Goal: Task Accomplishment & Management: Manage account settings

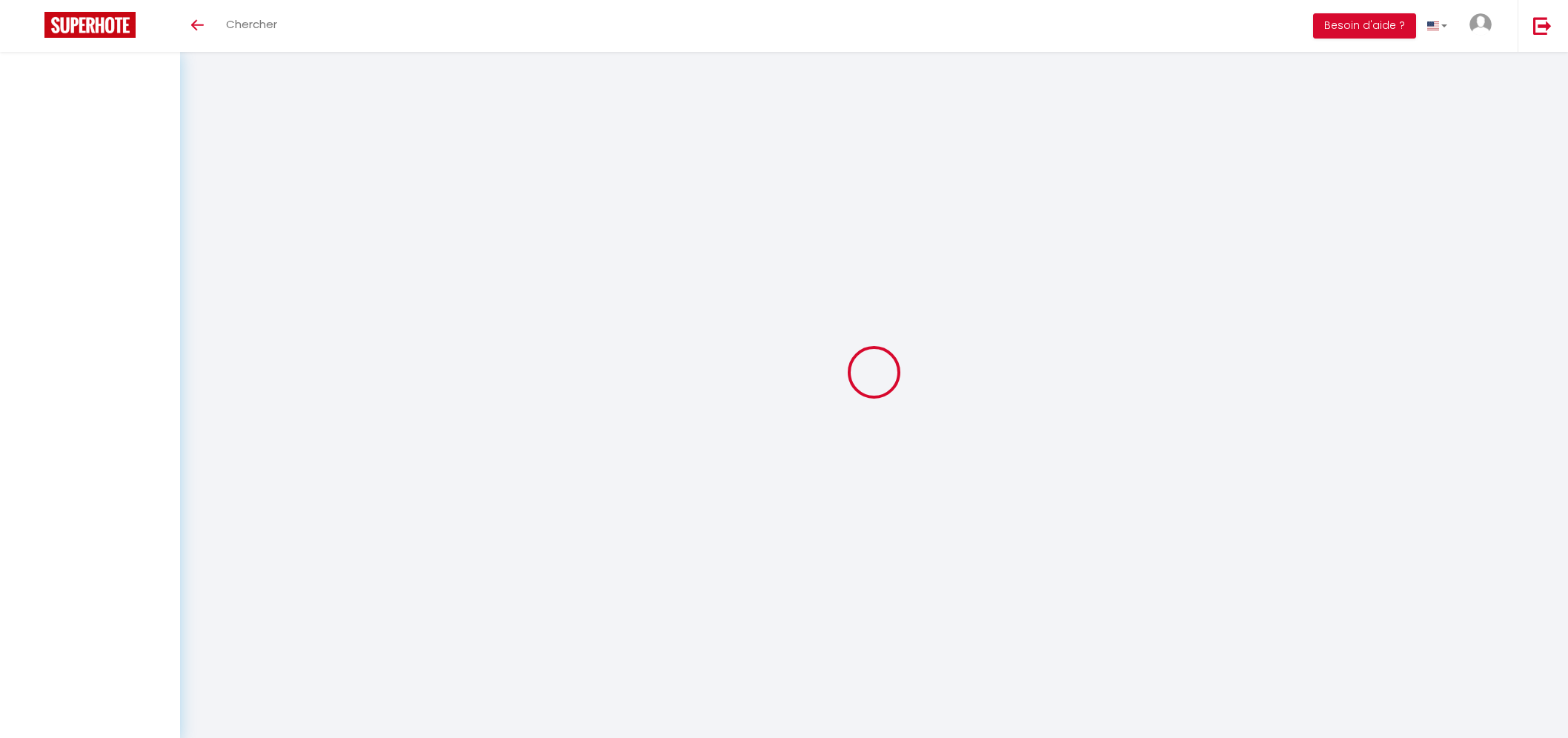
select select "message"
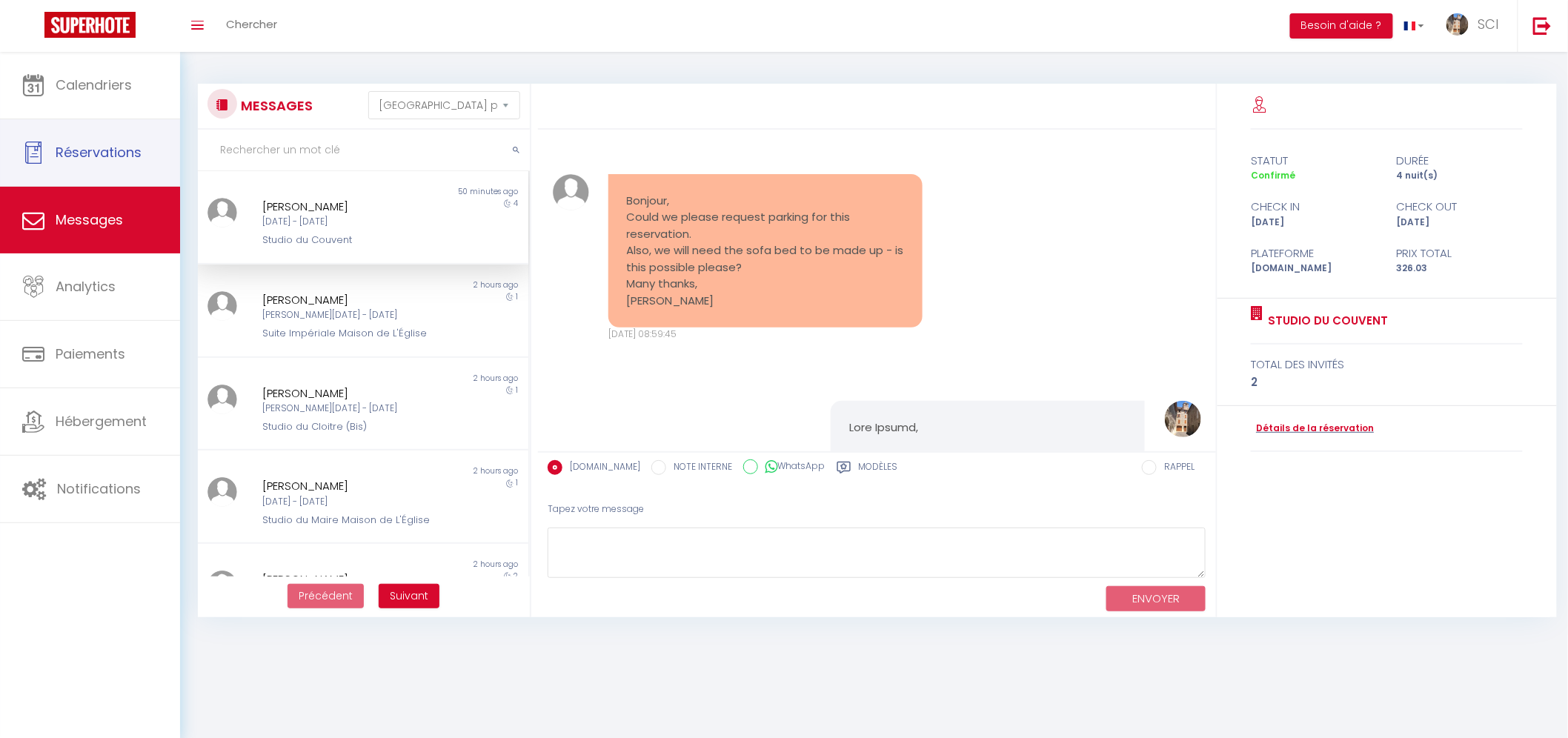
scroll to position [2989, 0]
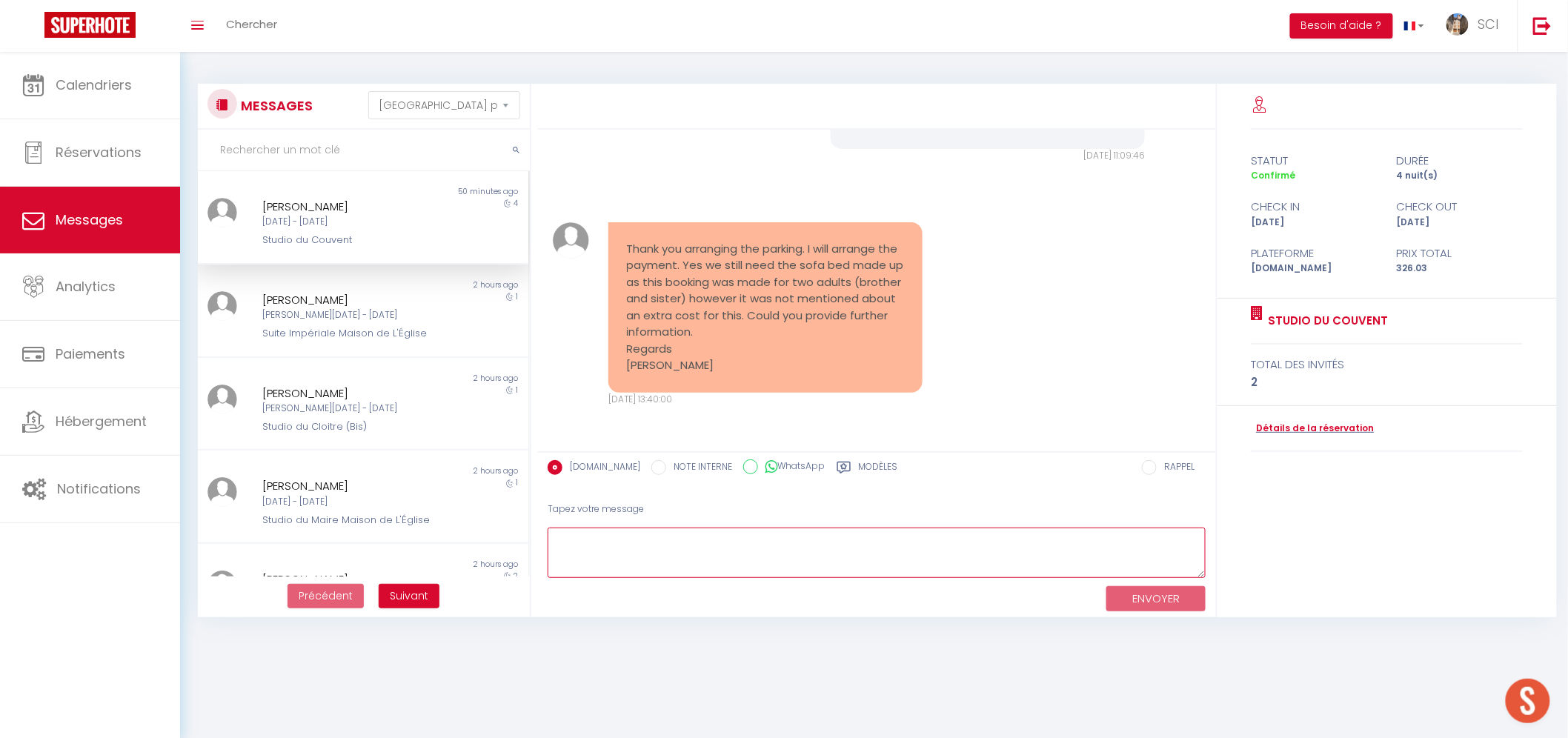
click at [609, 558] on textarea at bounding box center [877, 553] width 659 height 51
click at [368, 330] on div "Suite Impériale Maison de L'Église" at bounding box center [349, 333] width 173 height 14
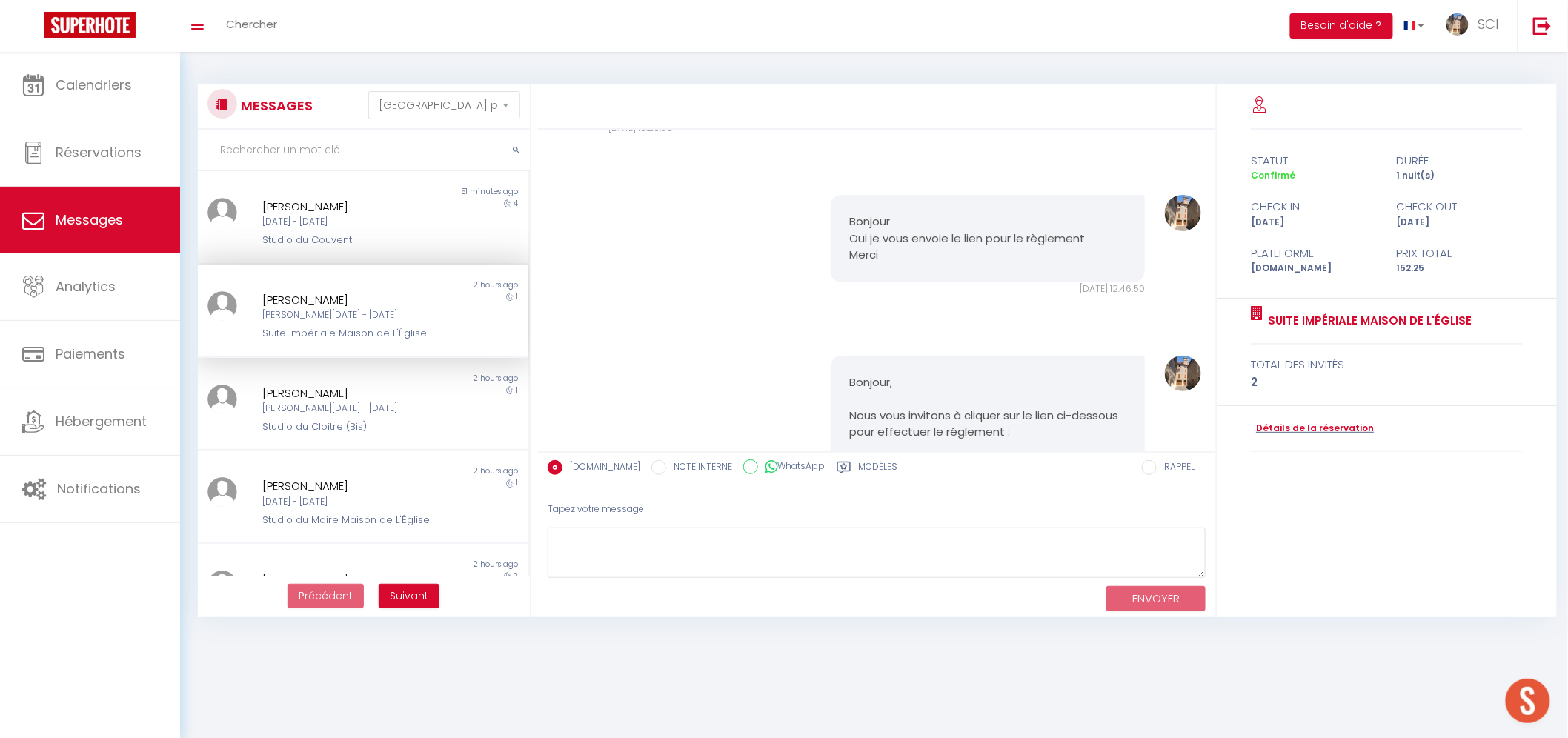
scroll to position [4836, 0]
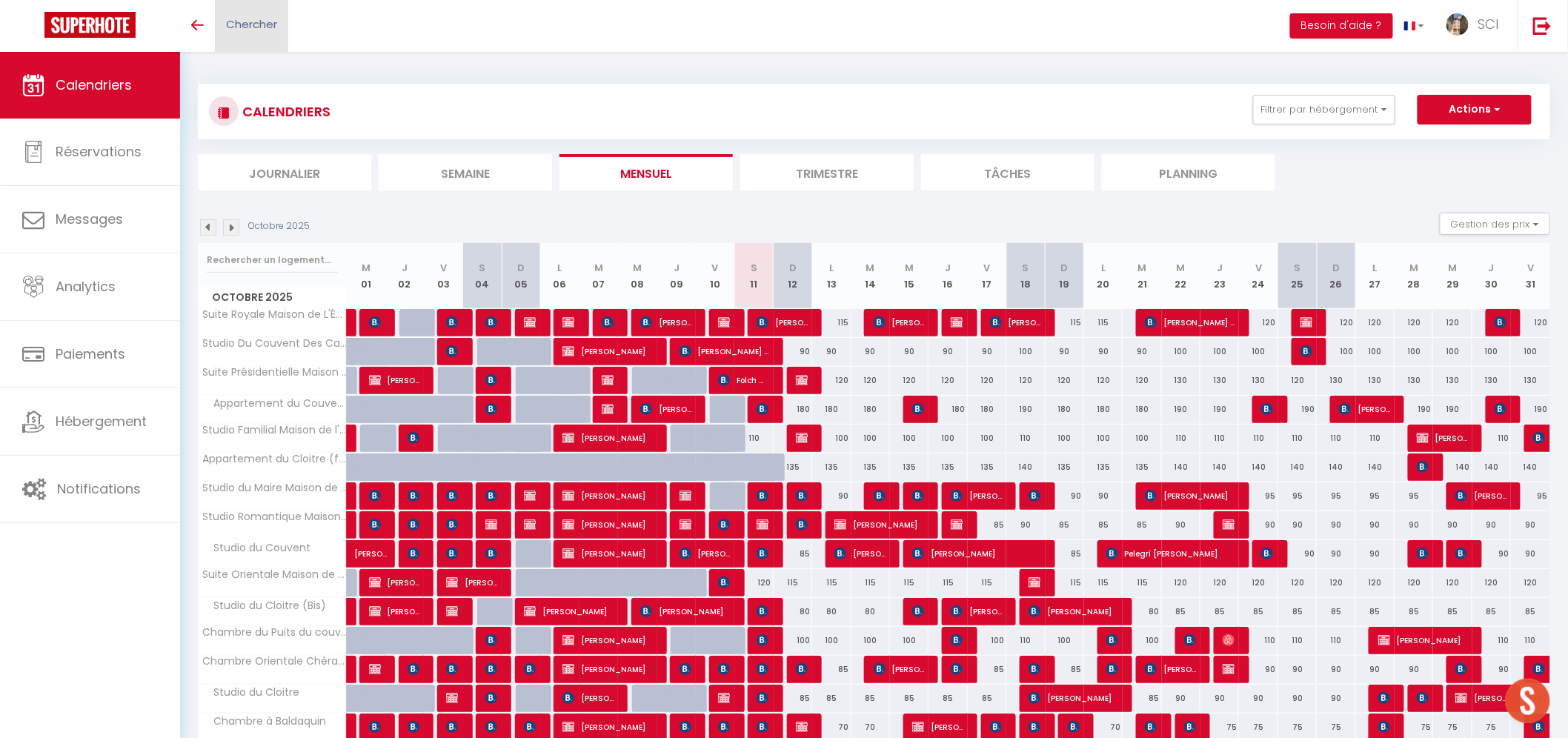
click at [250, 32] on link "Chercher" at bounding box center [251, 25] width 73 height 52
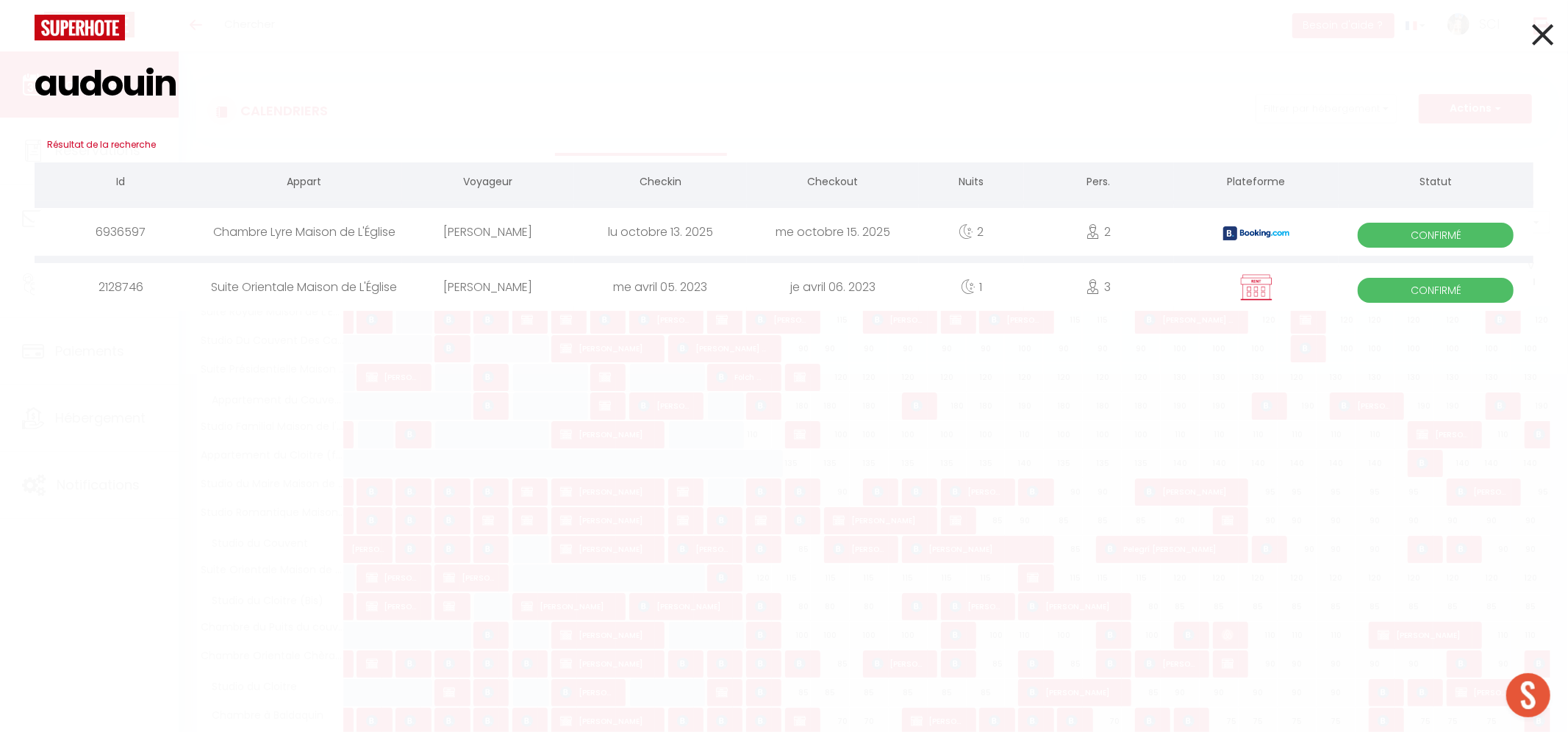
type input "audouin"
click at [526, 236] on div "[PERSON_NAME]" at bounding box center [488, 232] width 172 height 48
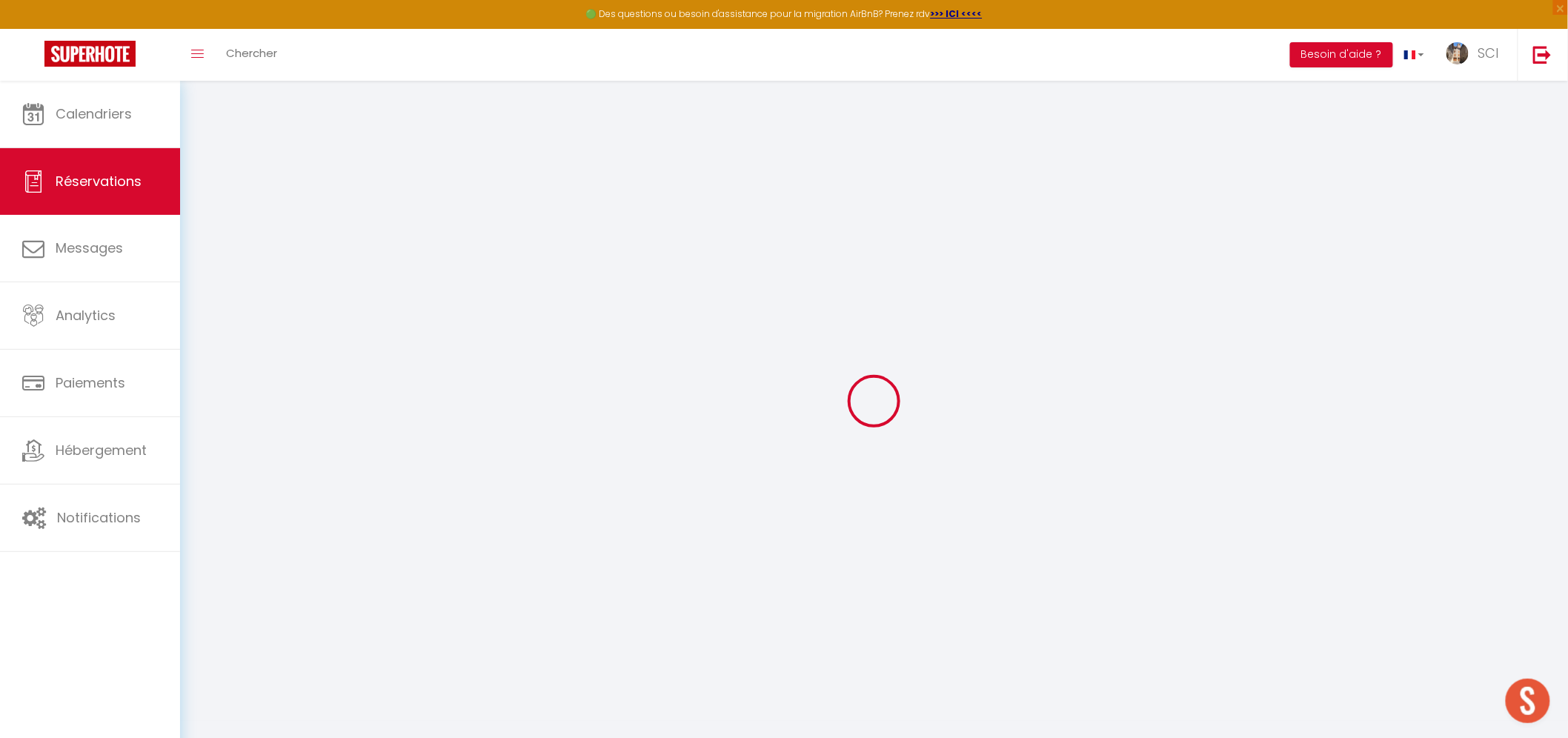
type input "Philippe"
type input "AUDOUIN"
type input "paudou.187849@guest.booking.com"
type input "+33682466897"
type input "77240"
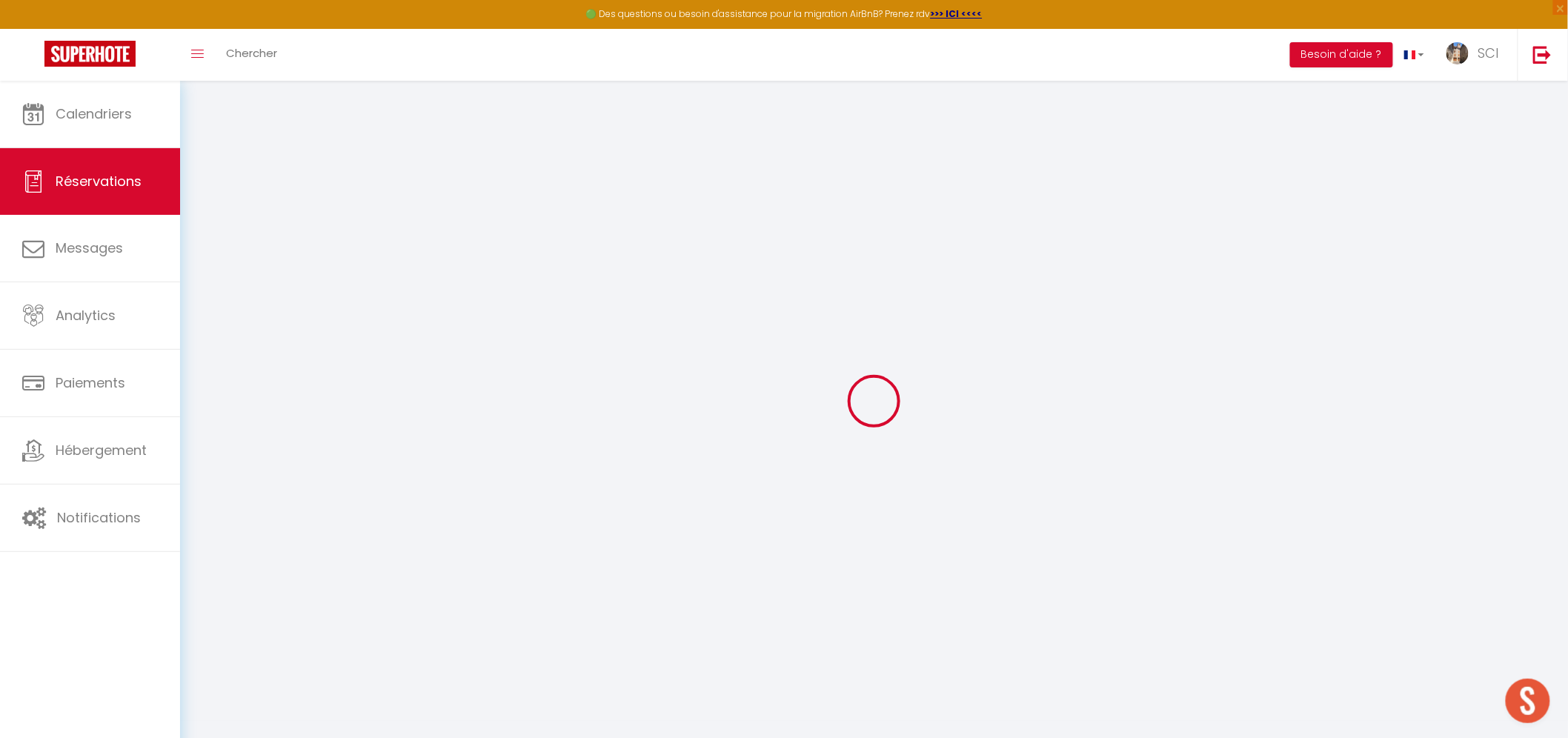
type input "9 rue d'AULNOY"
type input "CESSON"
select select "FR"
type input "21"
type input "2.06"
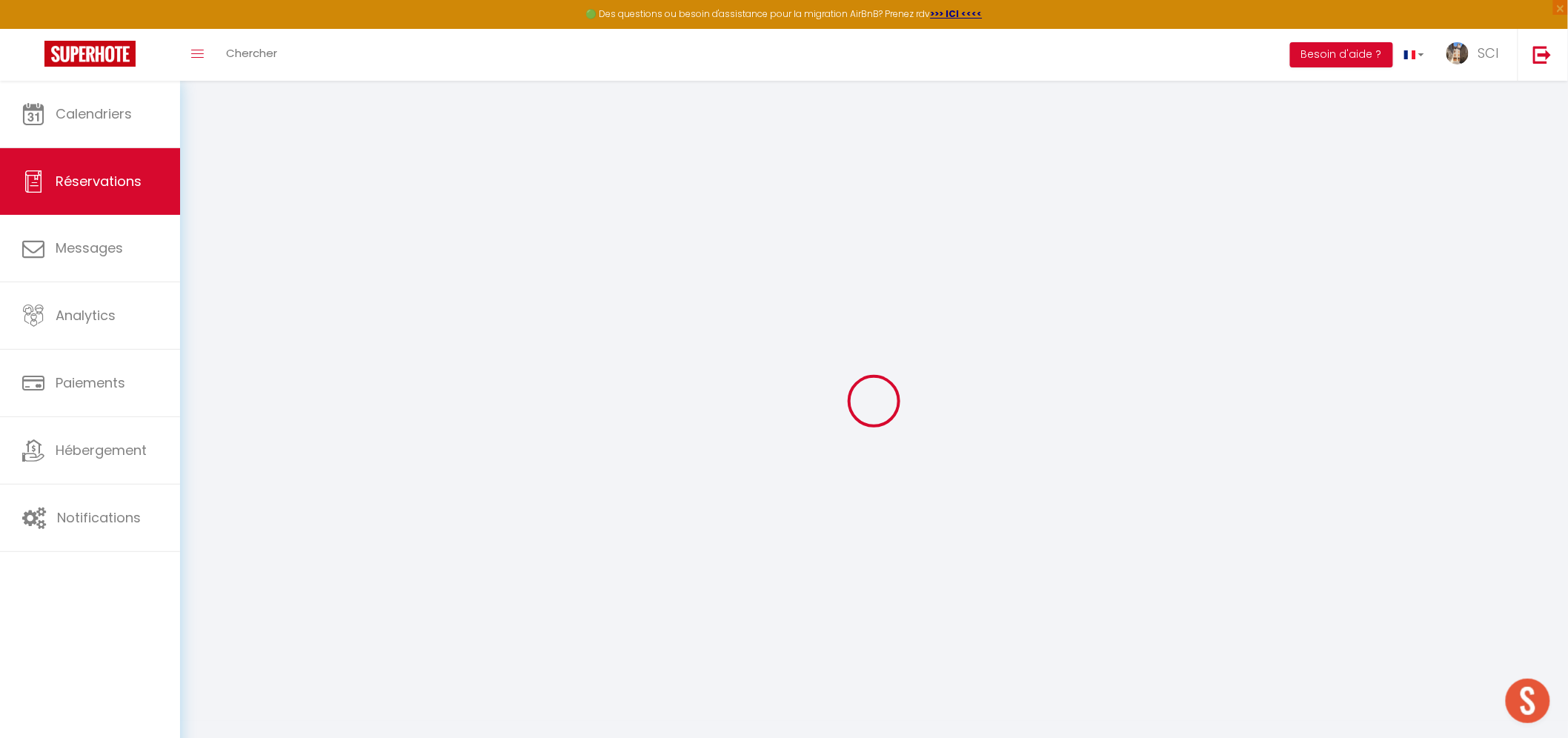
select select "12031"
select select "1"
select select
type input "2"
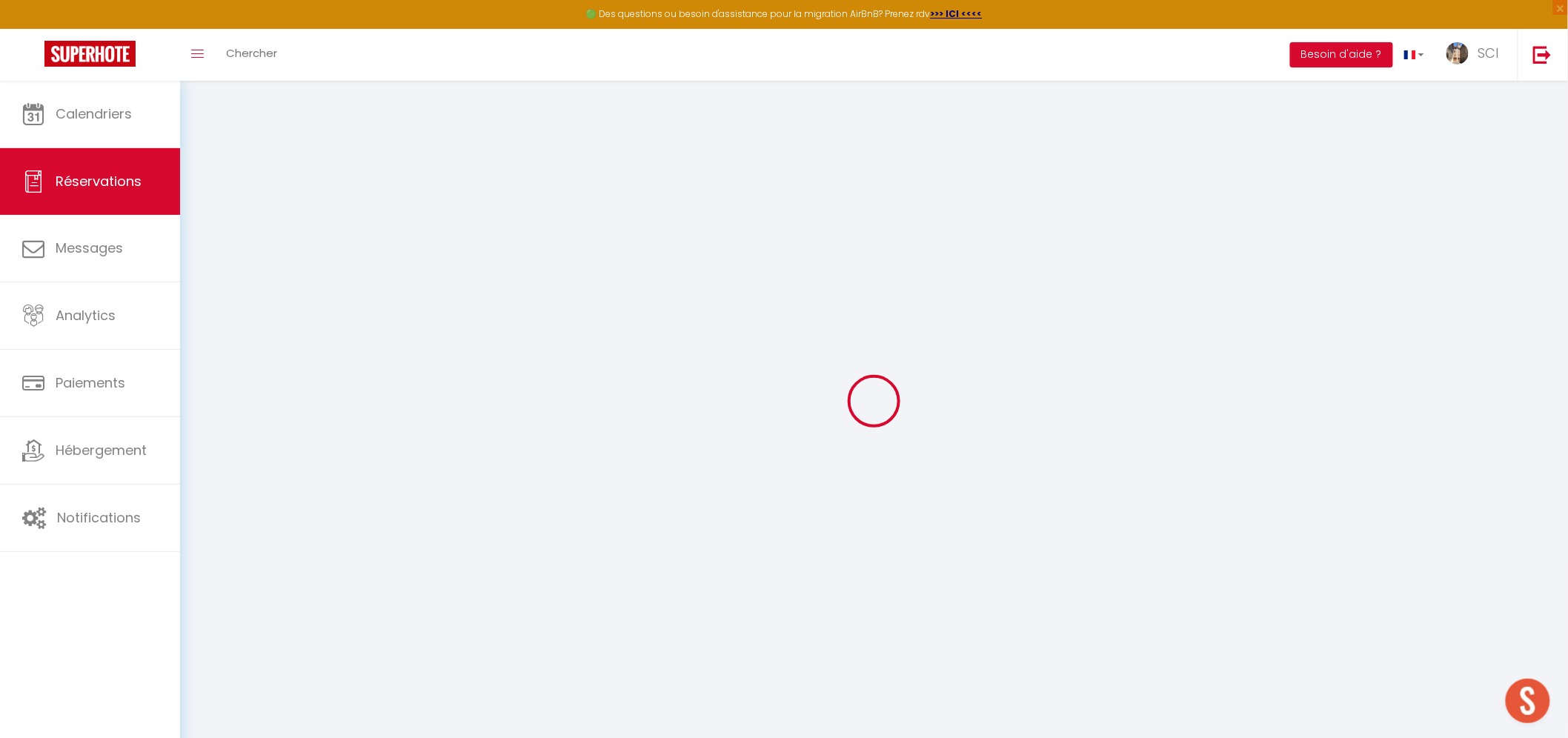
select select "12"
select select
type input "140"
checkbox input "false"
type input "0"
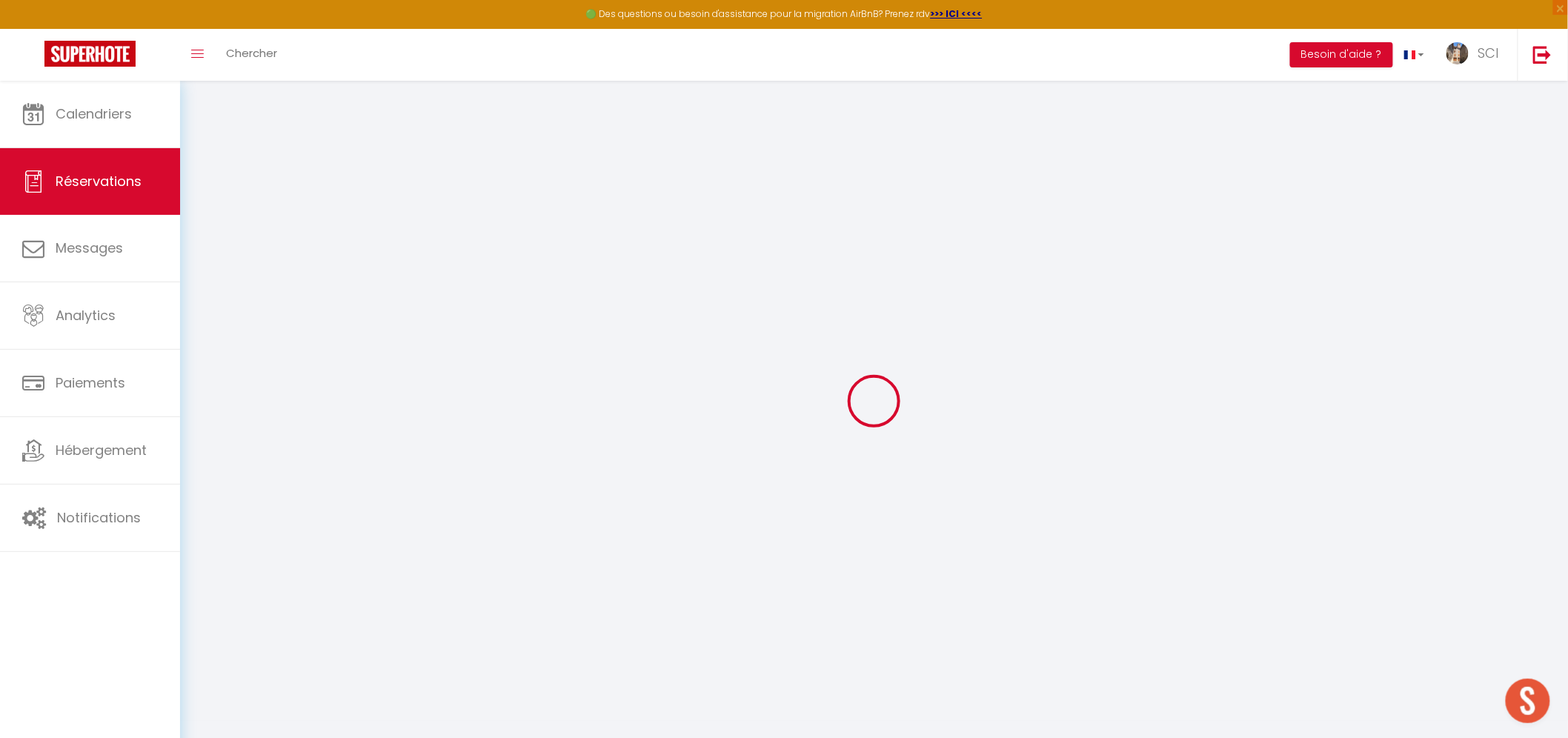
select select "2"
type input "0"
select select
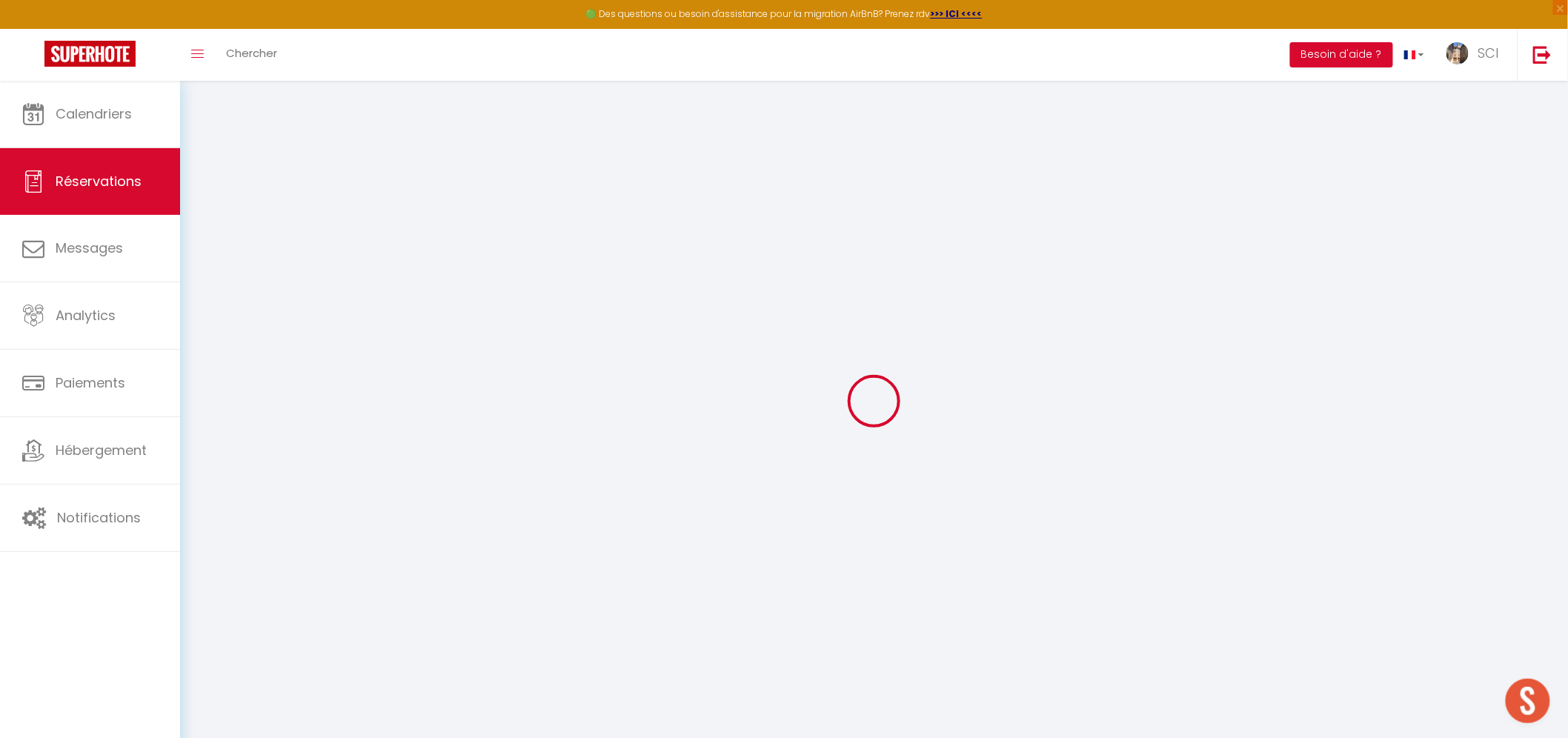
select select
select select "14"
checkbox input "false"
select select
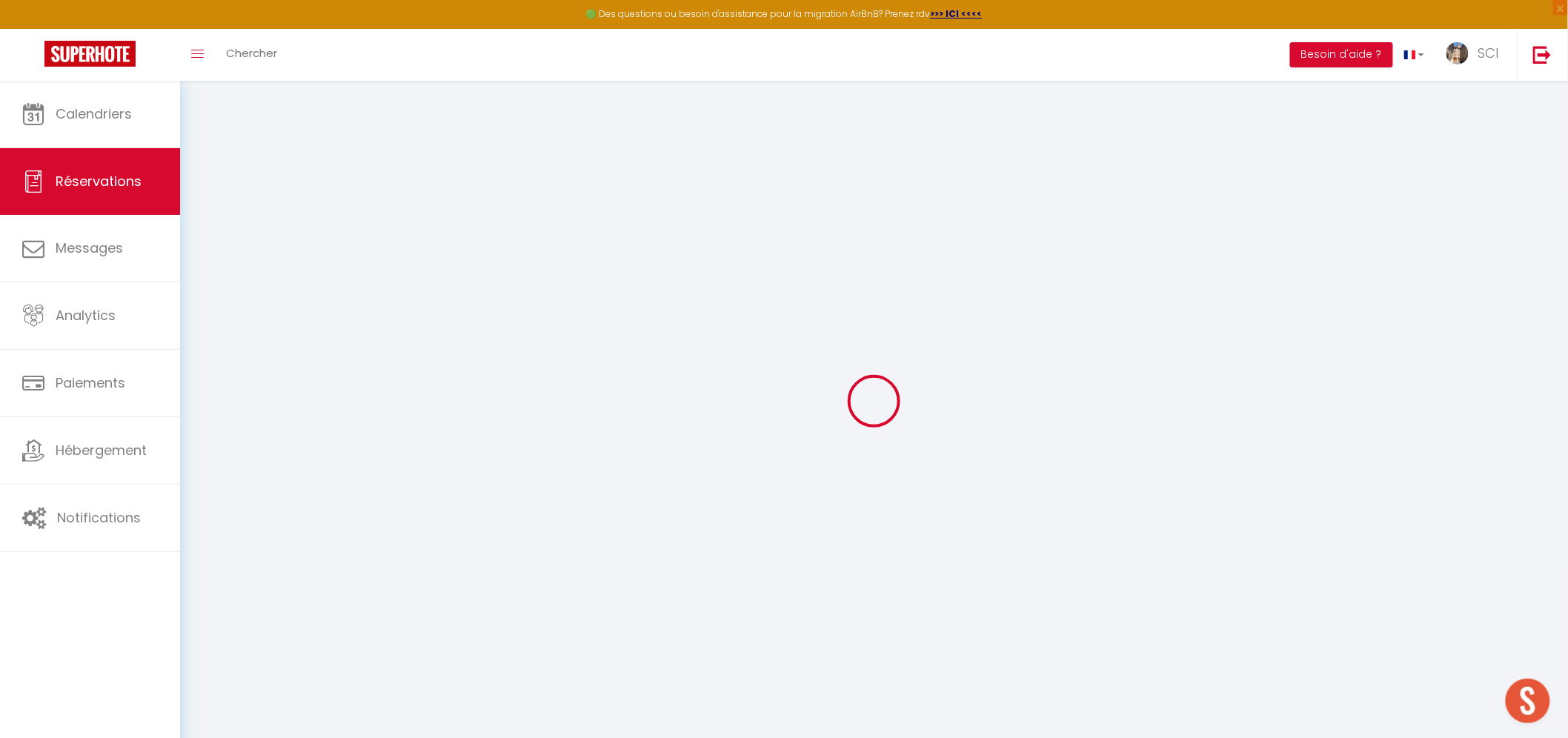
checkbox input "false"
select select
checkbox input "false"
select select
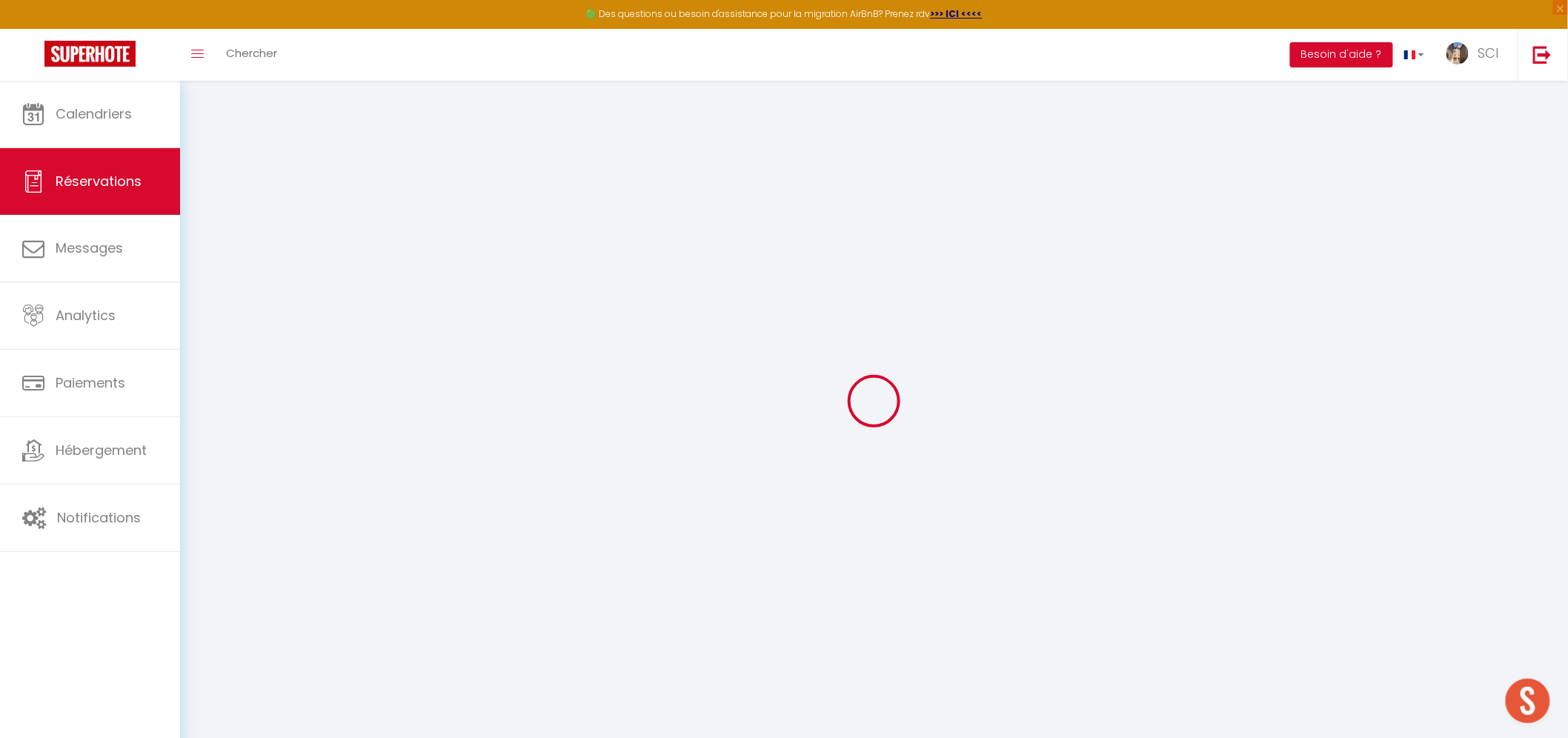
select select
checkbox input "false"
type textarea "** THIS RESERVATION HAS BEEN PRE-PAID ** BOOKING NOTE : Payment charge is EUR 2…"
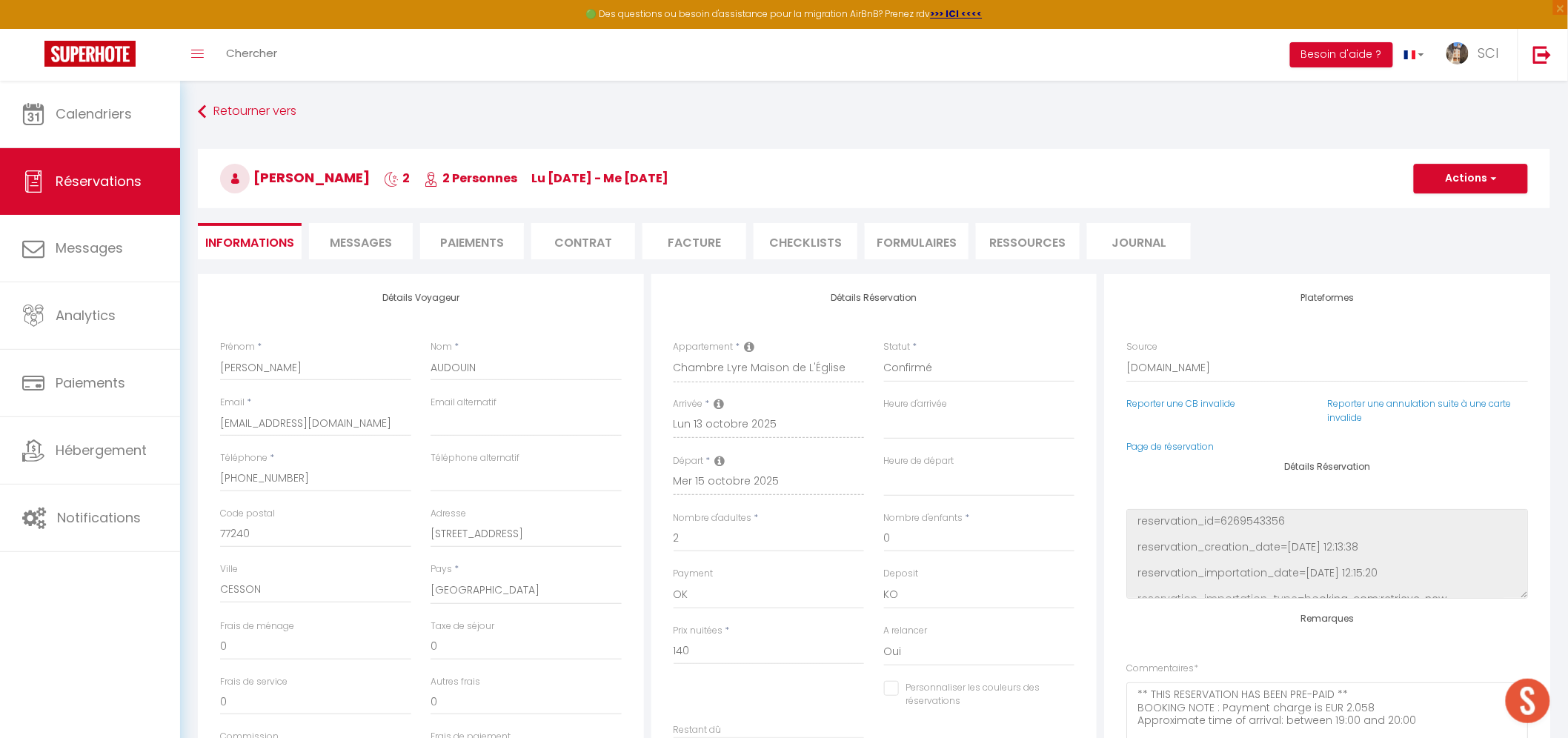
type input "7"
select select
checkbox input "false"
select select
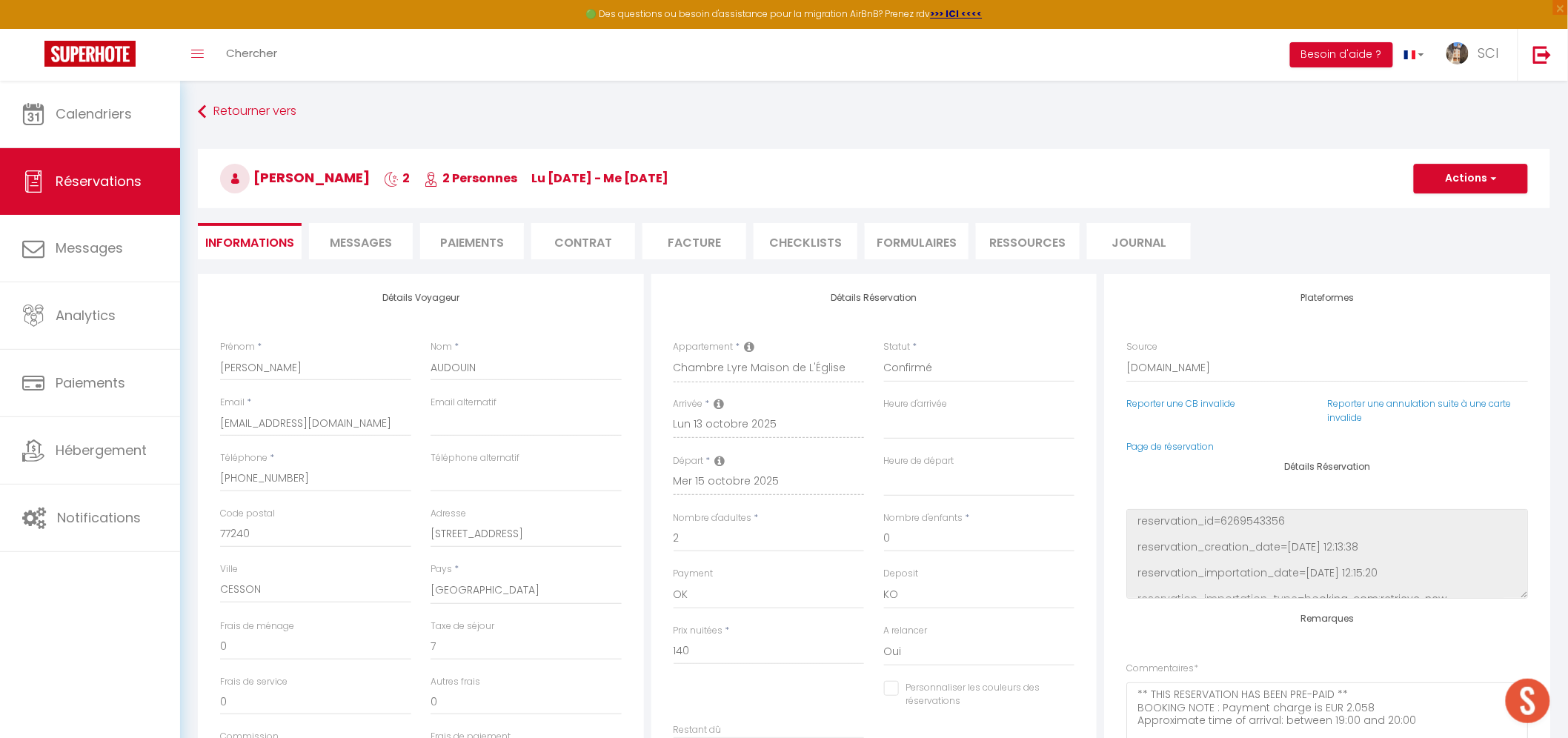
select select
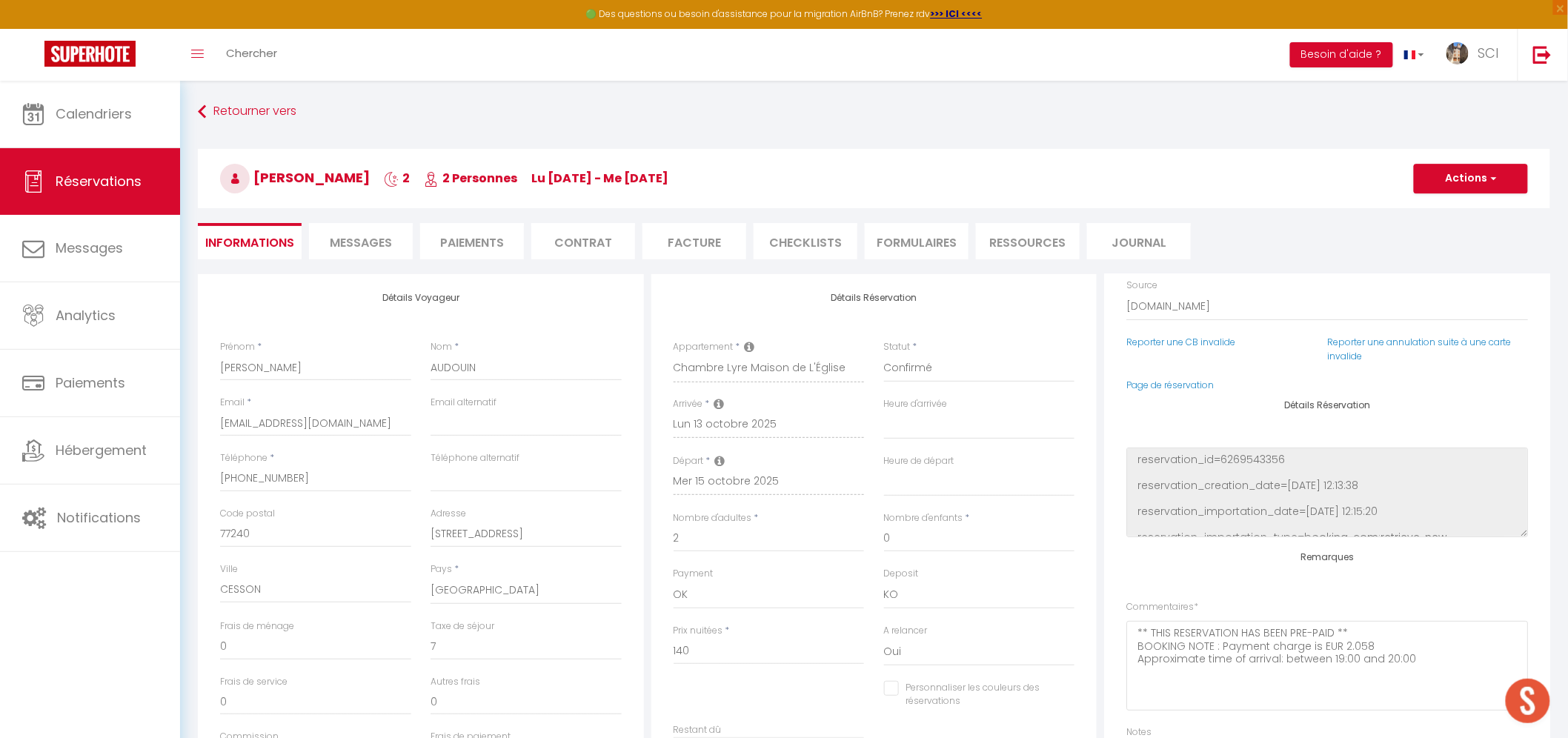
click at [1035, 336] on div "Détails Réservation Appartement * Suite Royale Maison de L'Église Studio Du Cou…" at bounding box center [874, 536] width 446 height 523
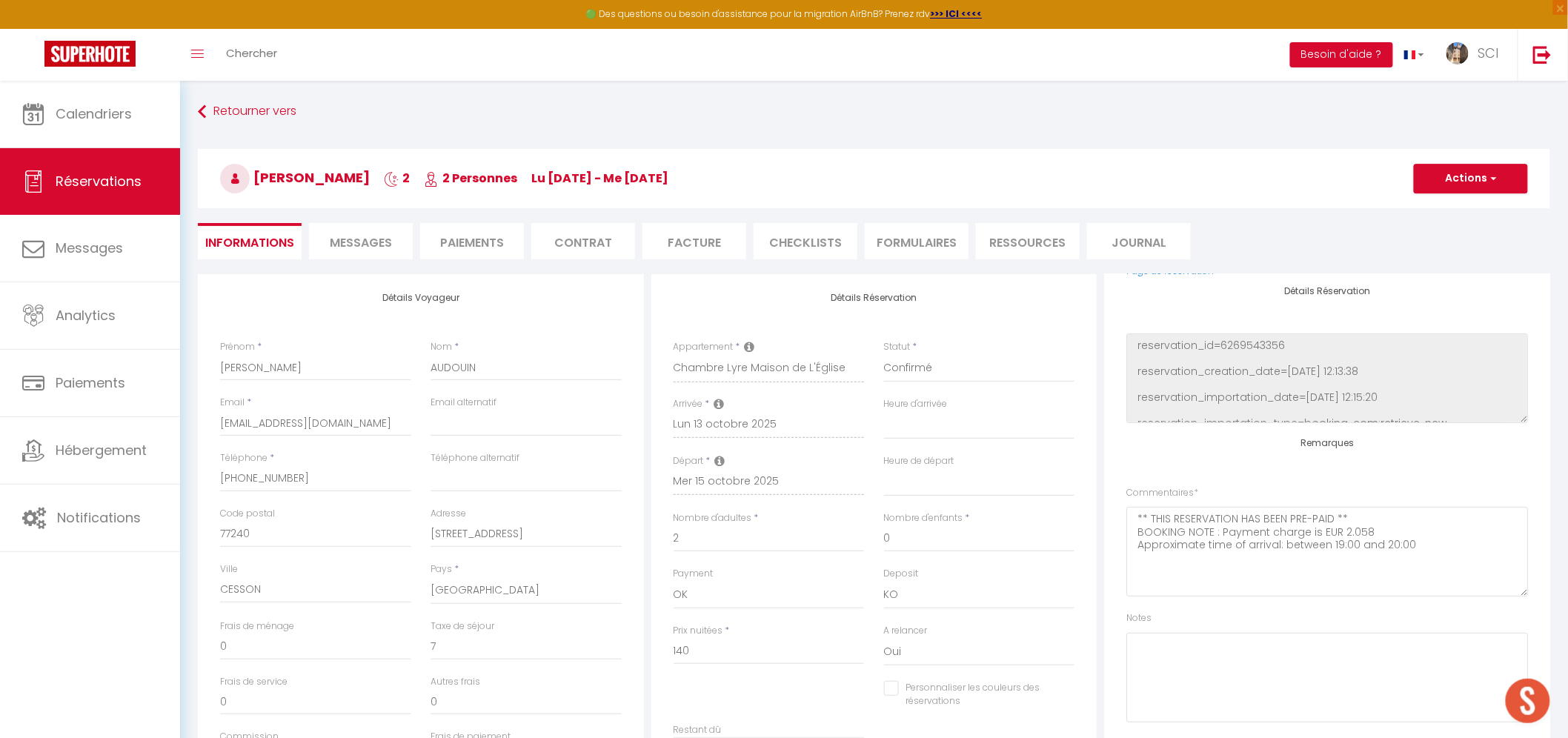
click at [997, 330] on div "Détails Réservation Appartement * Suite Royale Maison de L'Église Studio Du Cou…" at bounding box center [874, 536] width 446 height 523
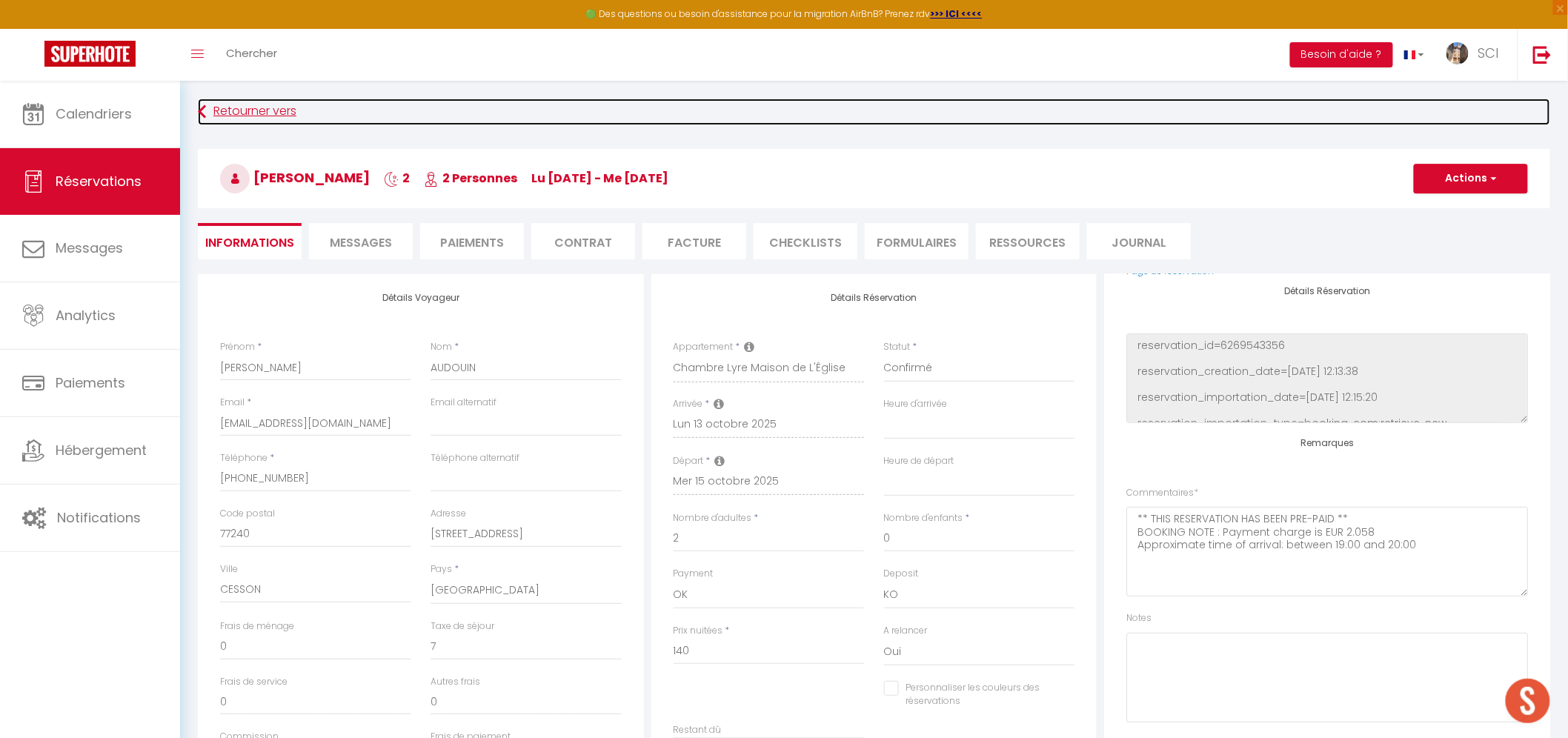
click at [1153, 121] on link "Retourner vers" at bounding box center [874, 111] width 1352 height 26
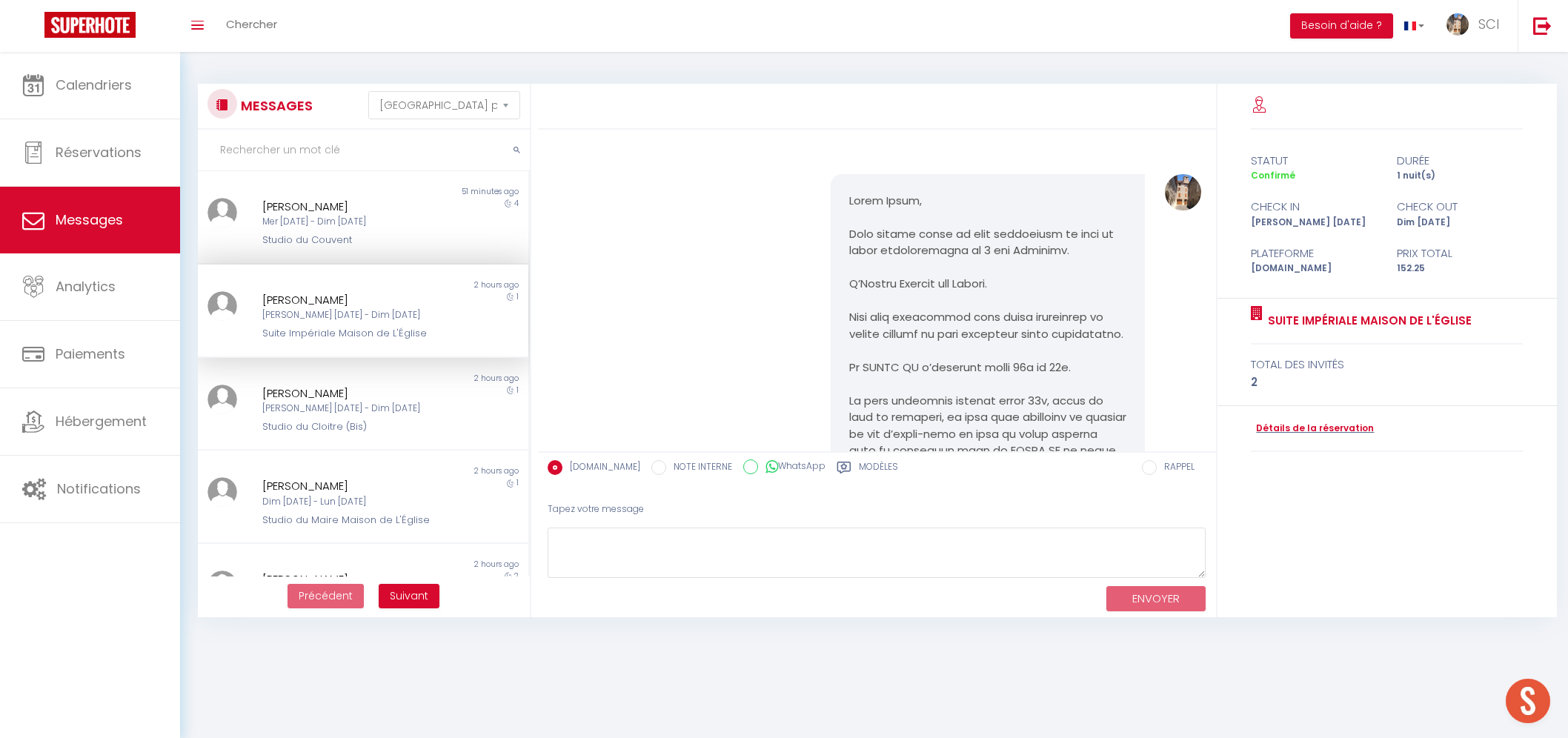
select select "message"
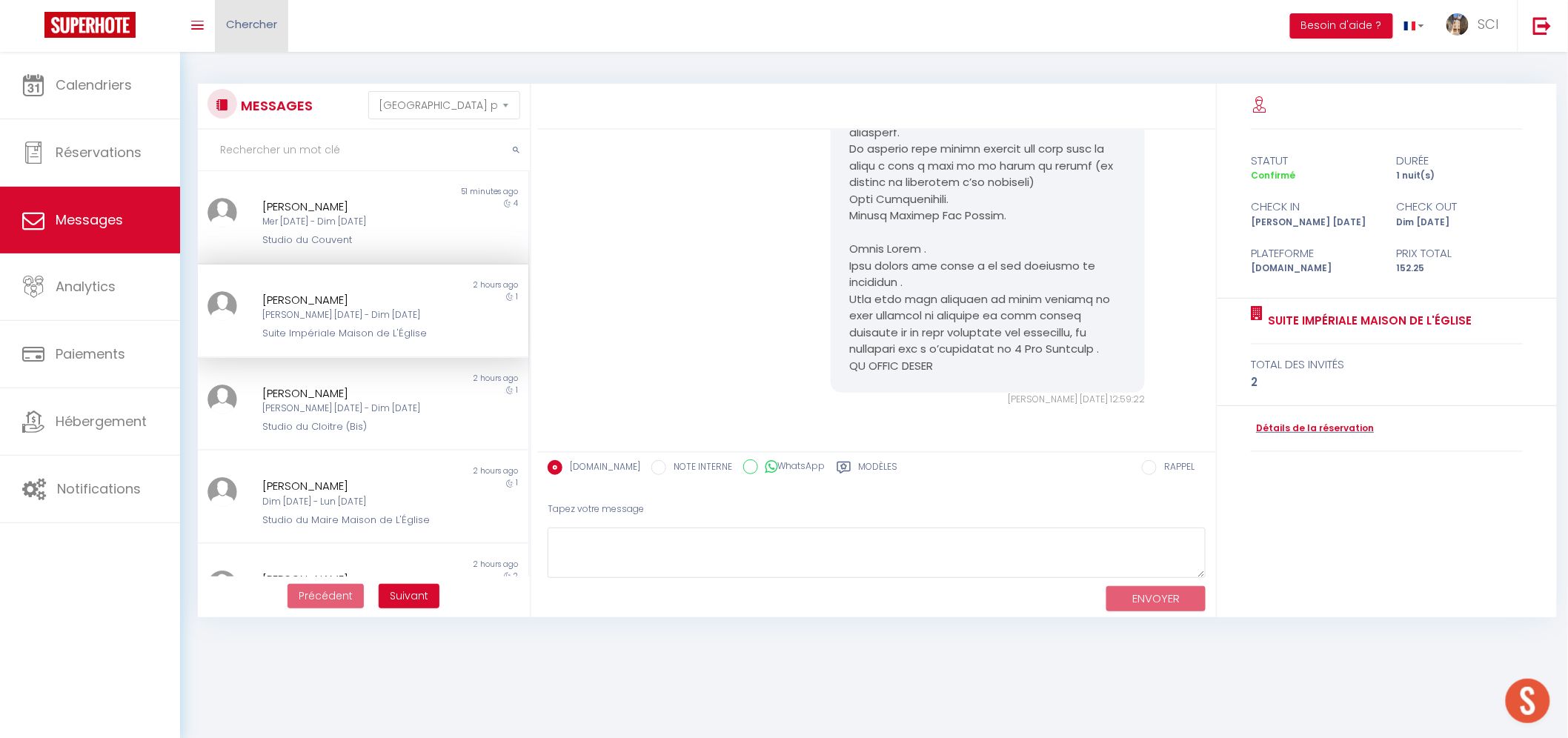
click at [253, 12] on link "Chercher" at bounding box center [251, 25] width 73 height 52
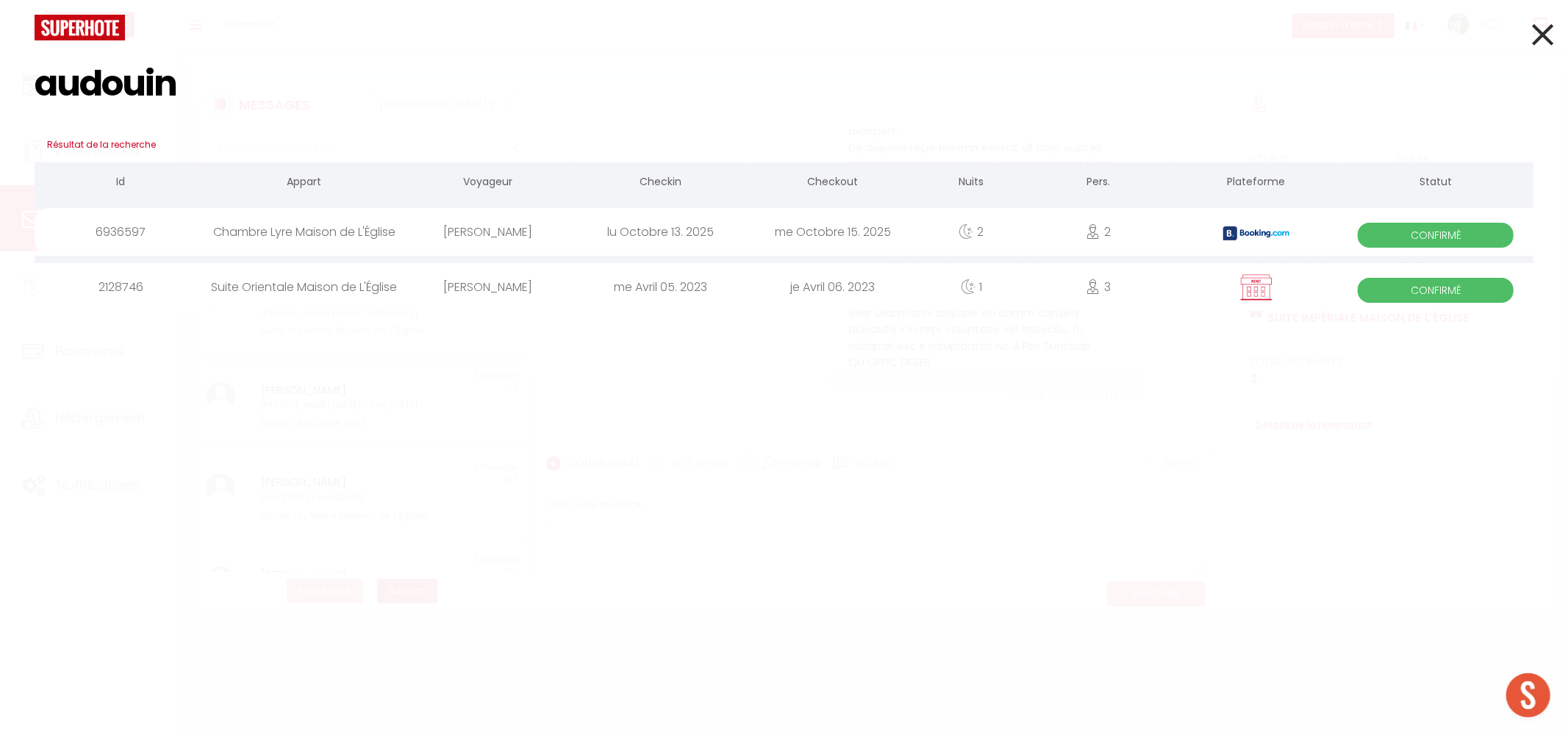
type input "audouin"
click at [516, 232] on div "[PERSON_NAME]" at bounding box center [488, 232] width 172 height 48
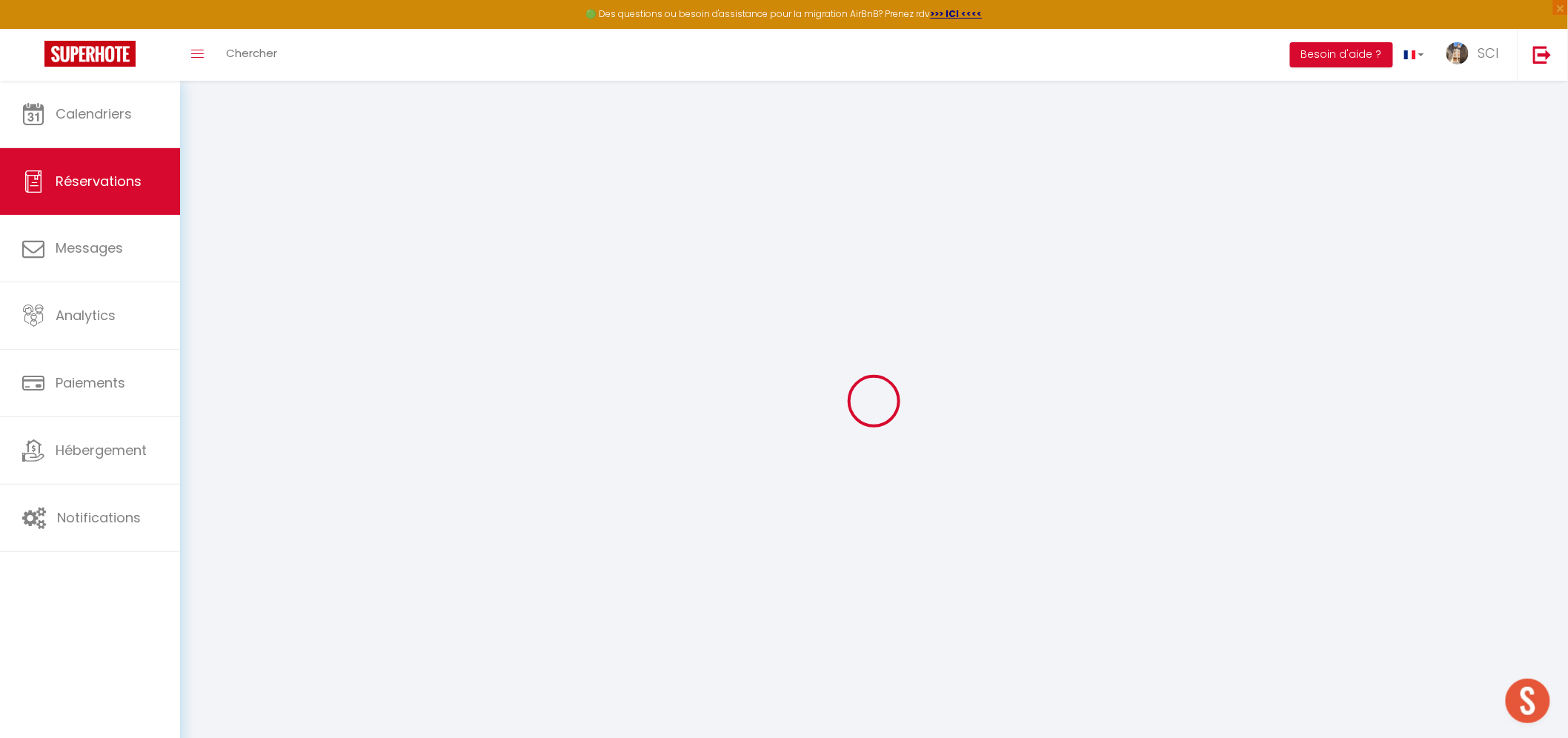
select select
checkbox input "false"
type textarea "** THIS RESERVATION HAS BEEN PRE-PAID ** BOOKING NOTE : Payment charge is EUR 2…"
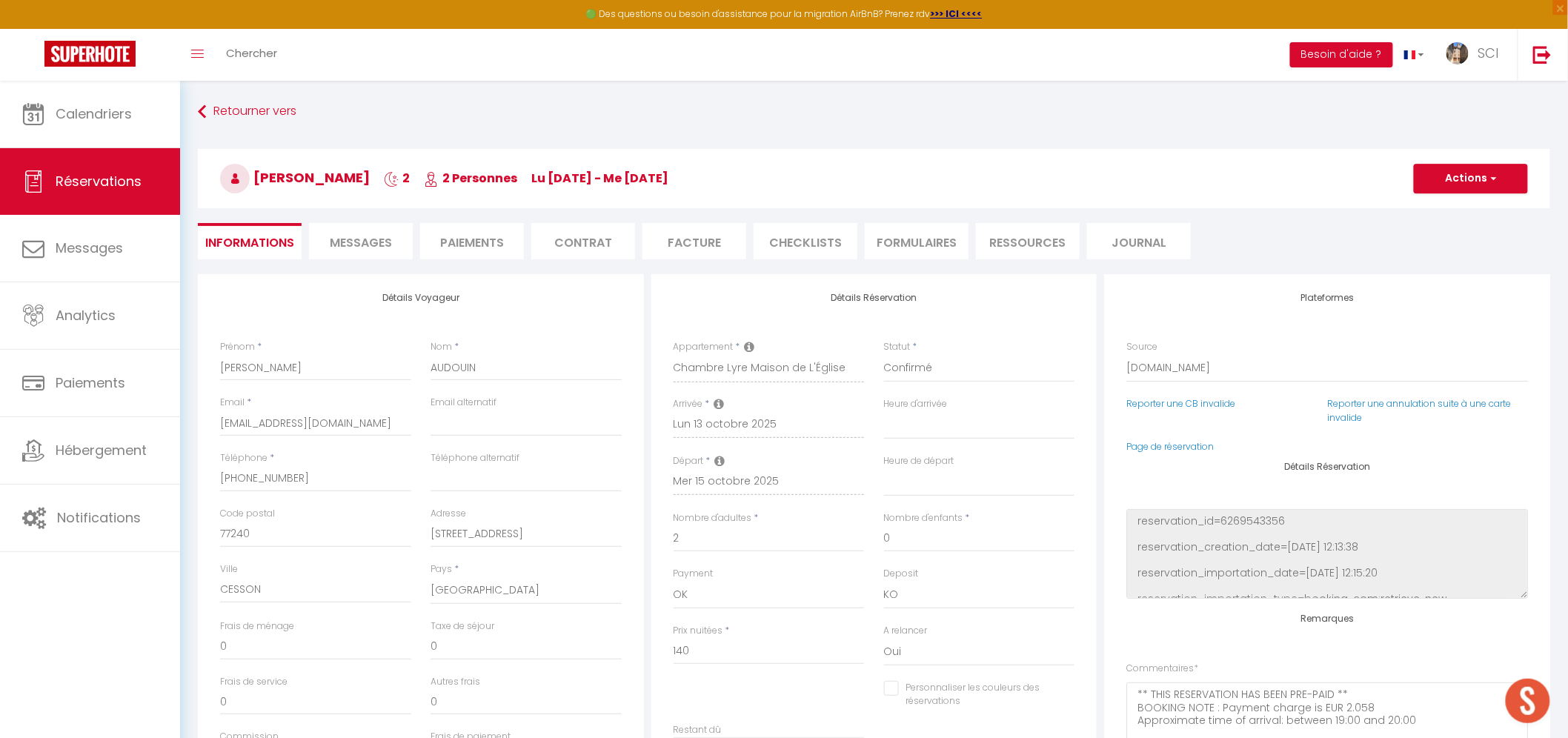
type input "7"
select select
checkbox input "false"
select select
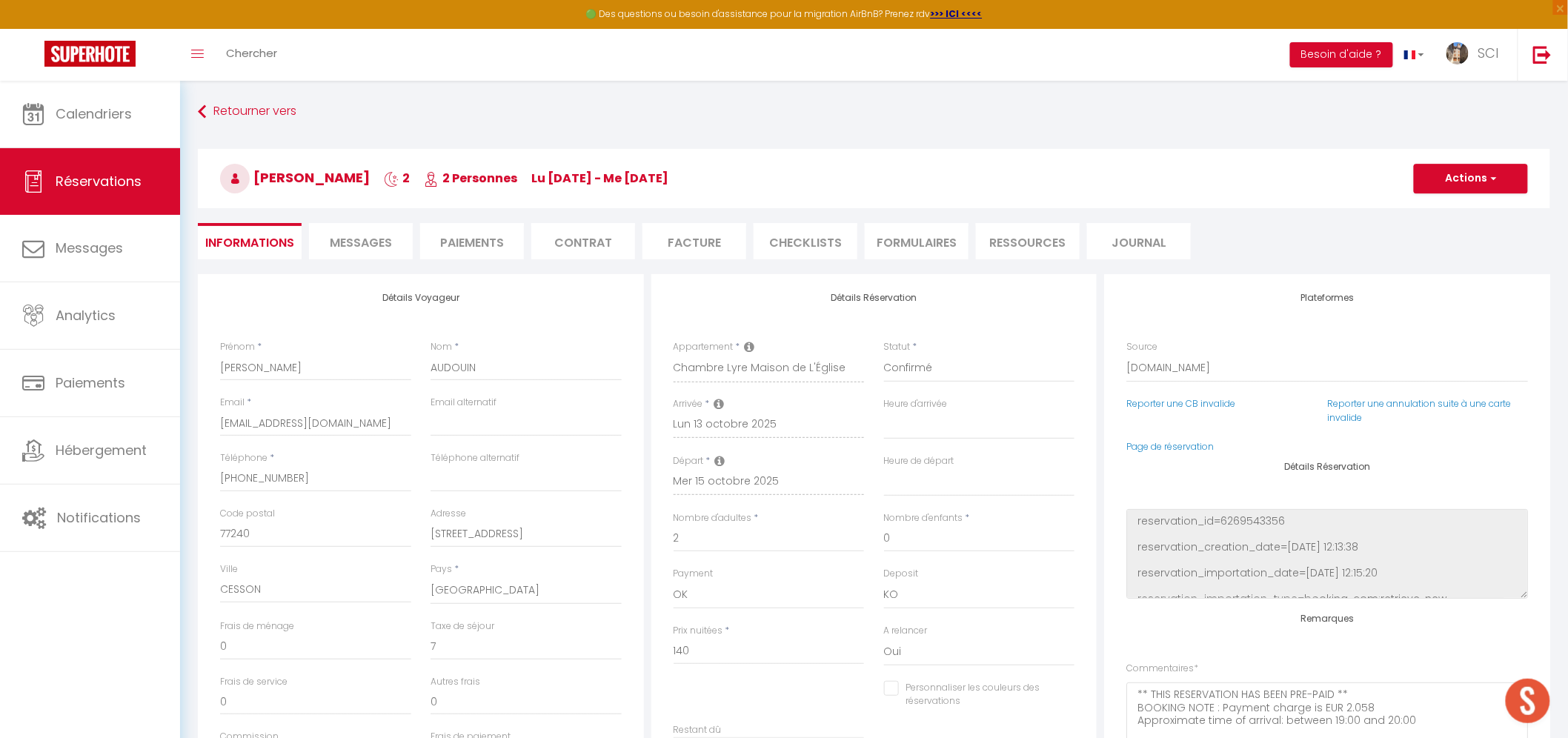
select select
click at [473, 239] on li "Paiements" at bounding box center [472, 241] width 104 height 37
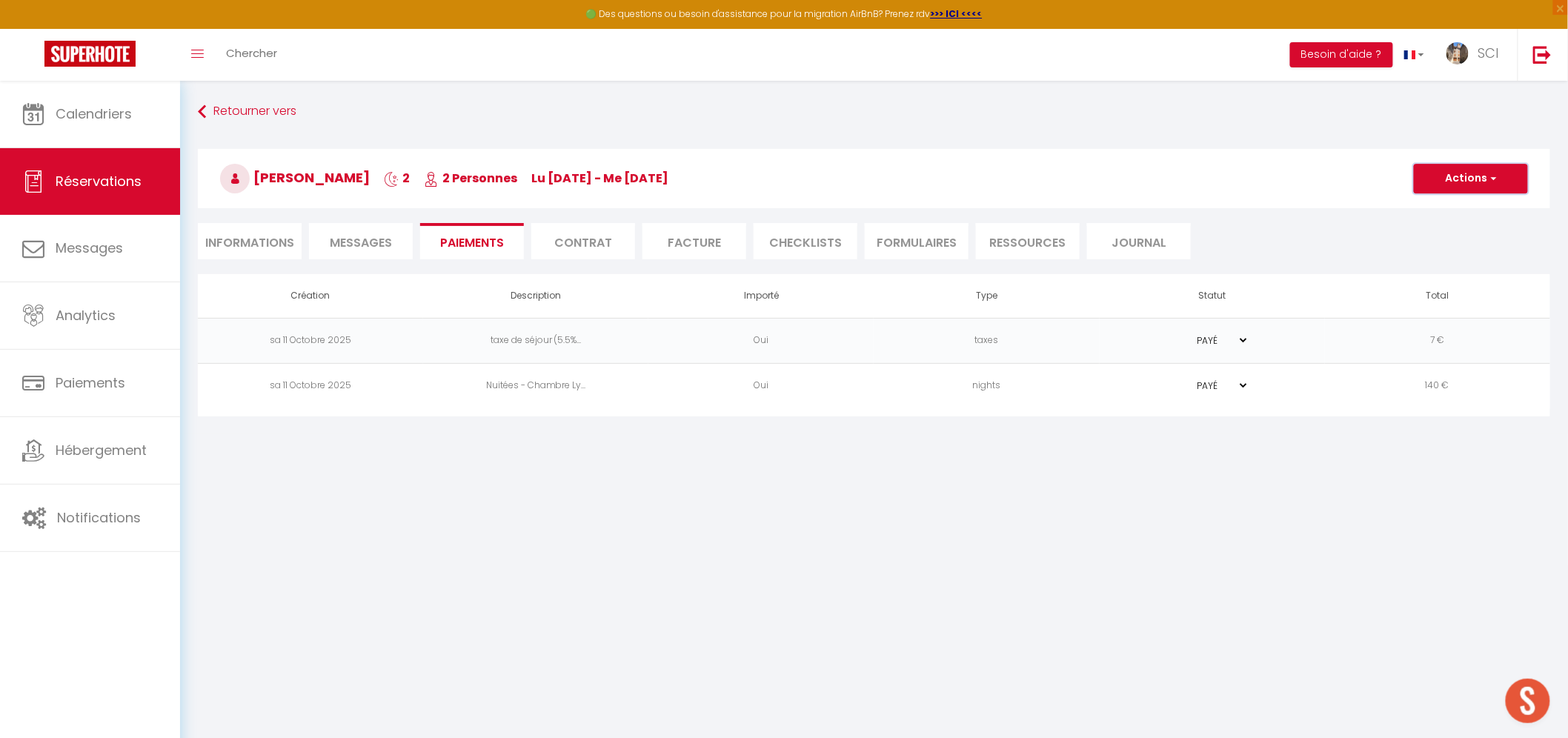
click at [1472, 181] on button "Actions" at bounding box center [1470, 178] width 114 height 30
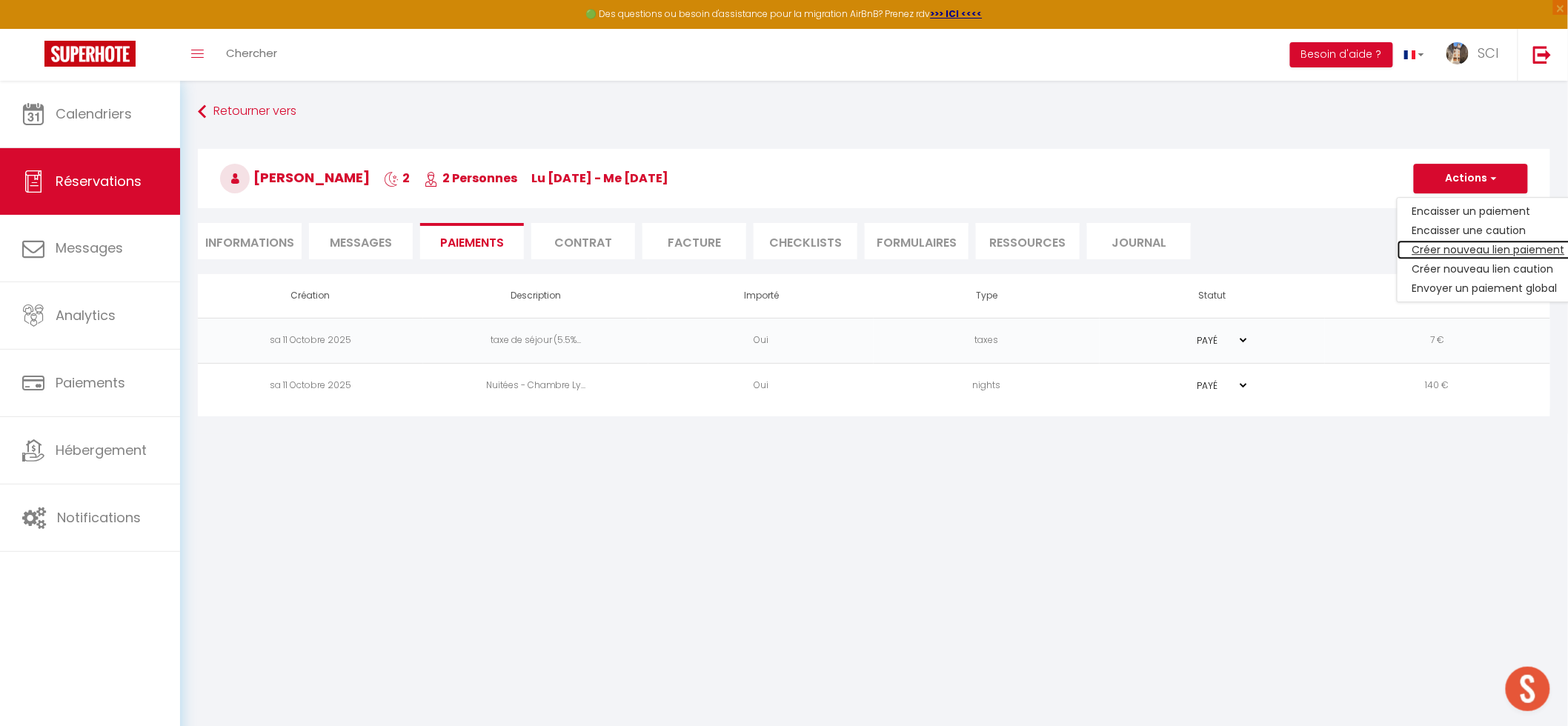
click at [1451, 246] on link "Créer nouveau lien paiement" at bounding box center [1488, 250] width 183 height 20
select select "nights"
type input "paudou.187849@guest.booking.com"
select select "2585"
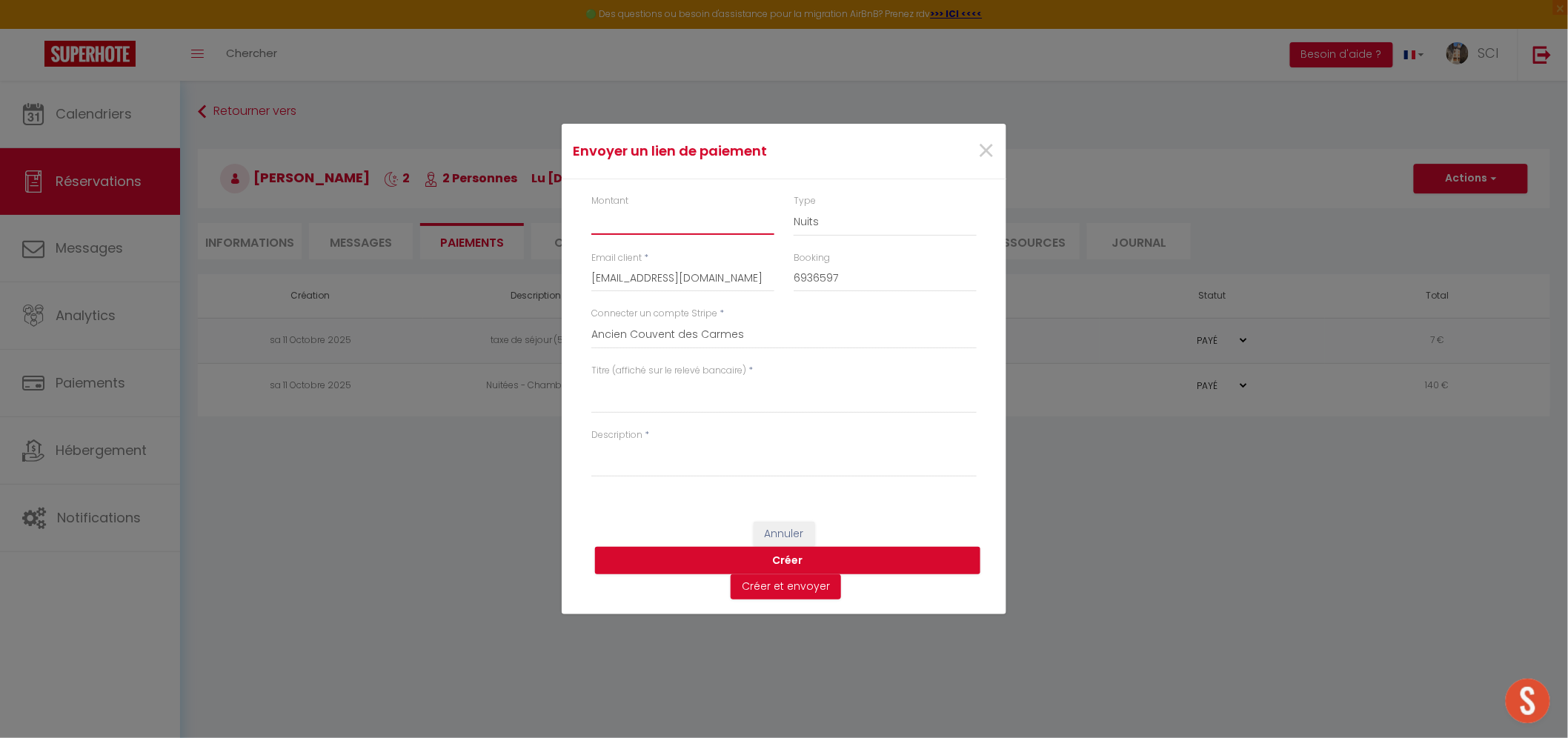
click at [645, 224] on input "Montant" at bounding box center [683, 221] width 183 height 26
type input "16"
click at [655, 398] on textarea "Titre (affiché sur le relevé bancaire)" at bounding box center [784, 396] width 385 height 36
drag, startPoint x: 660, startPoint y: 394, endPoint x: 548, endPoint y: 396, distance: 112.0
click at [548, 396] on div "Envoyer un lien de paiement × Montant 16 Type Nuits Frais de ménage Taxe de séj…" at bounding box center [784, 369] width 1568 height 738
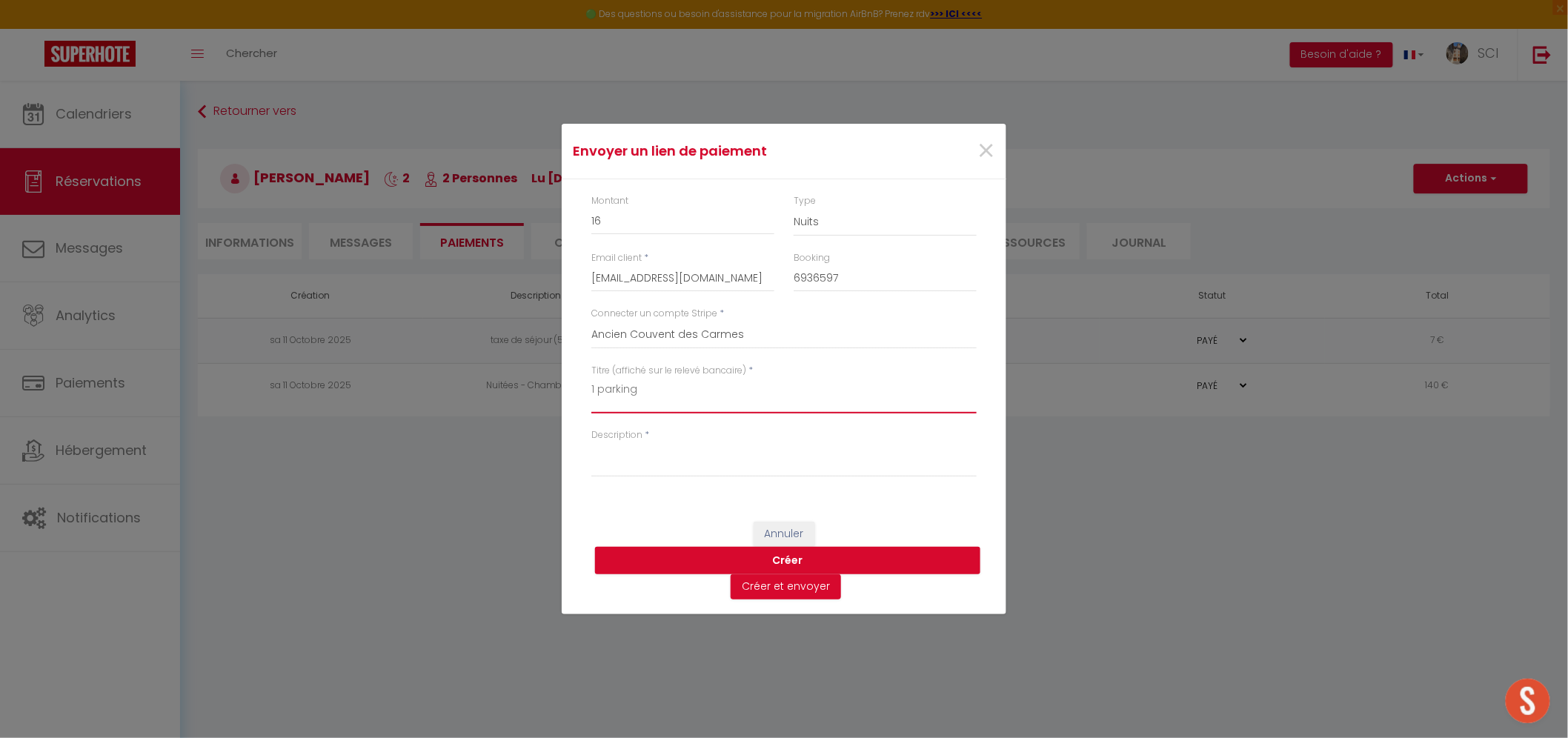
type textarea "1 parking"
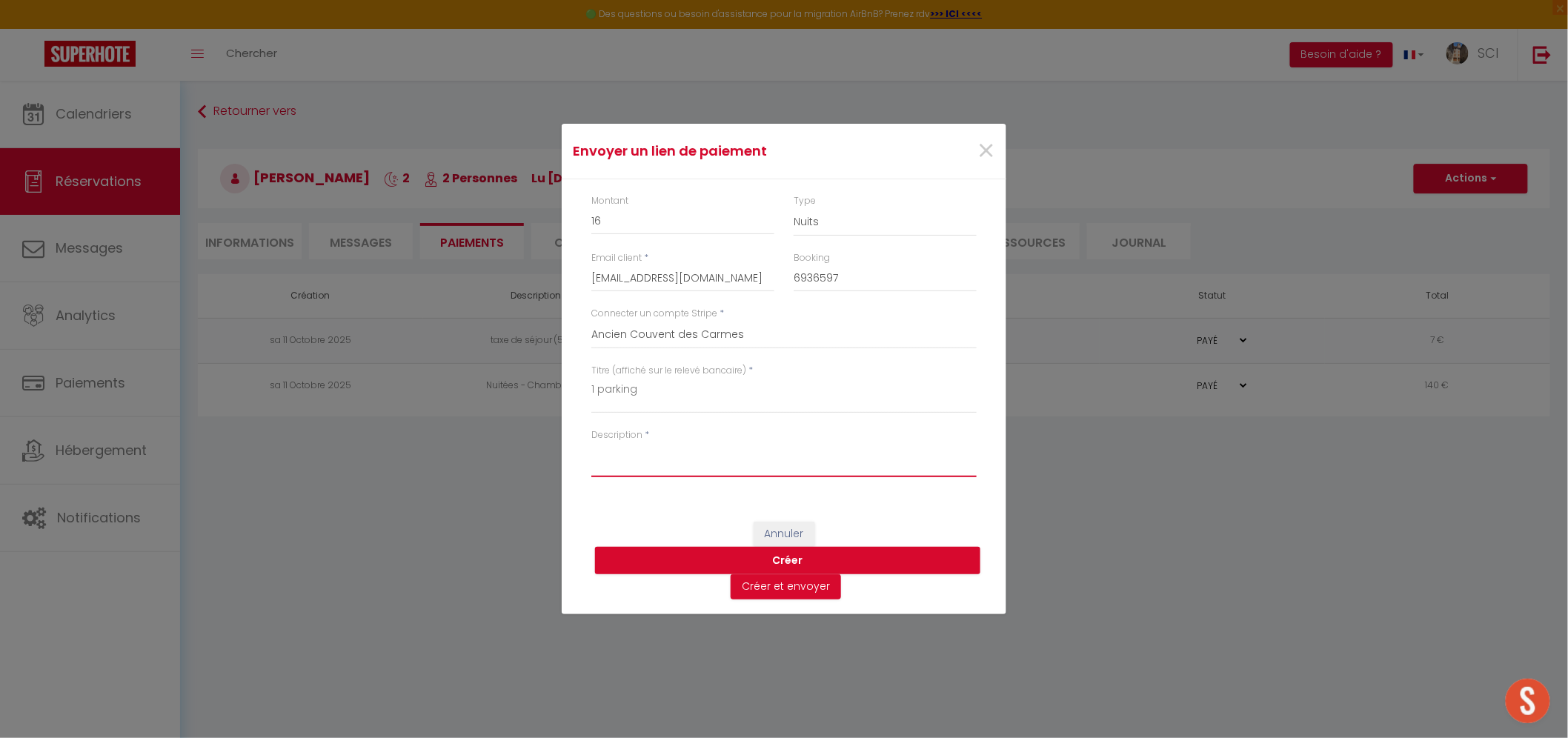
click at [687, 470] on textarea "Description" at bounding box center [784, 459] width 385 height 36
paste textarea "1 parking"
type textarea "1 parking"
click at [767, 590] on button "Créer et envoyer" at bounding box center [785, 587] width 110 height 25
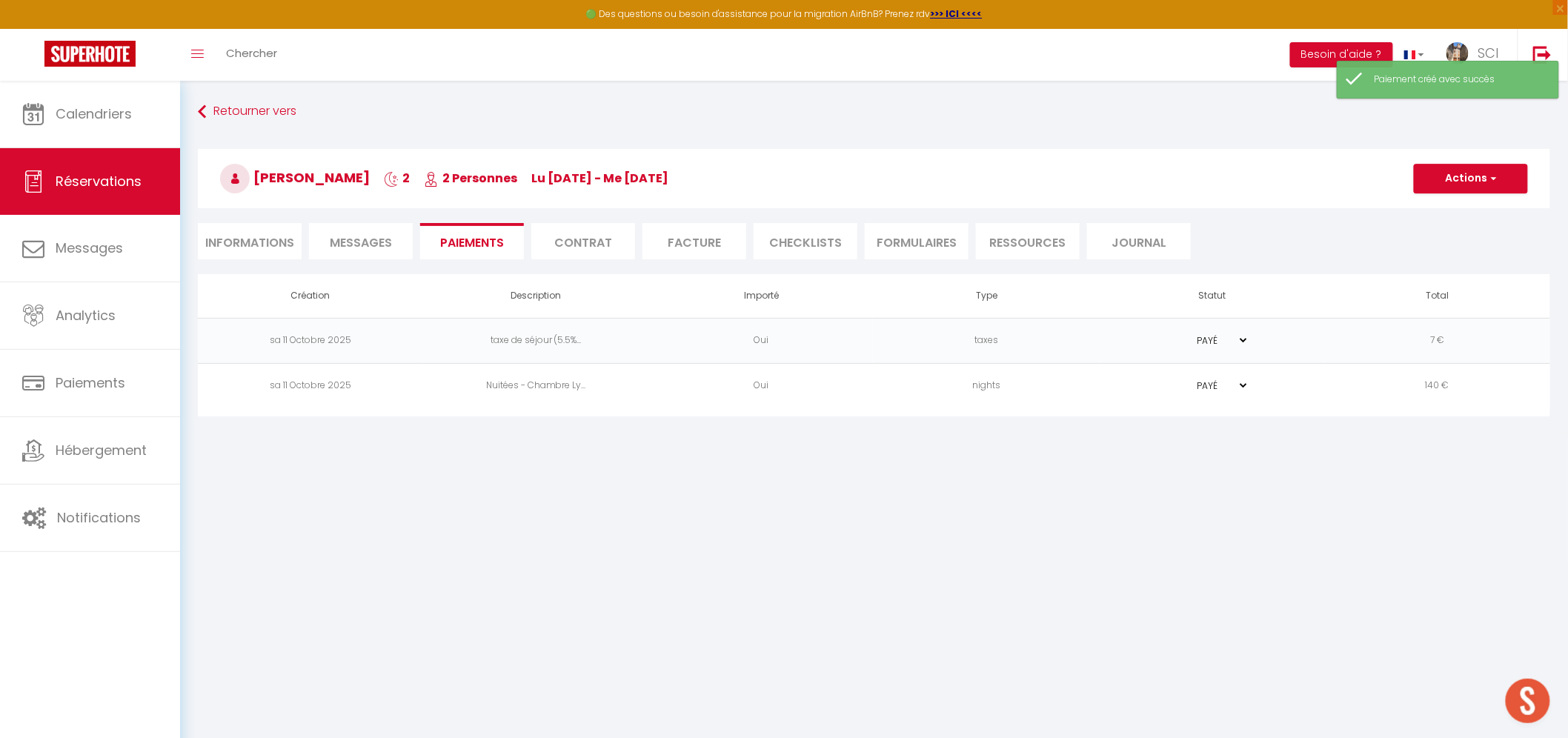
select select "fr"
type input "paudou.187849@guest.booking.com"
type input "Demande de paiement"
type textarea "Bonjour, Nous vous invitons à cliquer sur le lien ci-dessous pour effectuer le …"
select select "0"
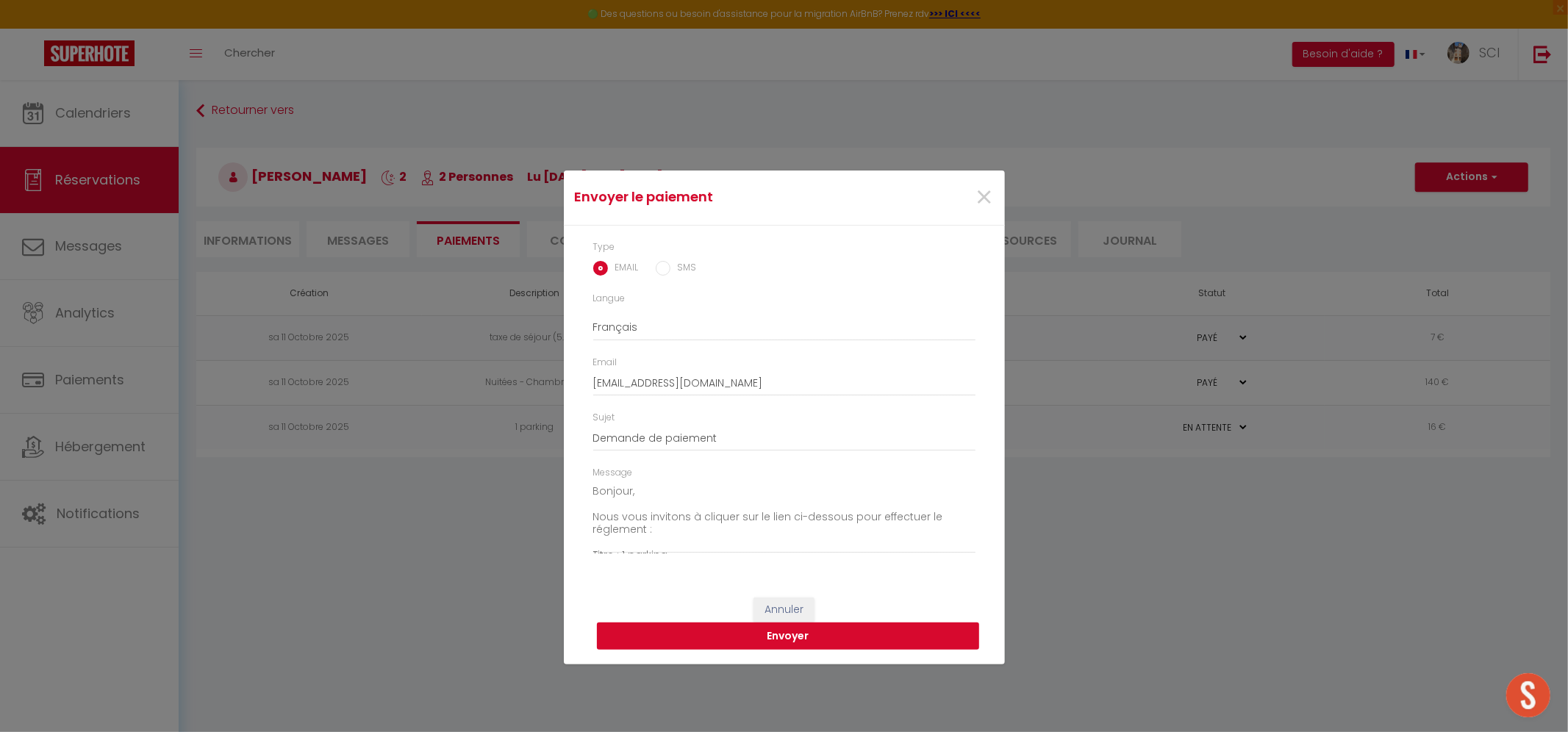
click at [780, 635] on button "Envoyer" at bounding box center [789, 636] width 383 height 28
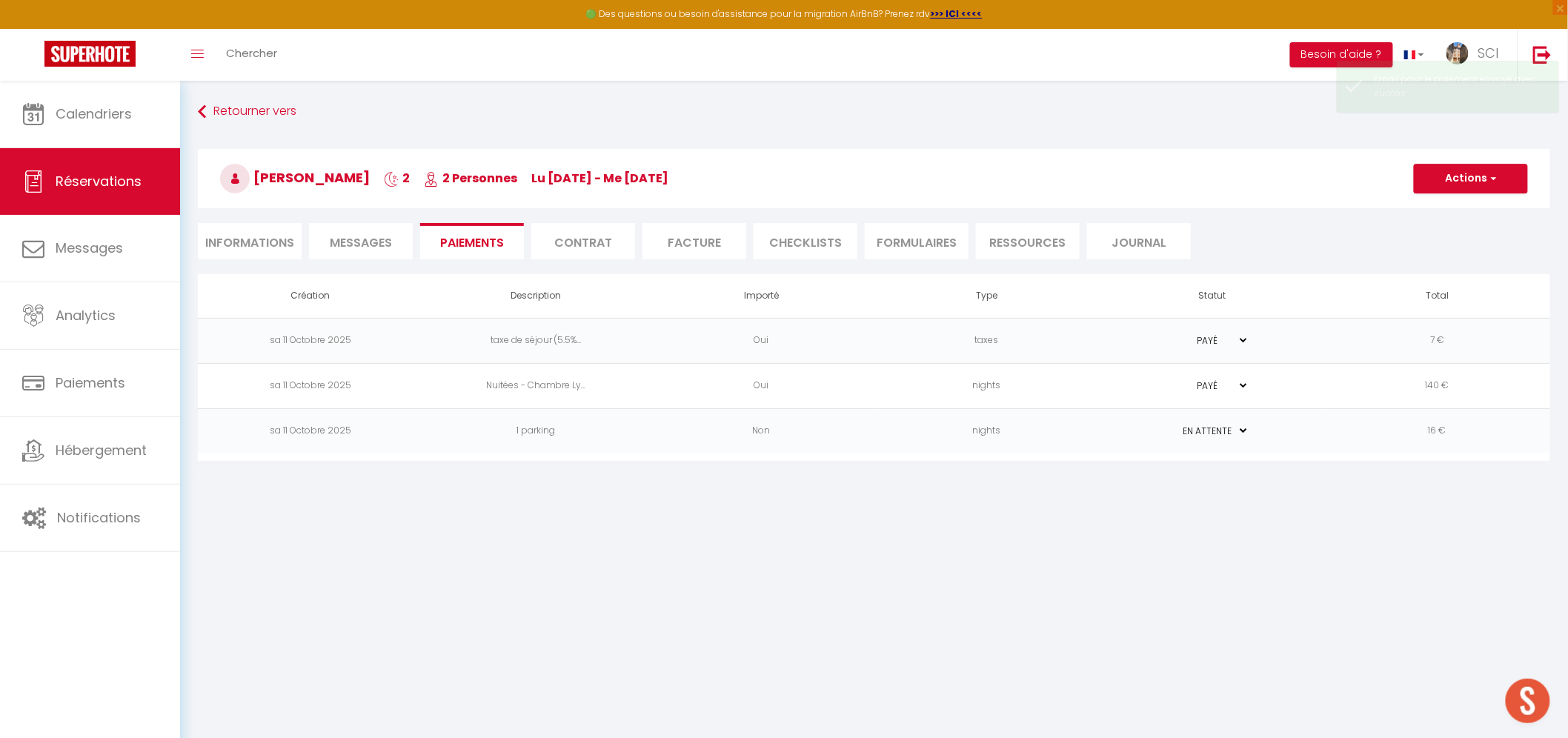
drag, startPoint x: 270, startPoint y: 247, endPoint x: 374, endPoint y: 271, distance: 106.7
click at [270, 247] on li "Informations" at bounding box center [250, 241] width 104 height 37
select select
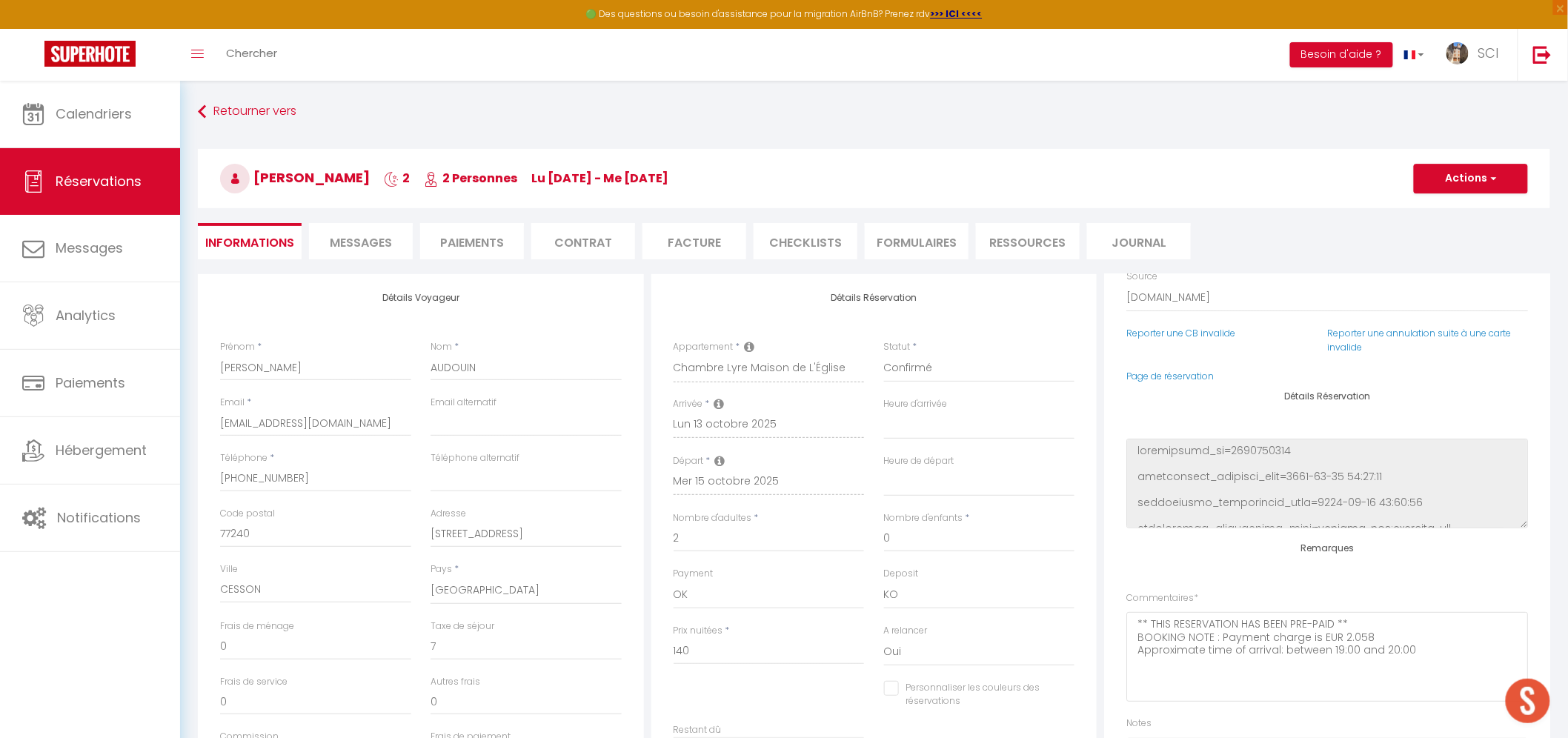
scroll to position [176, 0]
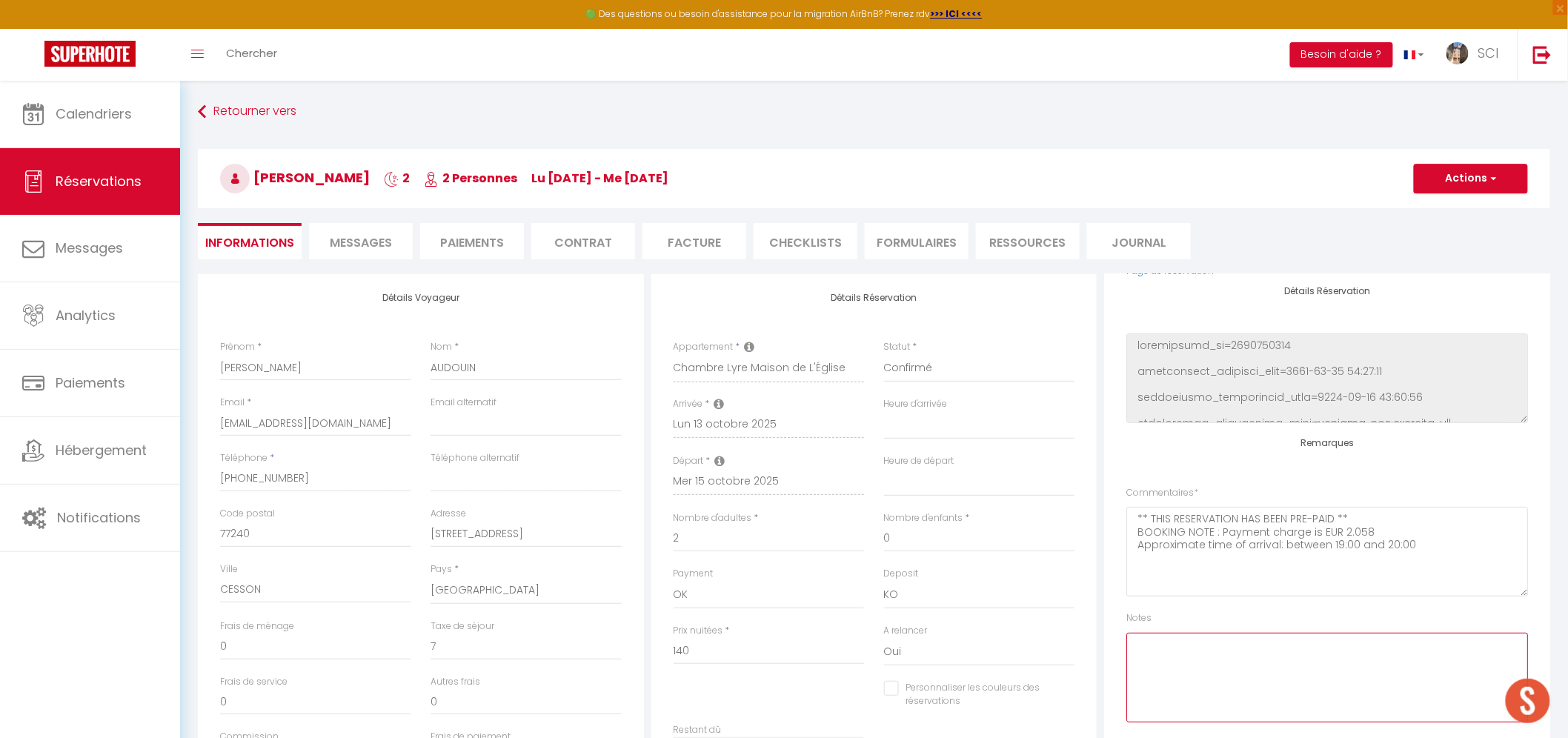
click at [1217, 657] on textarea at bounding box center [1326, 678] width 402 height 90
type textarea "LSH"
click at [1480, 182] on button "Actions" at bounding box center [1470, 178] width 114 height 30
click at [1458, 212] on link "Enregistrer" at bounding box center [1456, 211] width 117 height 20
select select "not_cancelled"
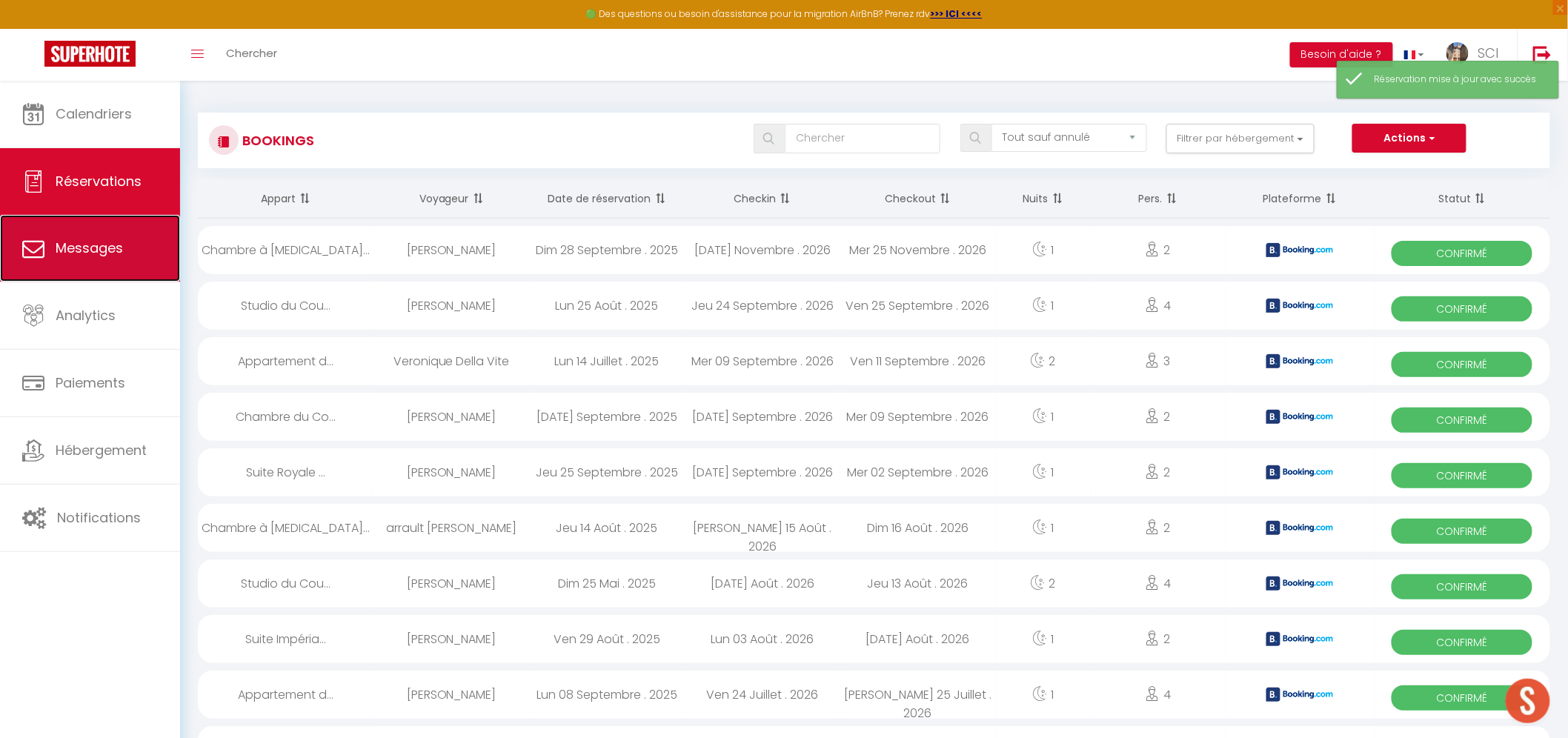
click at [82, 232] on link "Messages" at bounding box center [90, 248] width 180 height 67
select select "message"
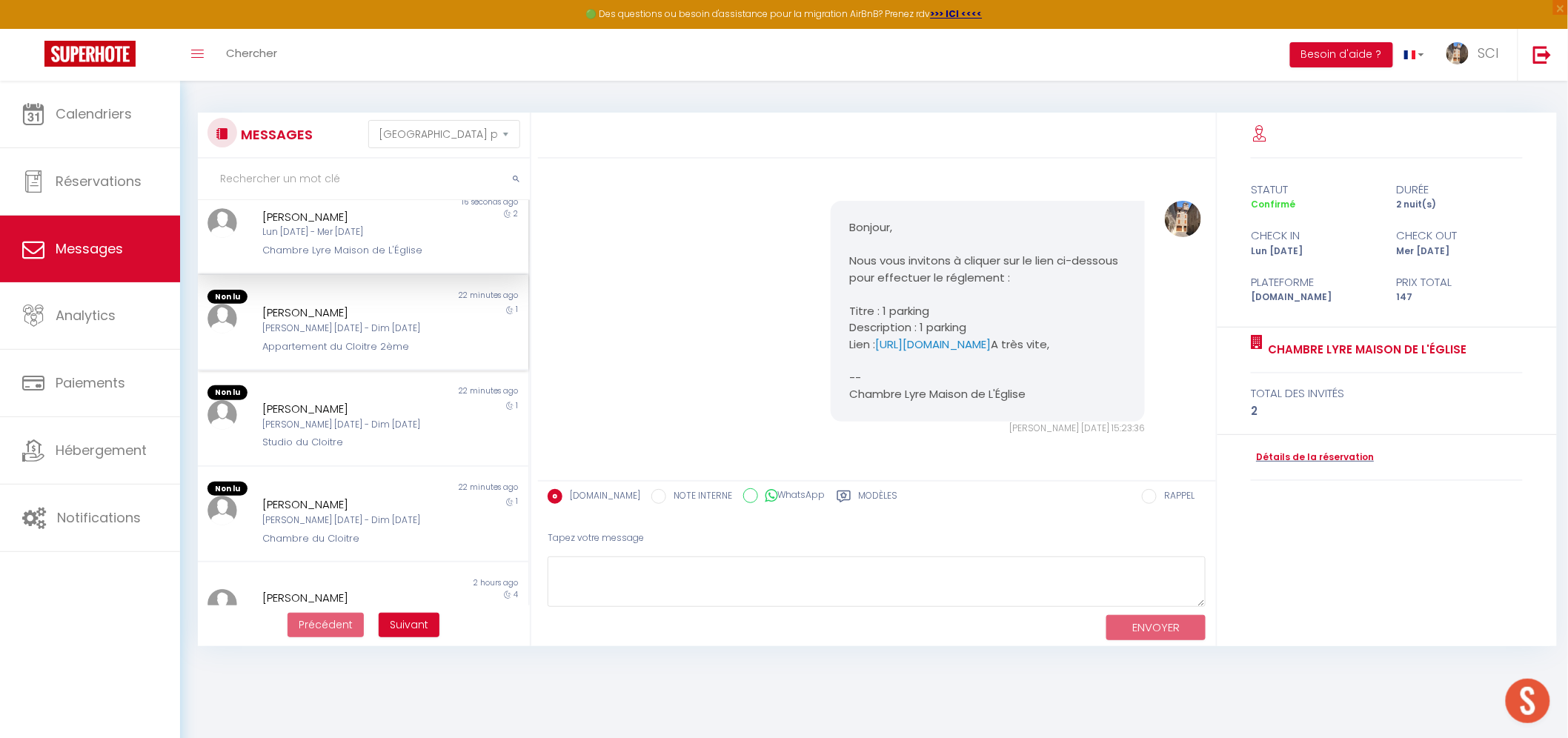
scroll to position [20, 0]
click at [423, 322] on div "[PERSON_NAME][DATE] - [DATE]" at bounding box center [349, 327] width 173 height 14
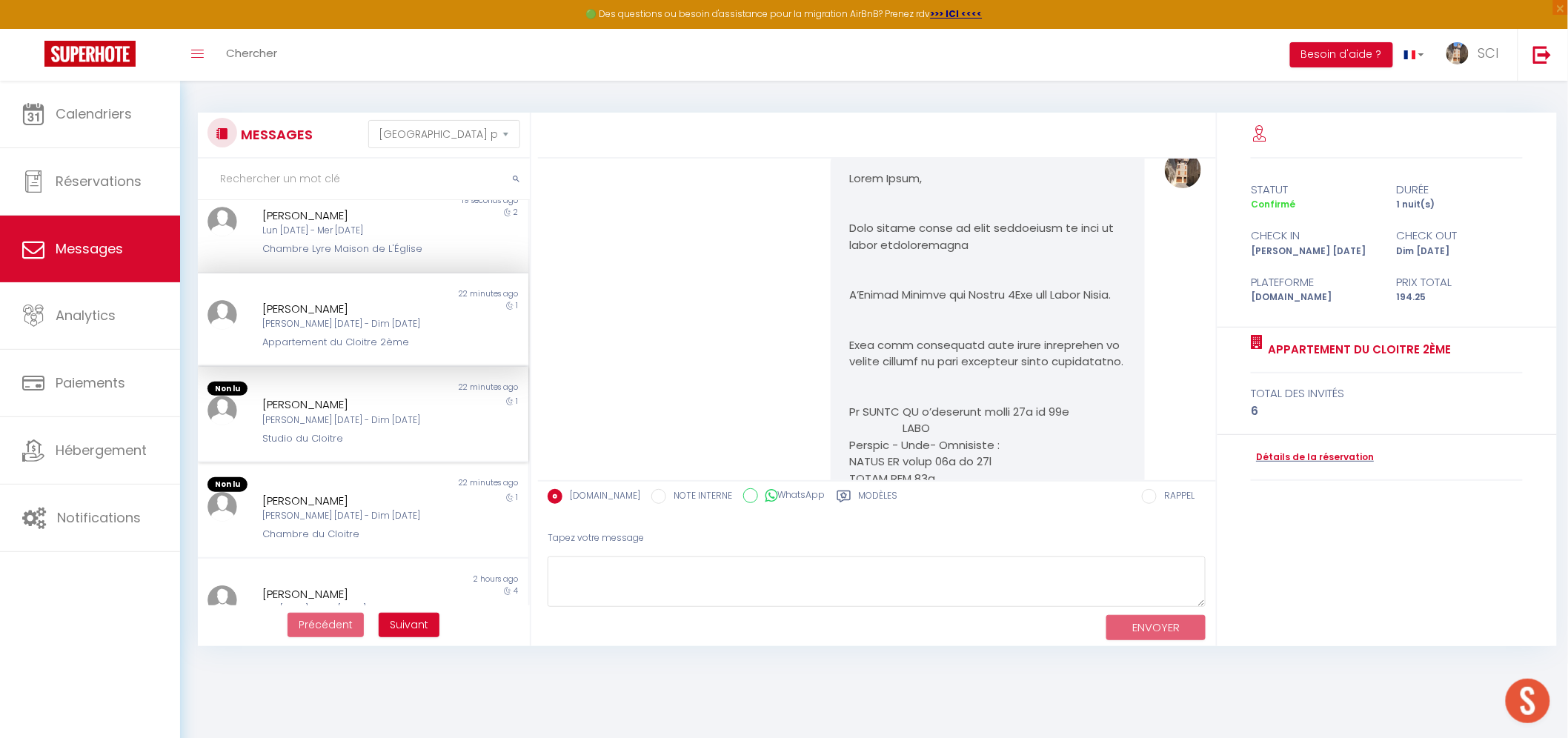
scroll to position [9917, 0]
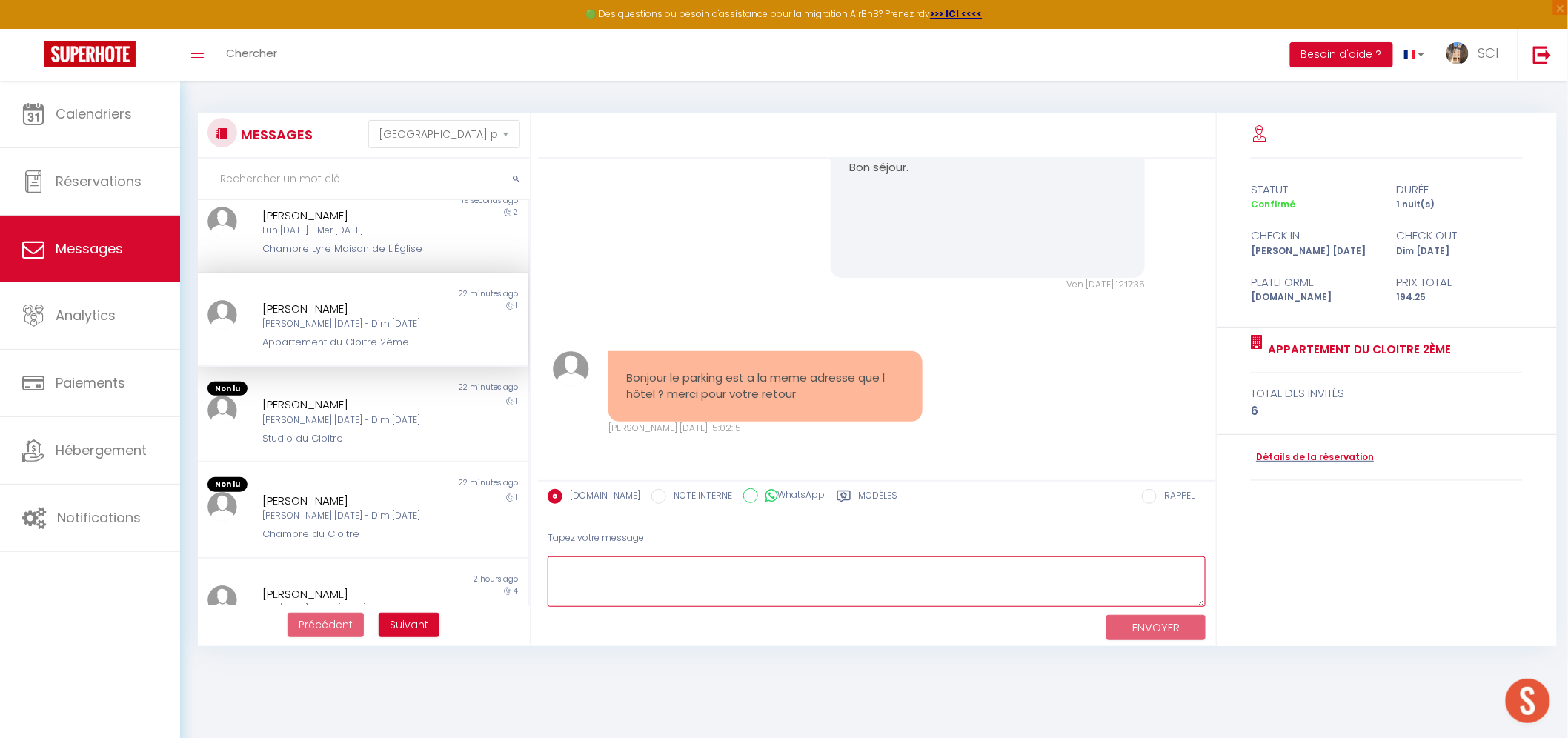
click at [619, 600] on textarea at bounding box center [877, 582] width 659 height 51
type textarea "Bonjour, oui tout à fait"
click at [1116, 615] on button "ENVOYER" at bounding box center [1155, 628] width 99 height 26
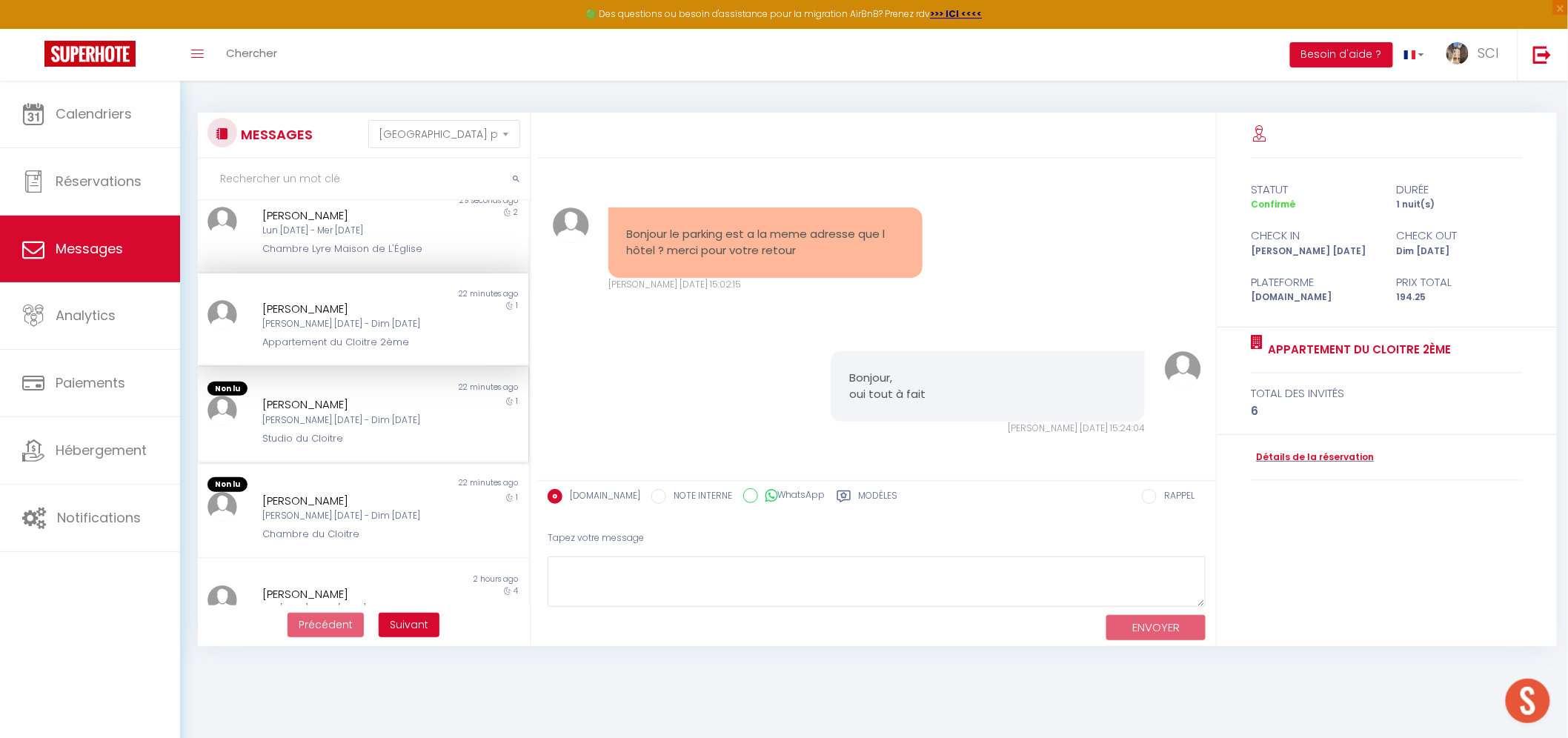
click at [375, 403] on div "[PERSON_NAME]" at bounding box center [349, 404] width 173 height 18
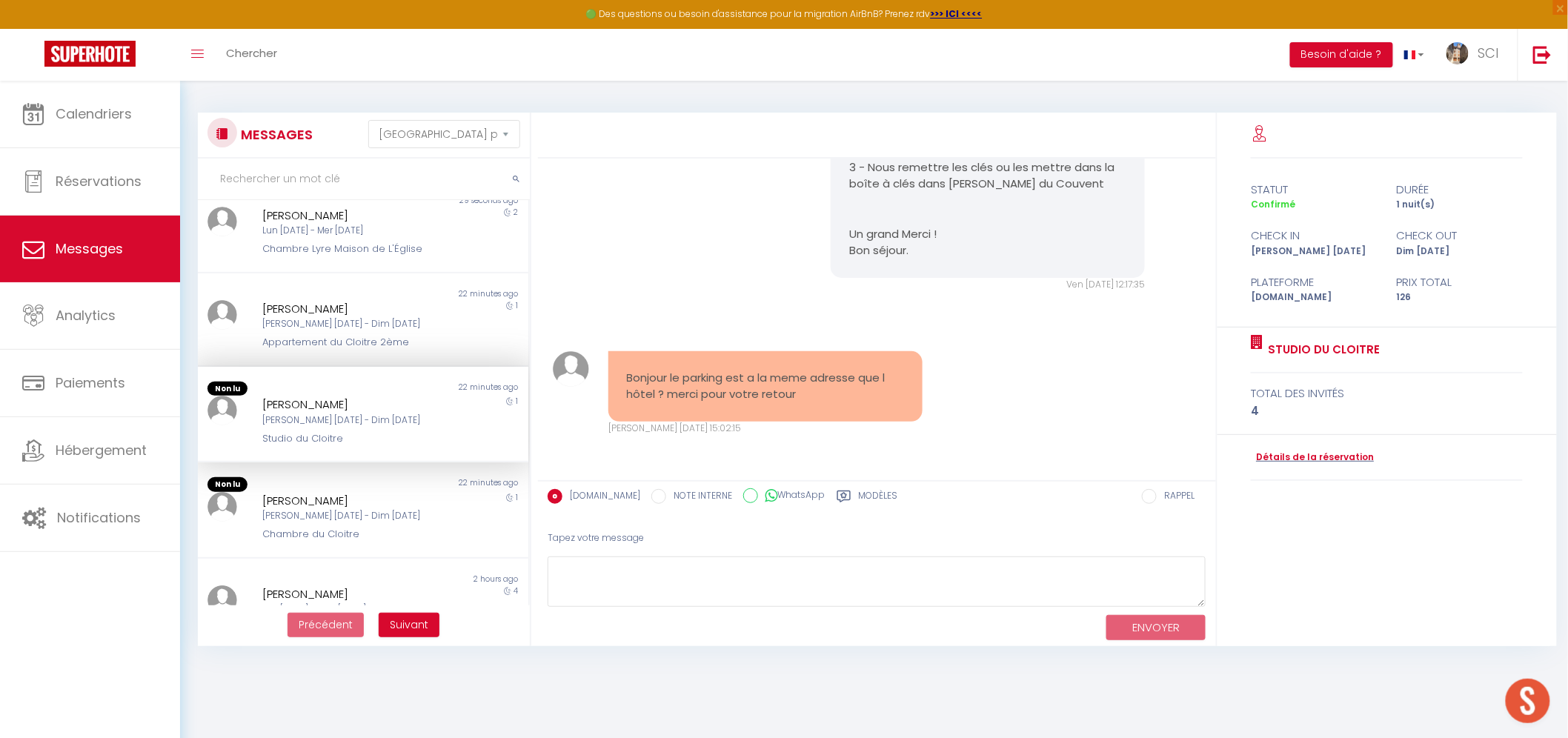
scroll to position [9983, 0]
click at [365, 513] on div "[PERSON_NAME][DATE] - [DATE]" at bounding box center [349, 514] width 173 height 14
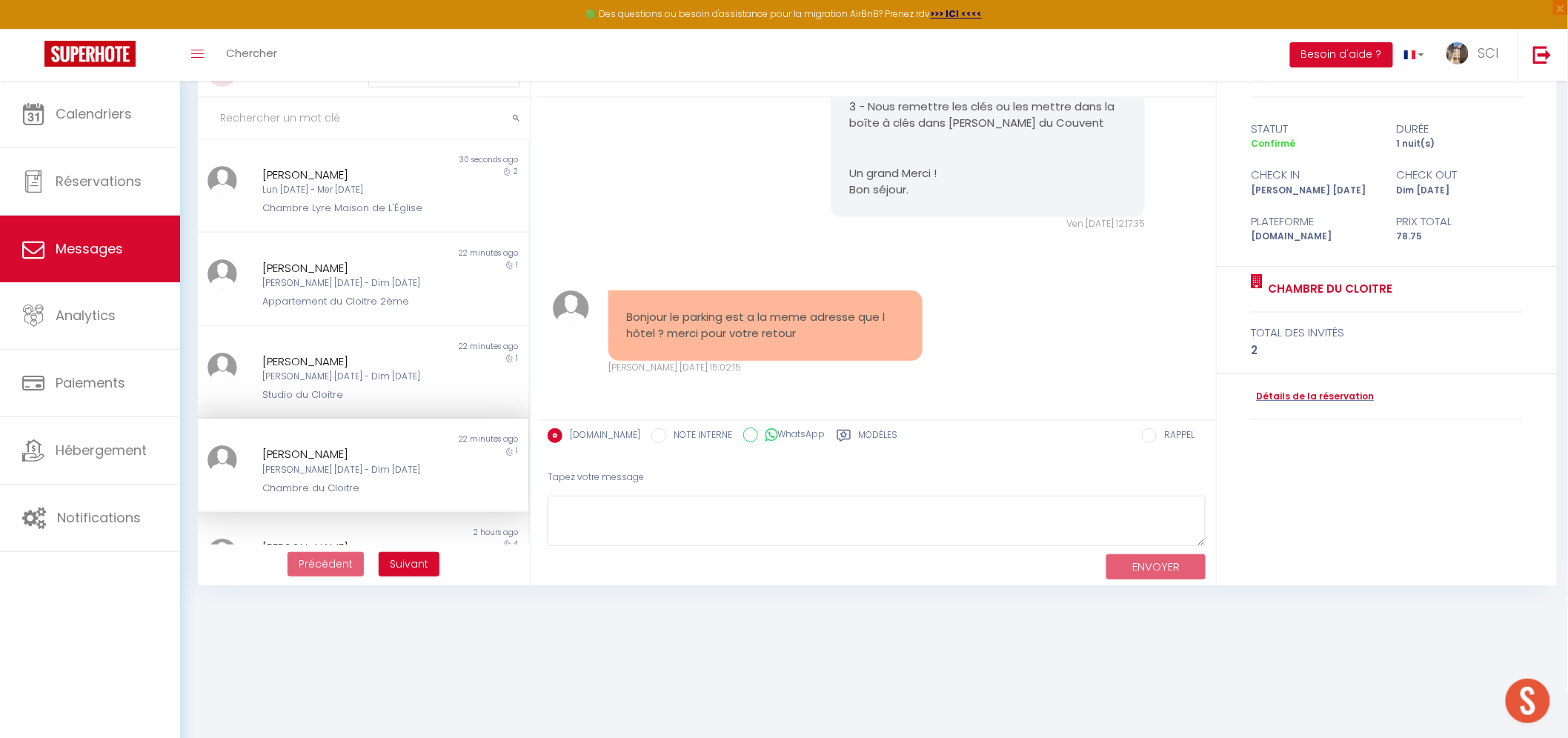
scroll to position [61, 0]
click at [655, 510] on textarea at bounding box center [877, 521] width 659 height 51
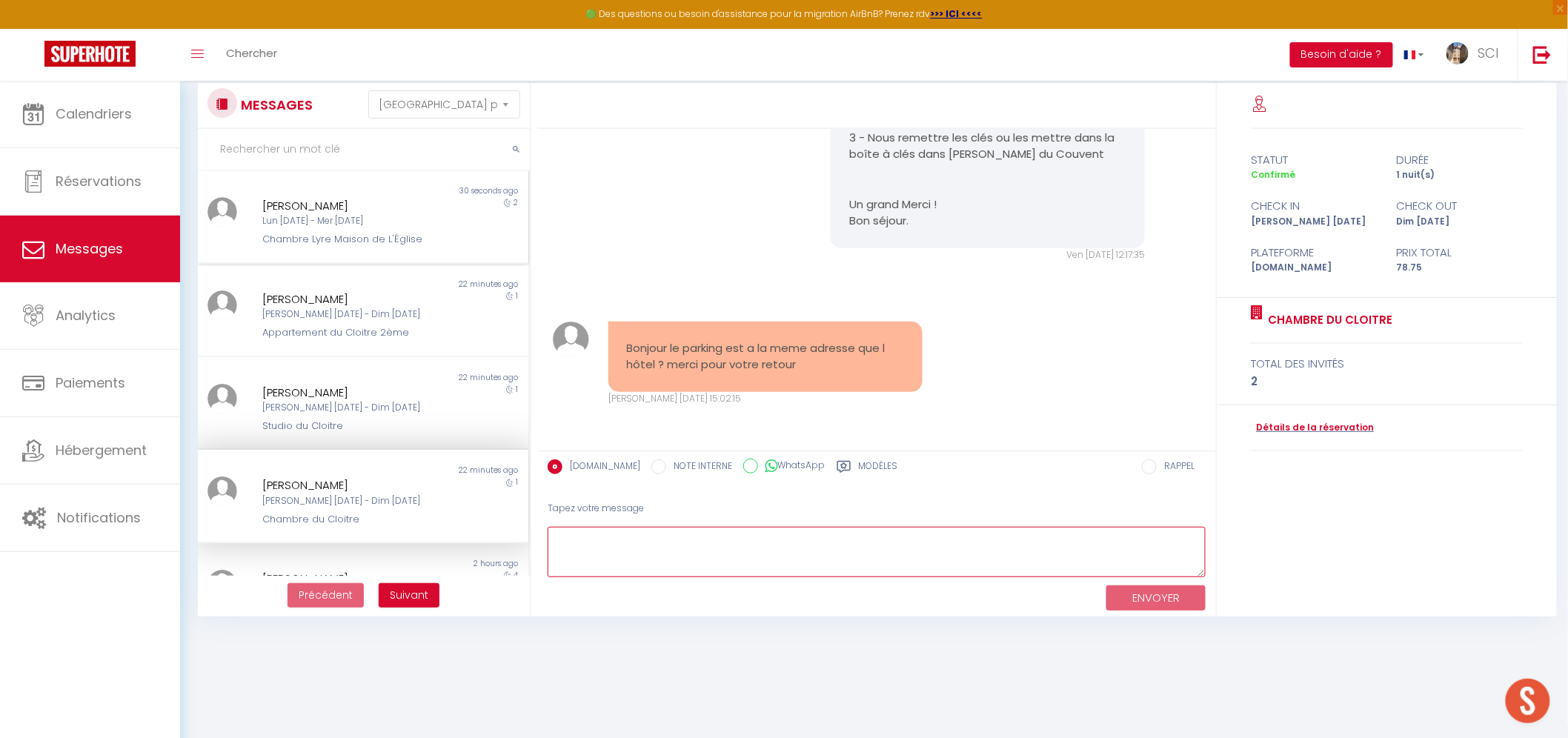
scroll to position [0, 0]
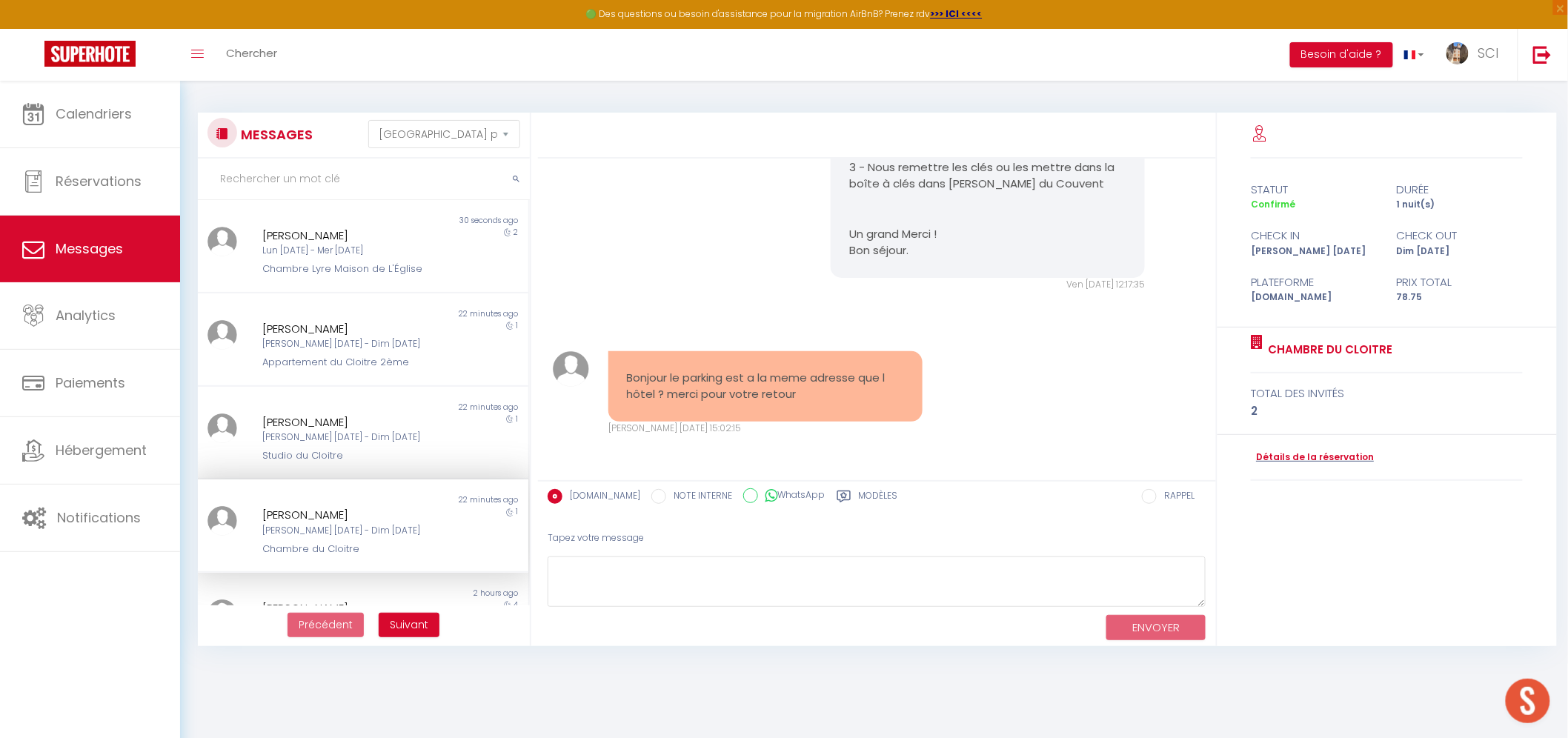
click at [828, 612] on div "ENVOYER" at bounding box center [877, 627] width 659 height 39
click at [840, 594] on textarea at bounding box center [877, 582] width 659 height 51
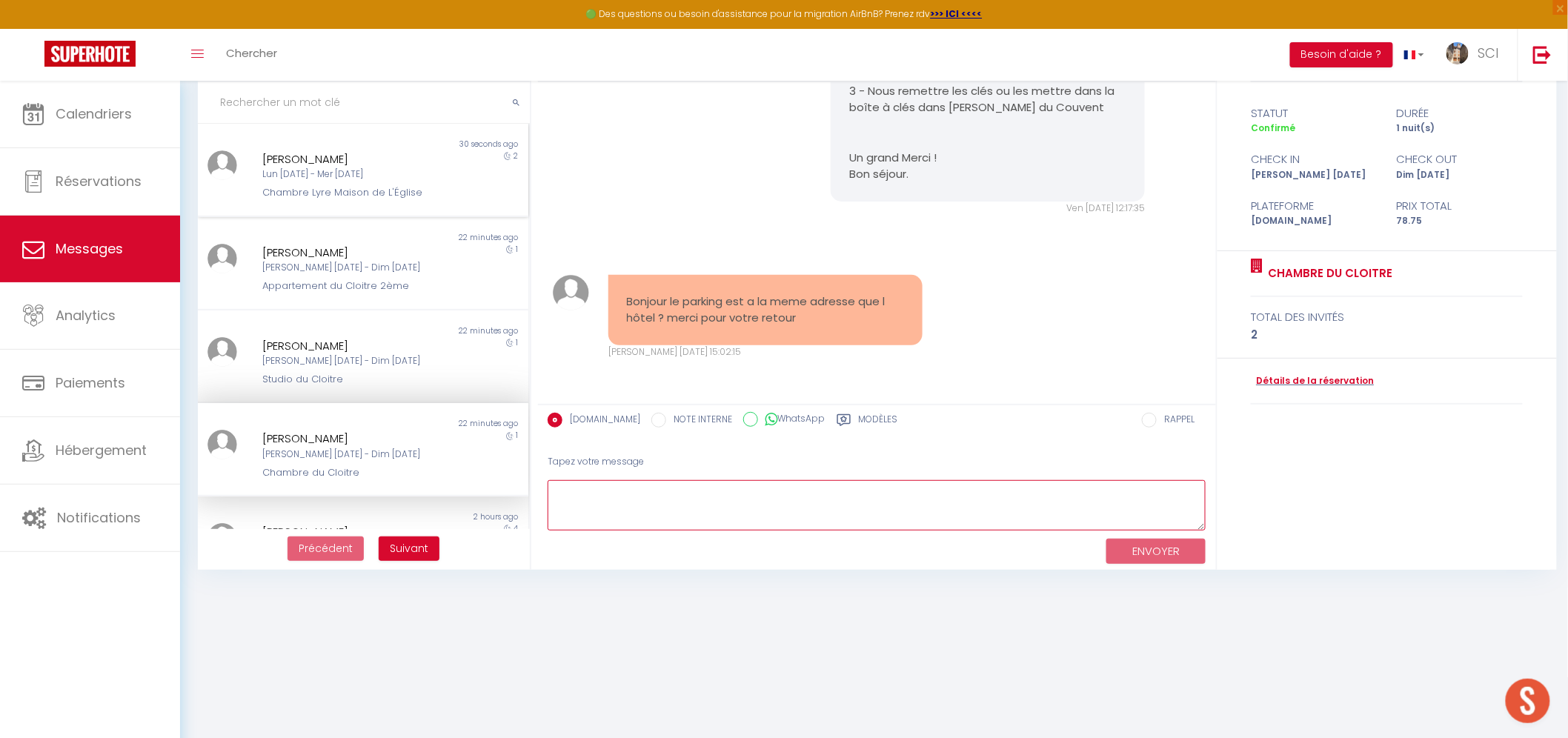
scroll to position [80, 0]
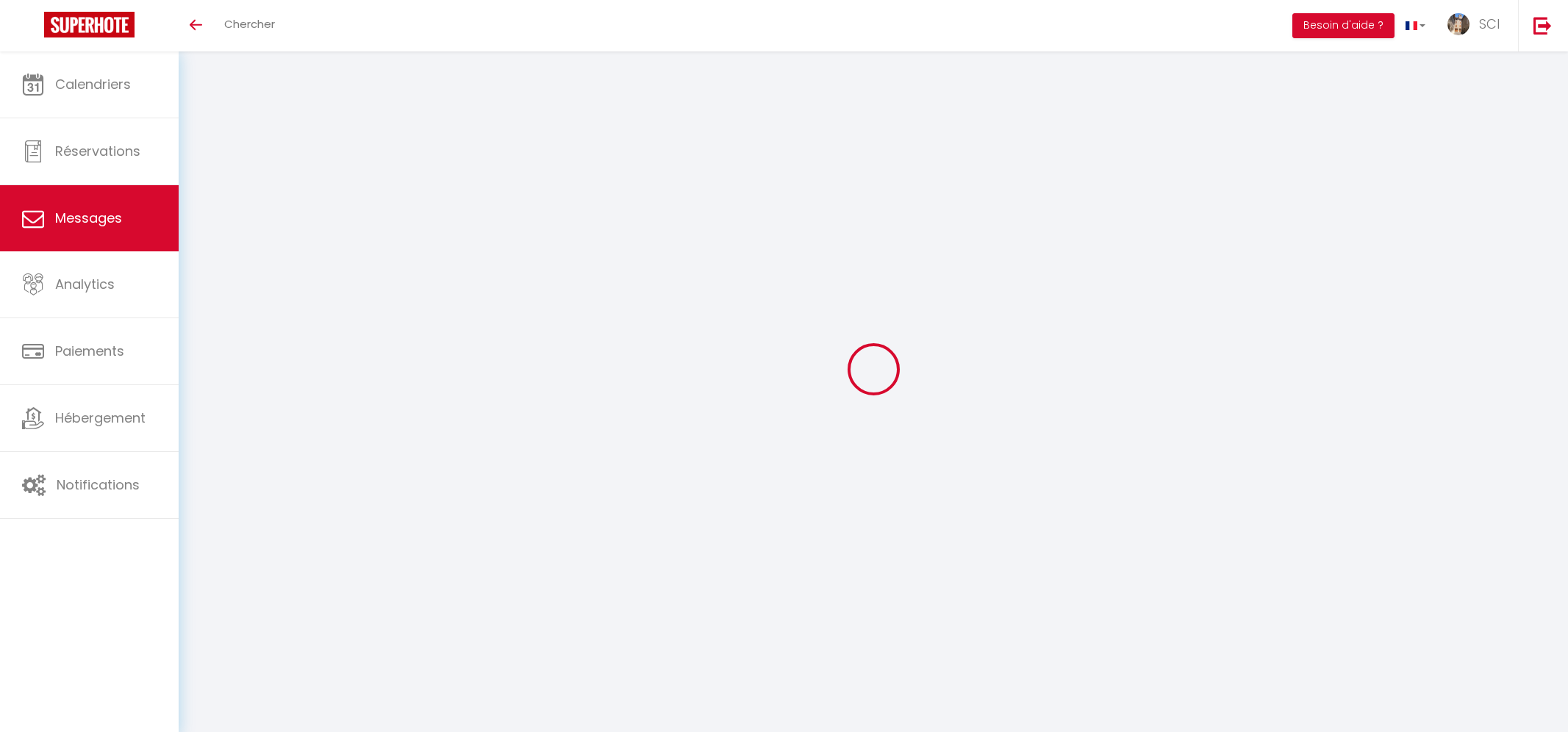
select select "message"
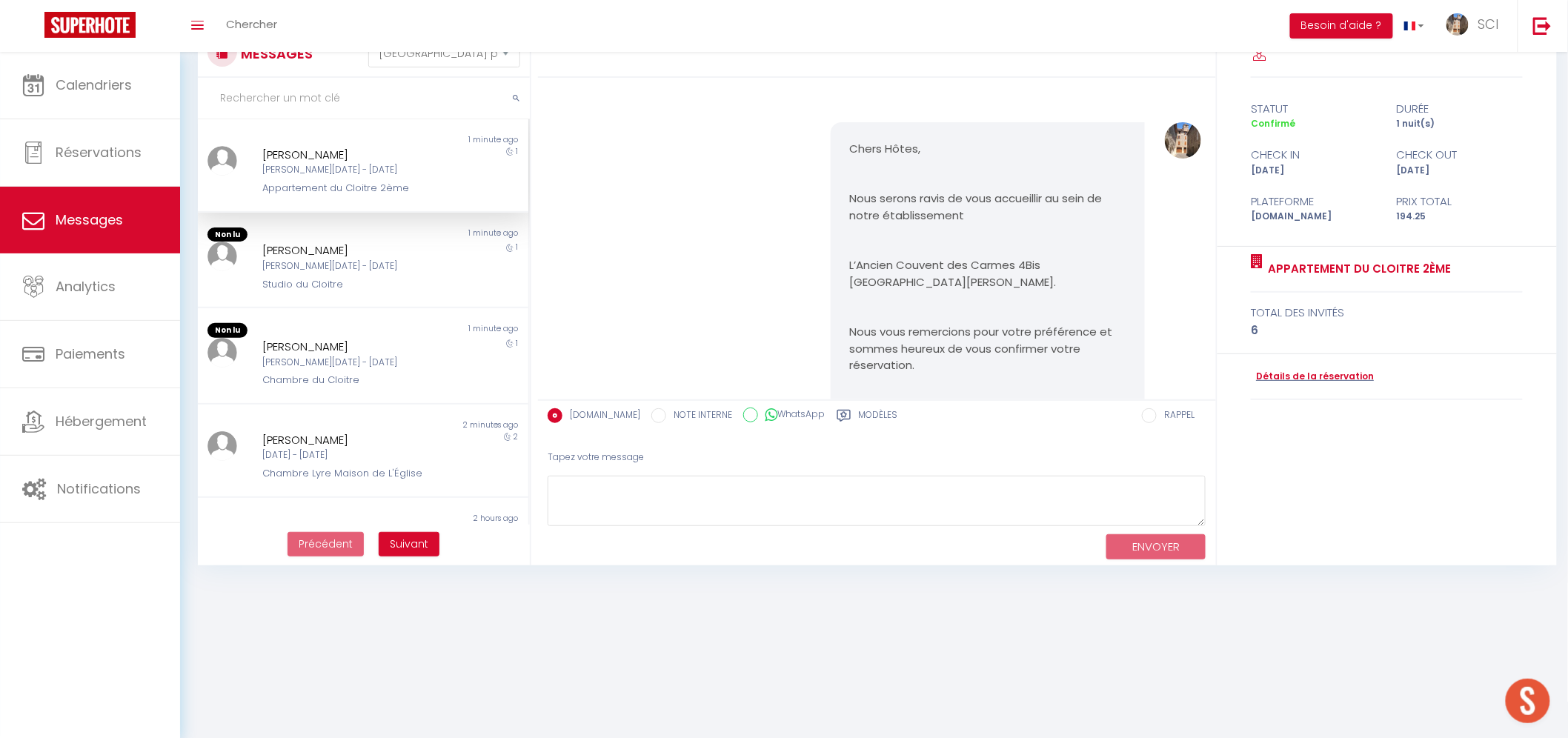
scroll to position [10059, 0]
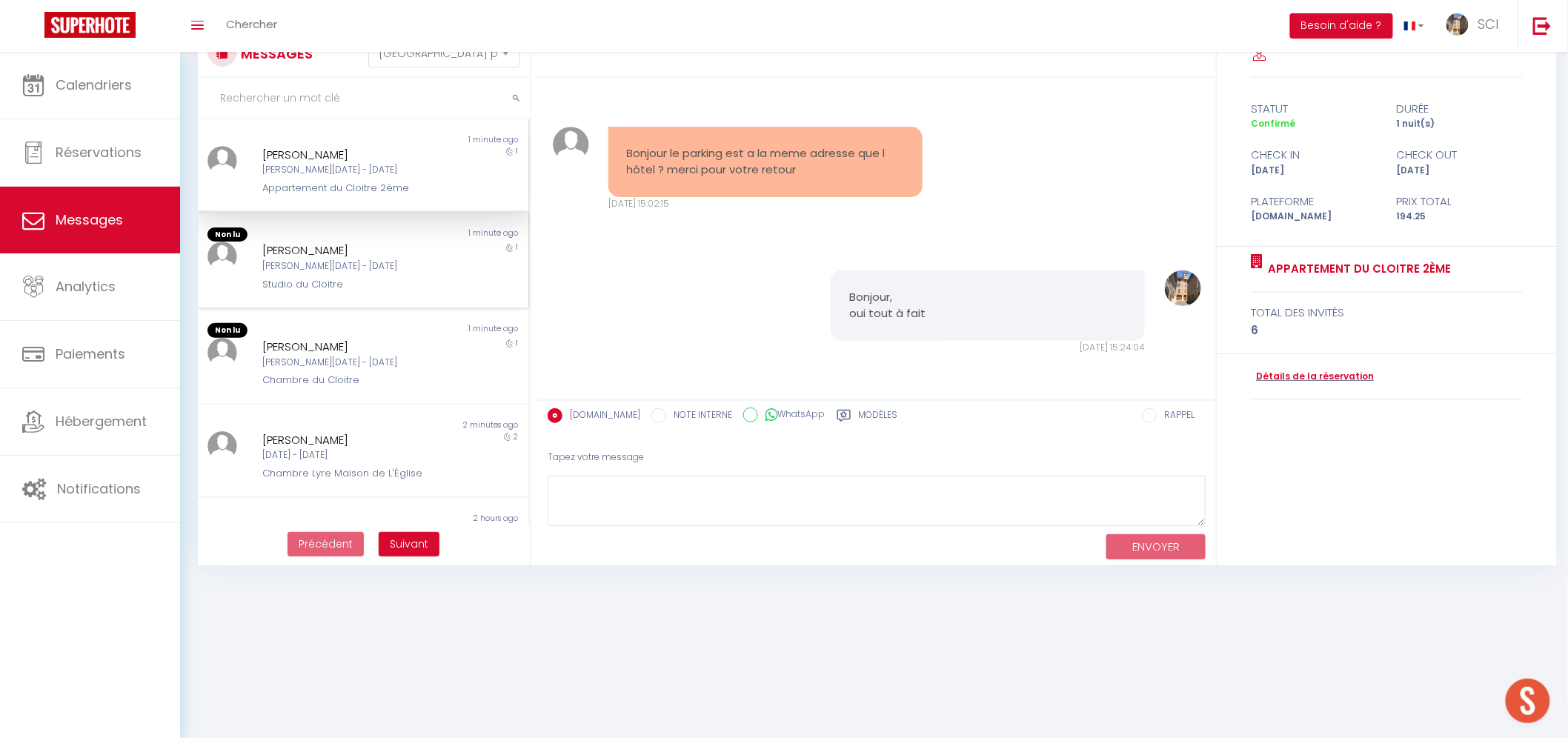
click at [381, 271] on div "[PERSON_NAME][DATE] - [DATE]" at bounding box center [349, 266] width 173 height 14
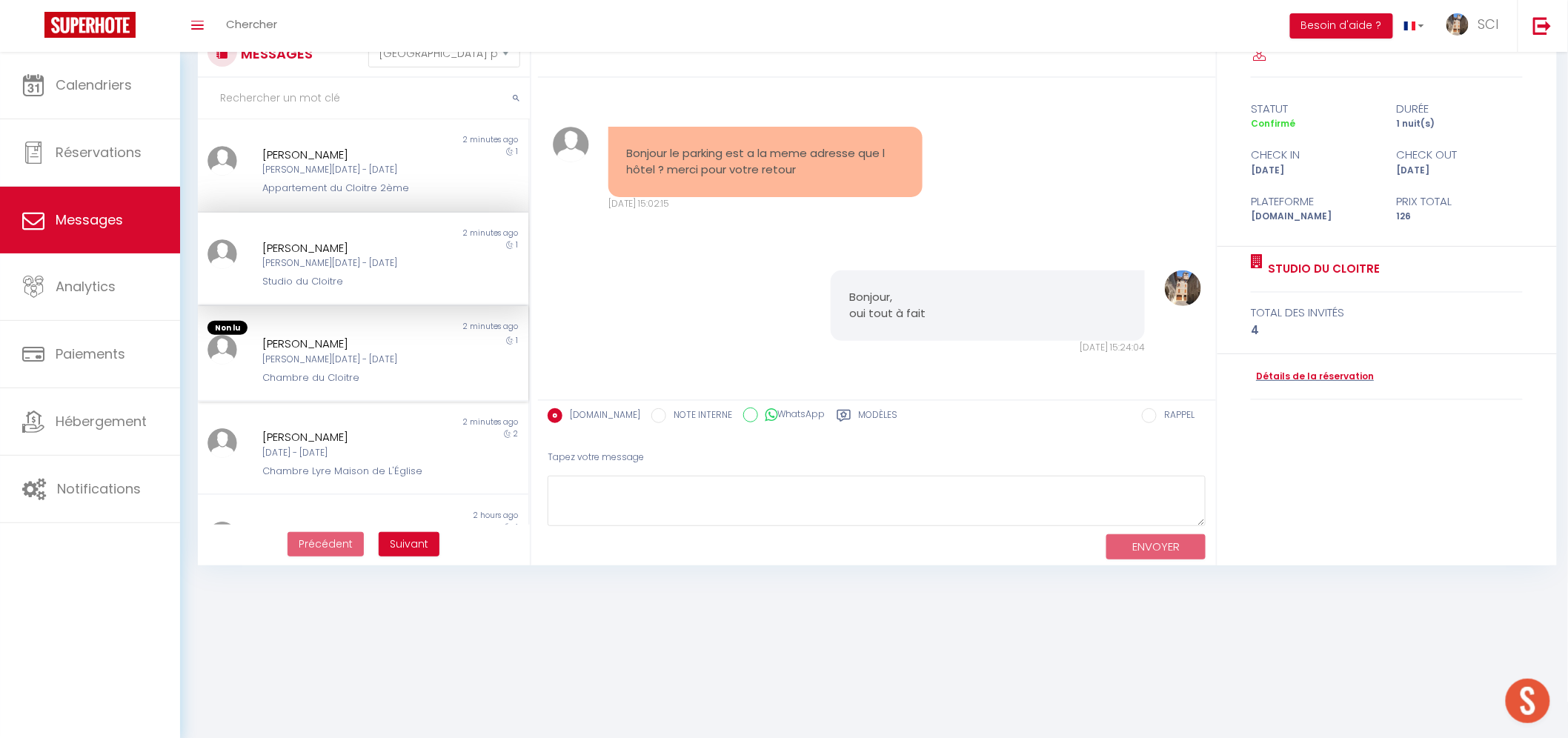
click at [357, 352] on div "[PERSON_NAME][DATE] - [DATE]" at bounding box center [349, 359] width 173 height 14
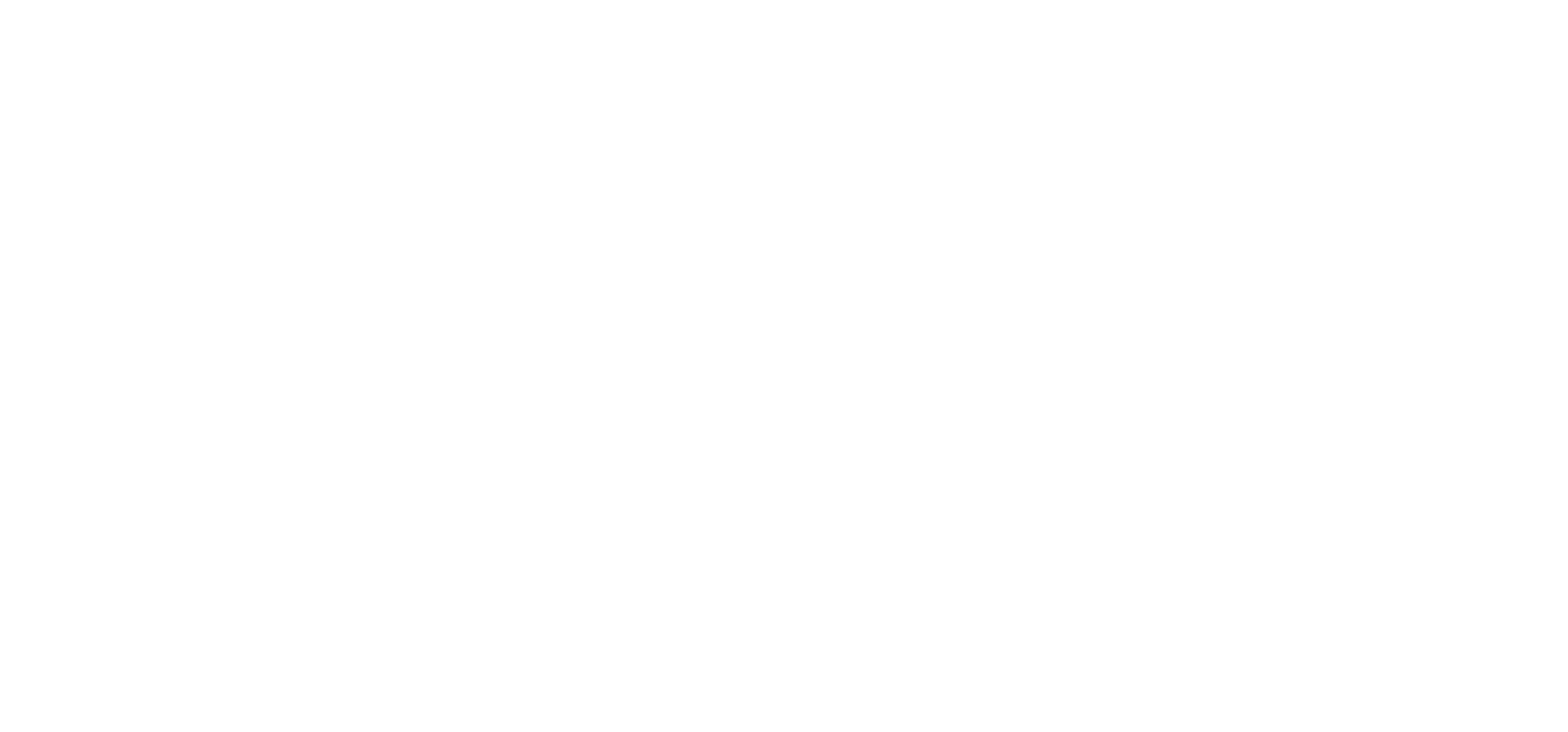
select select "message"
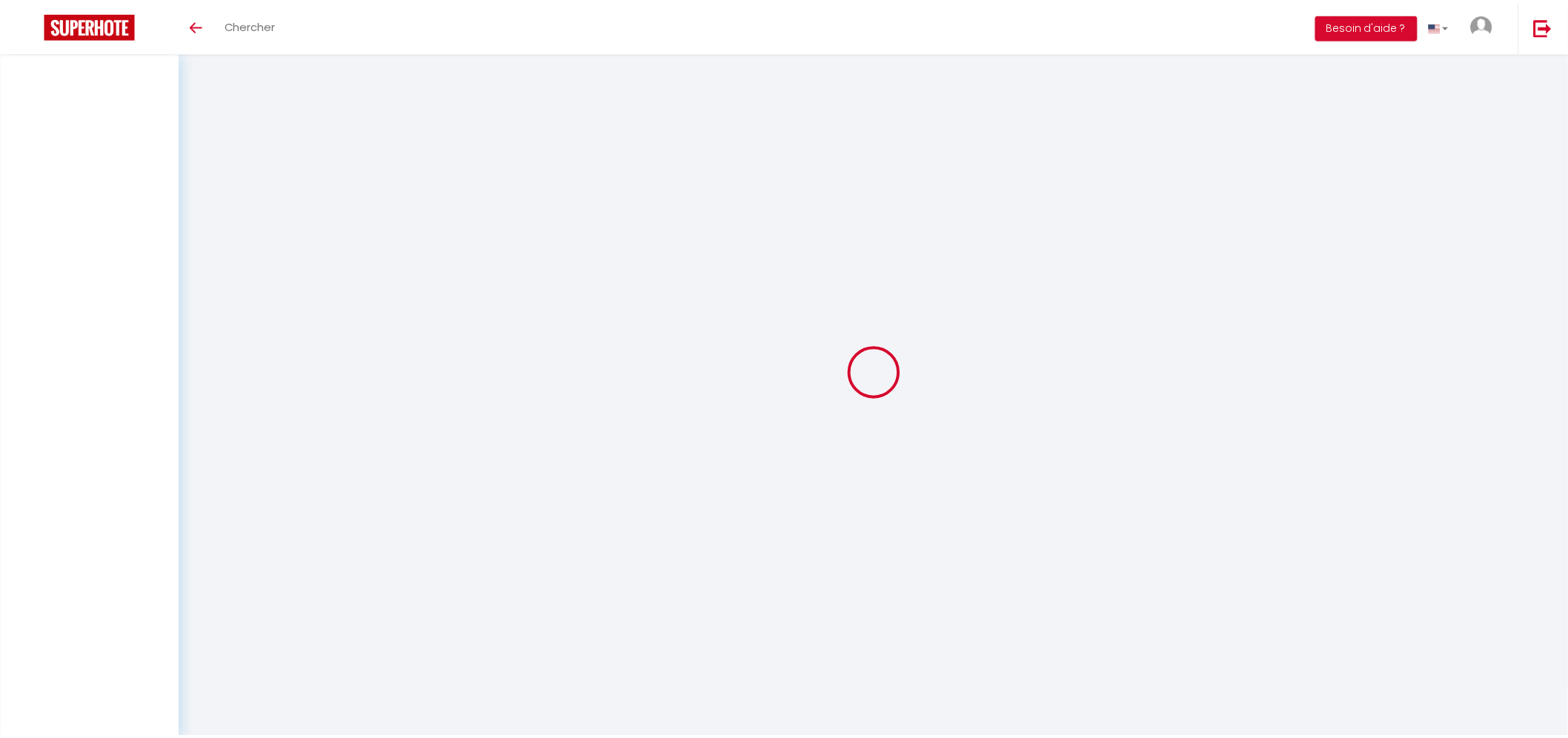
scroll to position [52, 0]
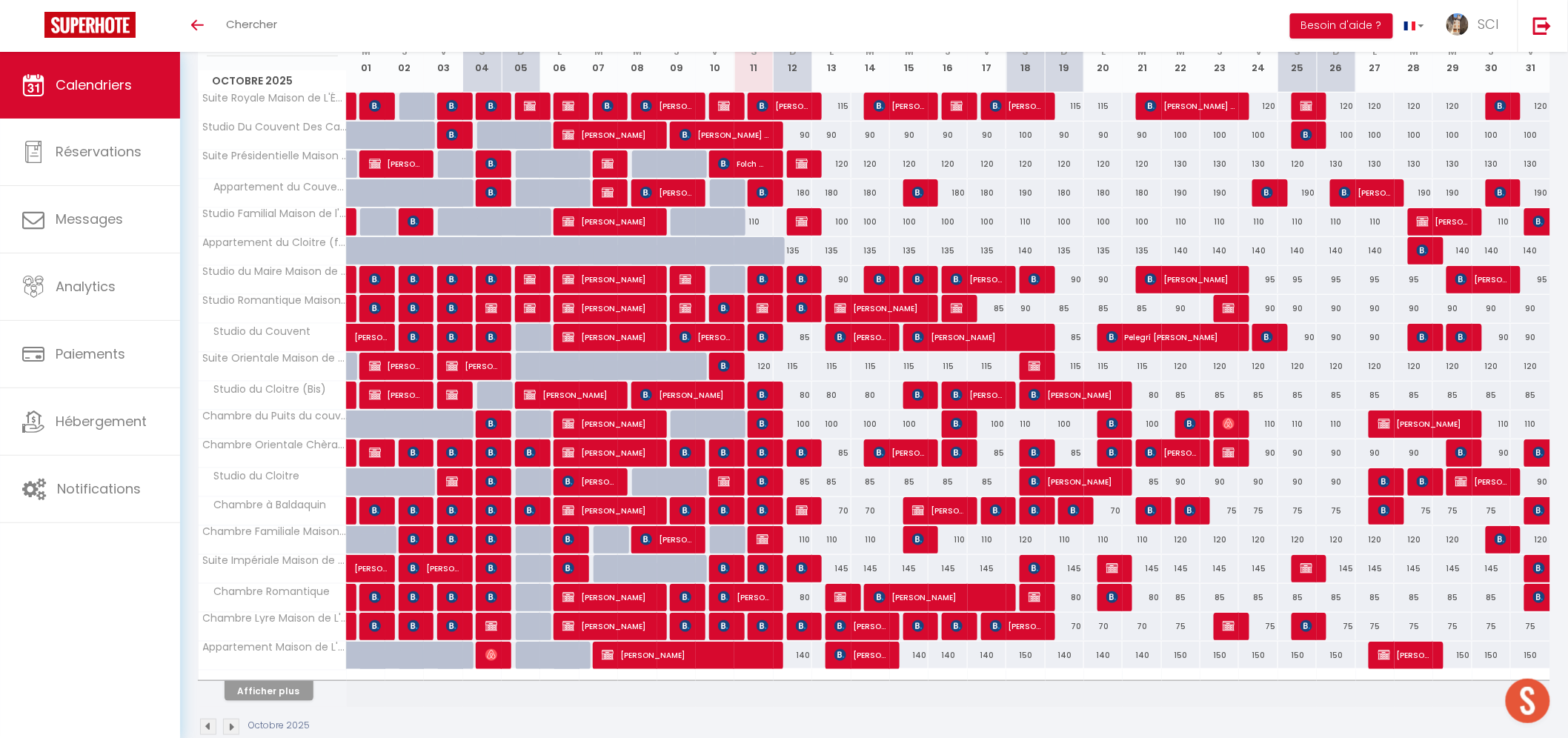
scroll to position [247, 0]
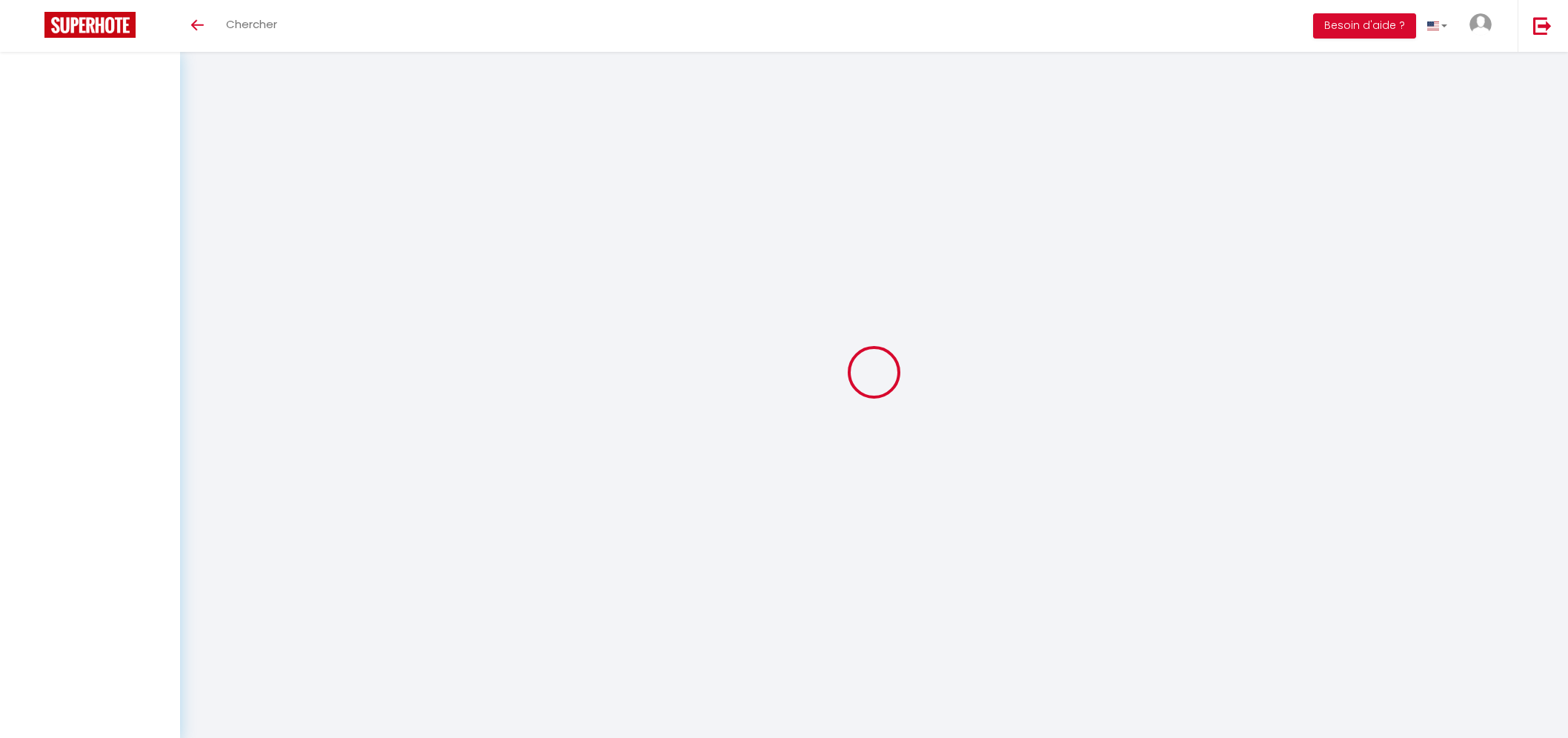
select select "message"
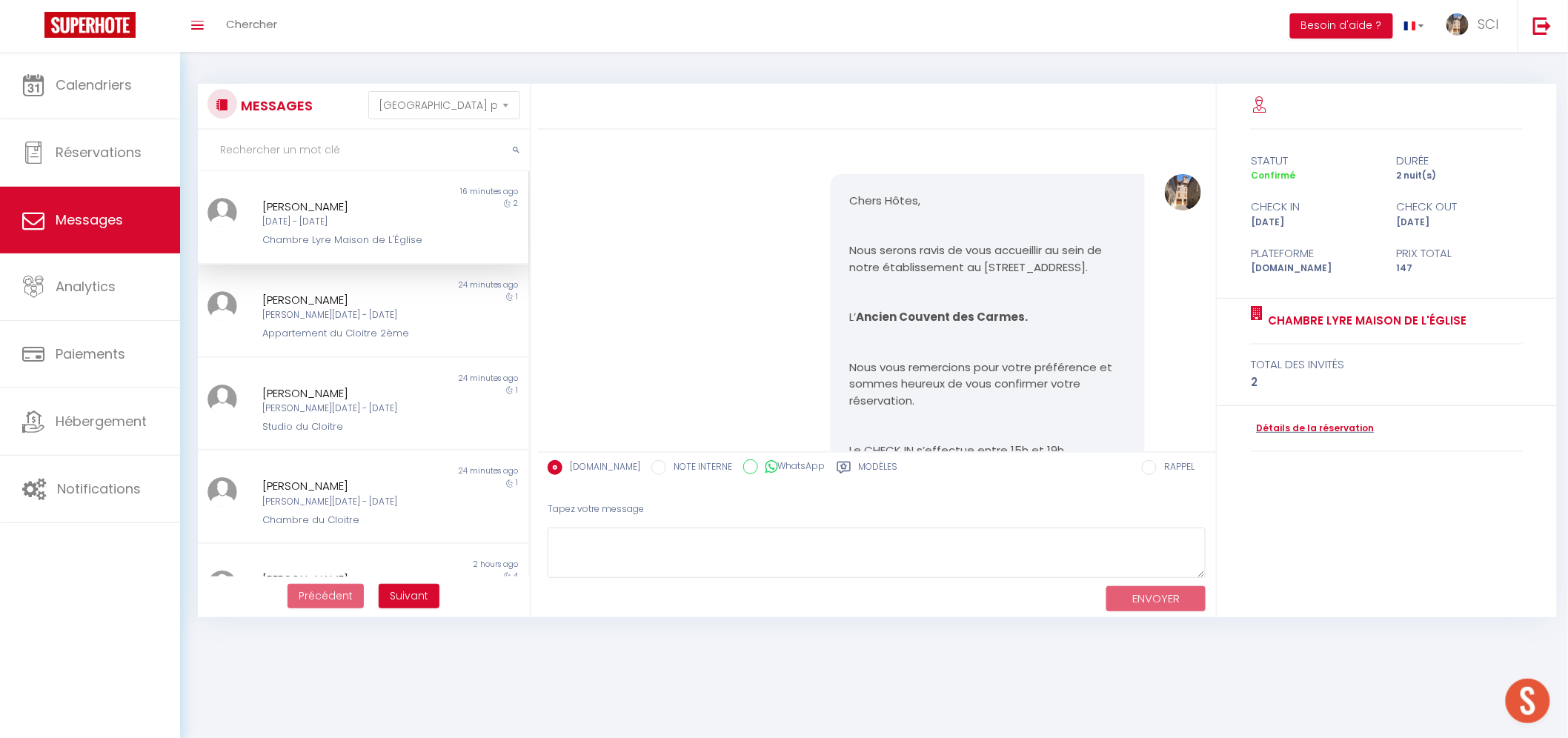
scroll to position [2156, 0]
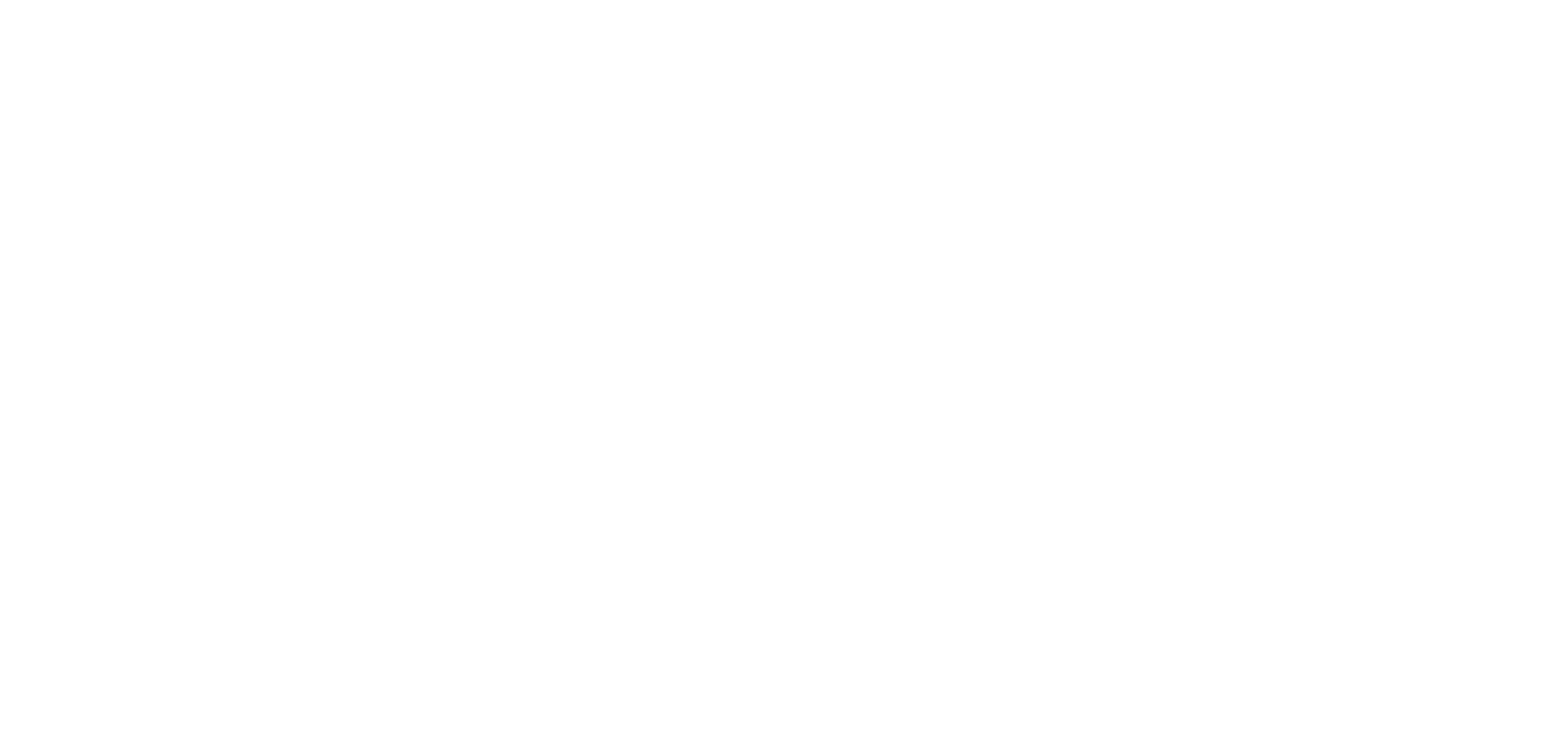
select select "message"
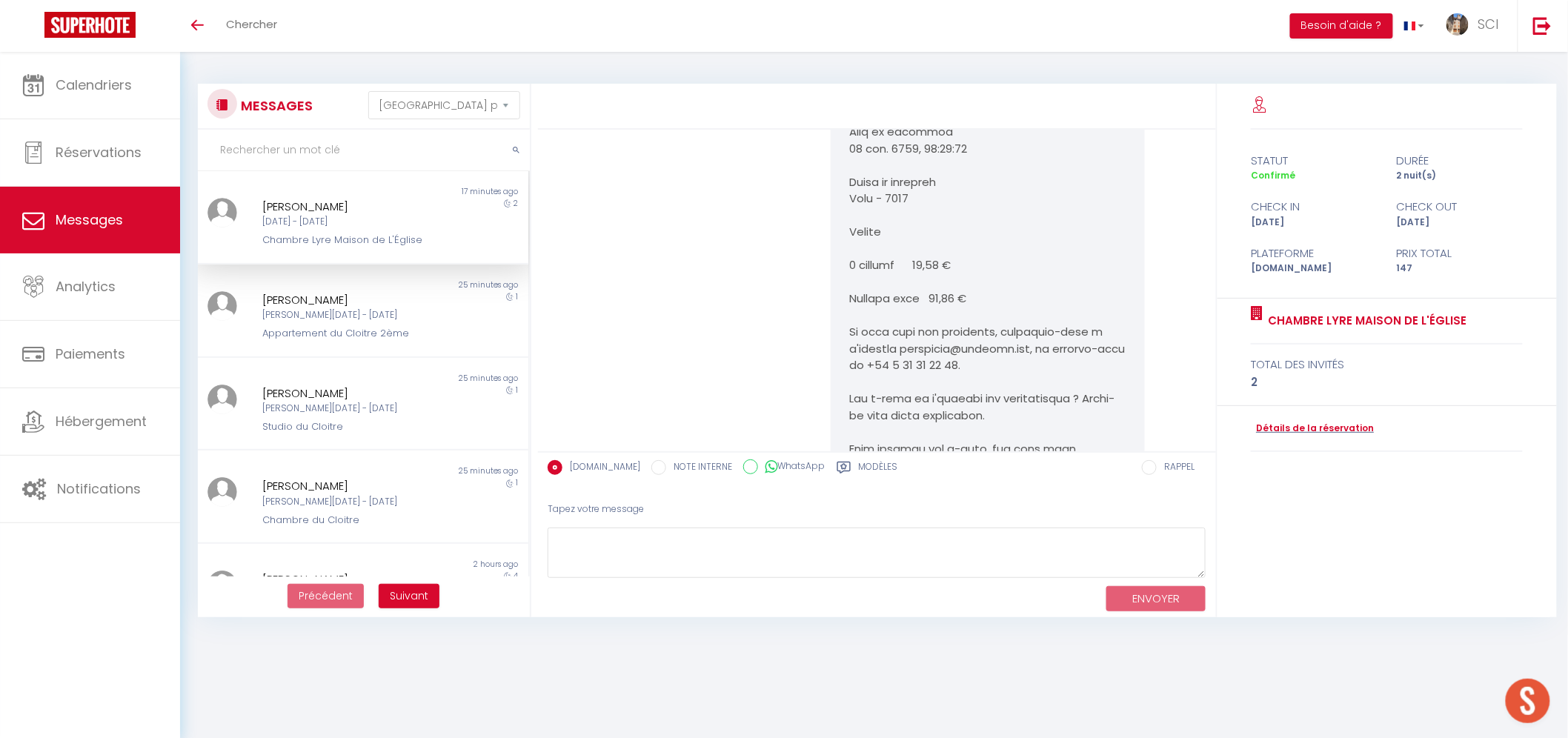
scroll to position [1868, 0]
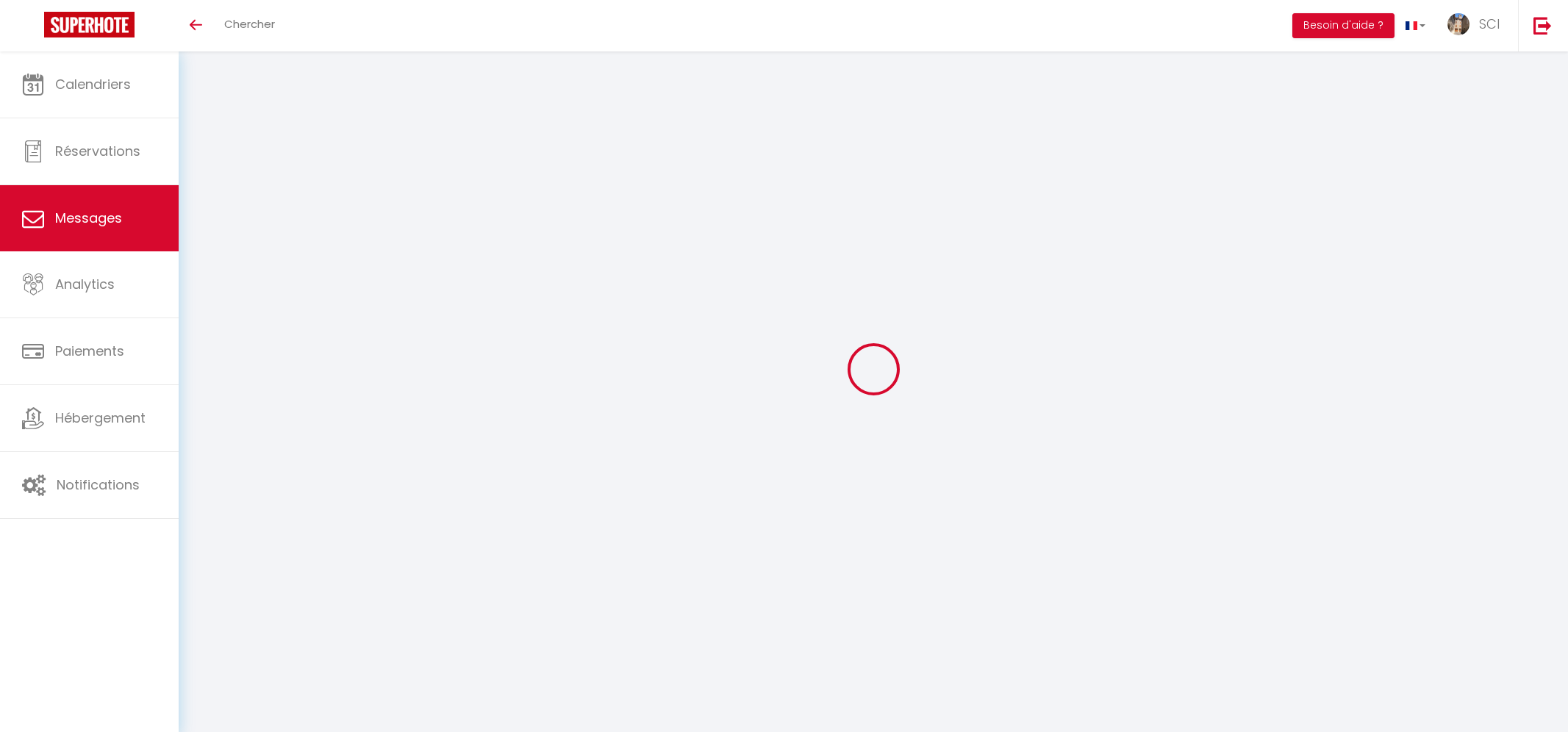
select select "message"
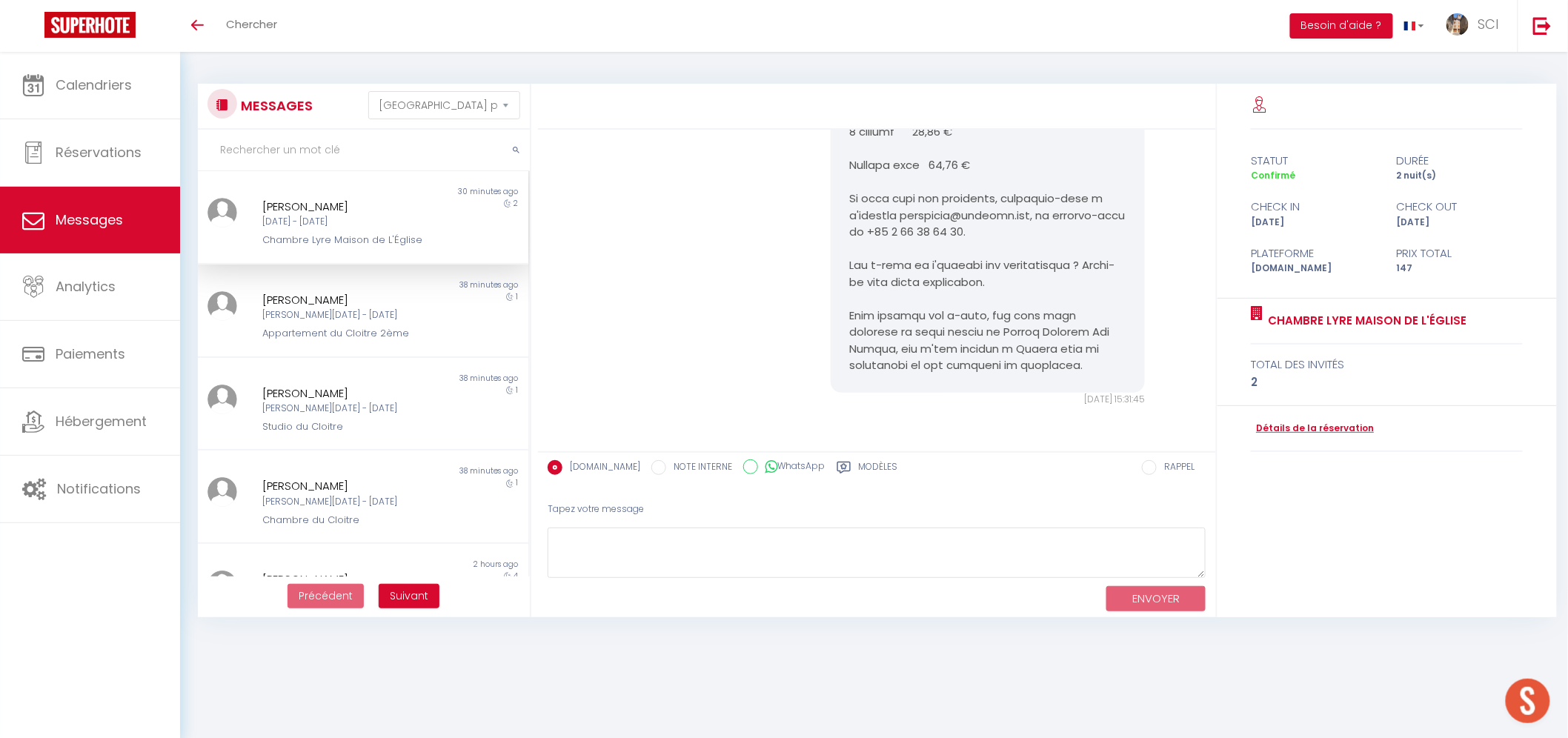
scroll to position [2156, 0]
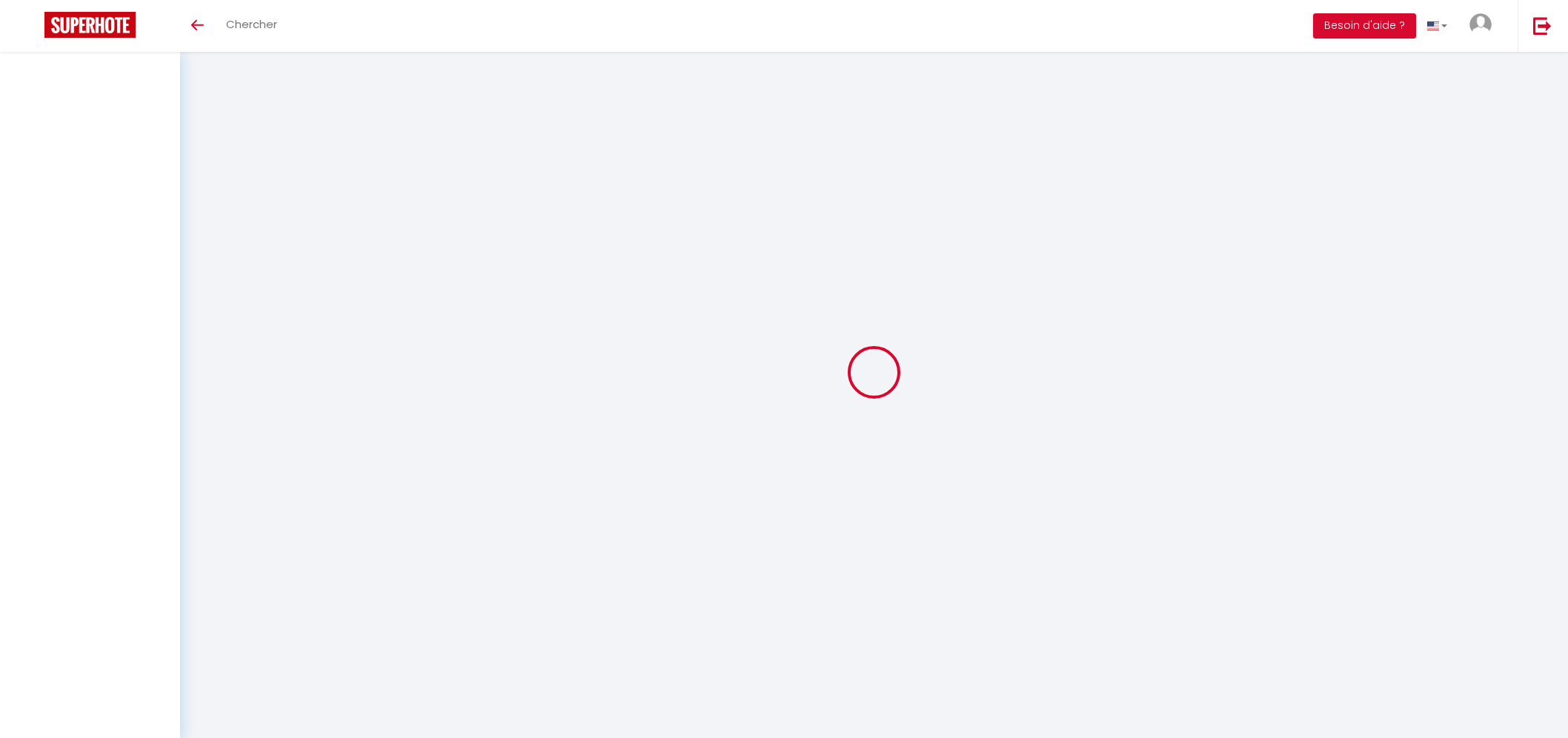
select select "message"
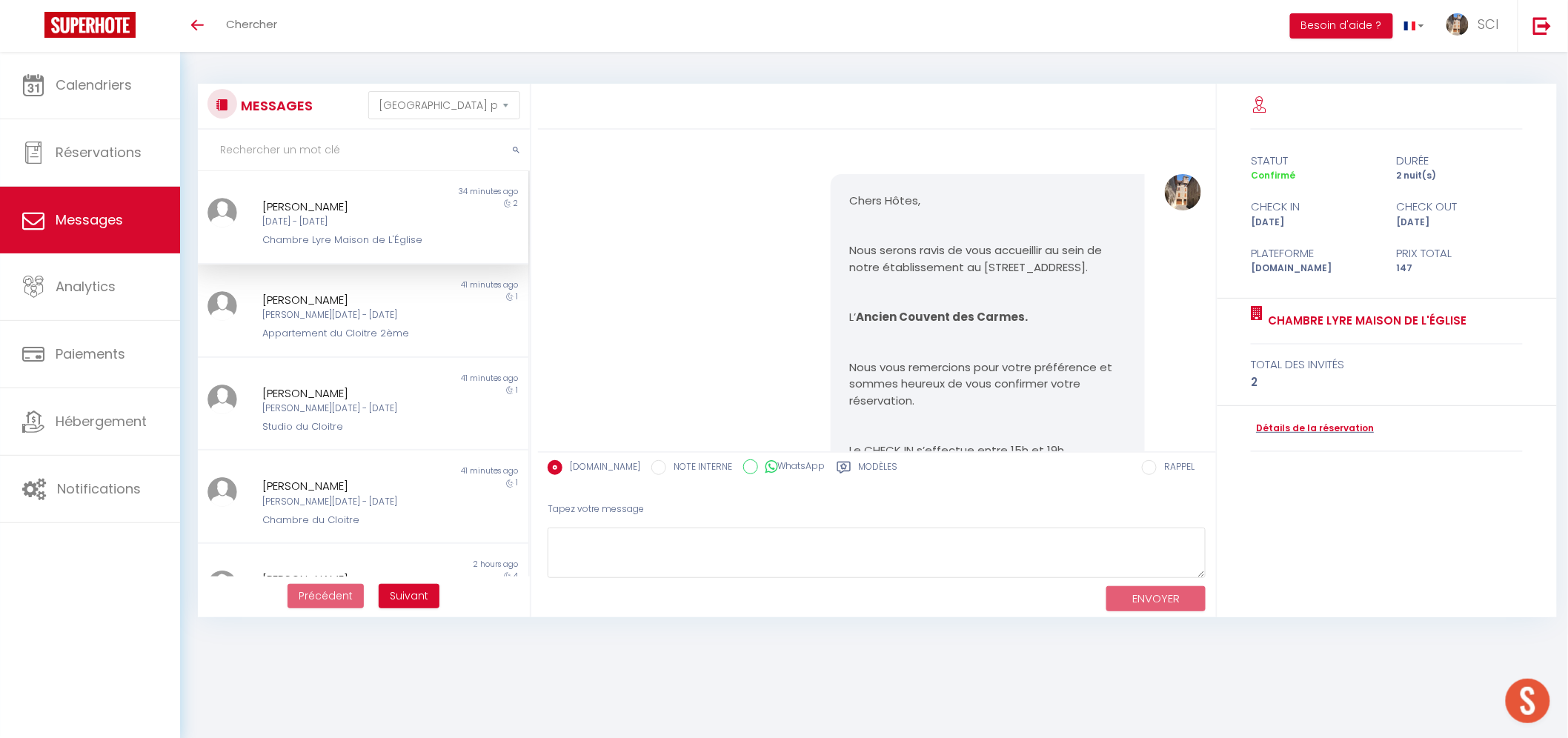
scroll to position [2156, 0]
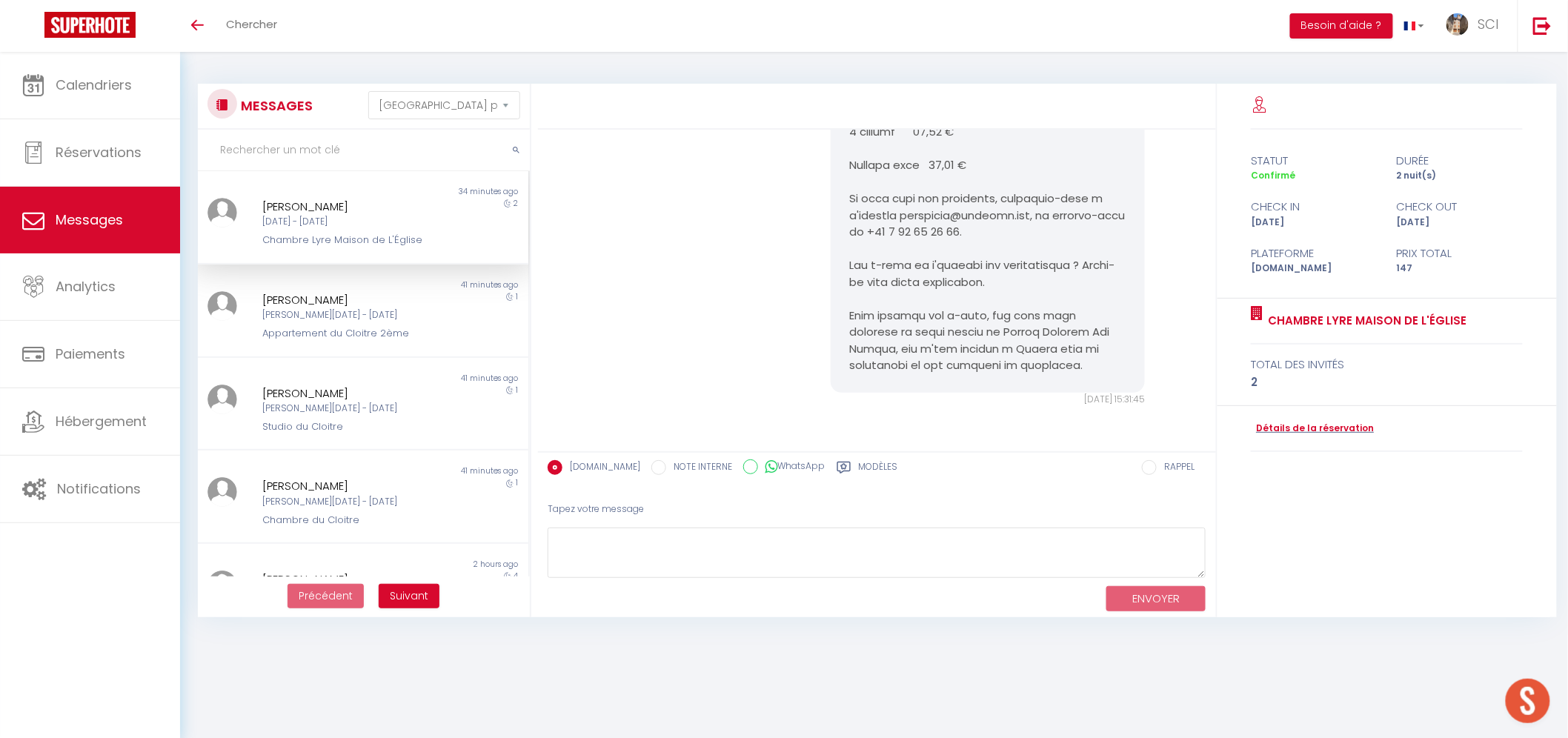
click at [906, 436] on div "Chers Hôtes, Nous serons ravis de vous accueillir au sein de notre établissemen…" at bounding box center [877, 290] width 677 height 322
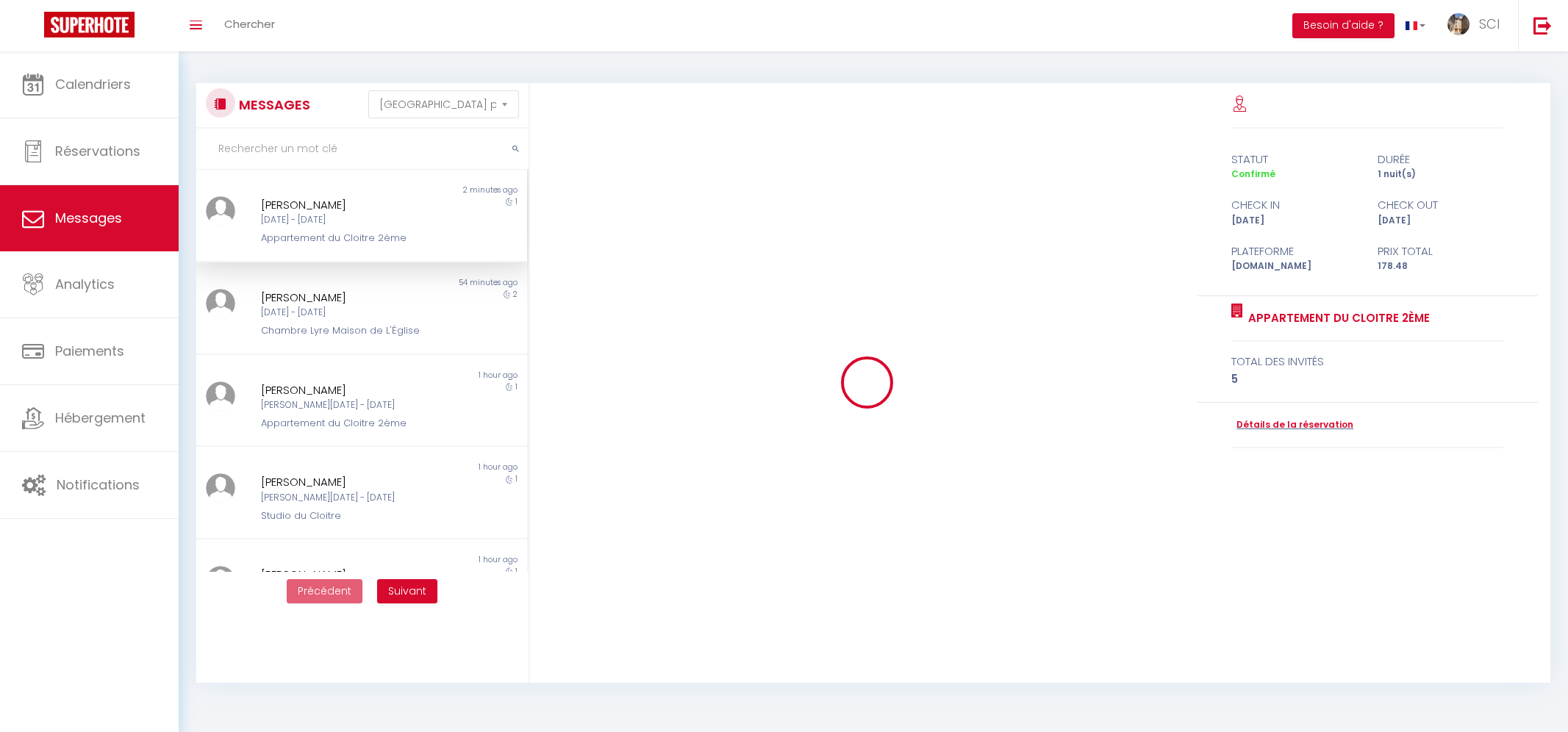
select select "message"
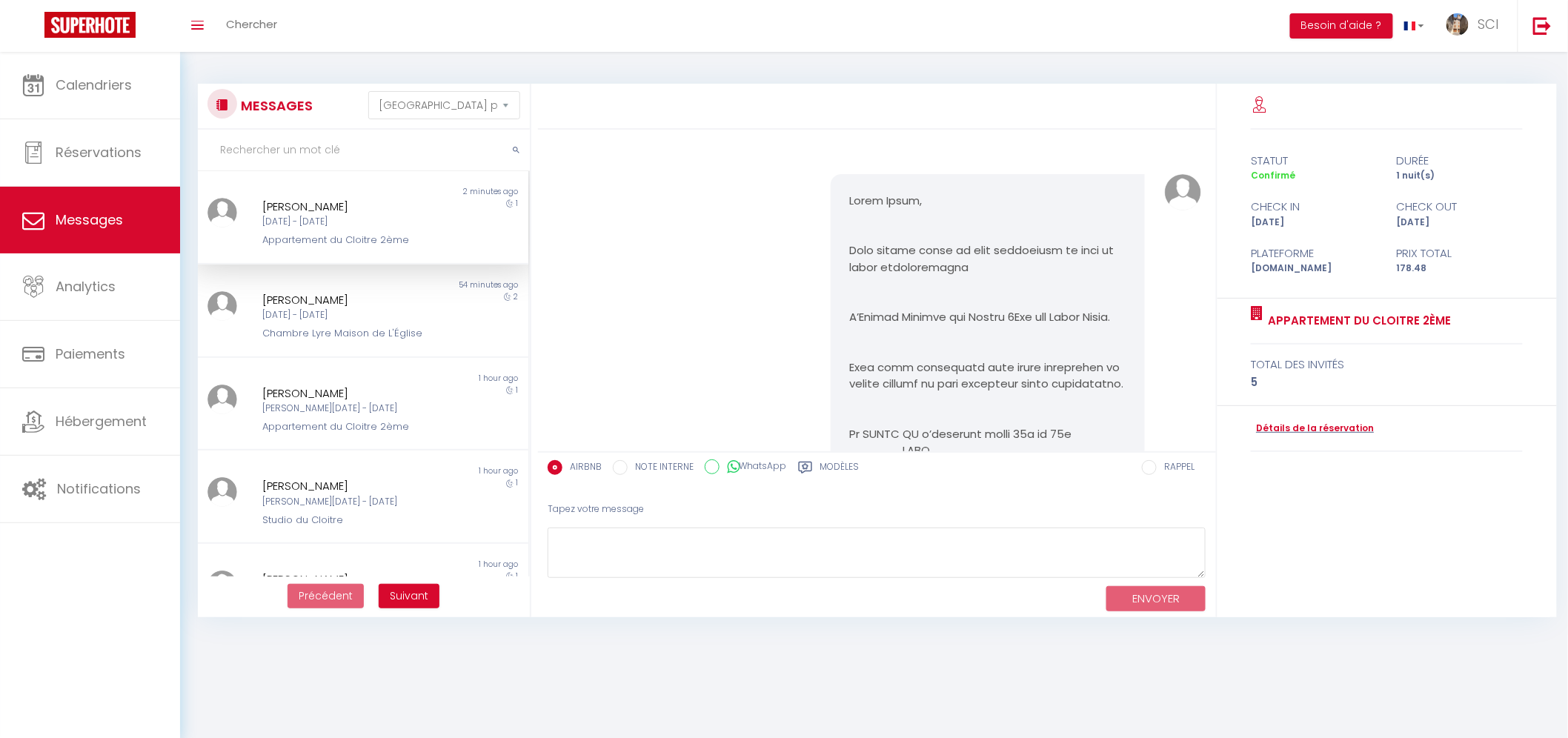
scroll to position [3268, 0]
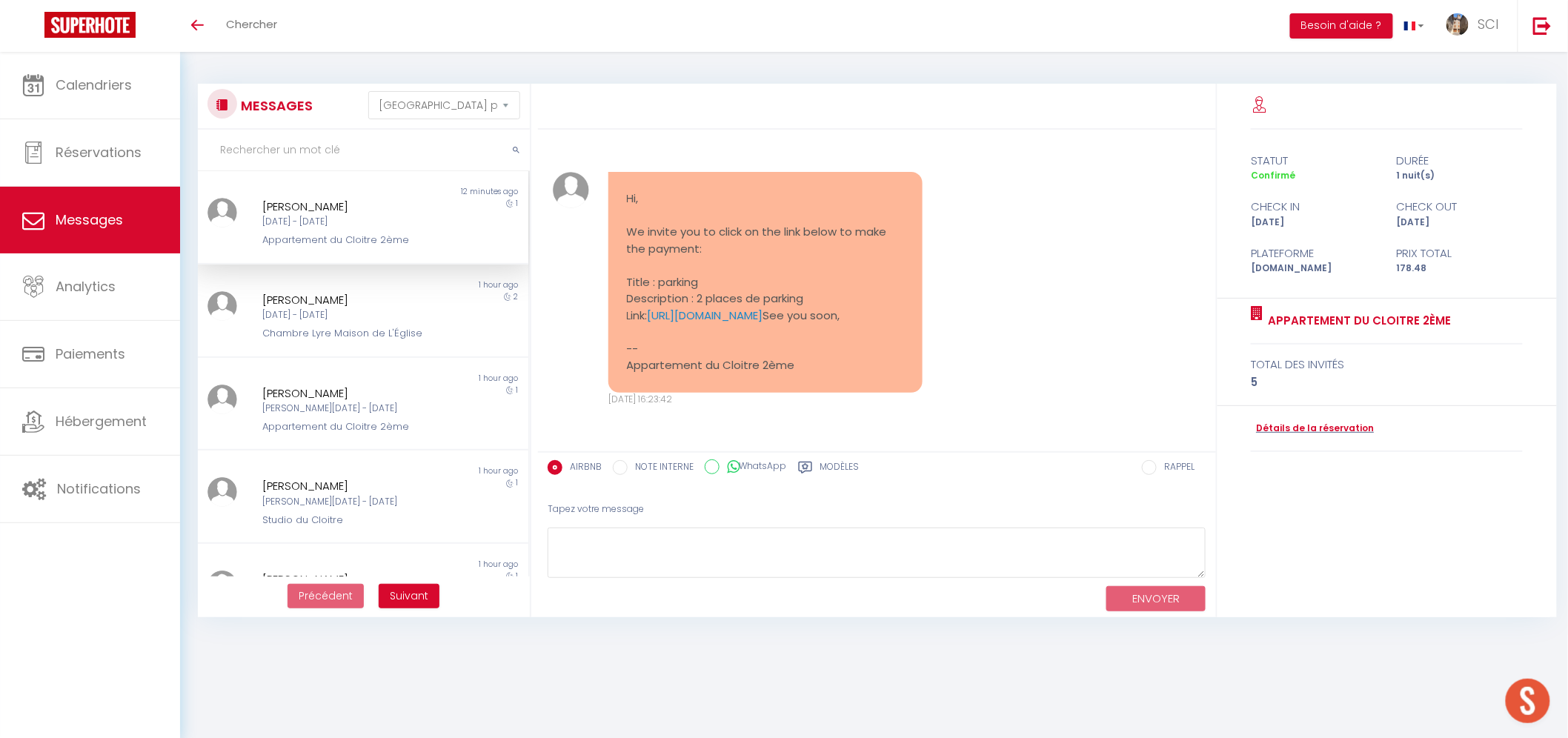
scroll to position [3268, 0]
click at [300, 230] on div "[PERSON_NAME] [DATE] - [DATE] Appartement du Cloitre 2ème" at bounding box center [349, 223] width 193 height 50
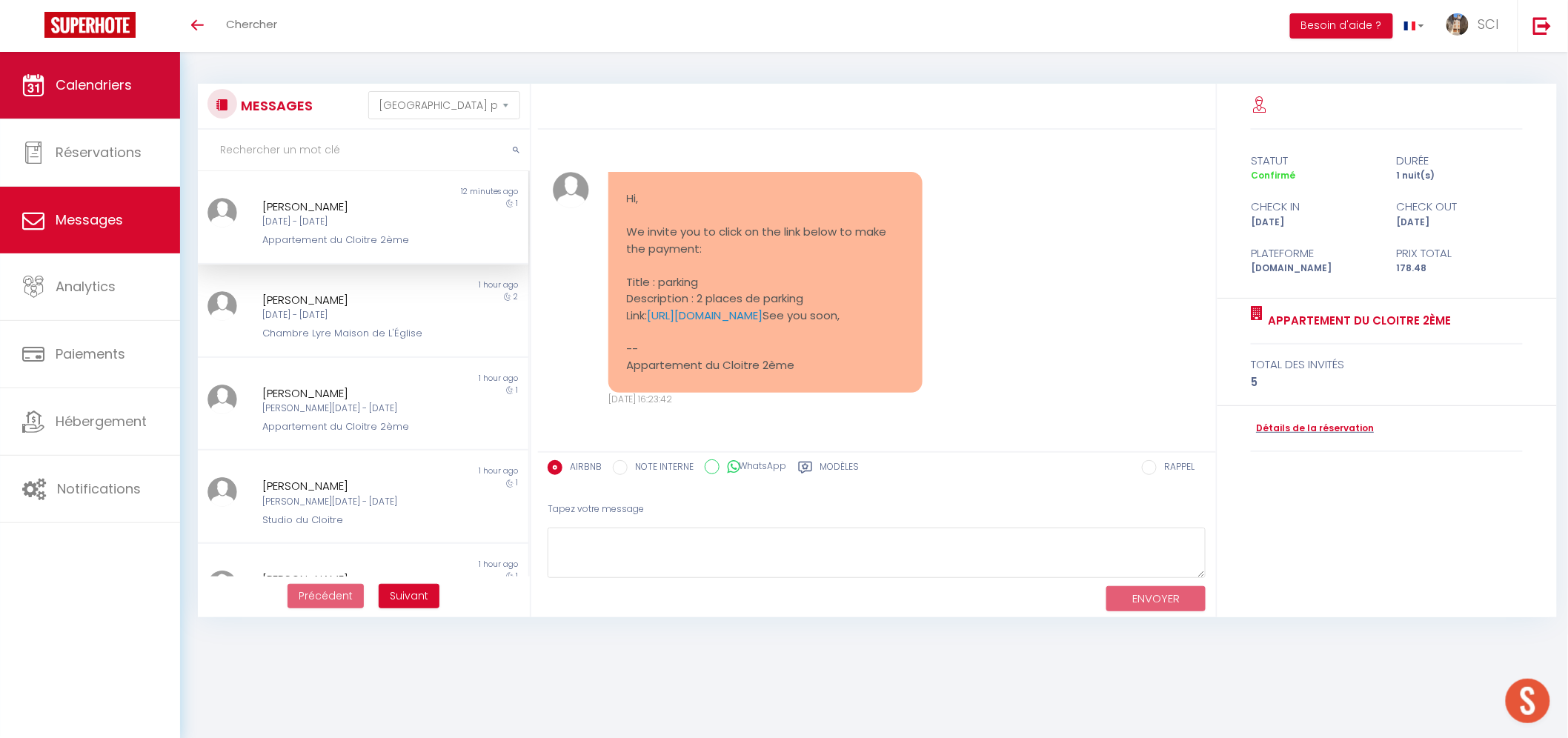
click at [55, 79] on span "Calendriers" at bounding box center [93, 85] width 76 height 19
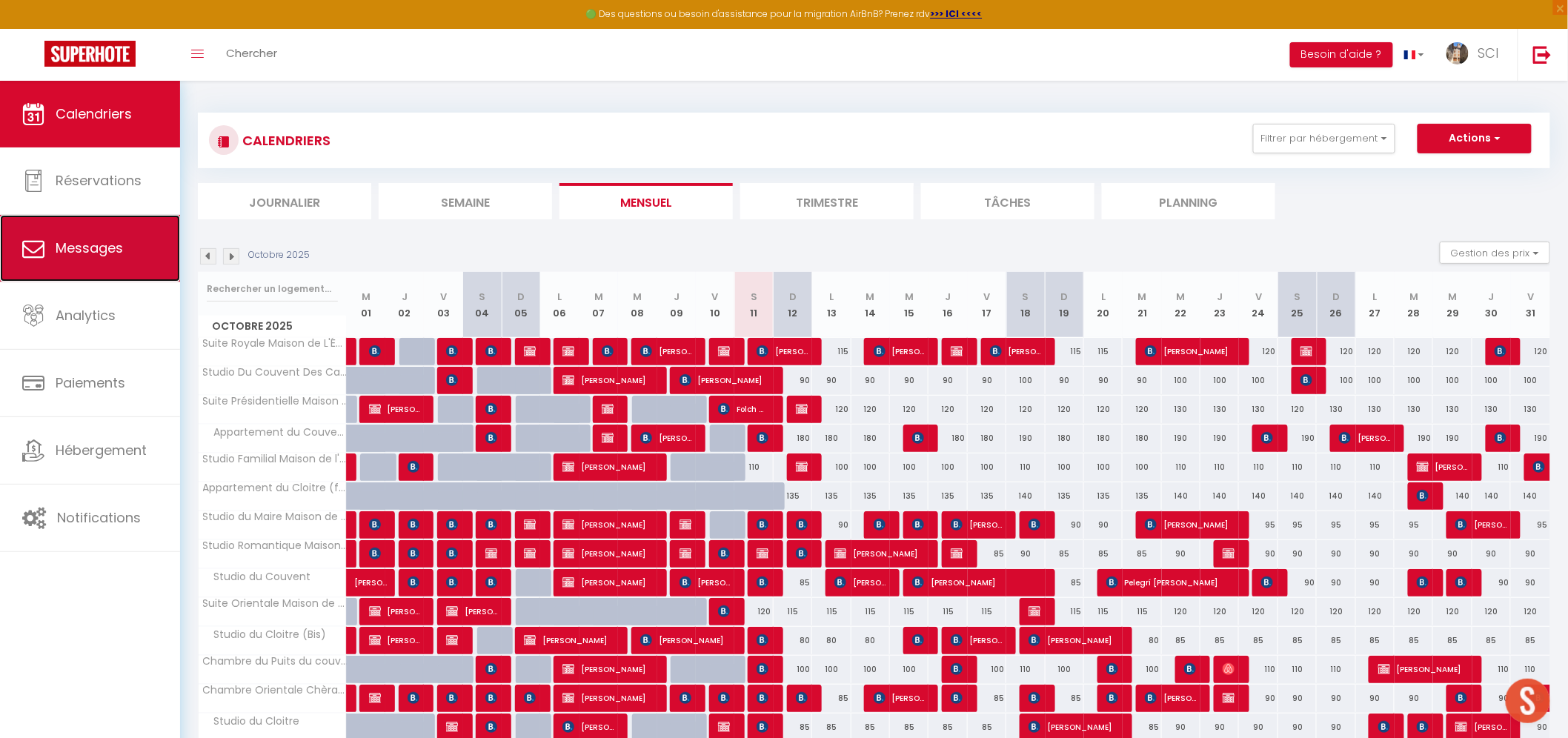
click at [108, 268] on link "Messages" at bounding box center [90, 248] width 180 height 67
select select "message"
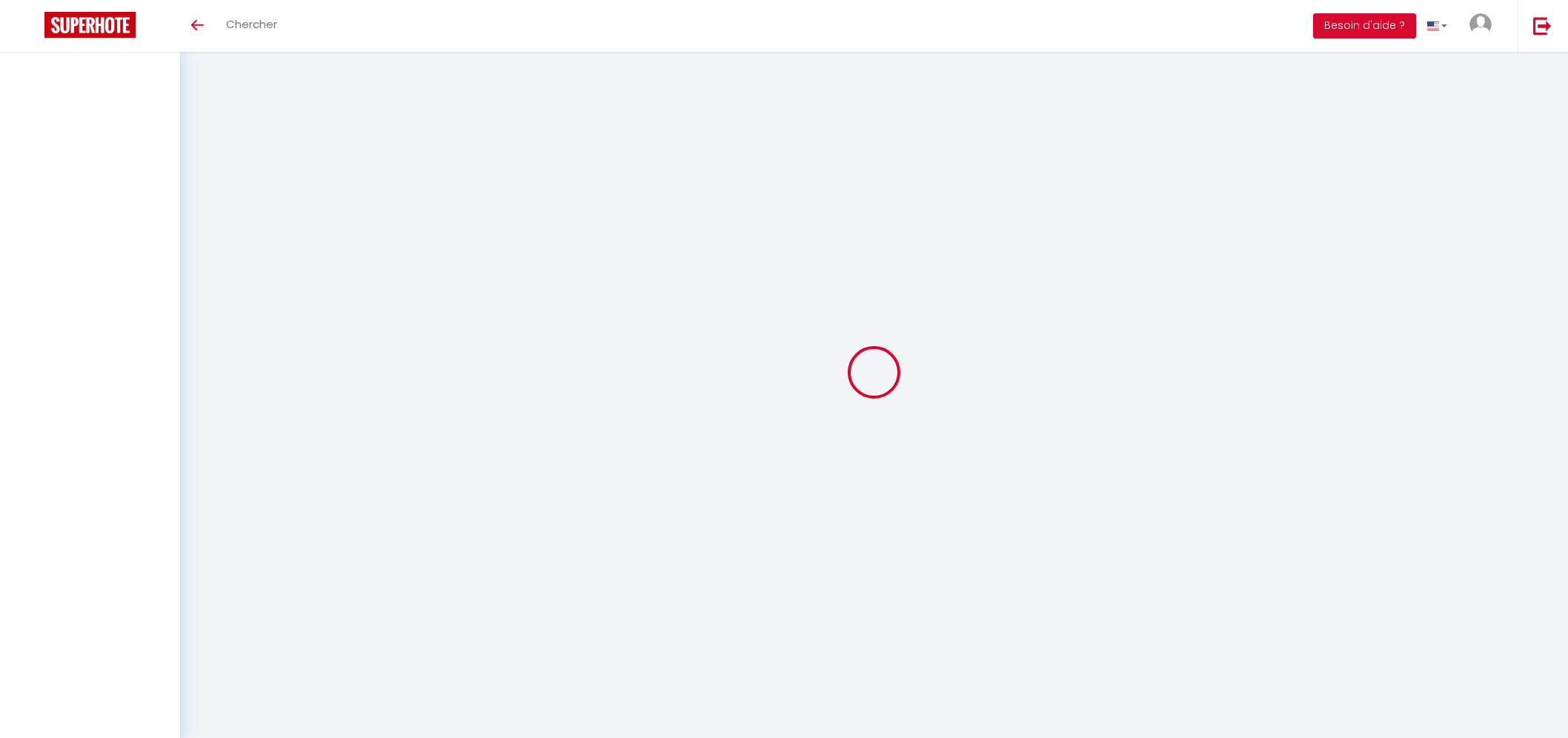
select select "message"
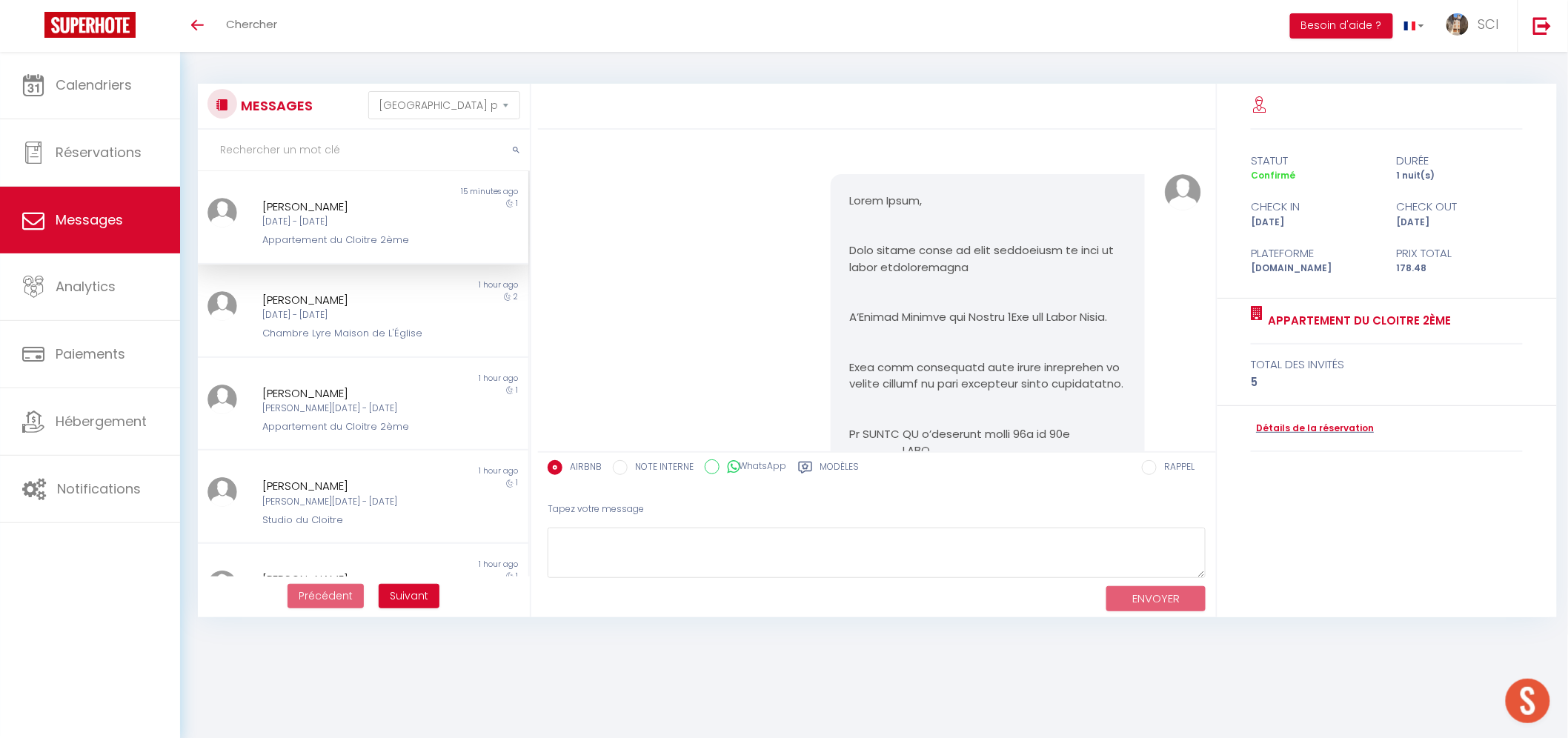
scroll to position [3268, 0]
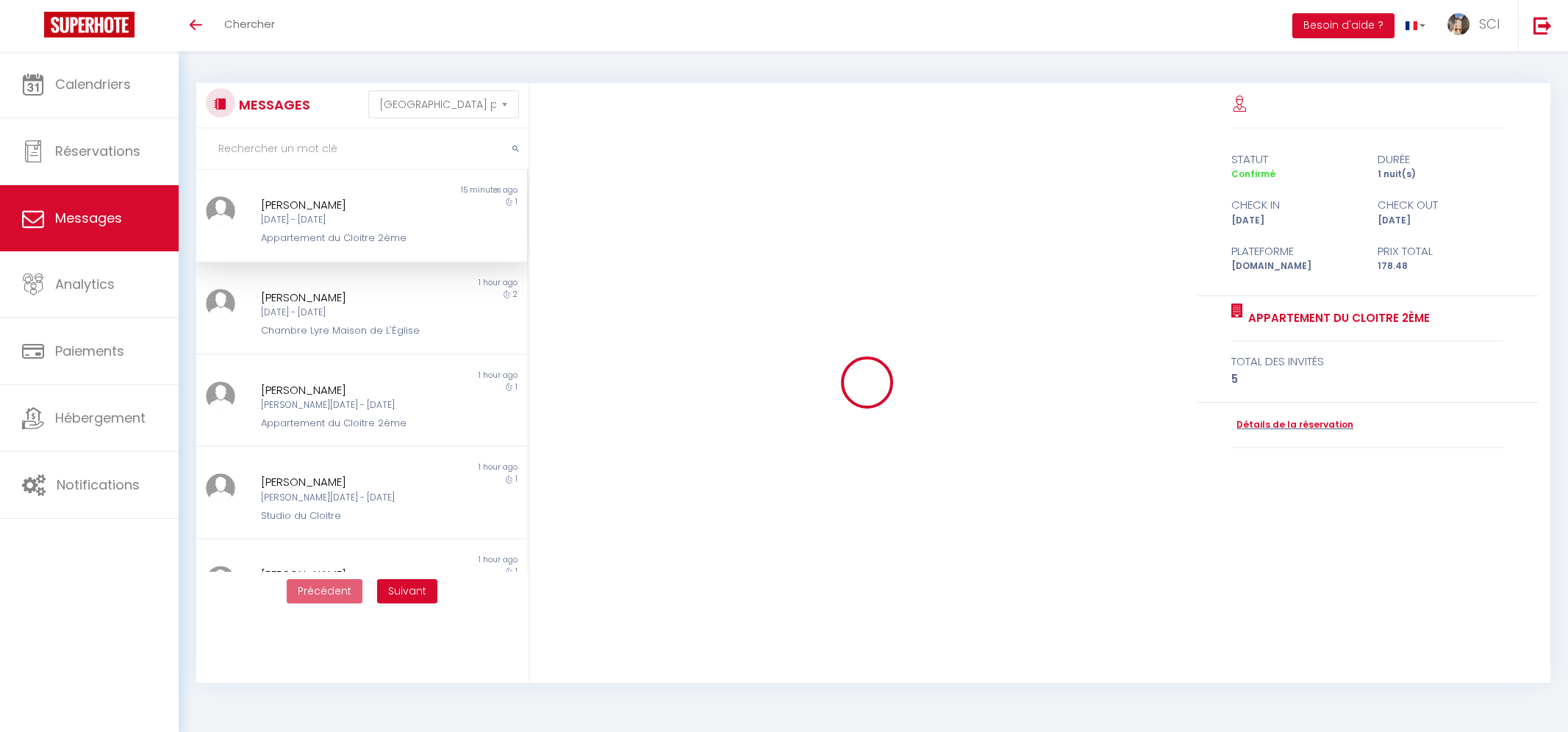
select select "message"
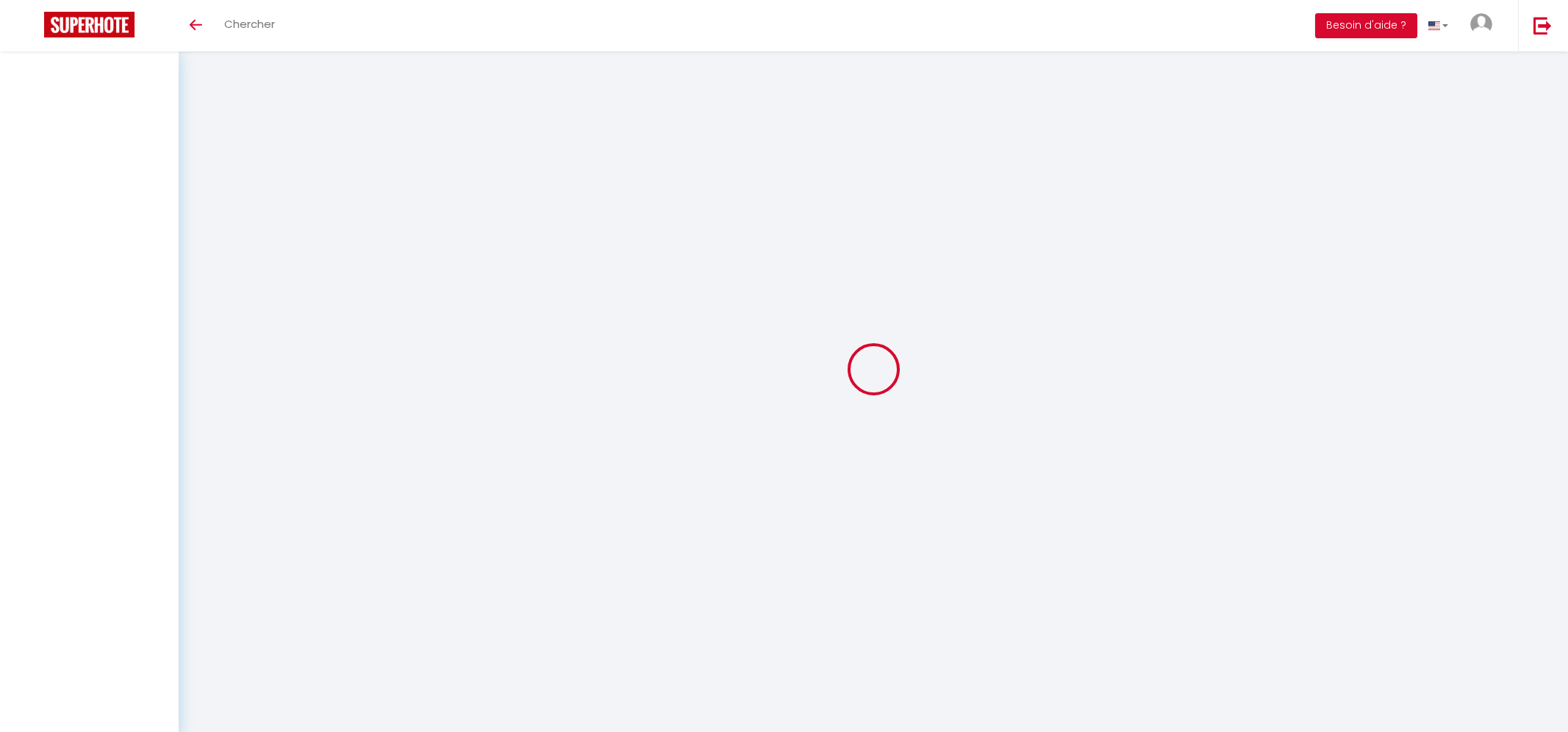
select select "message"
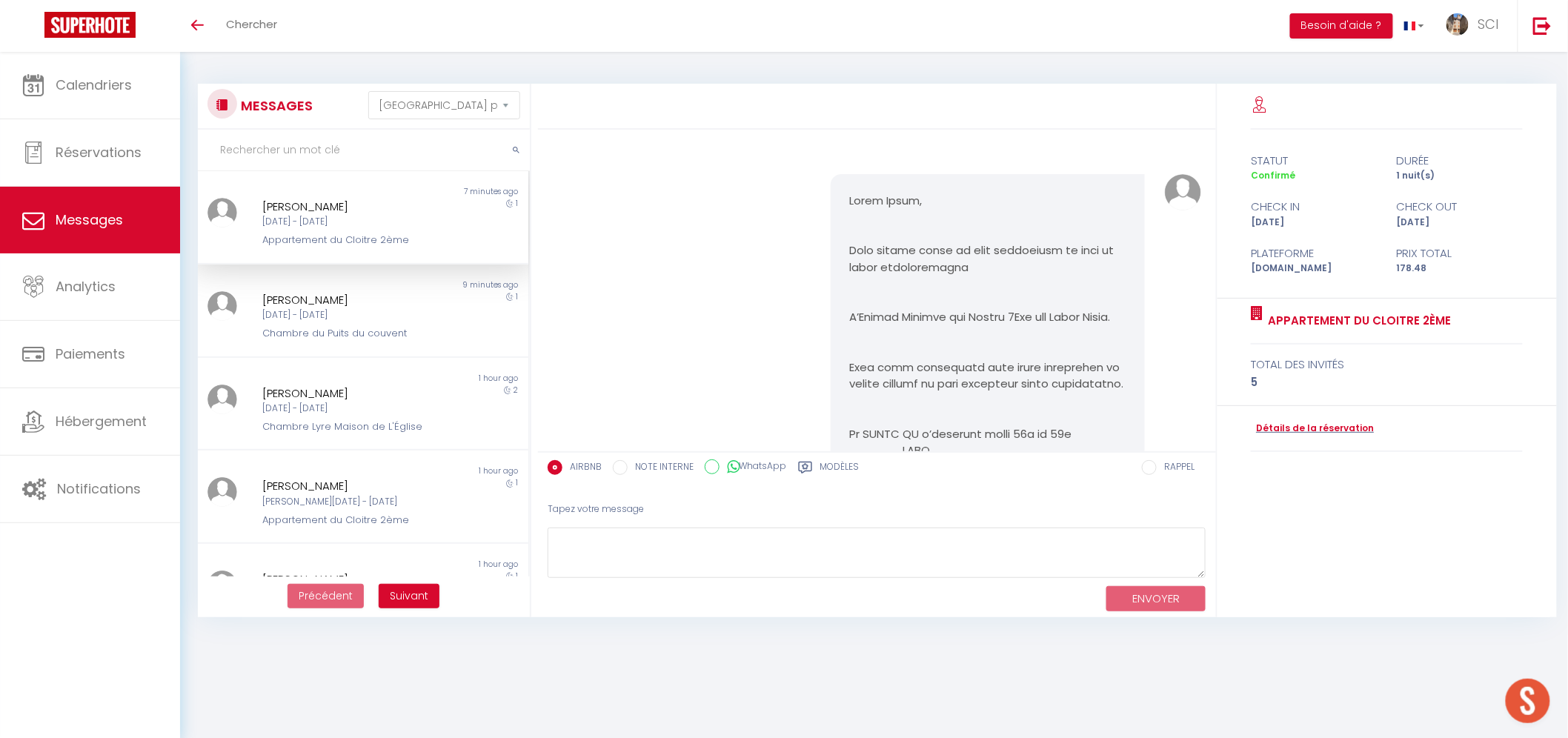
scroll to position [3978, 0]
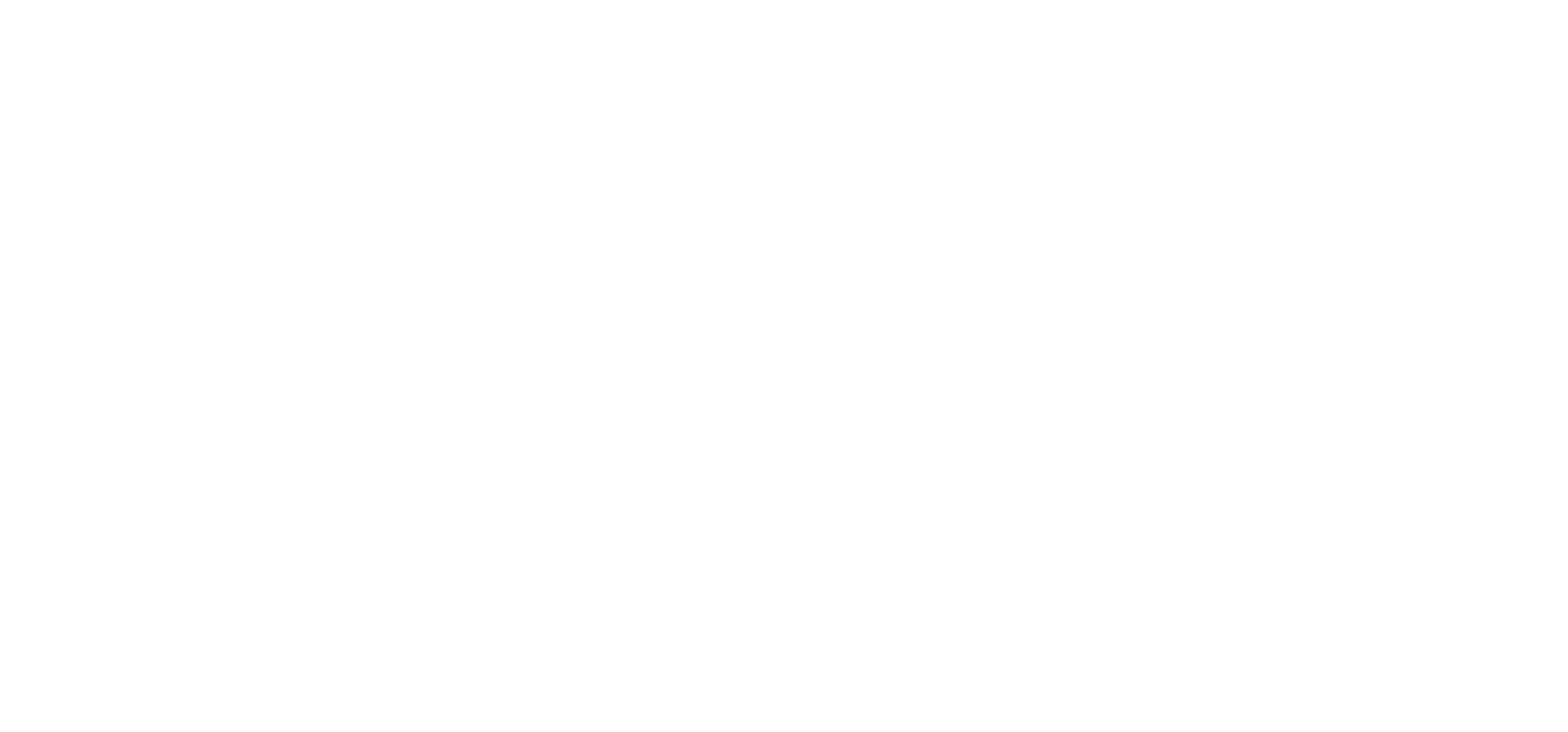
select select "message"
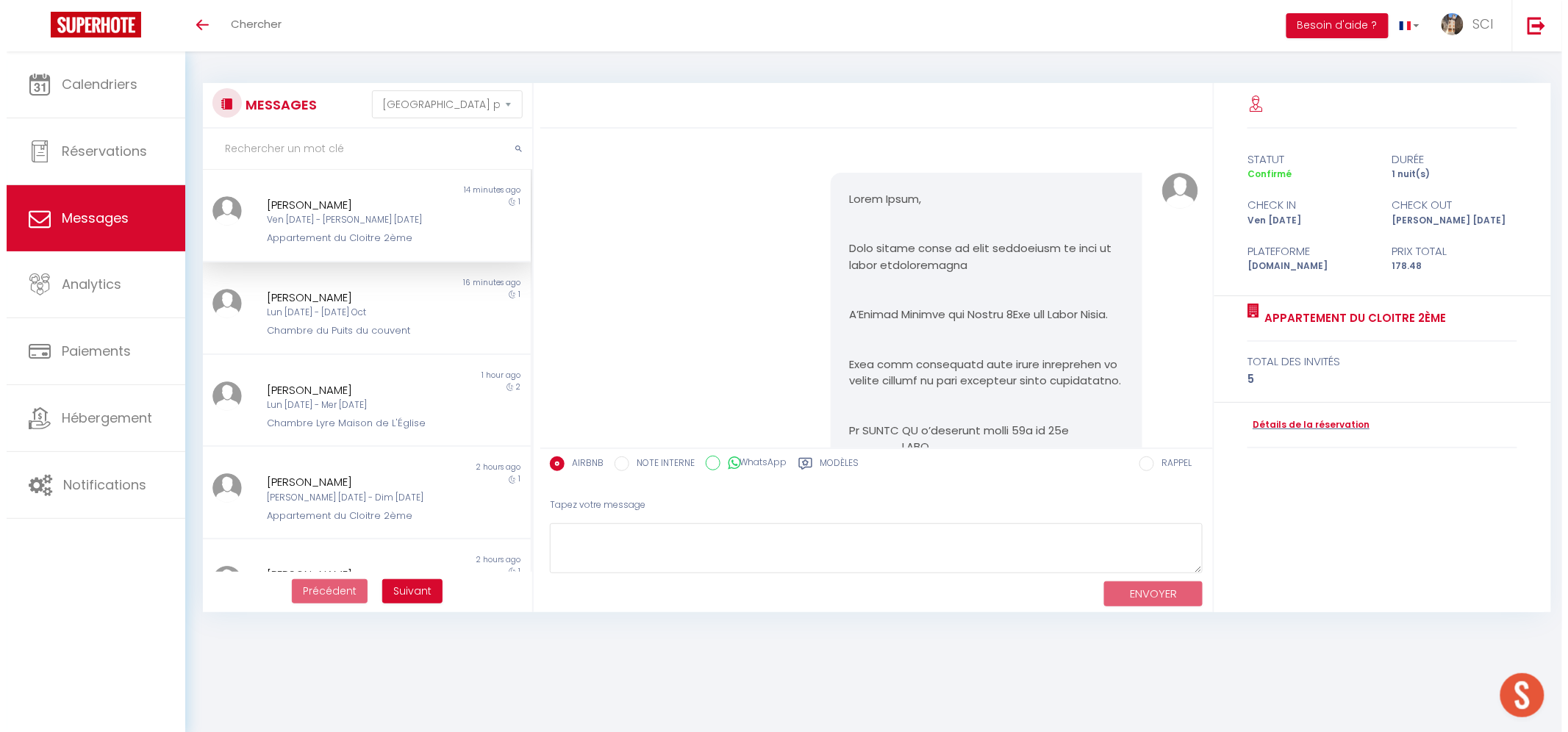
scroll to position [3946, 0]
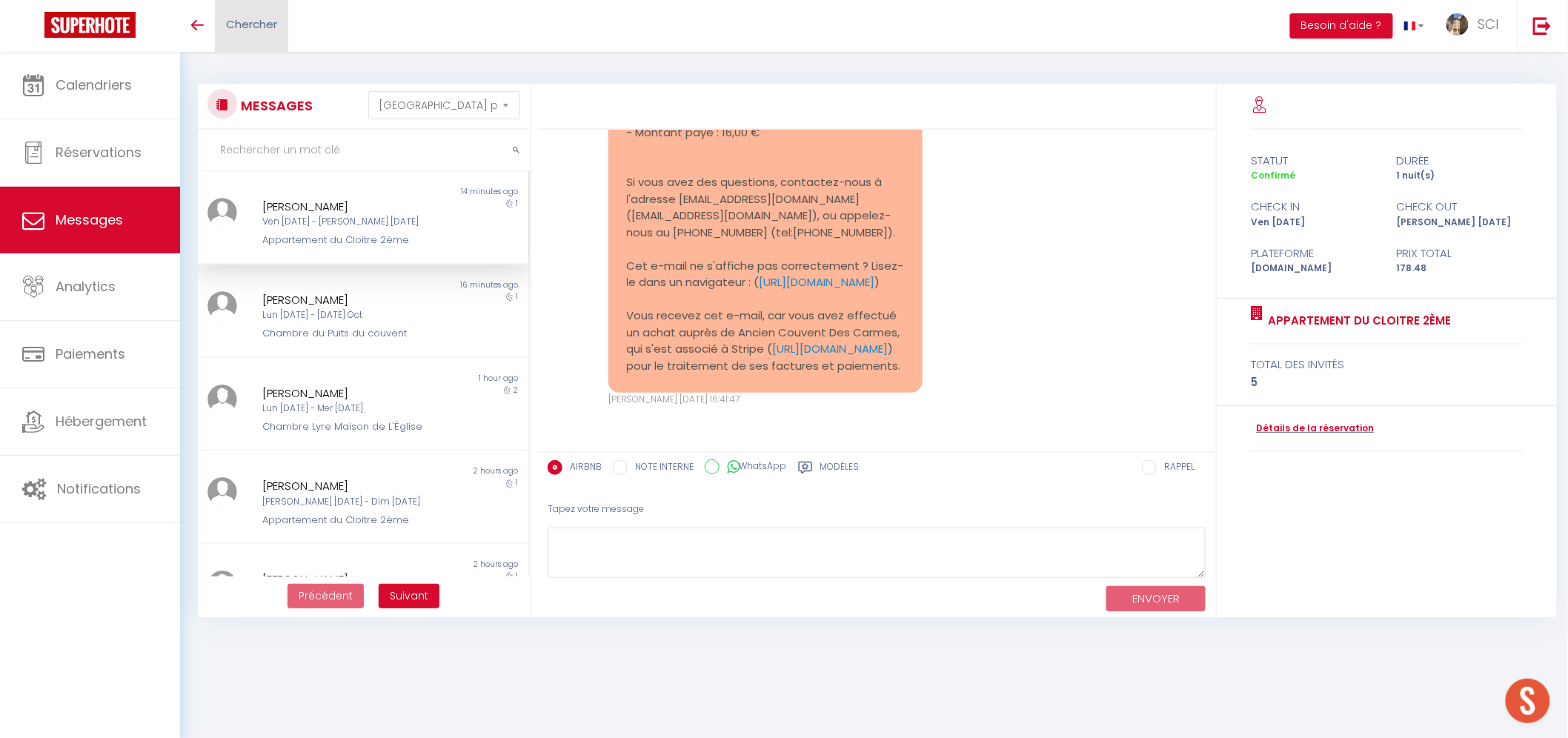
click at [279, 16] on link "Chercher" at bounding box center [251, 25] width 73 height 52
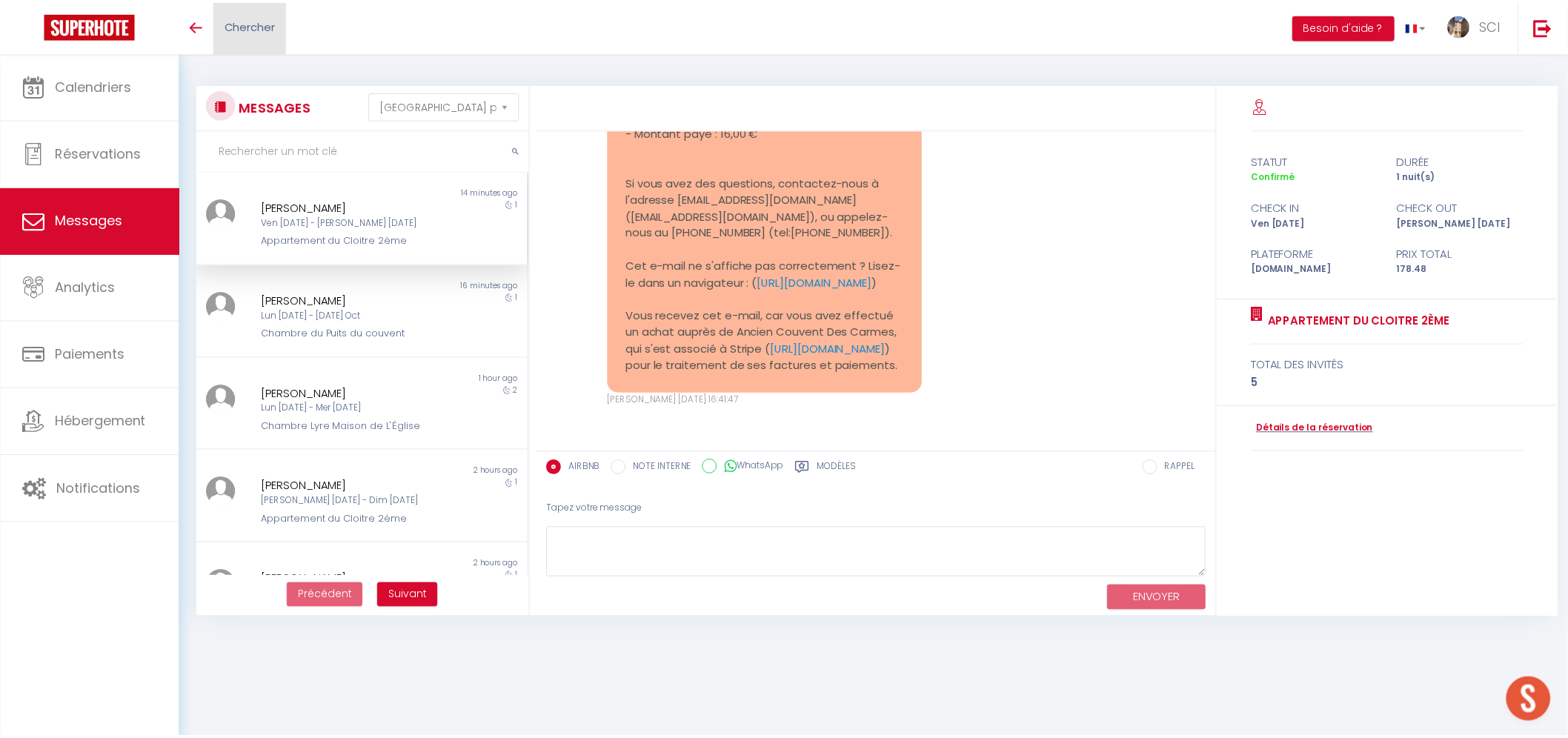
scroll to position [3962, 0]
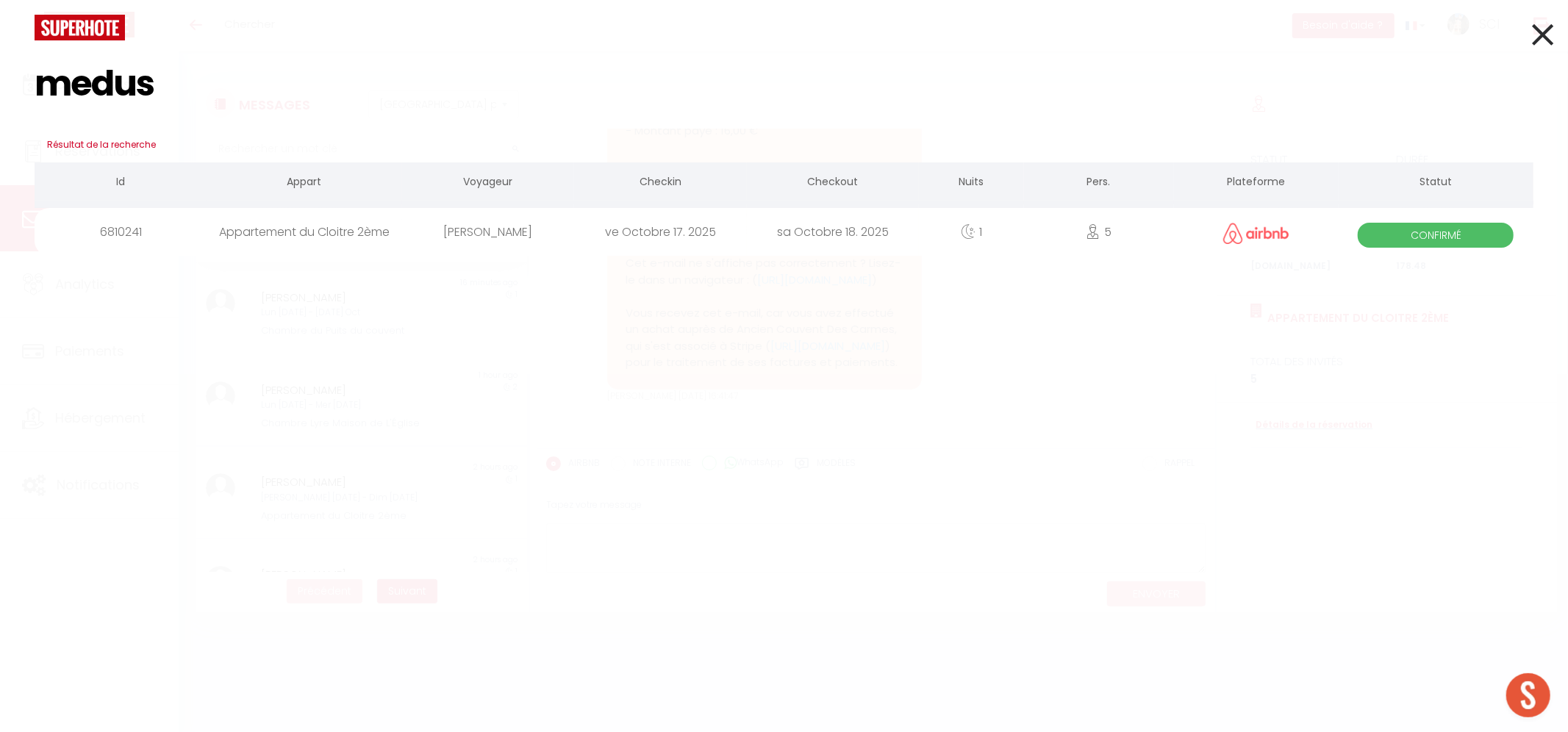
type input "medus"
click at [496, 234] on div "[PERSON_NAME]" at bounding box center [488, 232] width 172 height 48
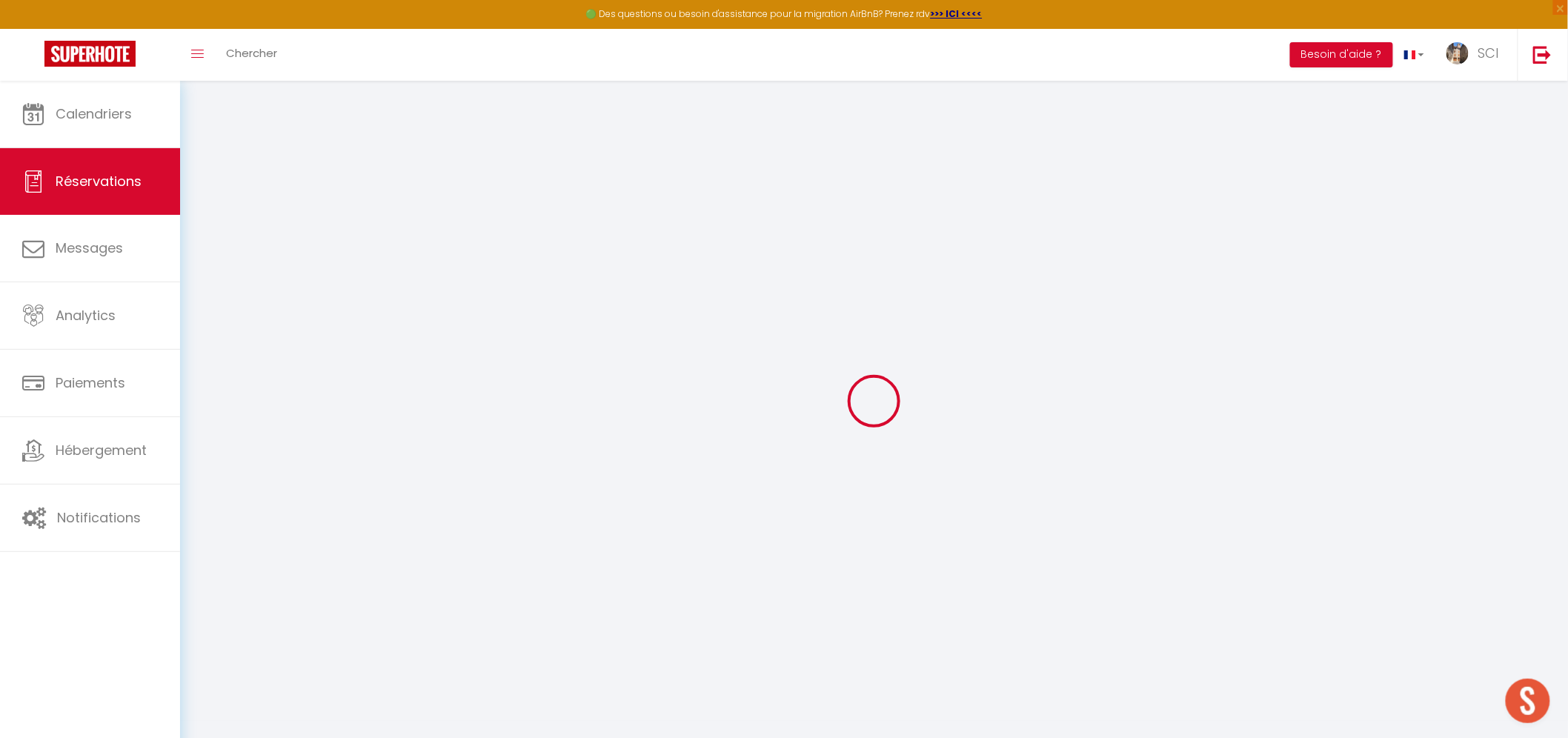
type input "[PERSON_NAME]"
type input "Médus"
type input "[EMAIL_ADDRESS][DOMAIN_NAME]"
type input "[PHONE_NUMBER]"
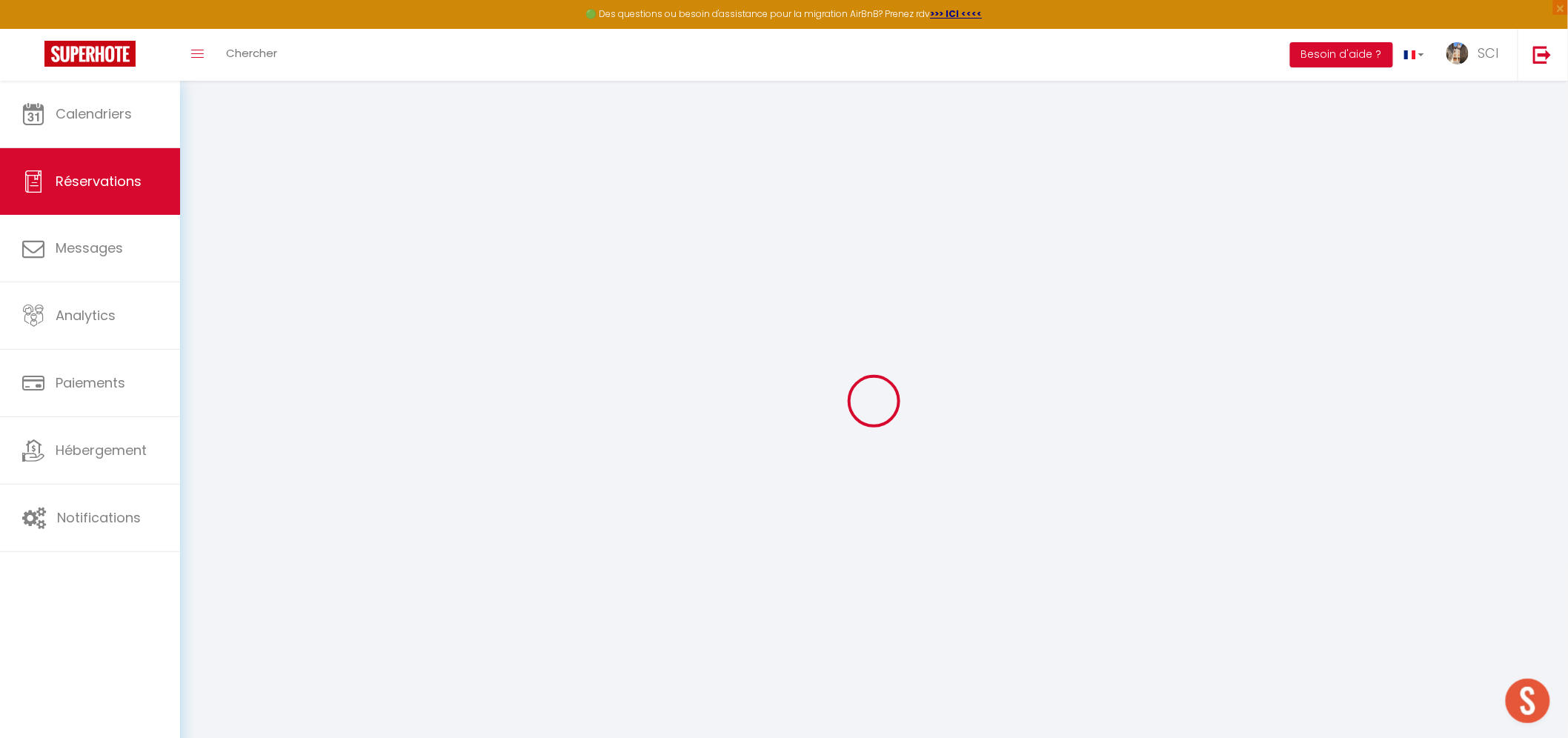
select select
type input "5"
select select "20083"
select select "1"
select select
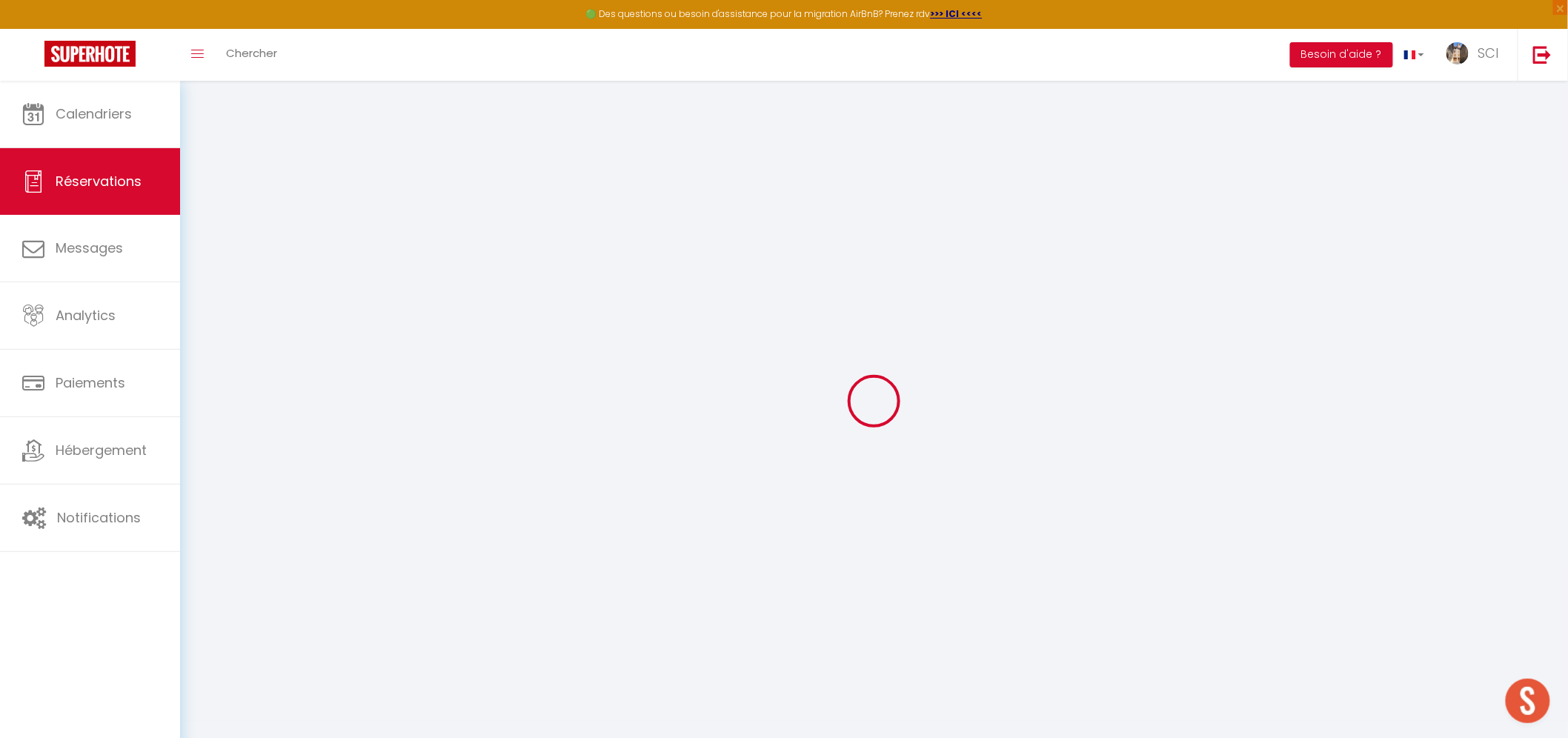
select select
type input "5"
select select "12"
select select
type input "166.5"
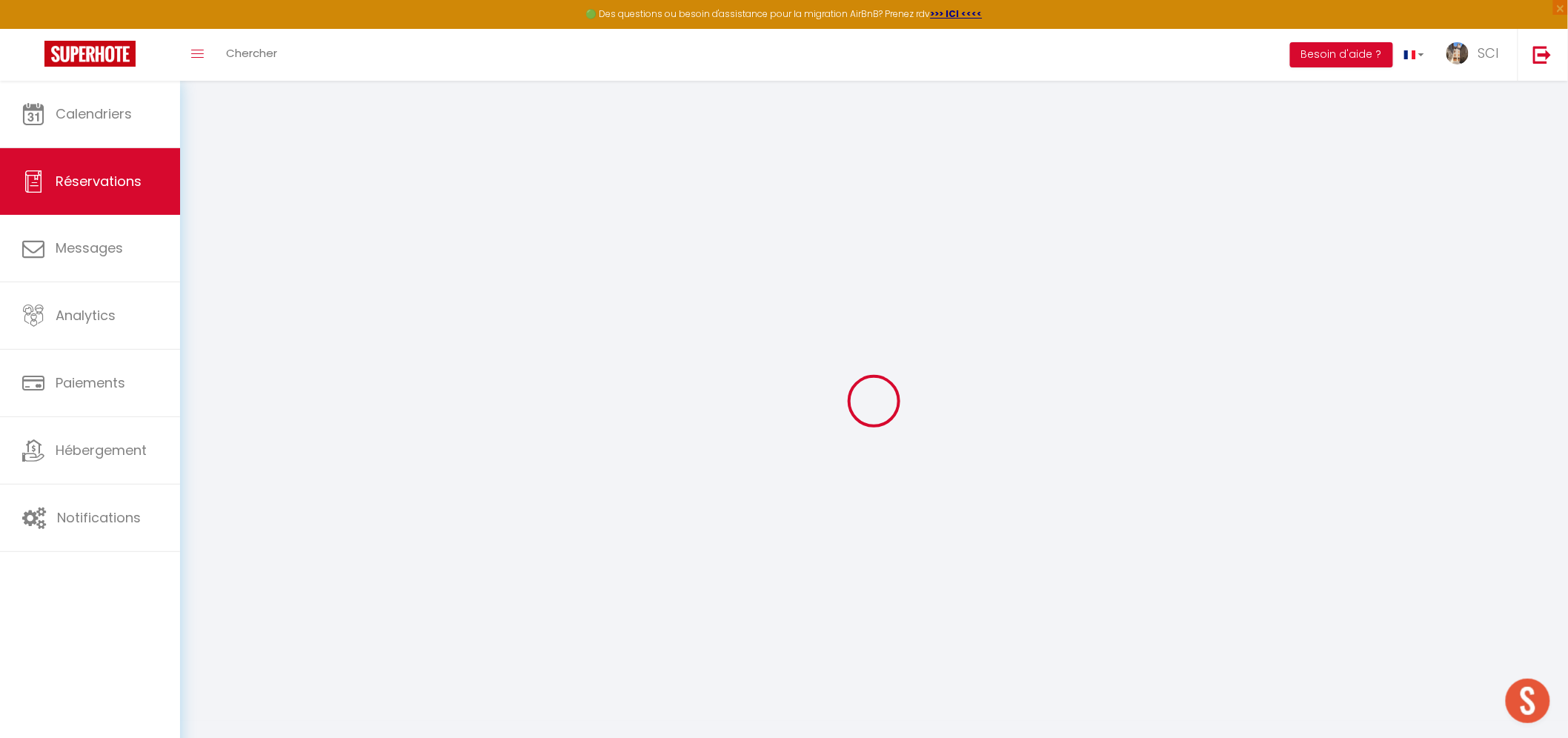
checkbox input "false"
type input "0"
select select "1"
type input "0"
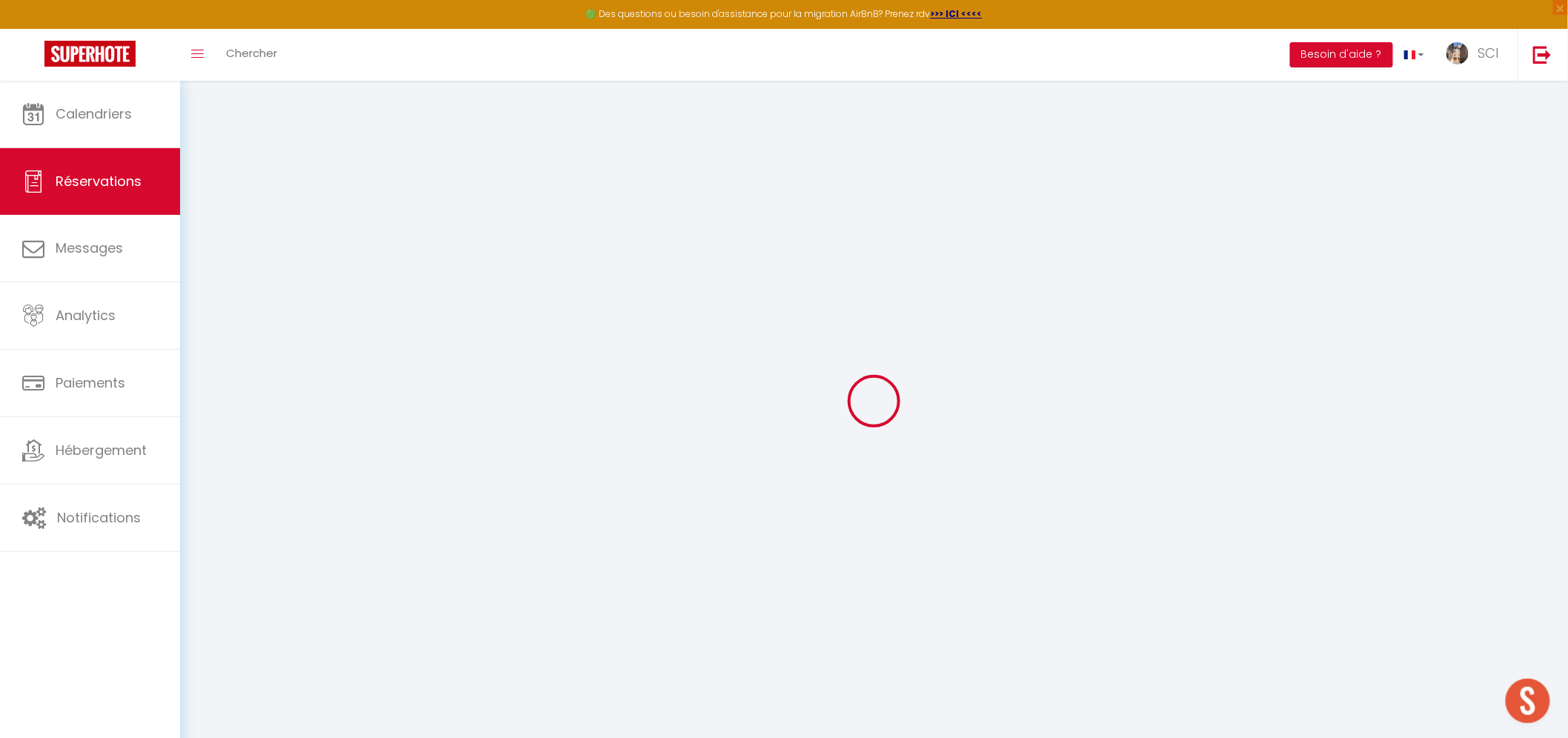
type input "0"
select select
select select "15"
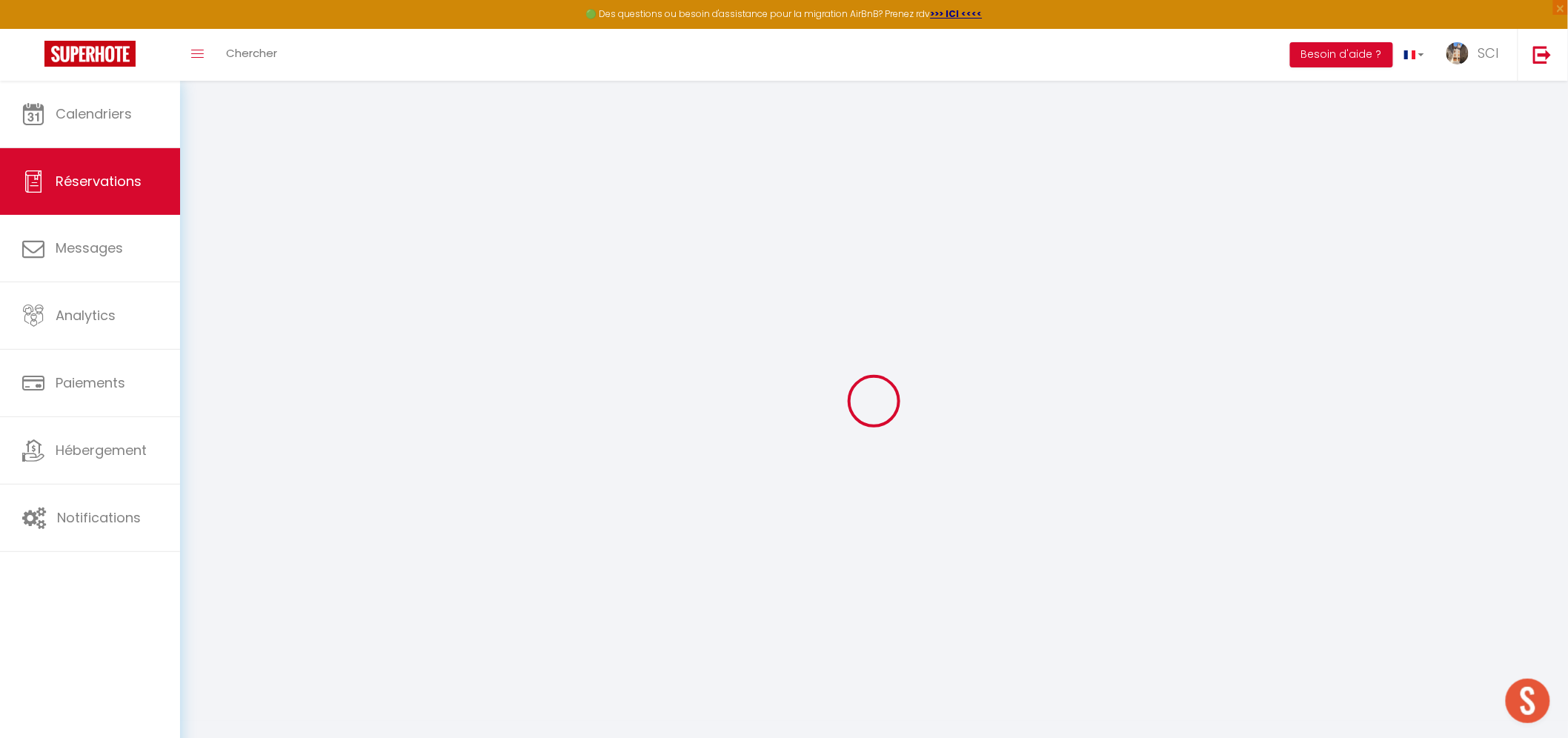
checkbox input "false"
select select
checkbox input "false"
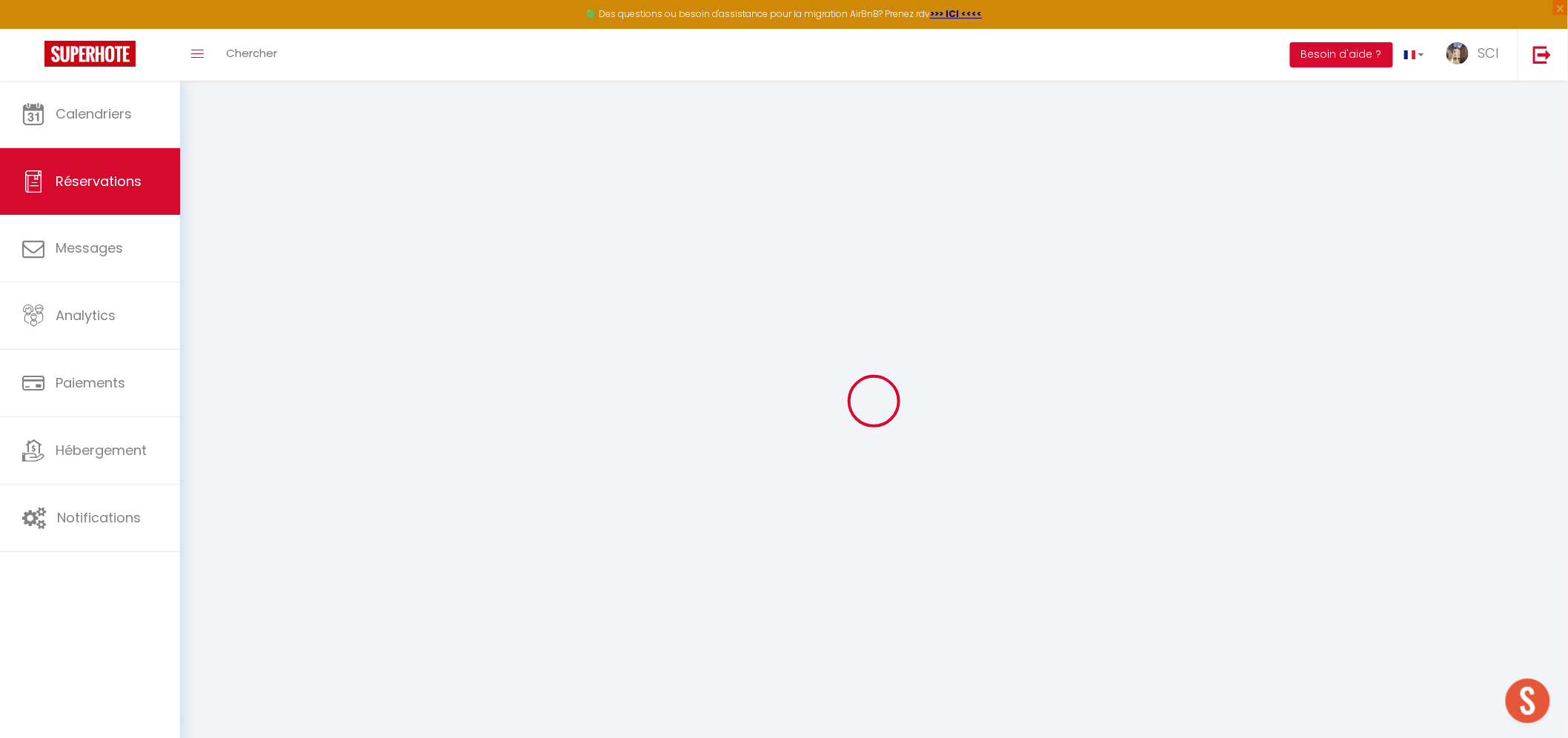
select select
checkbox input "false"
select select
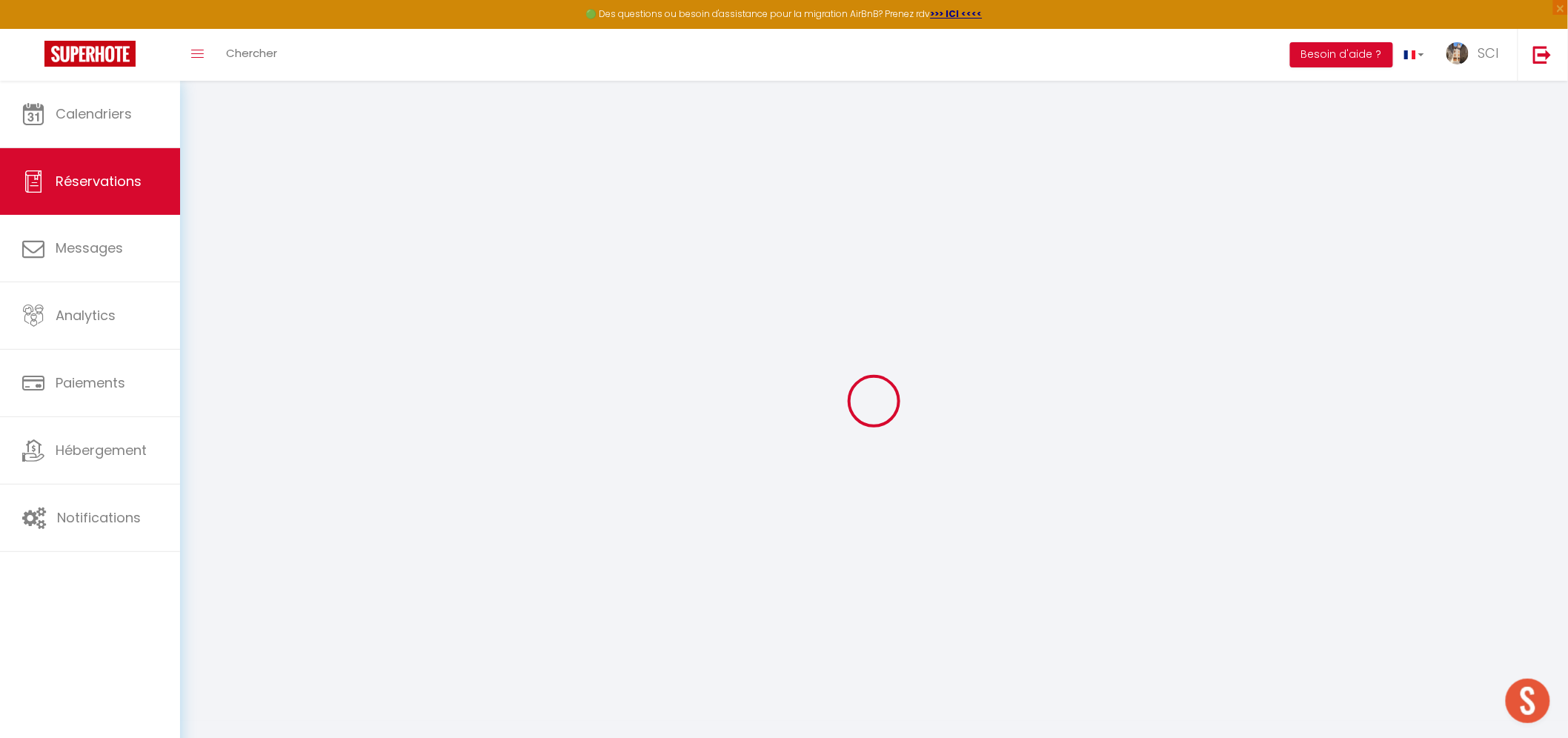
select select
checkbox input "false"
type textarea "PPL 2 parking (cours)"
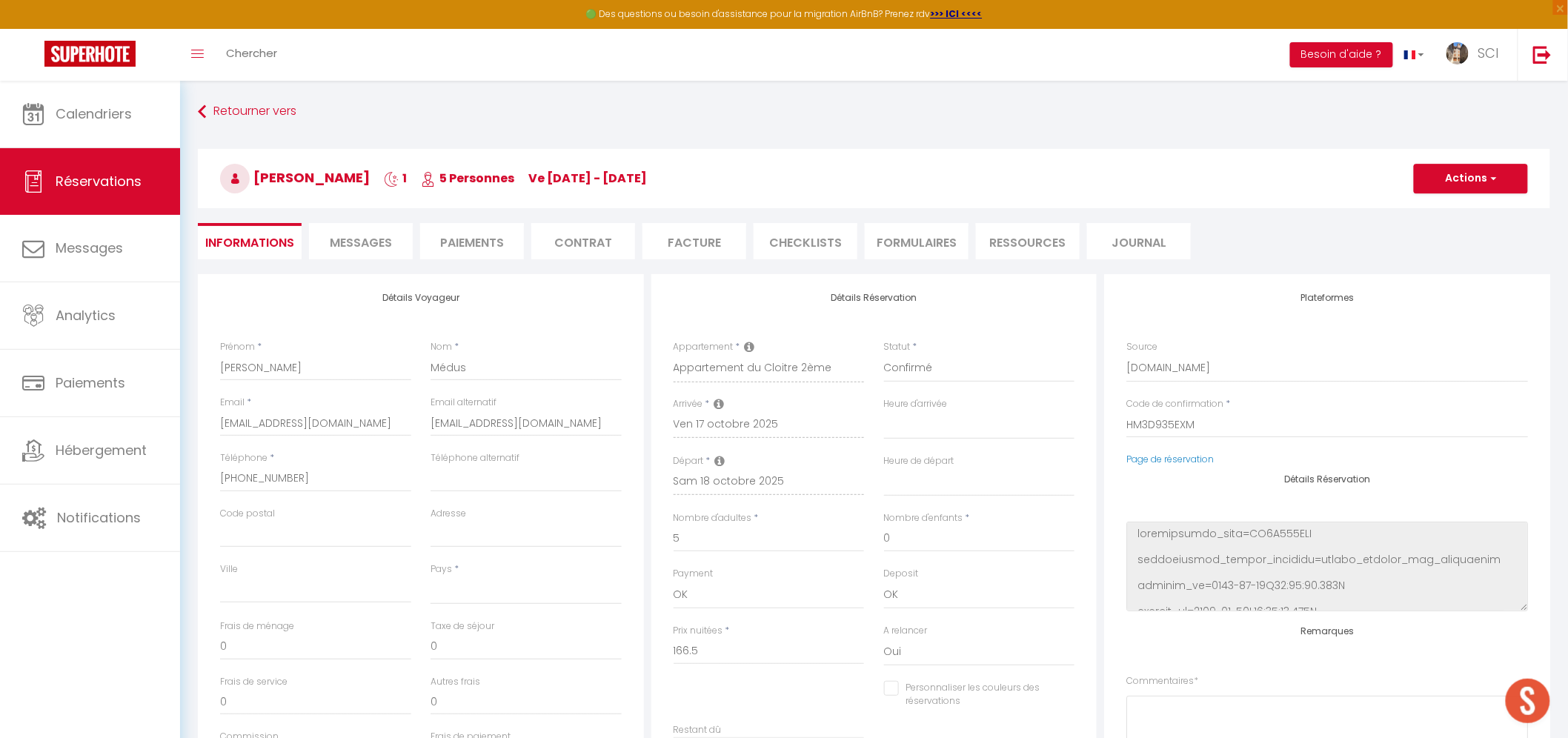
select select
type input "11.98"
select select
checkbox input "false"
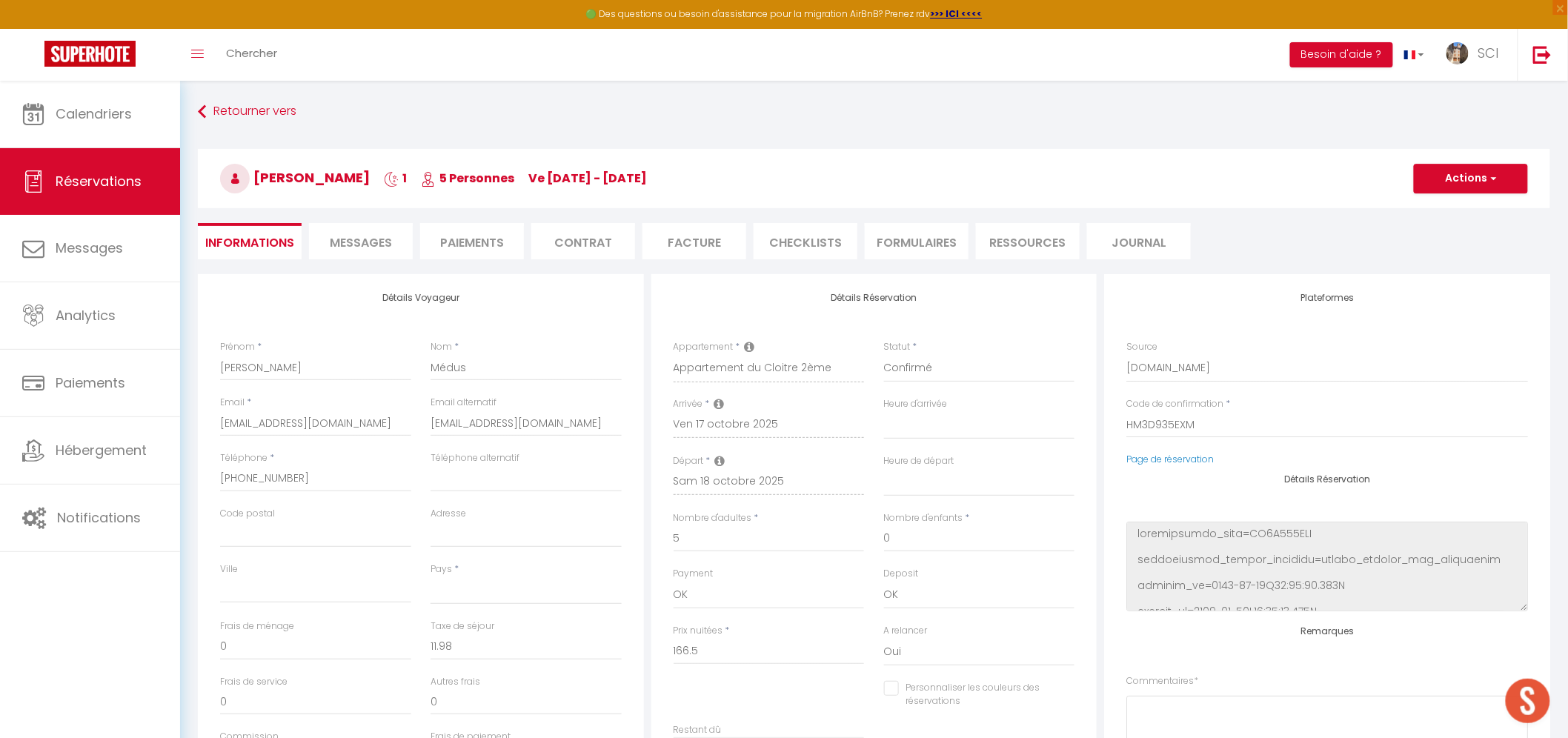
select select
checkbox input "false"
select select
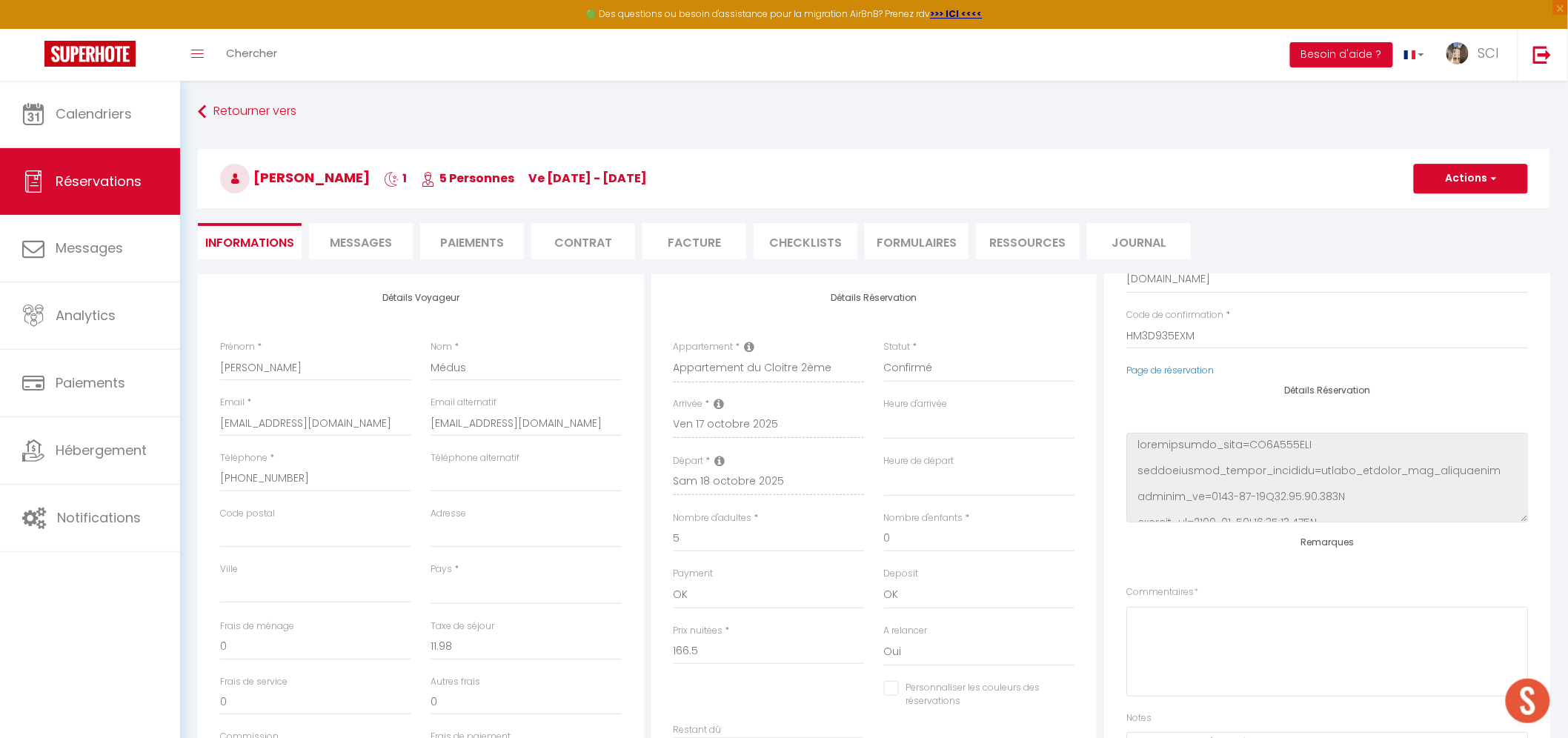
scroll to position [189, 0]
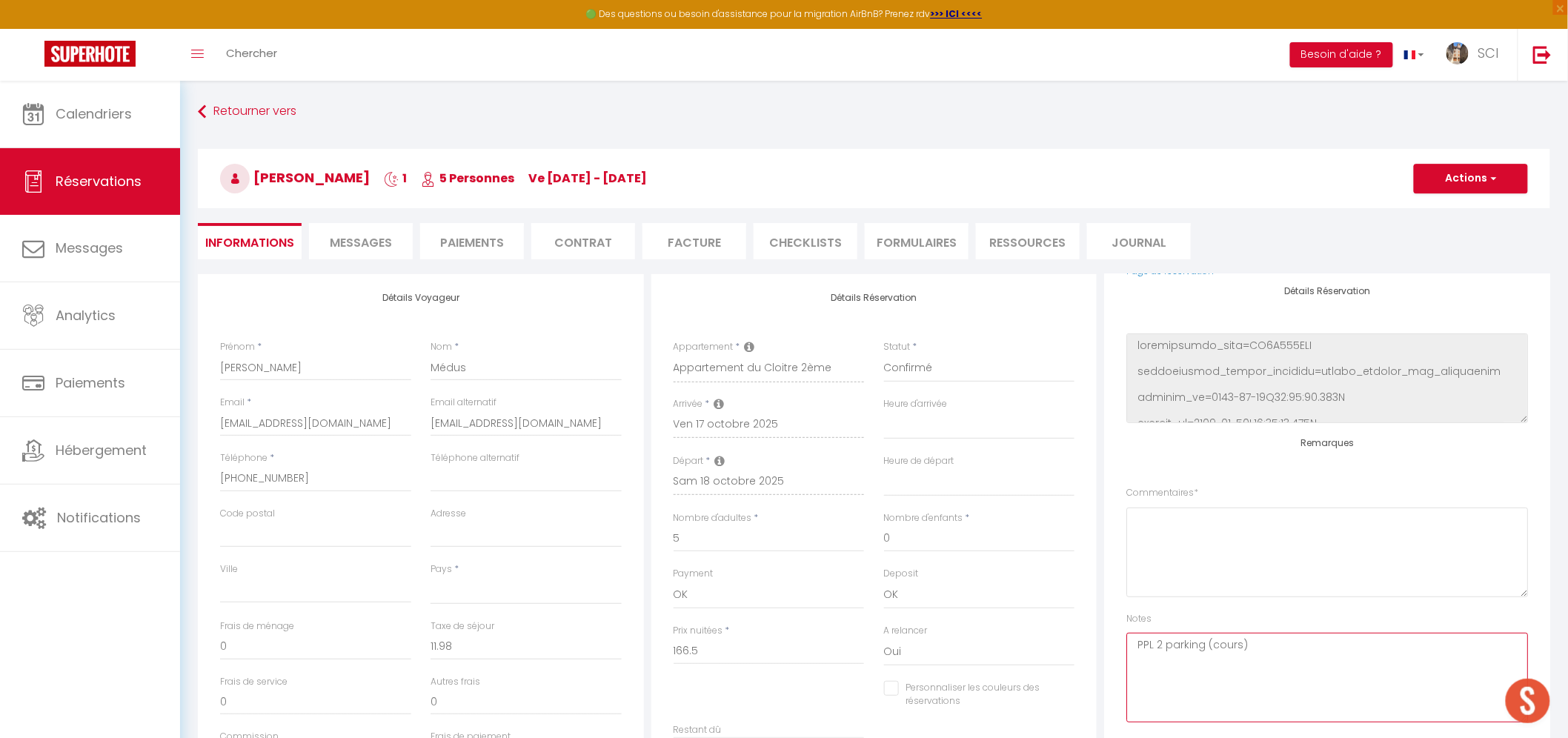
click at [1262, 642] on textarea "PPL 2 parking (cours)" at bounding box center [1326, 678] width 402 height 90
click at [1480, 183] on button "Actions" at bounding box center [1470, 178] width 114 height 30
click at [1451, 207] on link "Enregistrer" at bounding box center [1456, 211] width 117 height 20
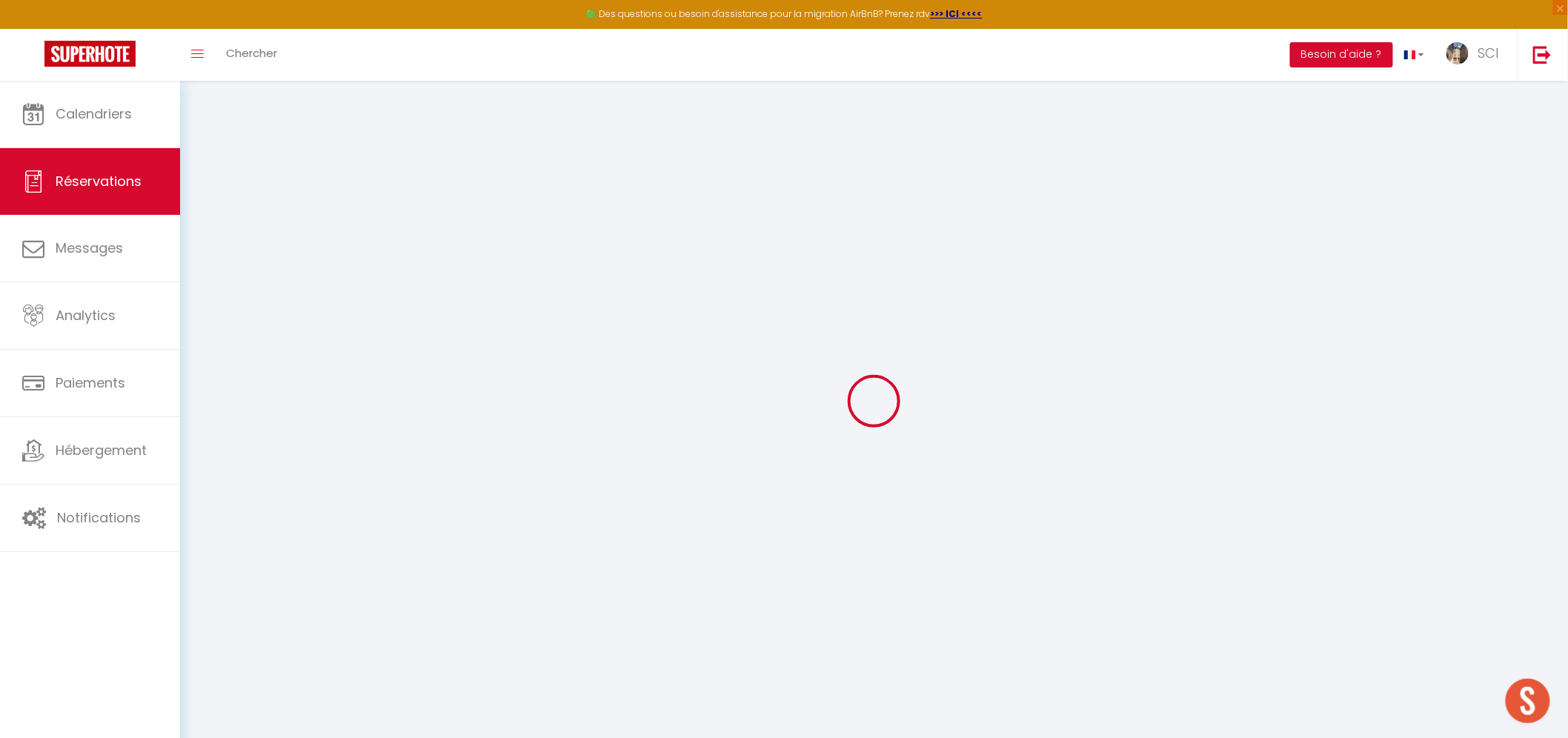
select select "not_cancelled"
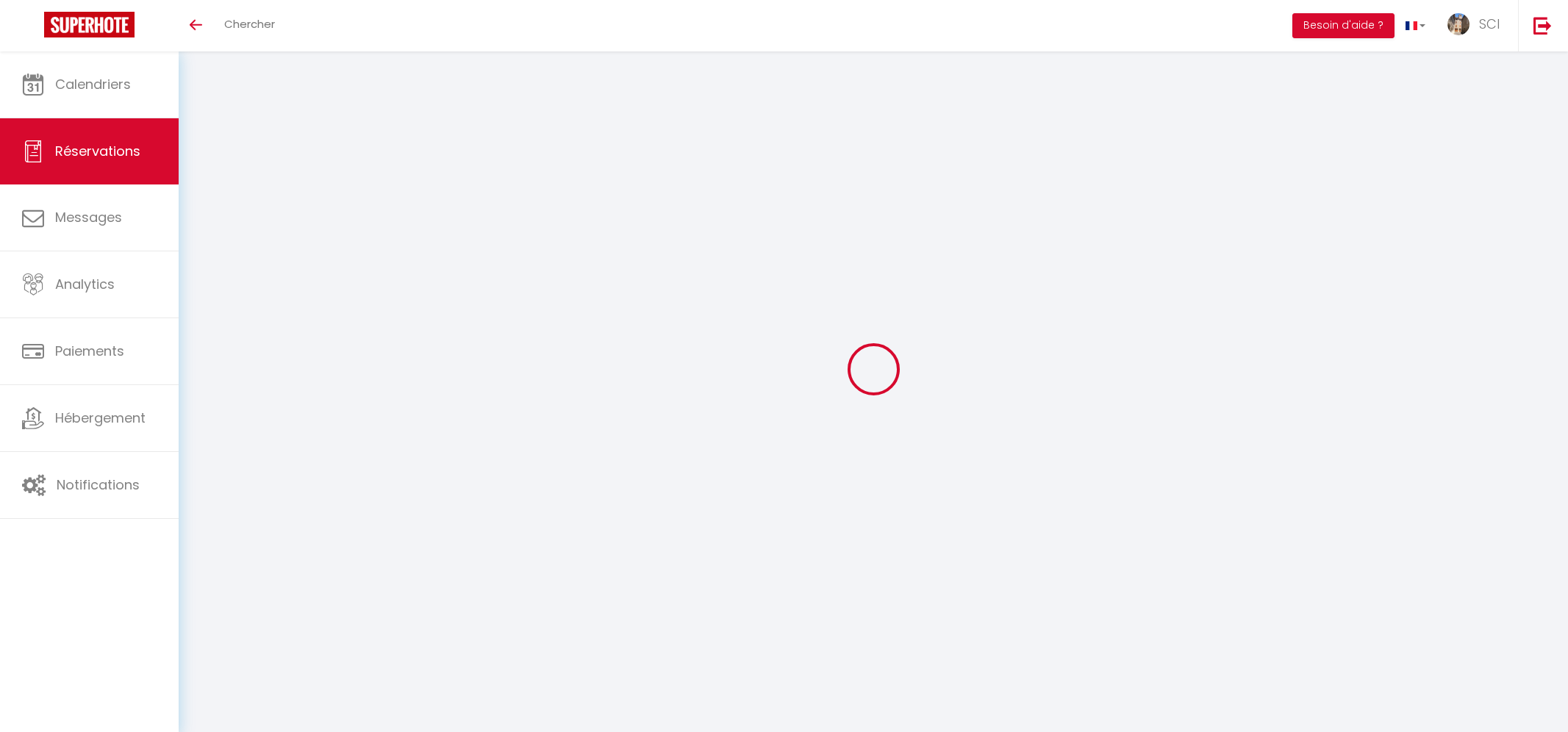
select select "not_cancelled"
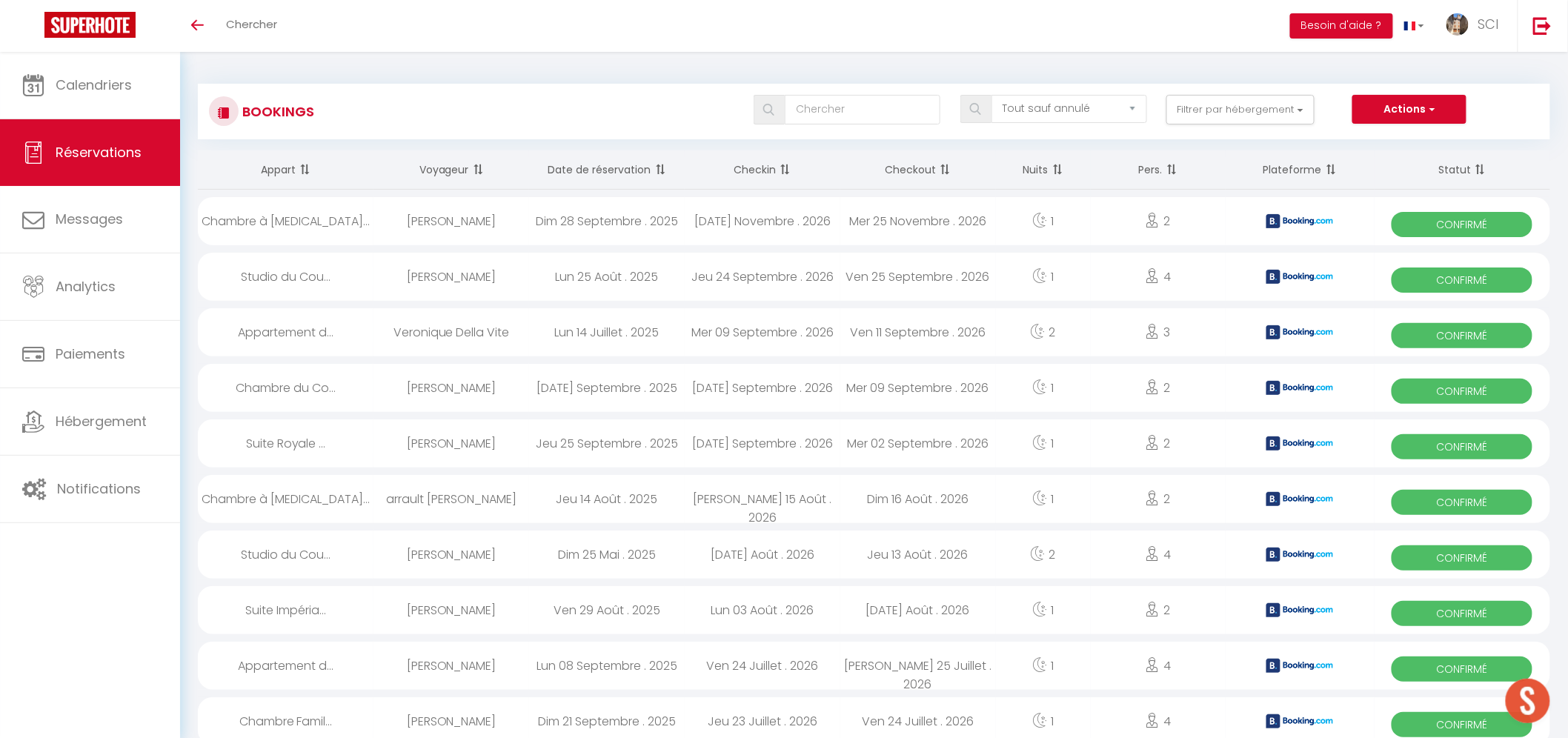
click at [135, 231] on link "Messages" at bounding box center [90, 219] width 180 height 67
select select "message"
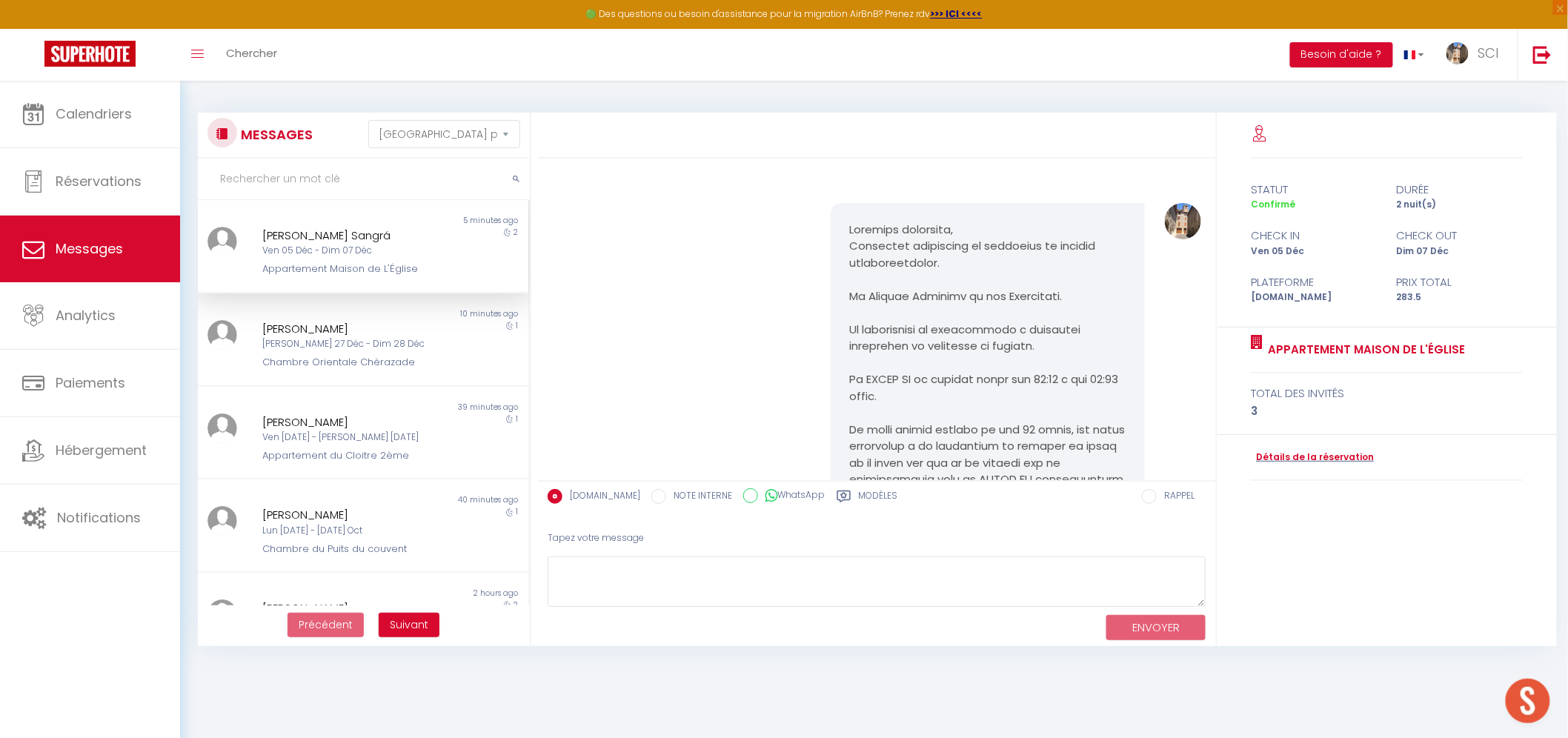
scroll to position [718, 0]
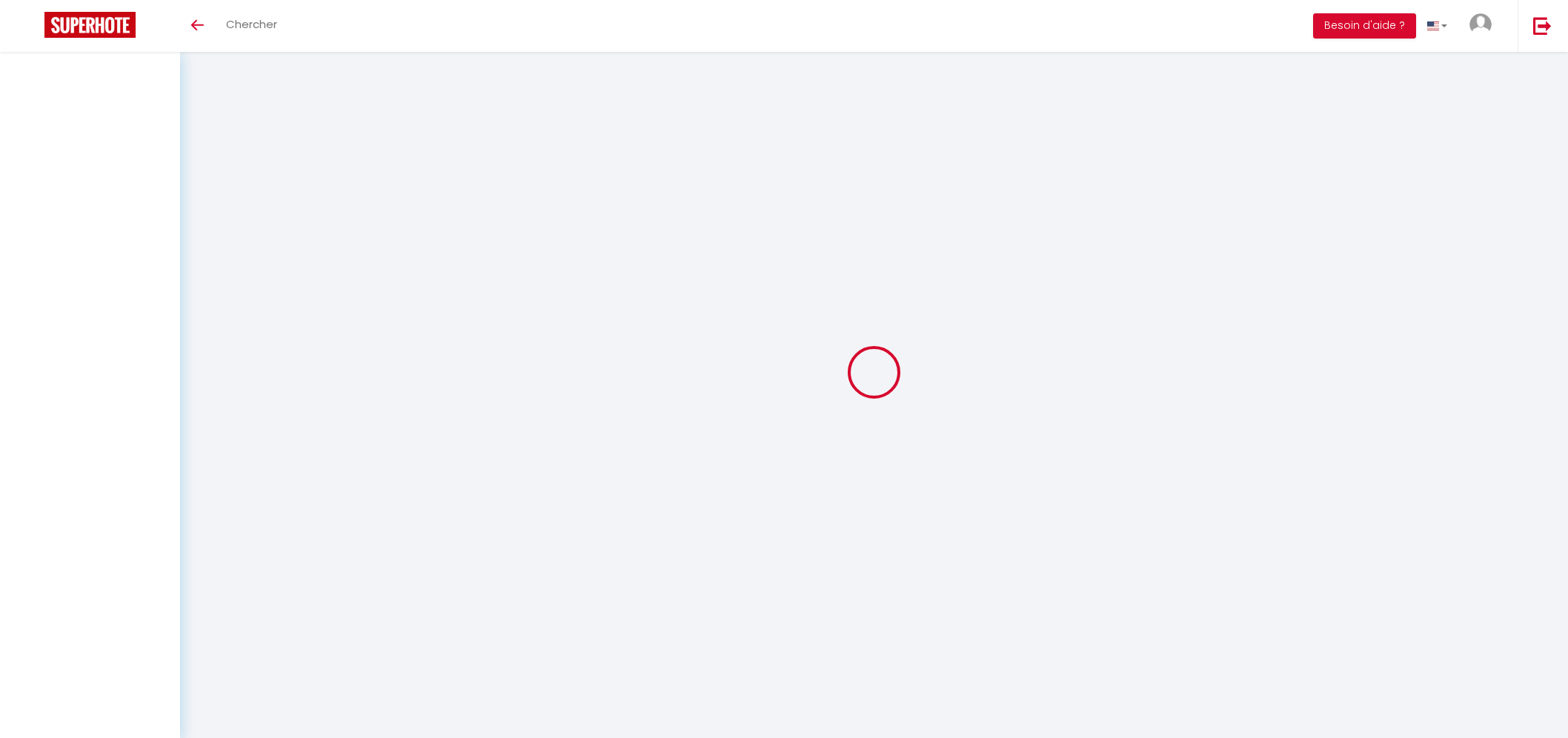
select select "message"
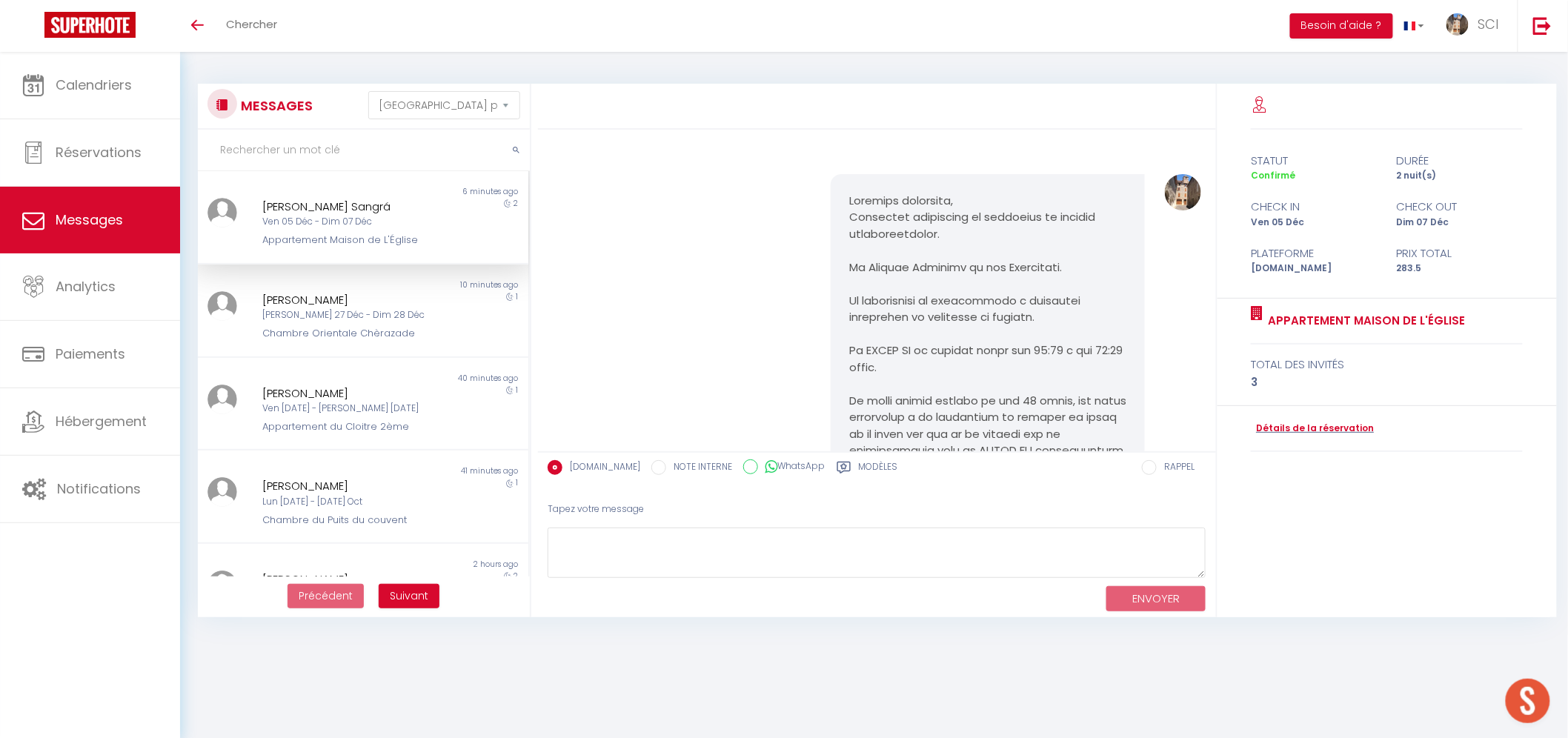
scroll to position [718, 0]
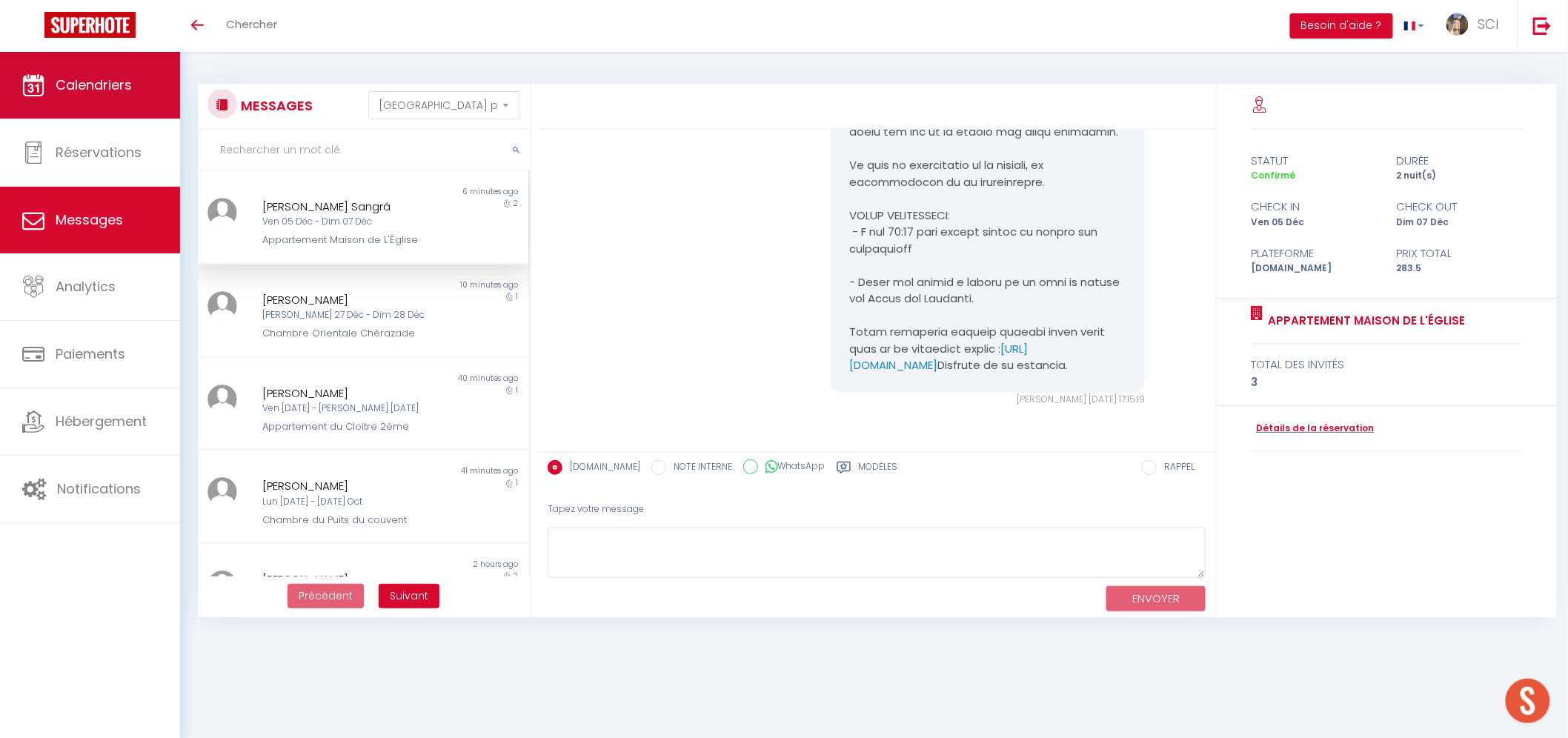
click at [130, 91] on span "Calendriers" at bounding box center [93, 85] width 76 height 19
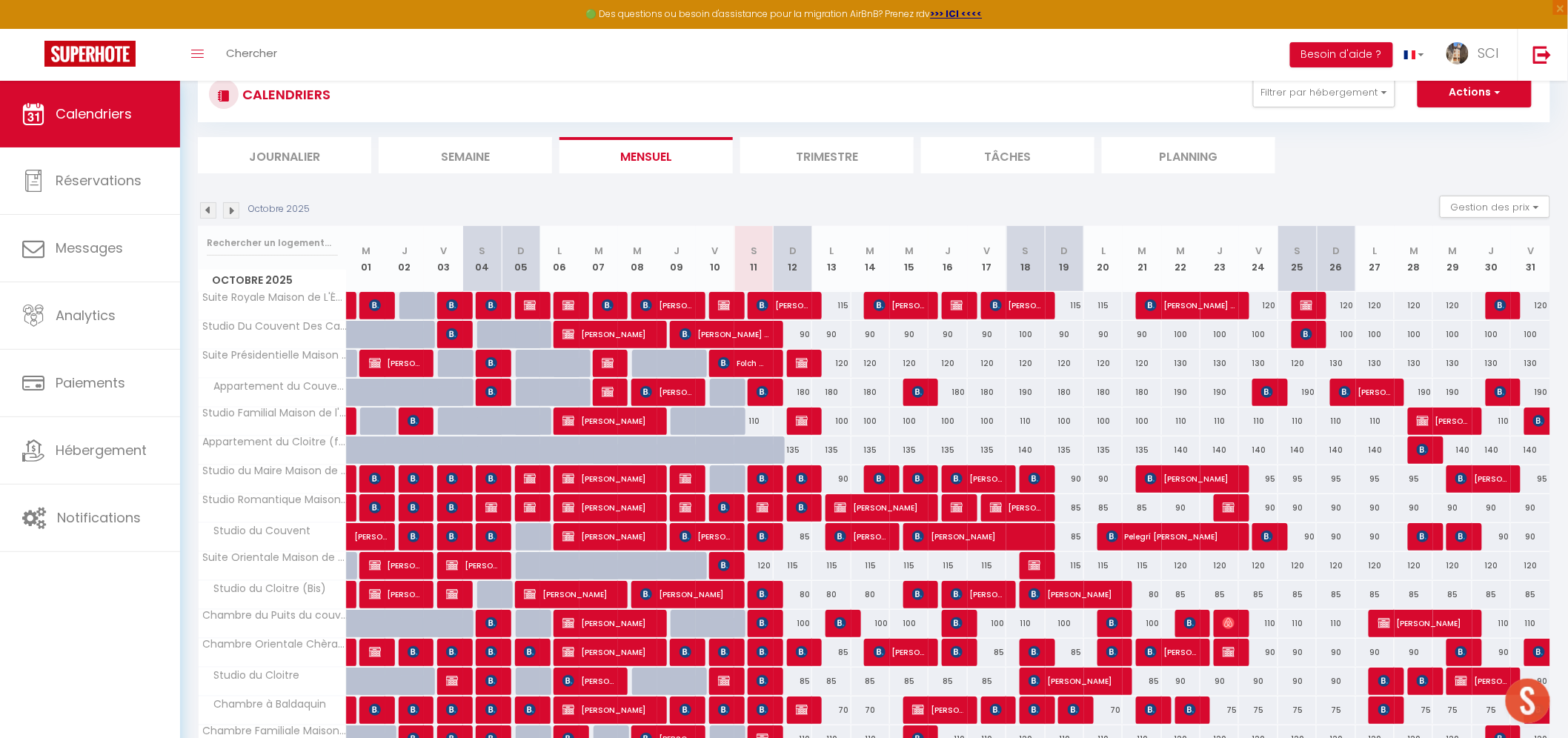
scroll to position [276, 0]
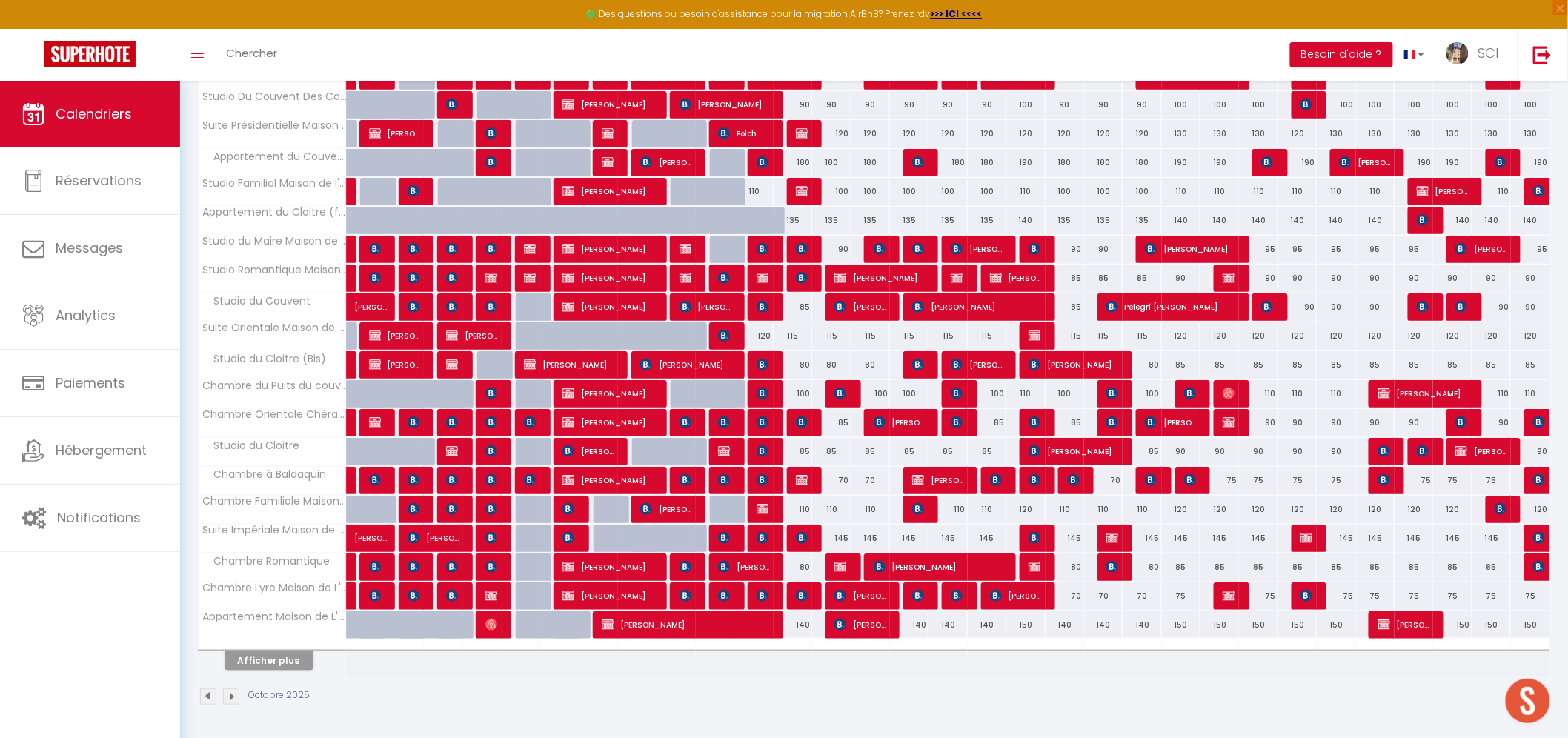
click at [233, 696] on img at bounding box center [231, 696] width 16 height 16
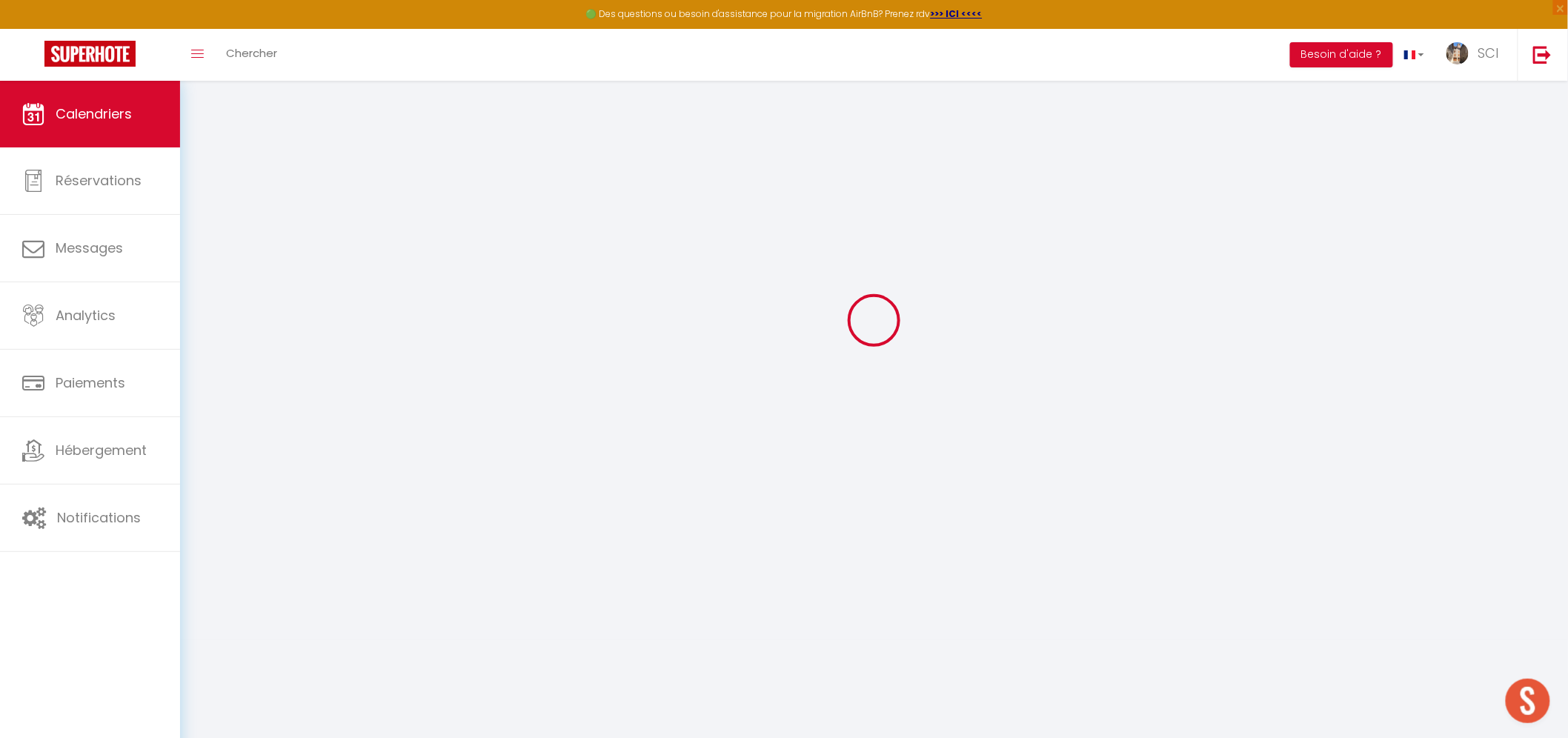
scroll to position [80, 0]
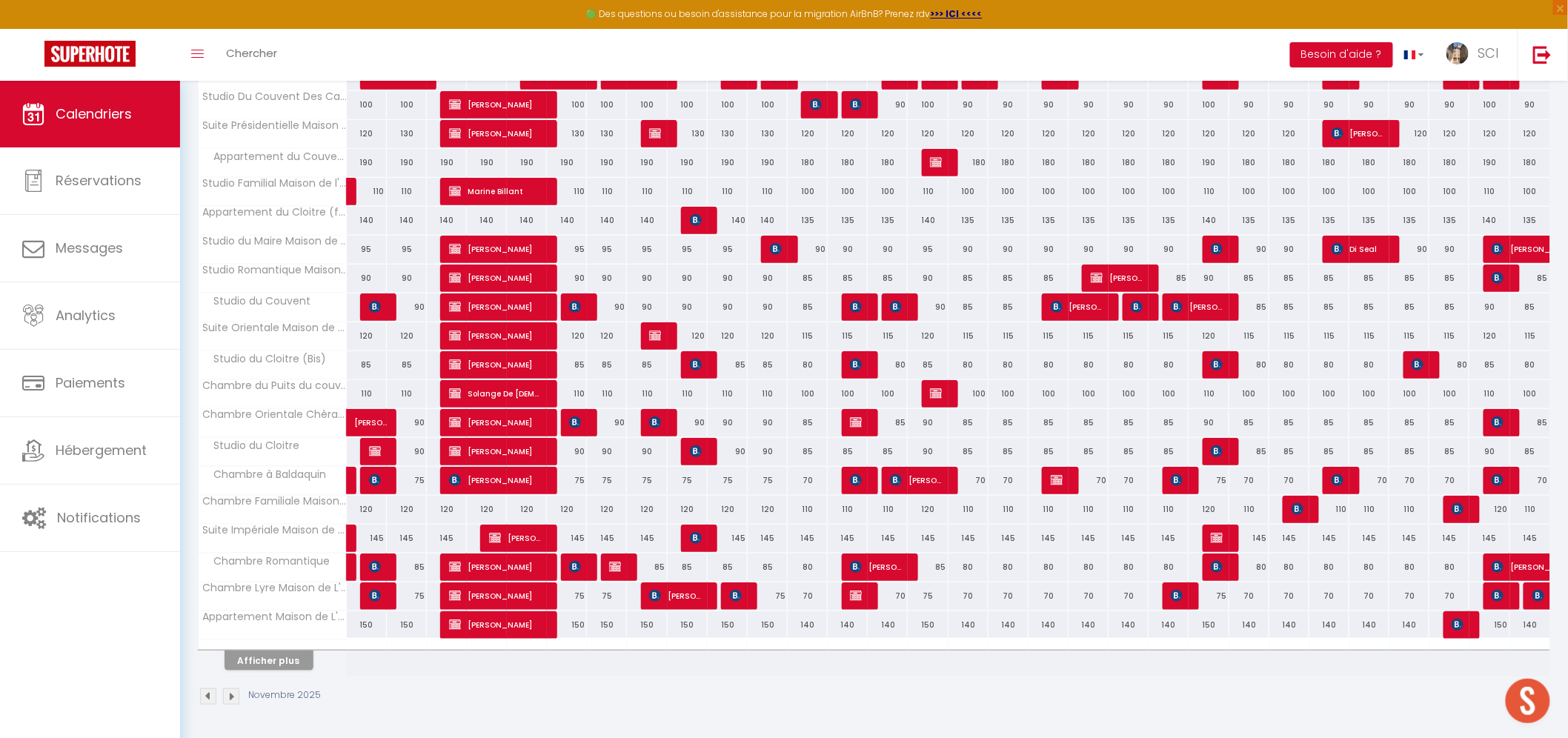
click at [231, 696] on img at bounding box center [231, 696] width 16 height 16
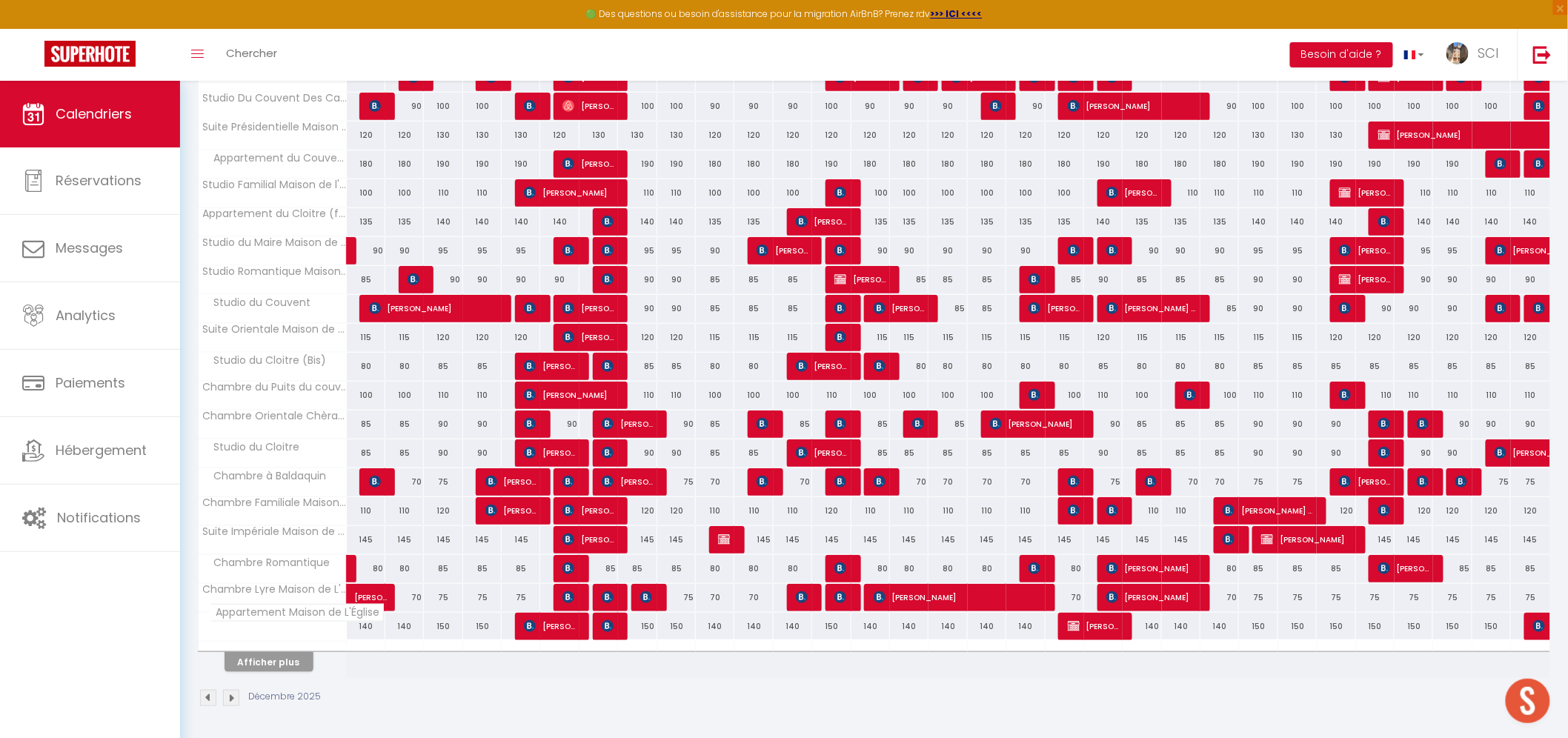
scroll to position [276, 0]
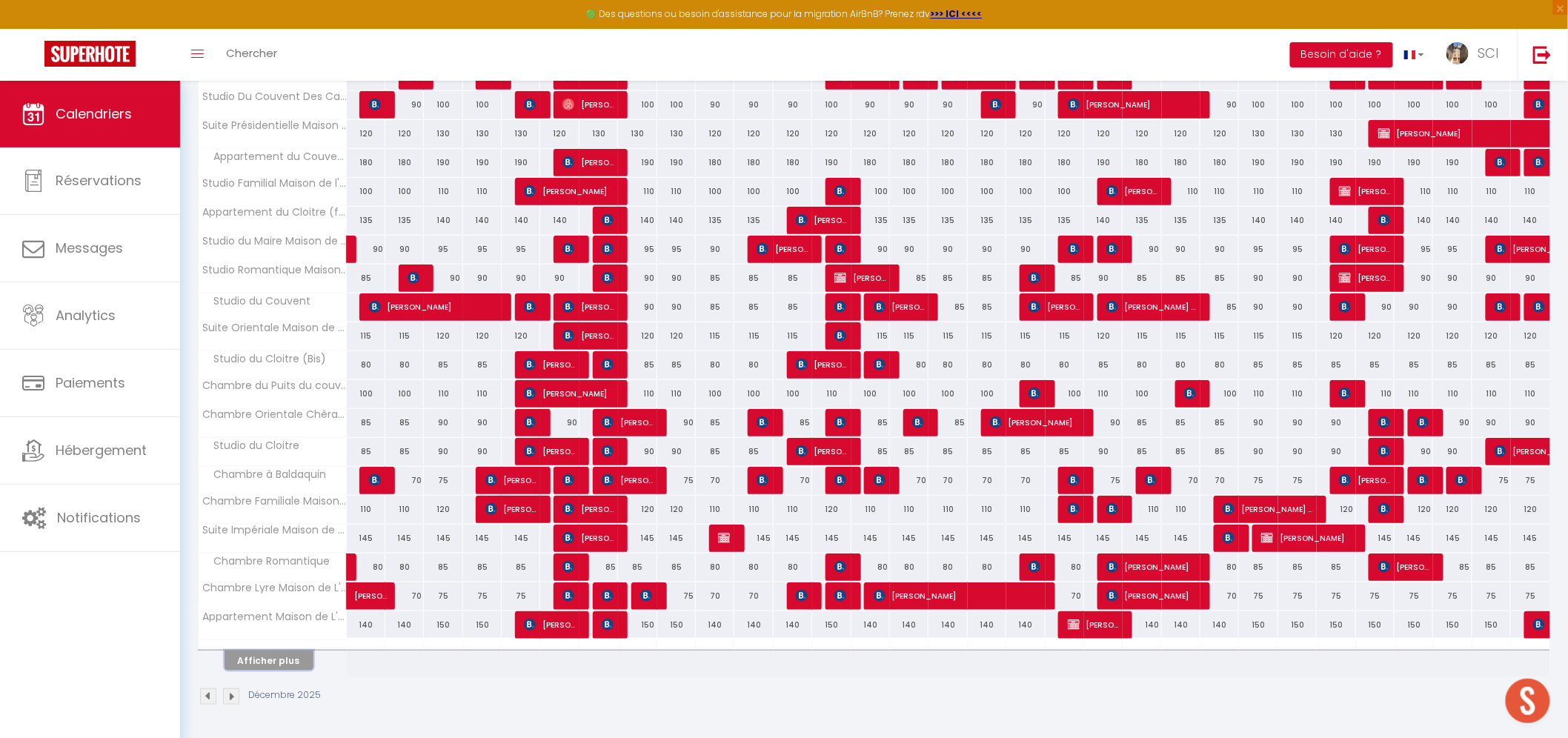
click at [289, 658] on button "Afficher plus" at bounding box center [268, 661] width 89 height 20
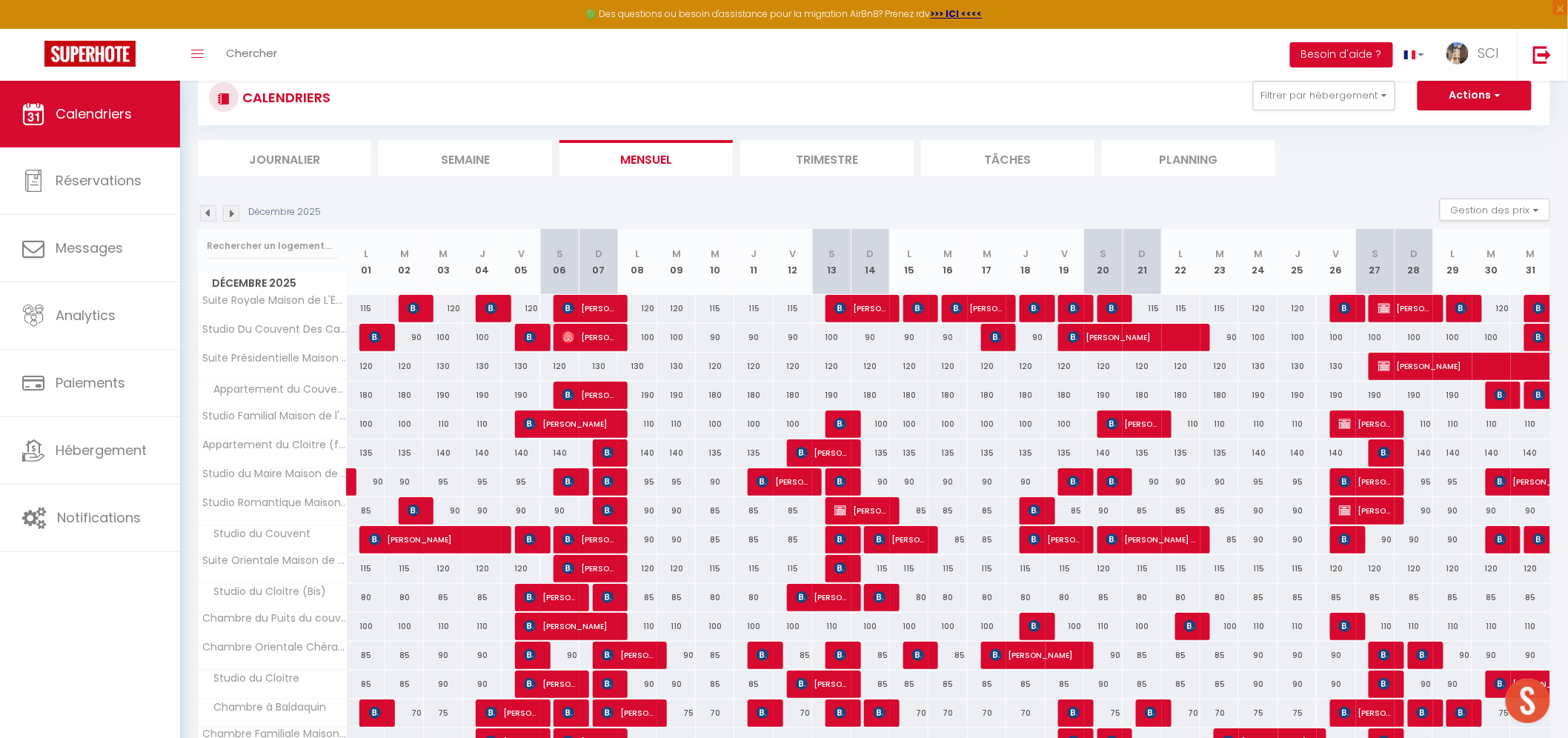
scroll to position [0, 0]
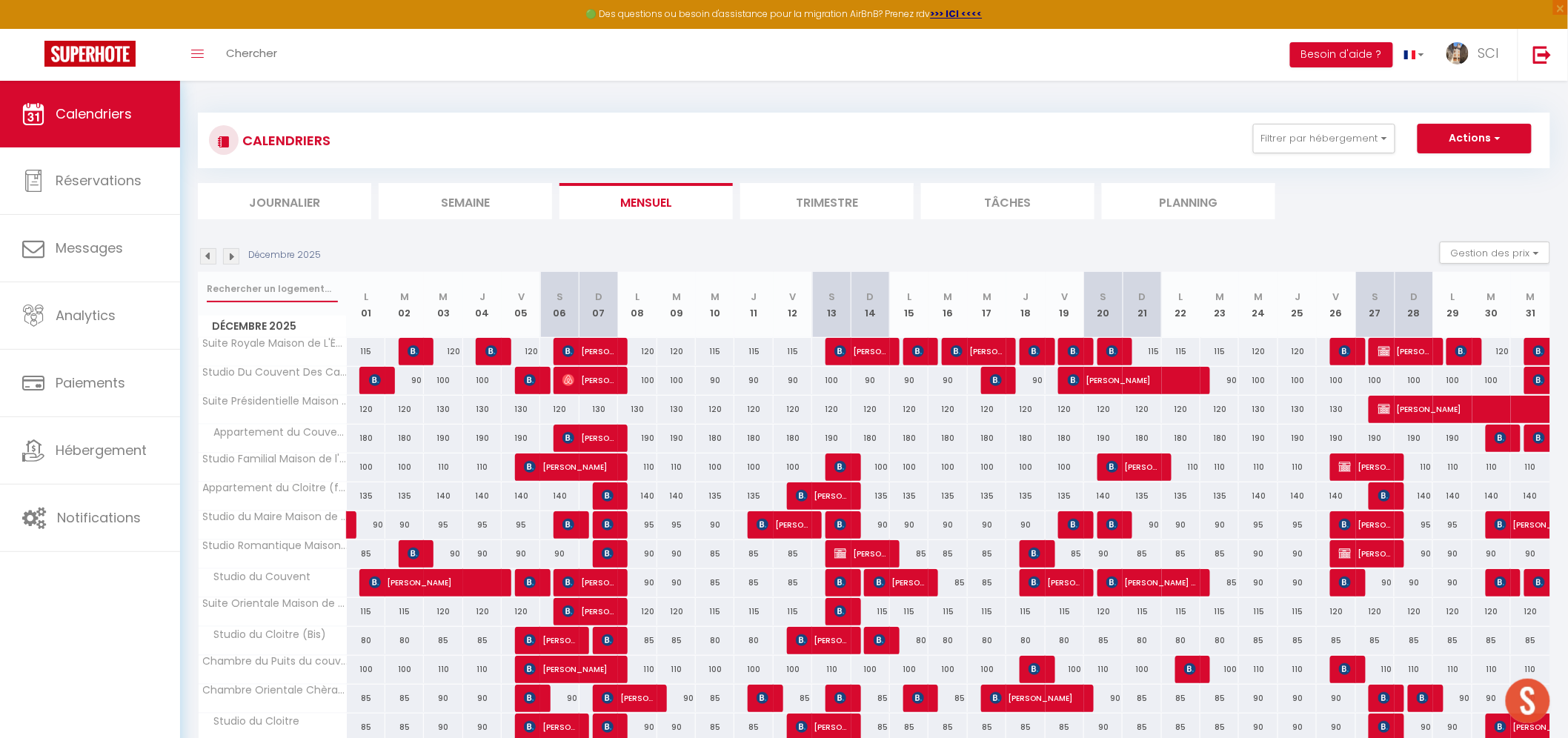
click at [327, 279] on input "text" at bounding box center [272, 289] width 131 height 26
type input "appar"
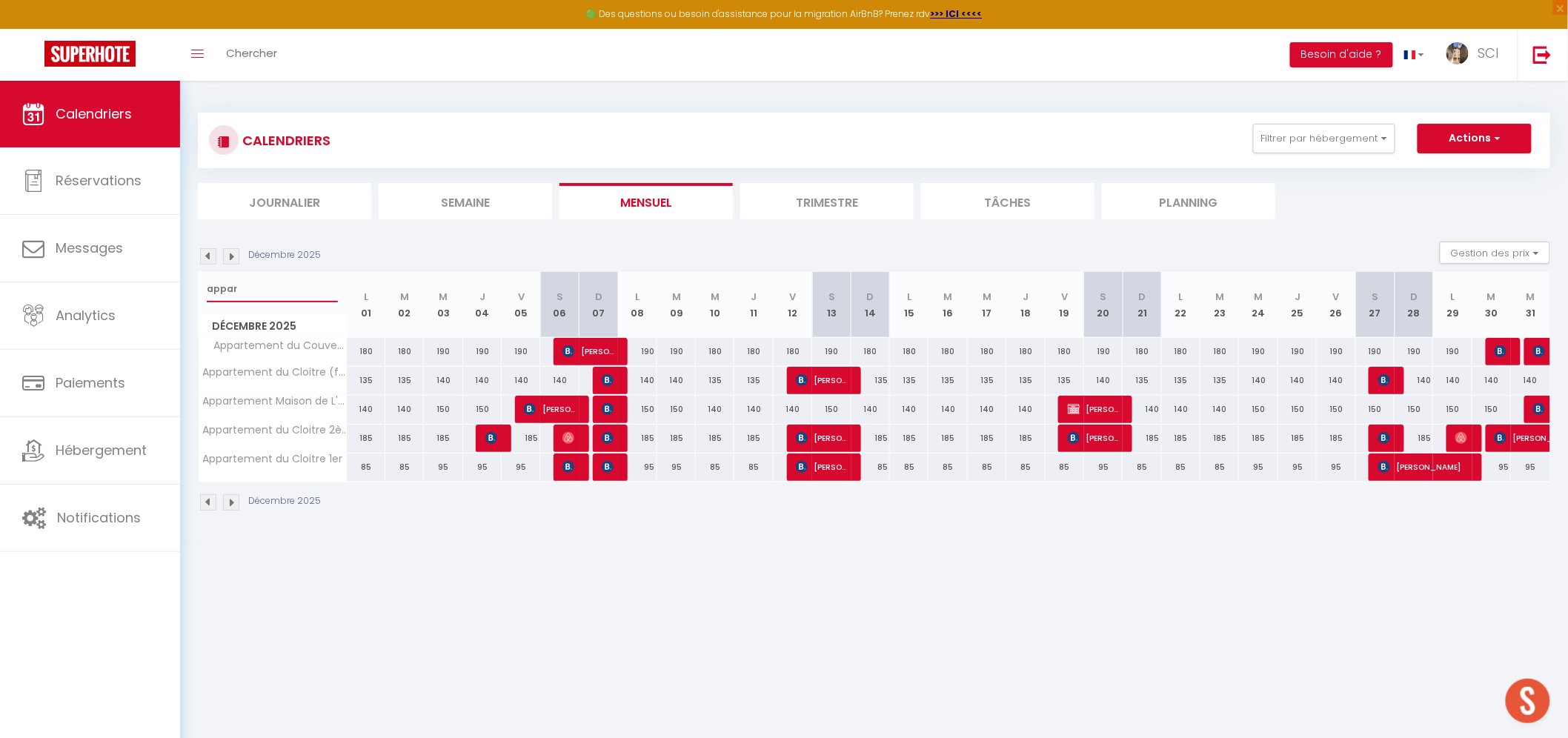
drag, startPoint x: 269, startPoint y: 290, endPoint x: 205, endPoint y: 291, distance: 64.0
click at [205, 292] on div "appar" at bounding box center [273, 289] width 148 height 34
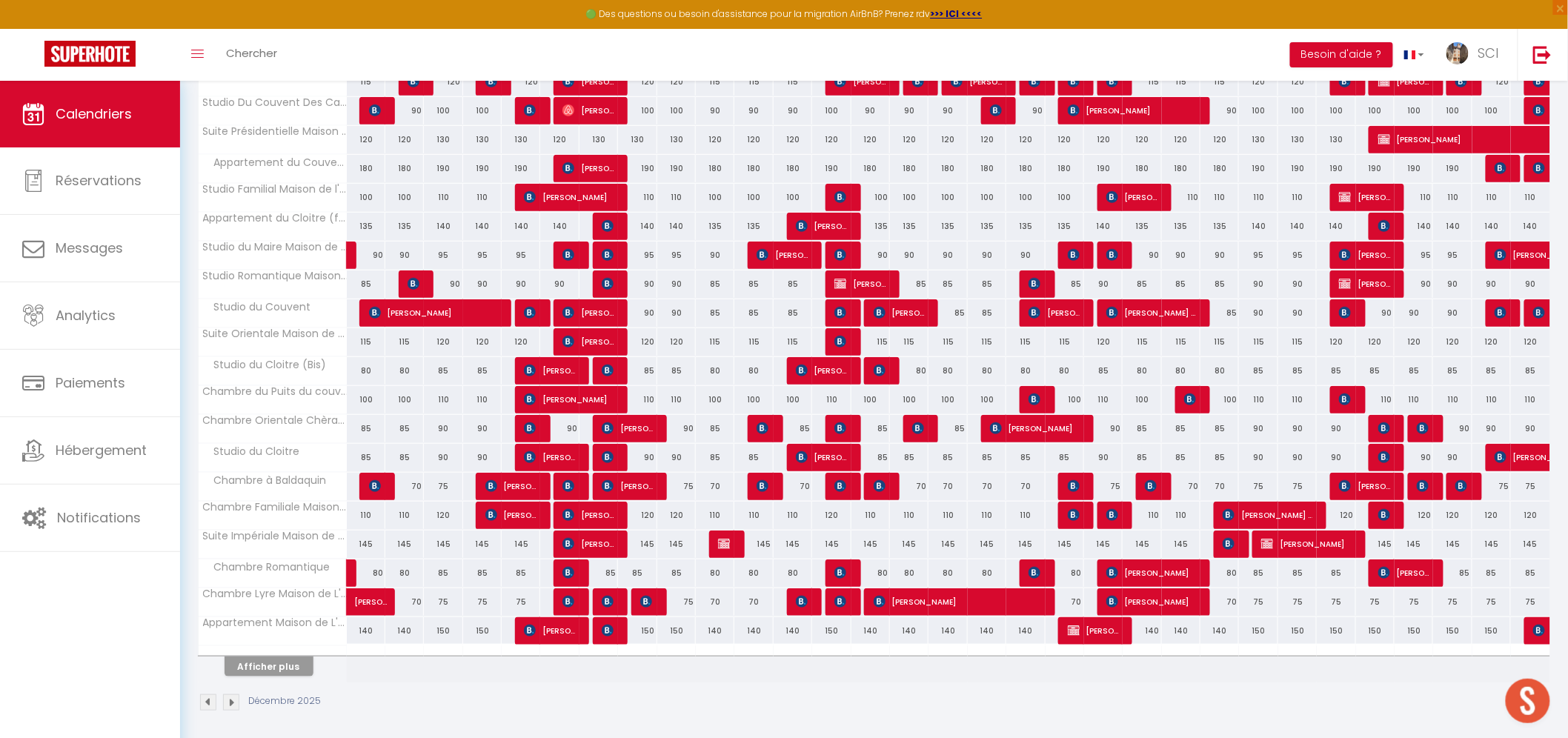
scroll to position [276, 0]
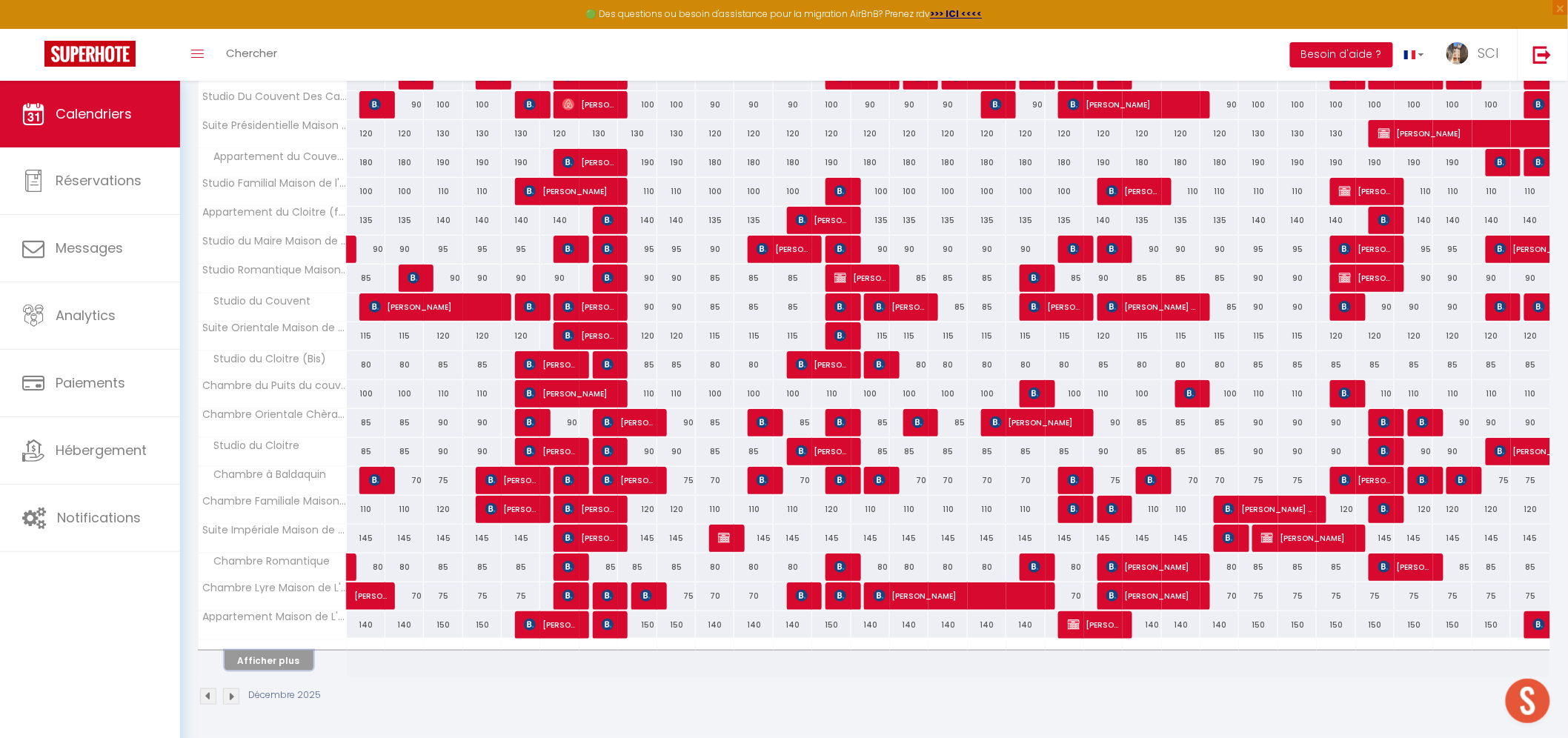
drag, startPoint x: 260, startPoint y: 661, endPoint x: 343, endPoint y: 662, distance: 83.0
click at [260, 661] on button "Afficher plus" at bounding box center [268, 661] width 89 height 20
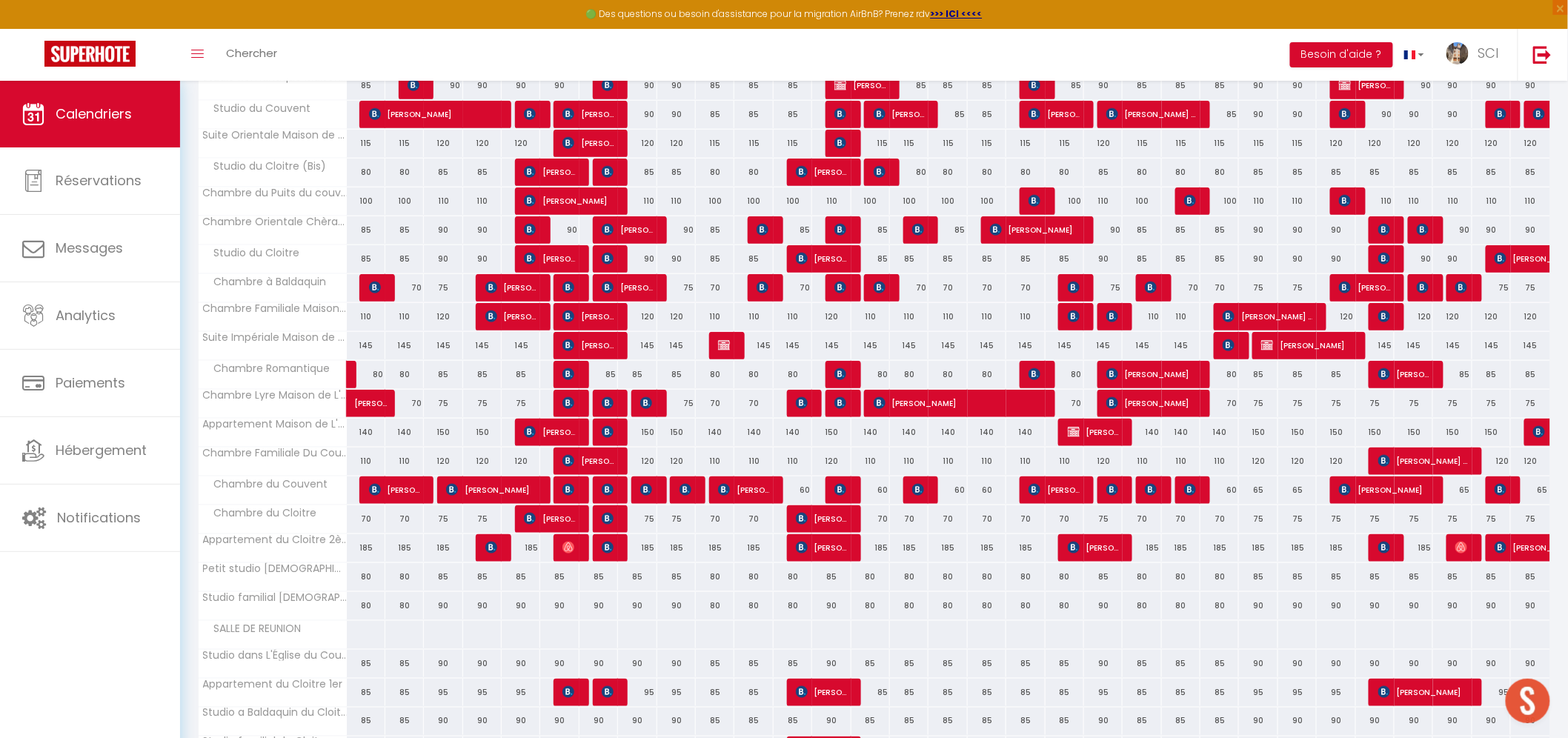
scroll to position [469, 0]
click at [563, 579] on div "85" at bounding box center [559, 576] width 38 height 27
type input "85"
type input "Sam 06 Décembre 2025"
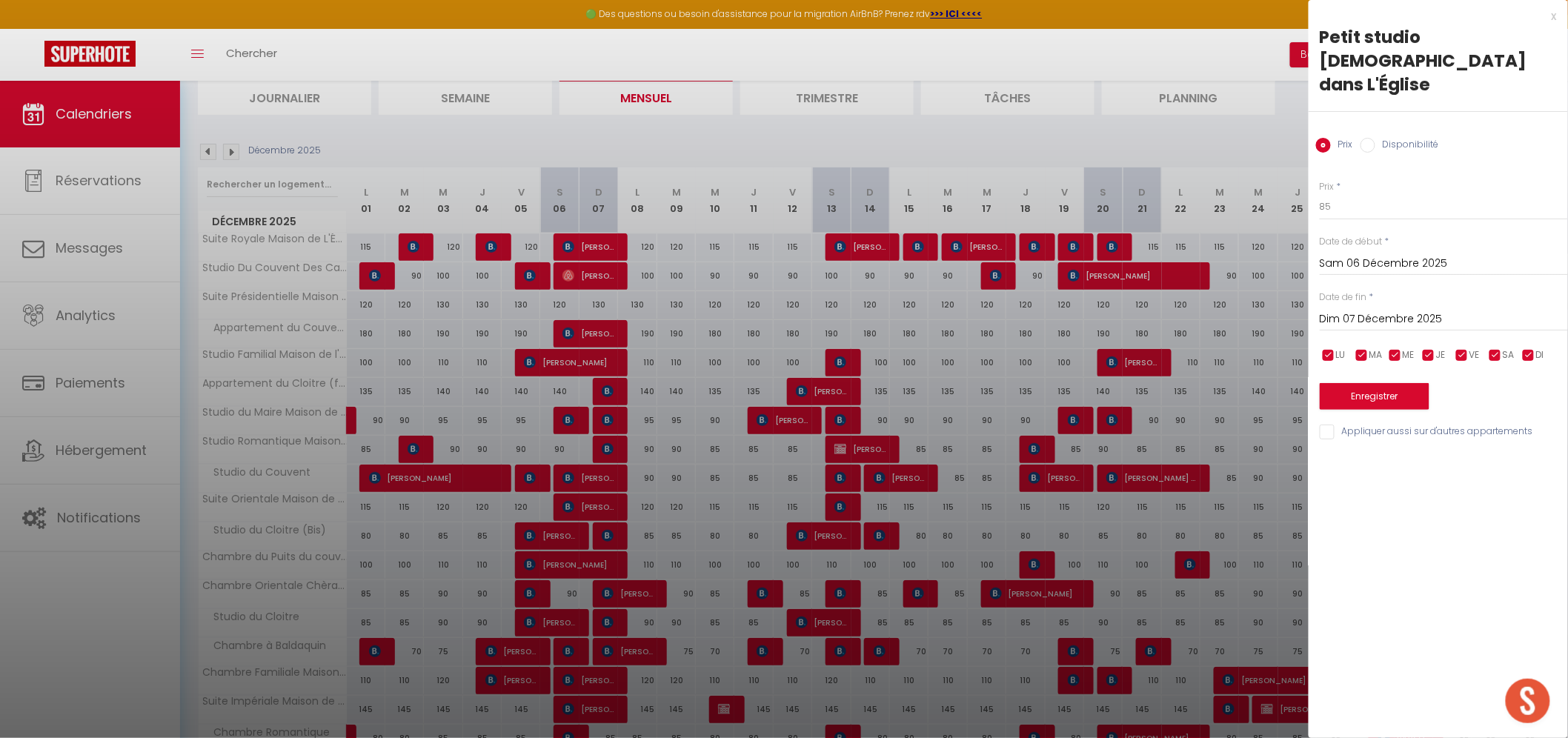
scroll to position [0, 0]
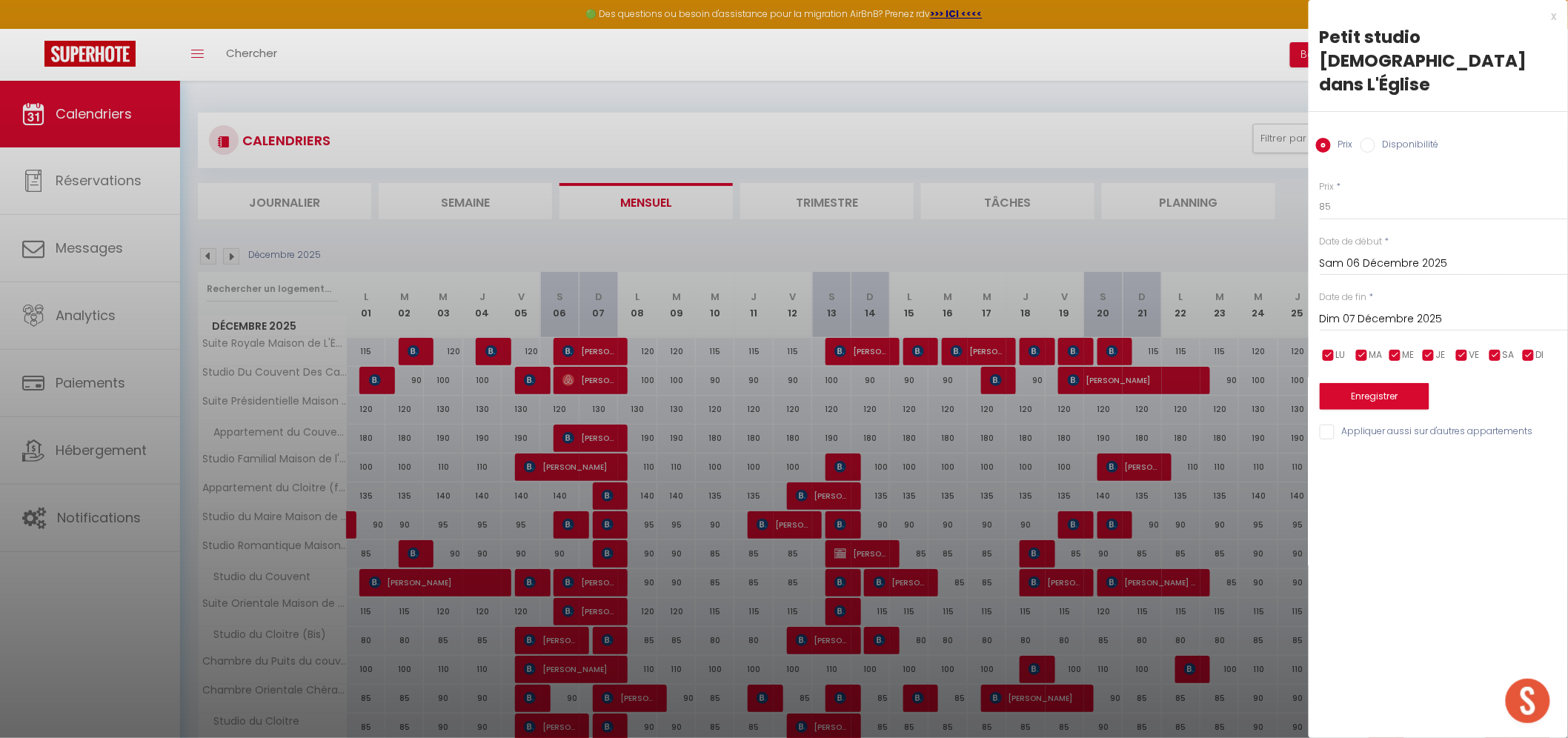
click at [1376, 310] on input "Dim 07 Décembre 2025" at bounding box center [1443, 319] width 248 height 20
click at [1370, 419] on span "8" at bounding box center [1368, 433] width 32 height 30
type input "Lun 08 Décembre 2025"
click at [1367, 138] on input "Disponibilité" at bounding box center [1367, 144] width 14 height 14
radio input "true"
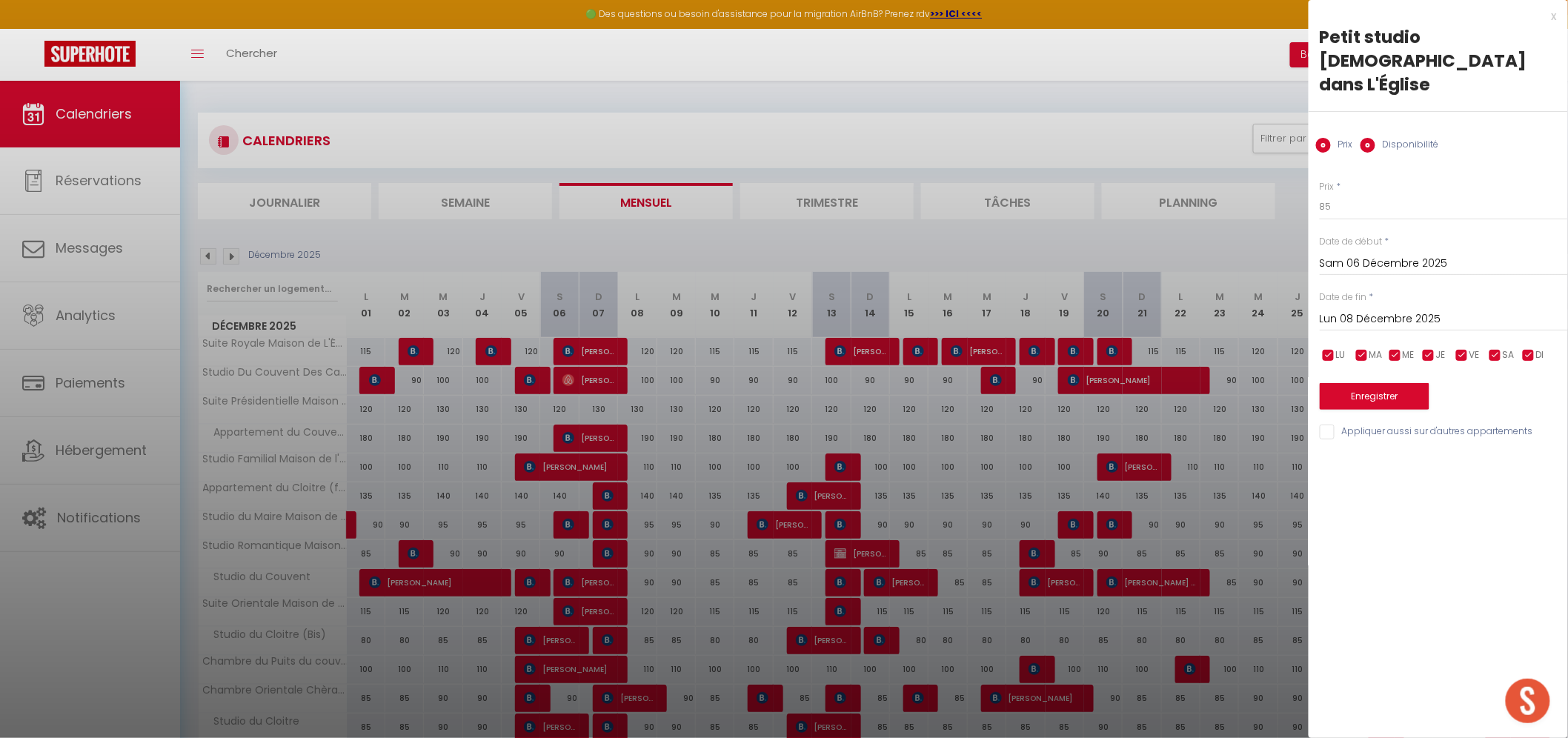
radio input "false"
click at [1349, 194] on select "Disponible Indisponible" at bounding box center [1443, 207] width 248 height 28
select select "0"
click at [1319, 194] on select "Disponible Indisponible" at bounding box center [1443, 207] width 248 height 28
click at [1329, 426] on input "Appliquer aussi sur d'autres appartements" at bounding box center [1443, 433] width 248 height 14
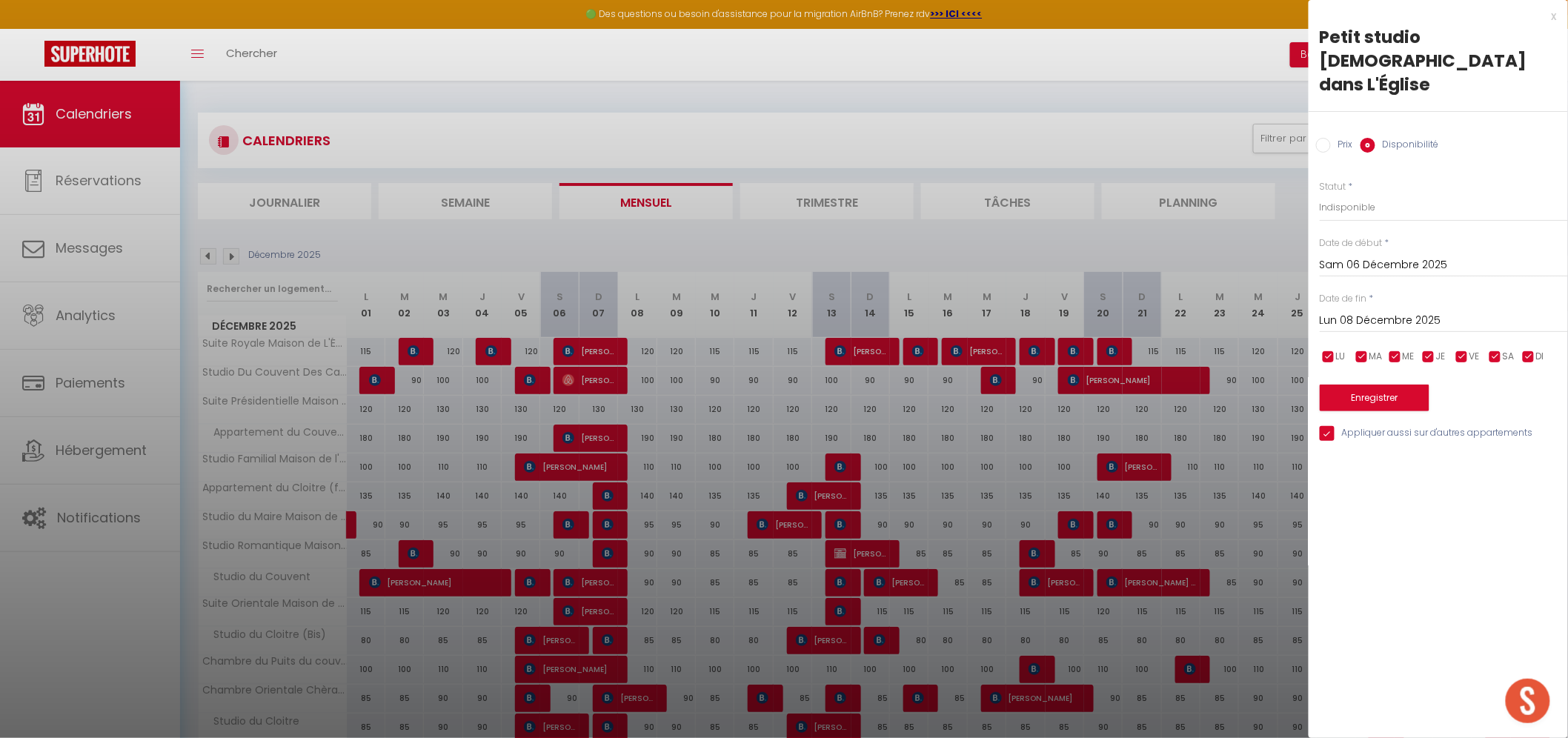
click at [1328, 426] on input "Appliquer aussi sur d'autres appartements" at bounding box center [1443, 433] width 248 height 14
checkbox input "false"
click at [1356, 385] on button "Enregistrer" at bounding box center [1374, 397] width 110 height 26
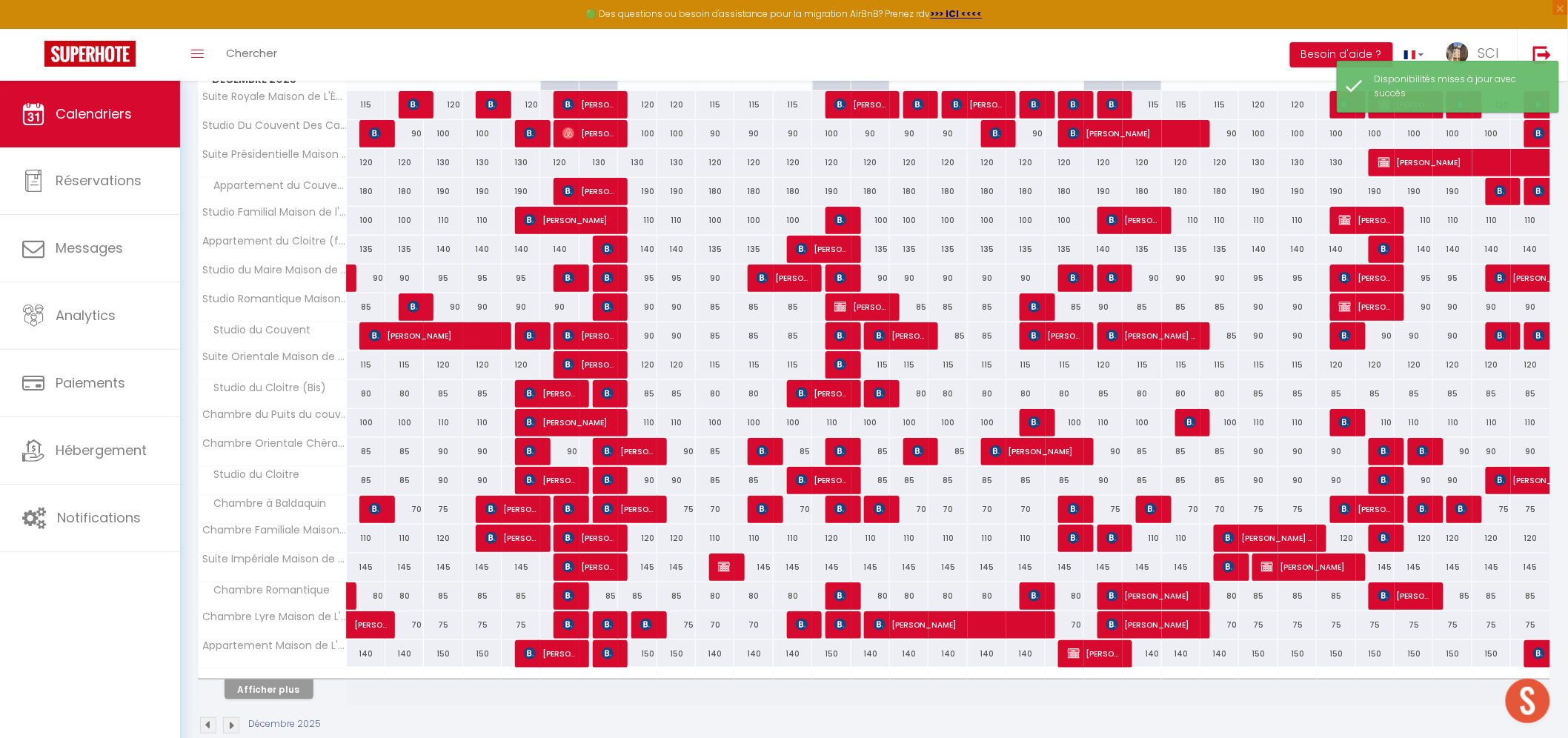
scroll to position [276, 0]
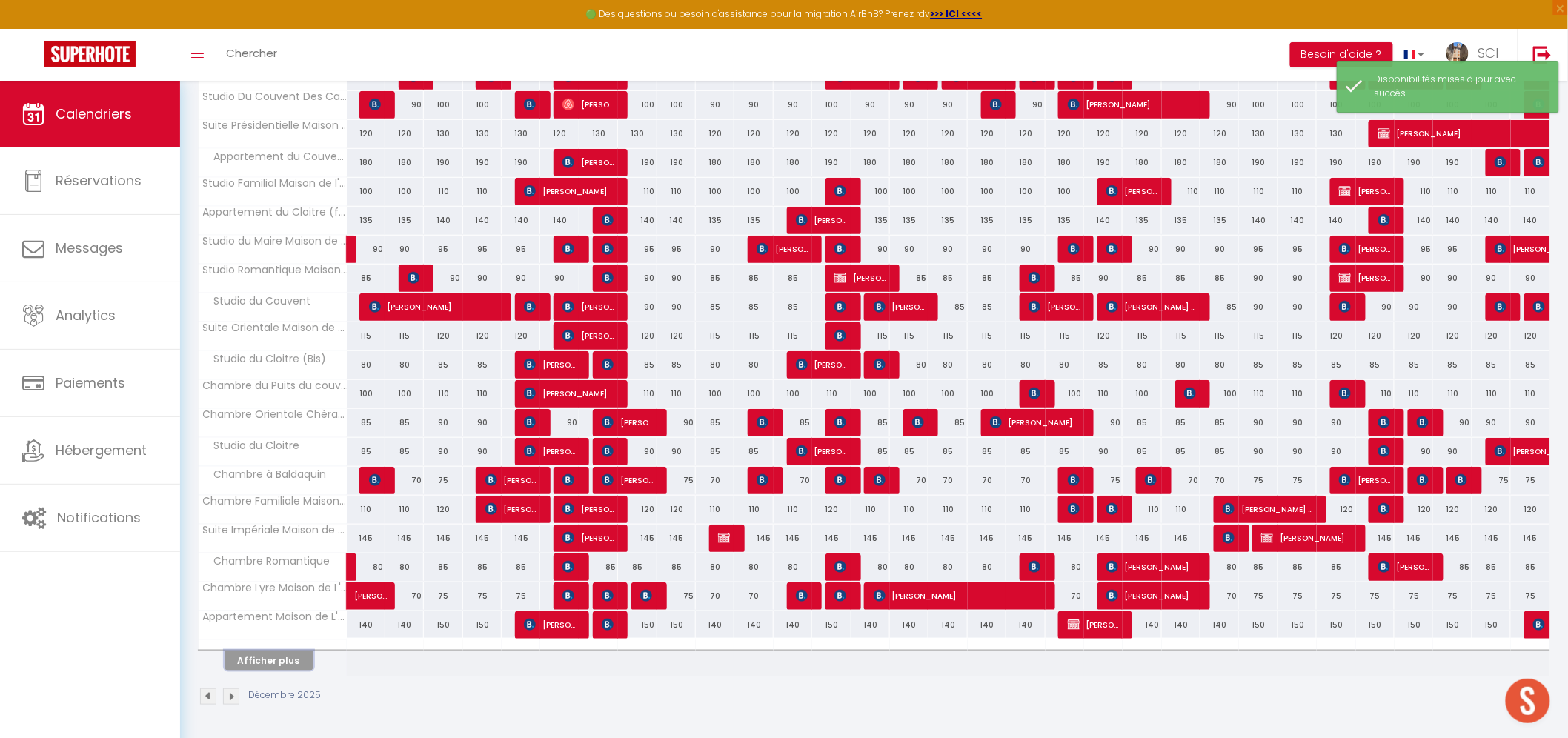
drag, startPoint x: 265, startPoint y: 669, endPoint x: 289, endPoint y: 658, distance: 26.4
click at [265, 668] on button "Afficher plus" at bounding box center [268, 661] width 89 height 20
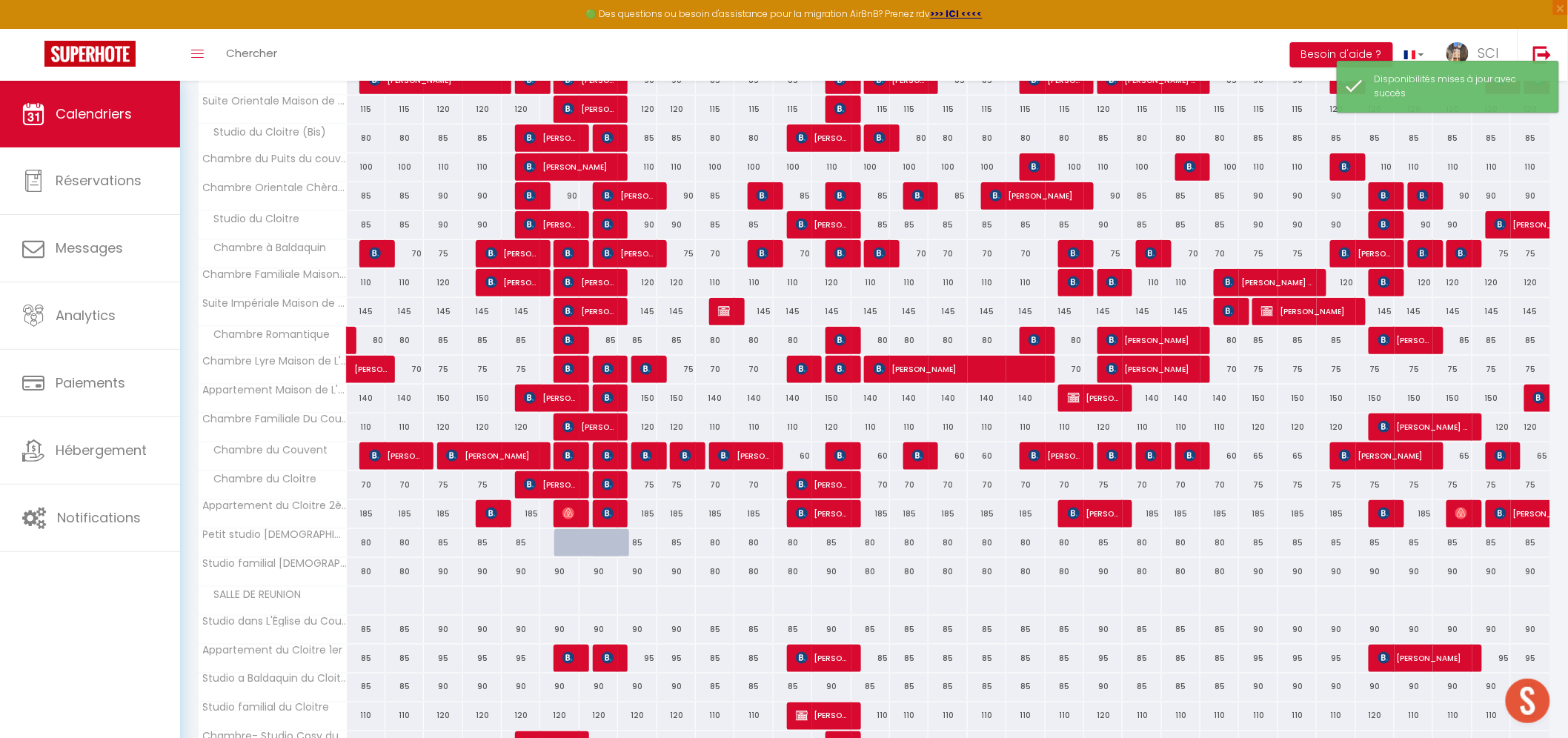
scroll to position [675, 0]
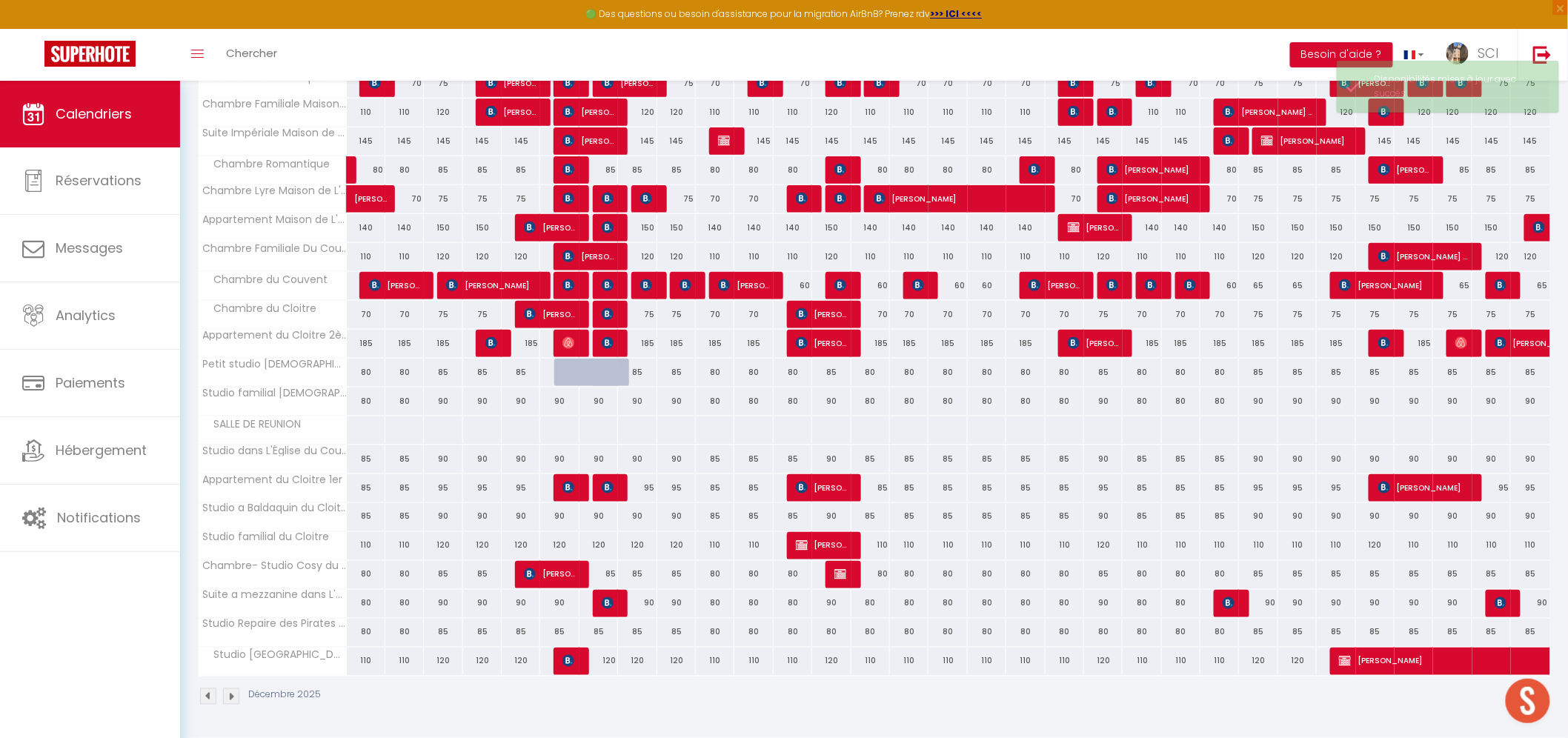
click at [561, 402] on div "90" at bounding box center [559, 401] width 38 height 27
select select "1"
type input "Sam 06 Décembre 2025"
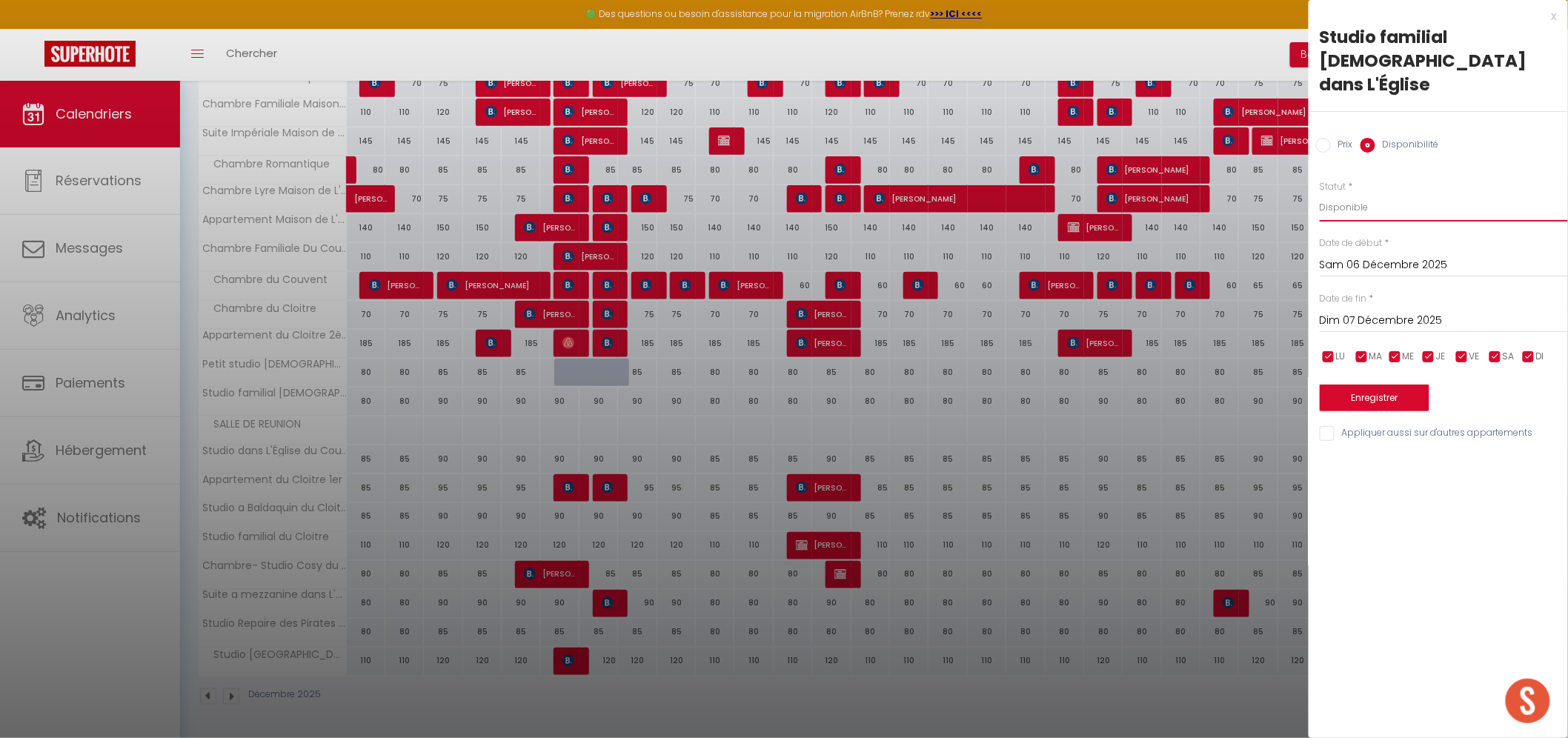
drag, startPoint x: 1357, startPoint y: 182, endPoint x: 1356, endPoint y: 190, distance: 8.1
click at [1357, 194] on select "Disponible Indisponible" at bounding box center [1443, 207] width 248 height 28
click at [1438, 161] on div "Prix * 90 Statut * Disponible Indisponible Date de début * Sam 06 Décembre 2025…" at bounding box center [1437, 302] width 259 height 282
click at [1378, 312] on input "Dim 07 Décembre 2025" at bounding box center [1443, 321] width 248 height 20
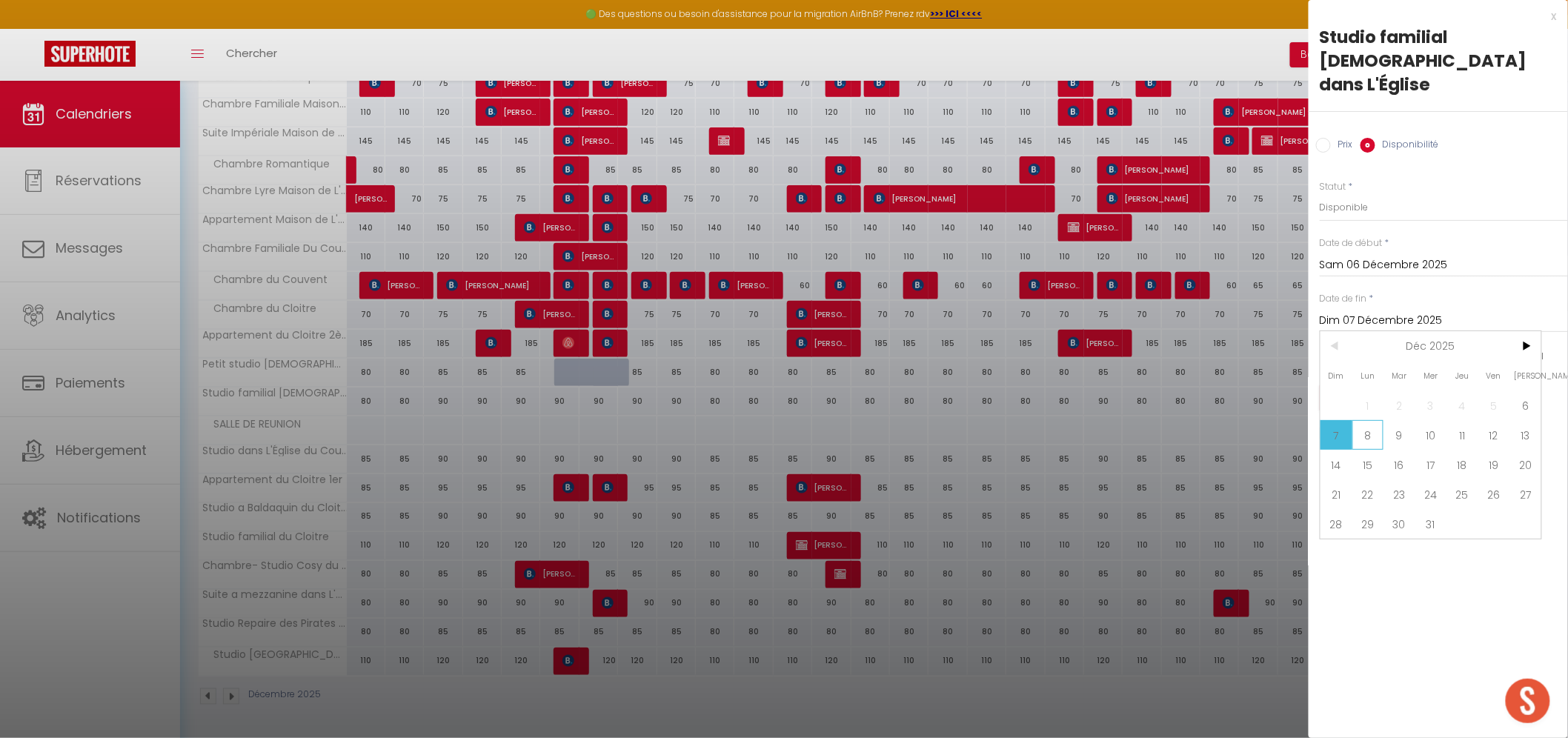
click at [1370, 420] on span "8" at bounding box center [1368, 435] width 32 height 30
type input "Lun 08 Décembre 2025"
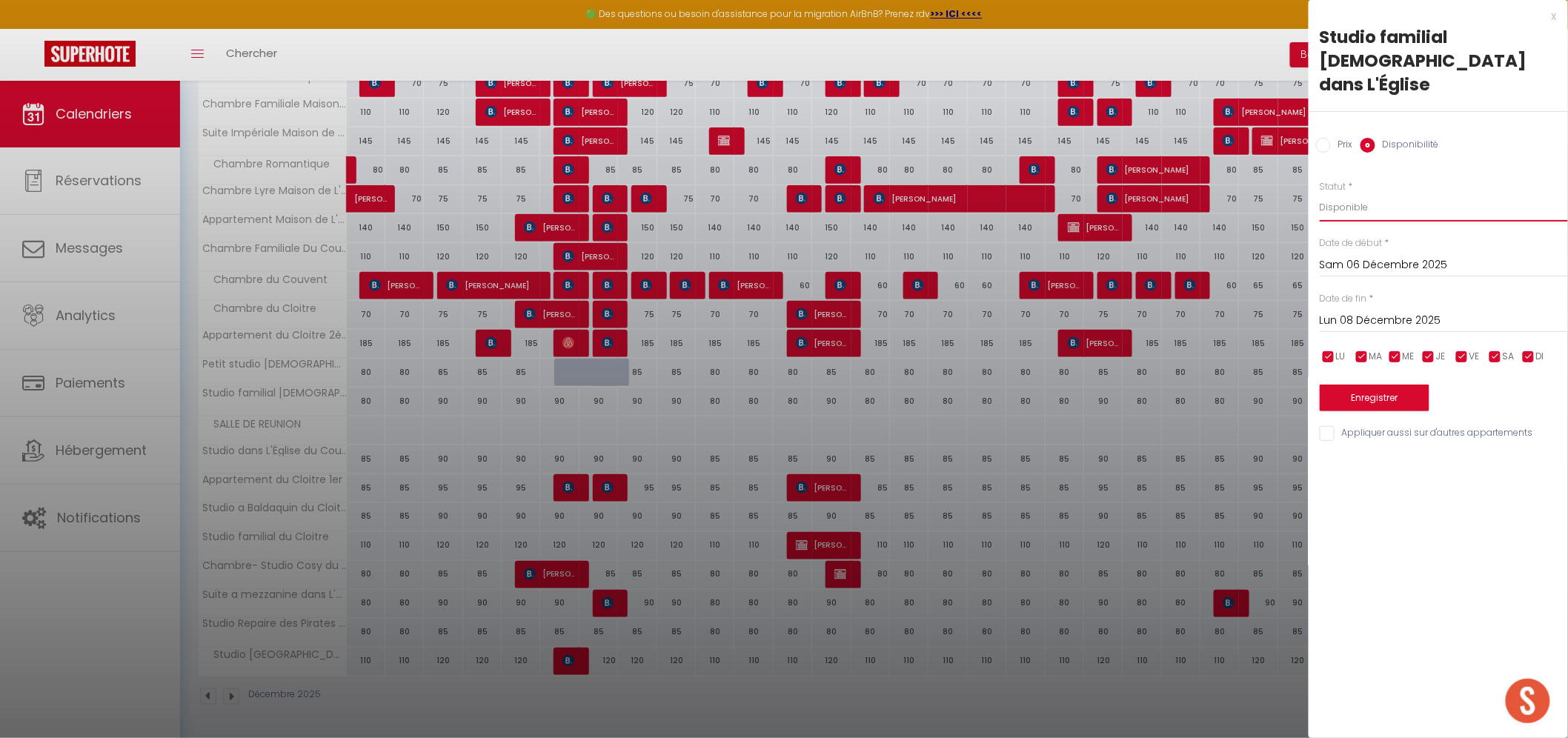
drag, startPoint x: 1369, startPoint y: 177, endPoint x: 1368, endPoint y: 189, distance: 12.0
click at [1369, 194] on select "Disponible Indisponible" at bounding box center [1443, 207] width 248 height 28
select select "0"
click at [1319, 194] on select "Disponible Indisponible" at bounding box center [1443, 207] width 248 height 28
click at [1360, 385] on button "Enregistrer" at bounding box center [1374, 397] width 110 height 26
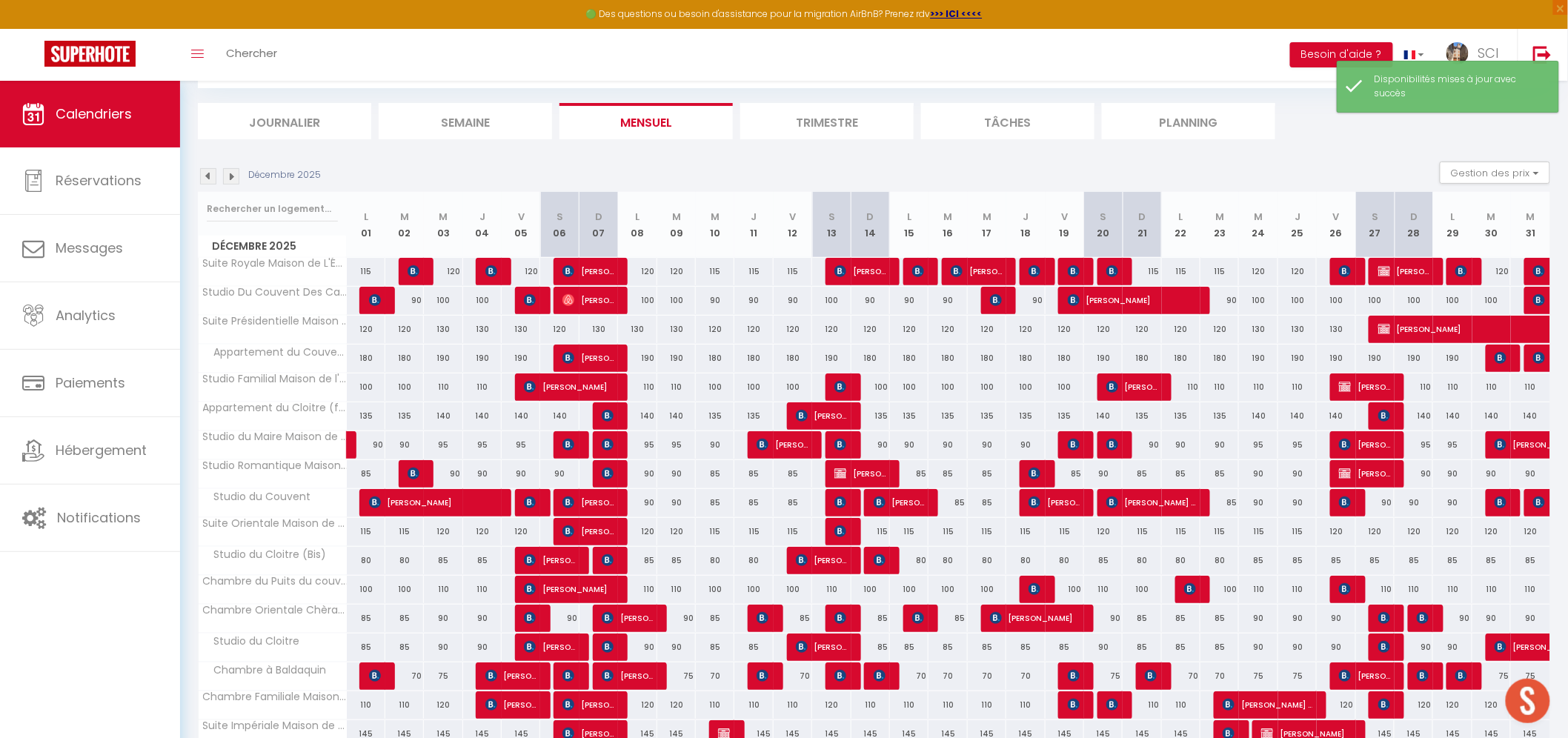
scroll to position [276, 0]
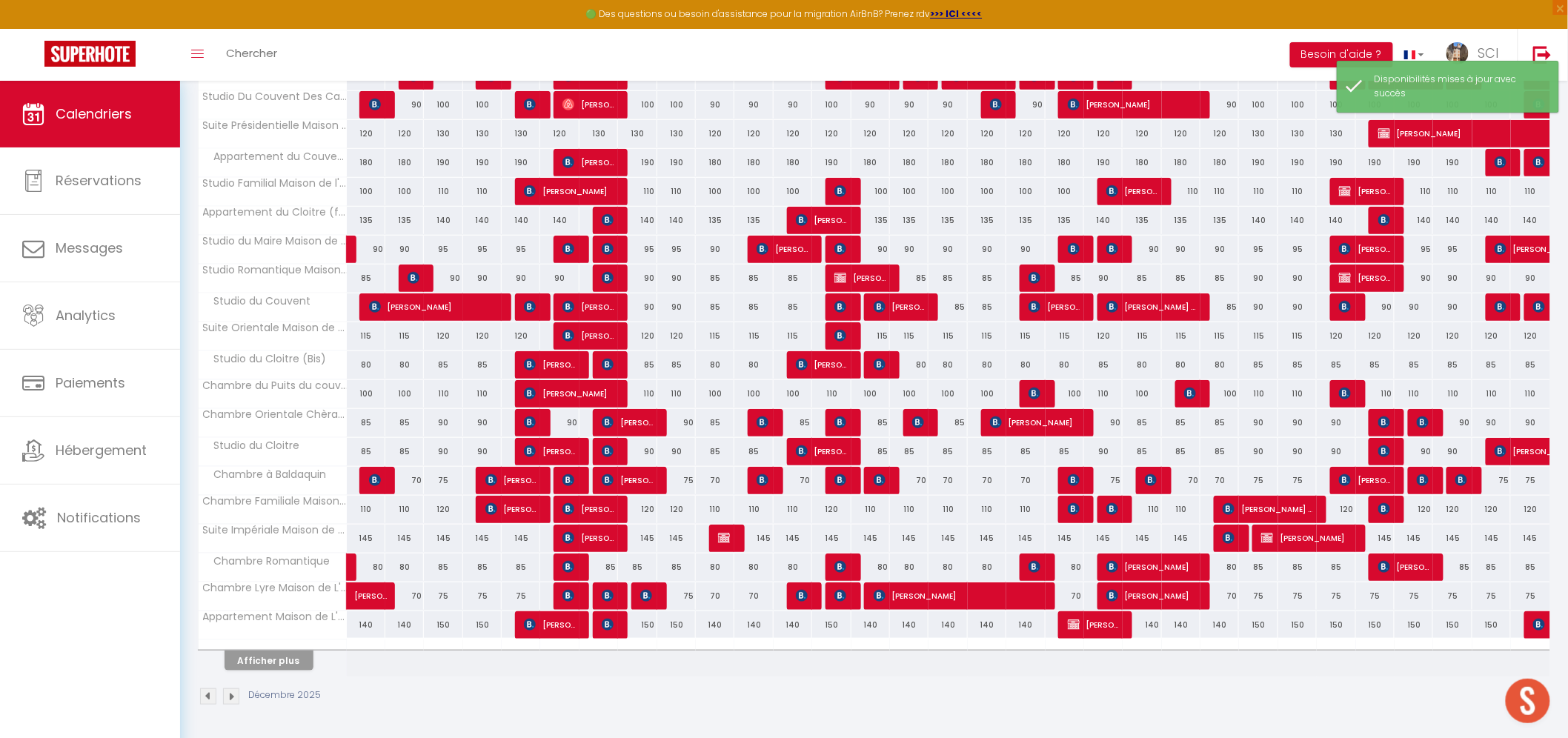
click at [271, 646] on div at bounding box center [273, 645] width 149 height 9
click at [275, 664] on button "Afficher plus" at bounding box center [268, 661] width 89 height 20
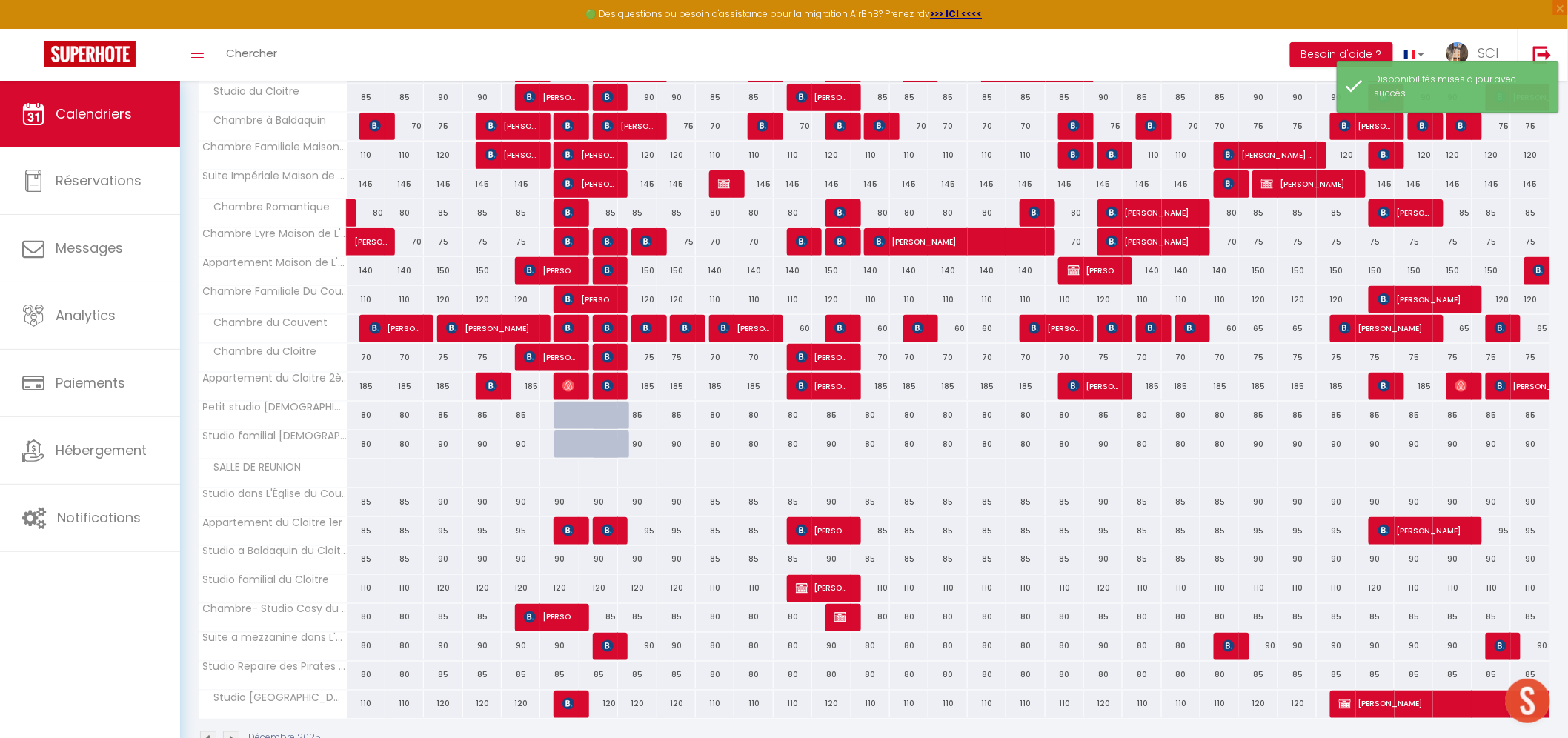
scroll to position [675, 0]
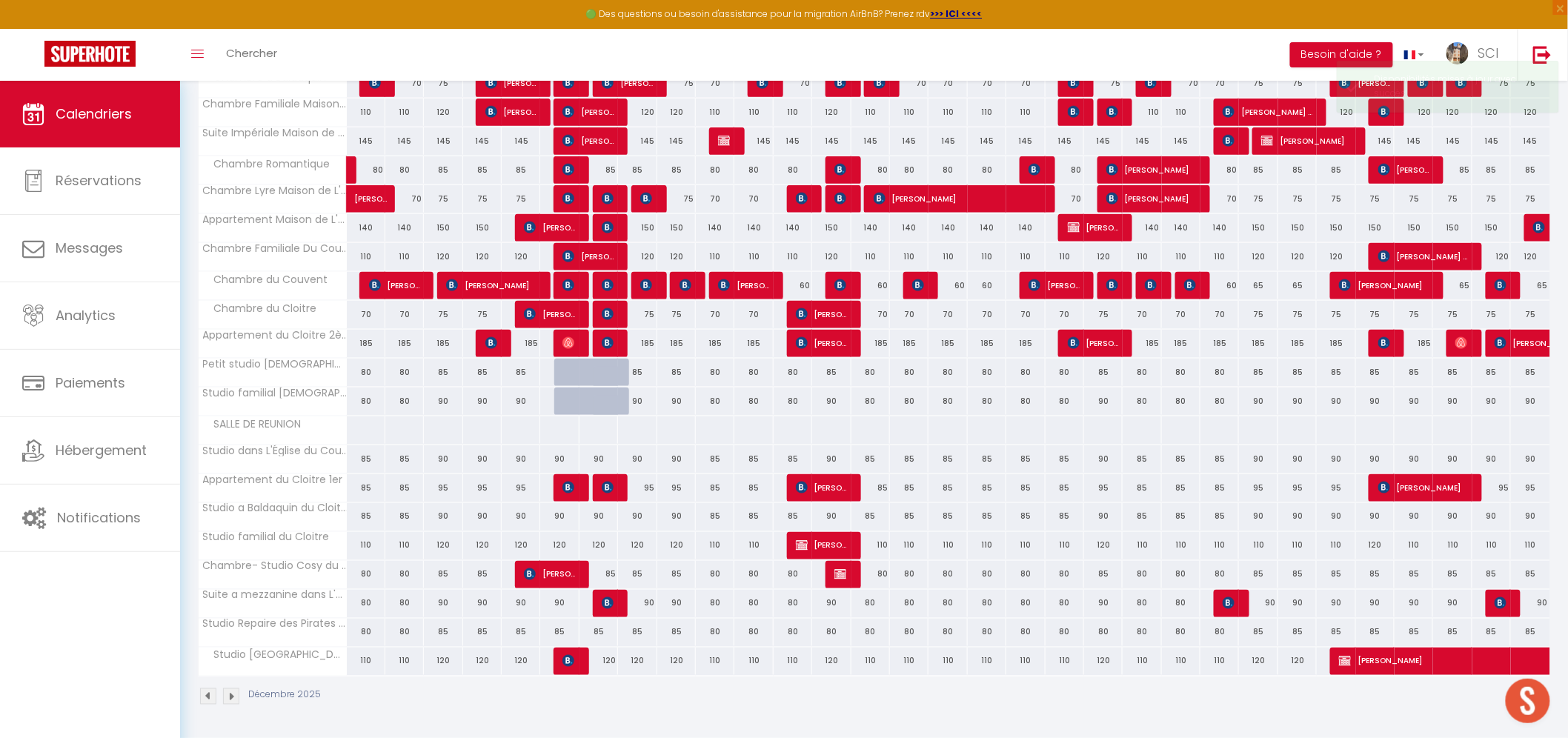
click at [568, 460] on div "90" at bounding box center [559, 459] width 38 height 27
select select "1"
type input "Sam 06 Décembre 2025"
type input "Dim 07 Décembre 2025"
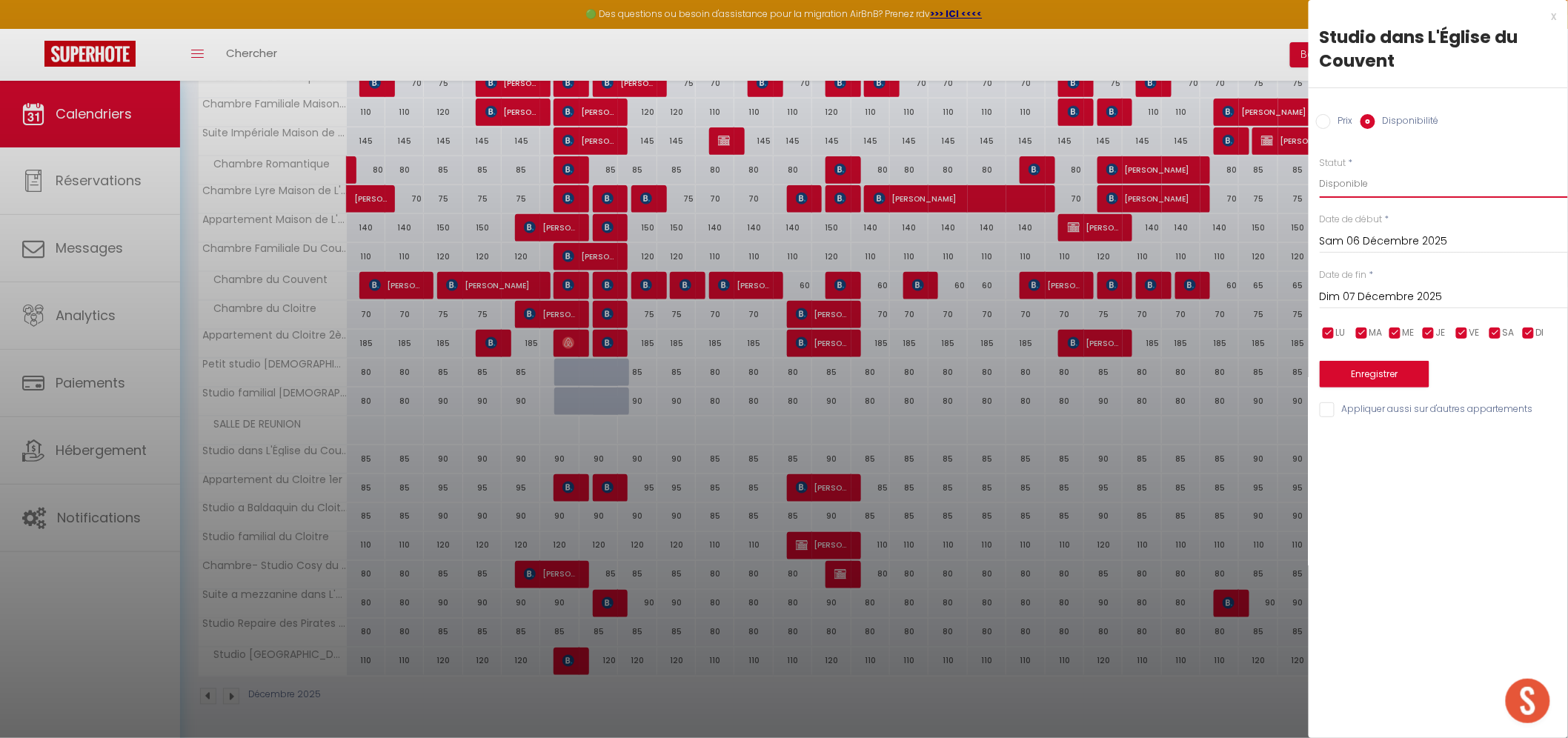
click at [1362, 183] on select "Disponible Indisponible" at bounding box center [1443, 183] width 248 height 28
select select "0"
click at [1319, 170] on select "Disponible Indisponible" at bounding box center [1443, 183] width 248 height 28
click at [1351, 299] on input "Dim 07 Décembre 2025" at bounding box center [1443, 297] width 248 height 20
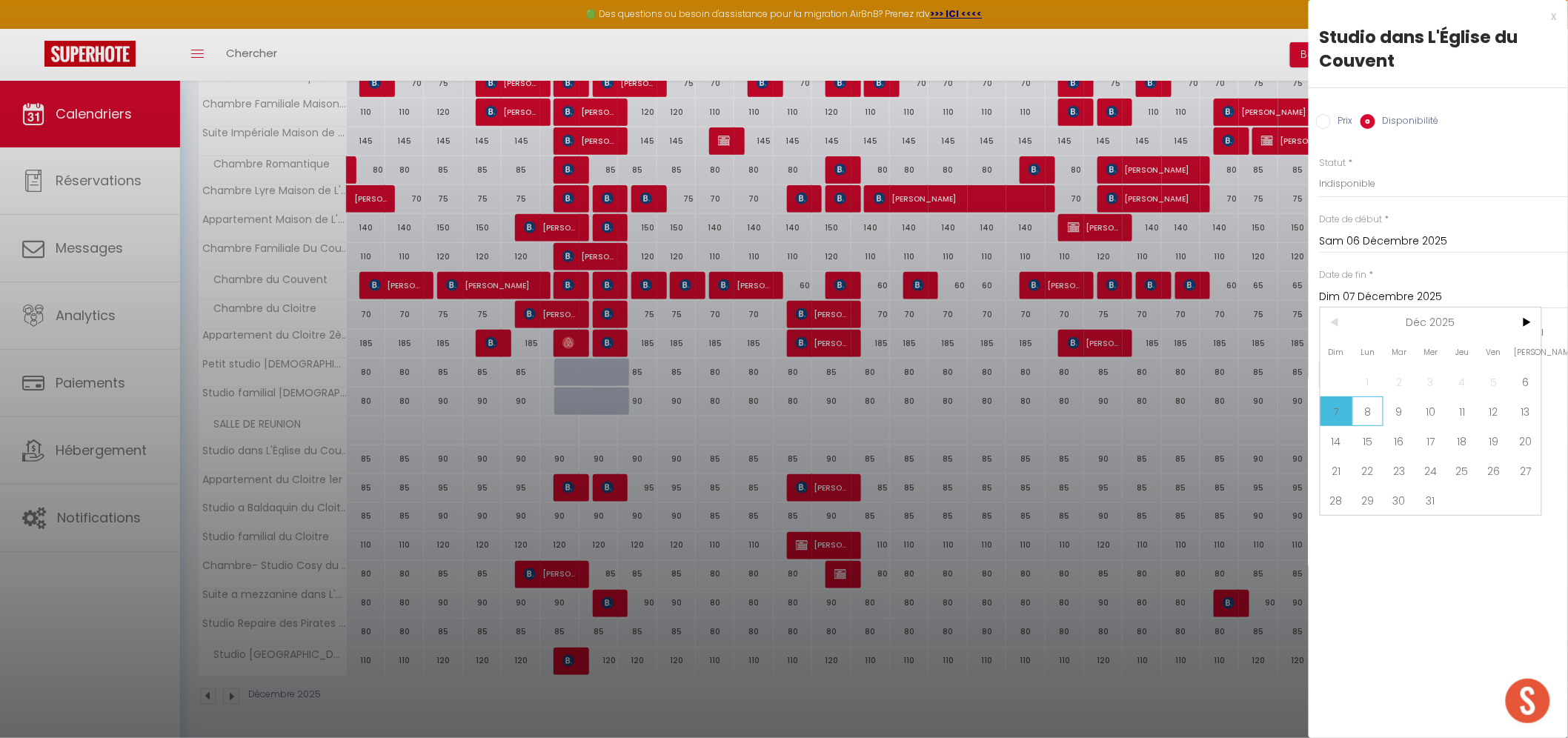
click at [1367, 409] on span "8" at bounding box center [1368, 411] width 32 height 30
type input "Lun 08 Décembre 2025"
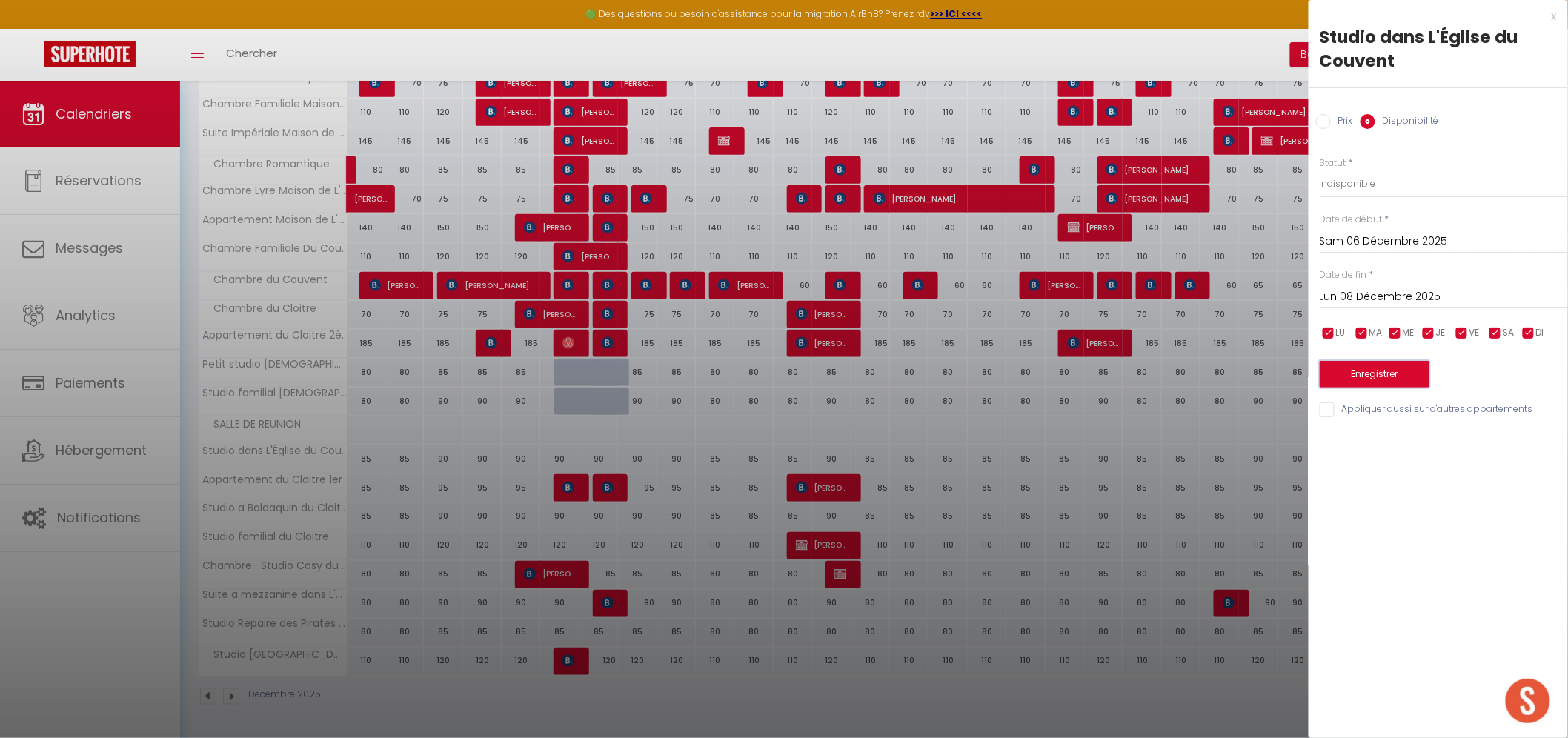
click at [1375, 369] on button "Enregistrer" at bounding box center [1374, 374] width 110 height 26
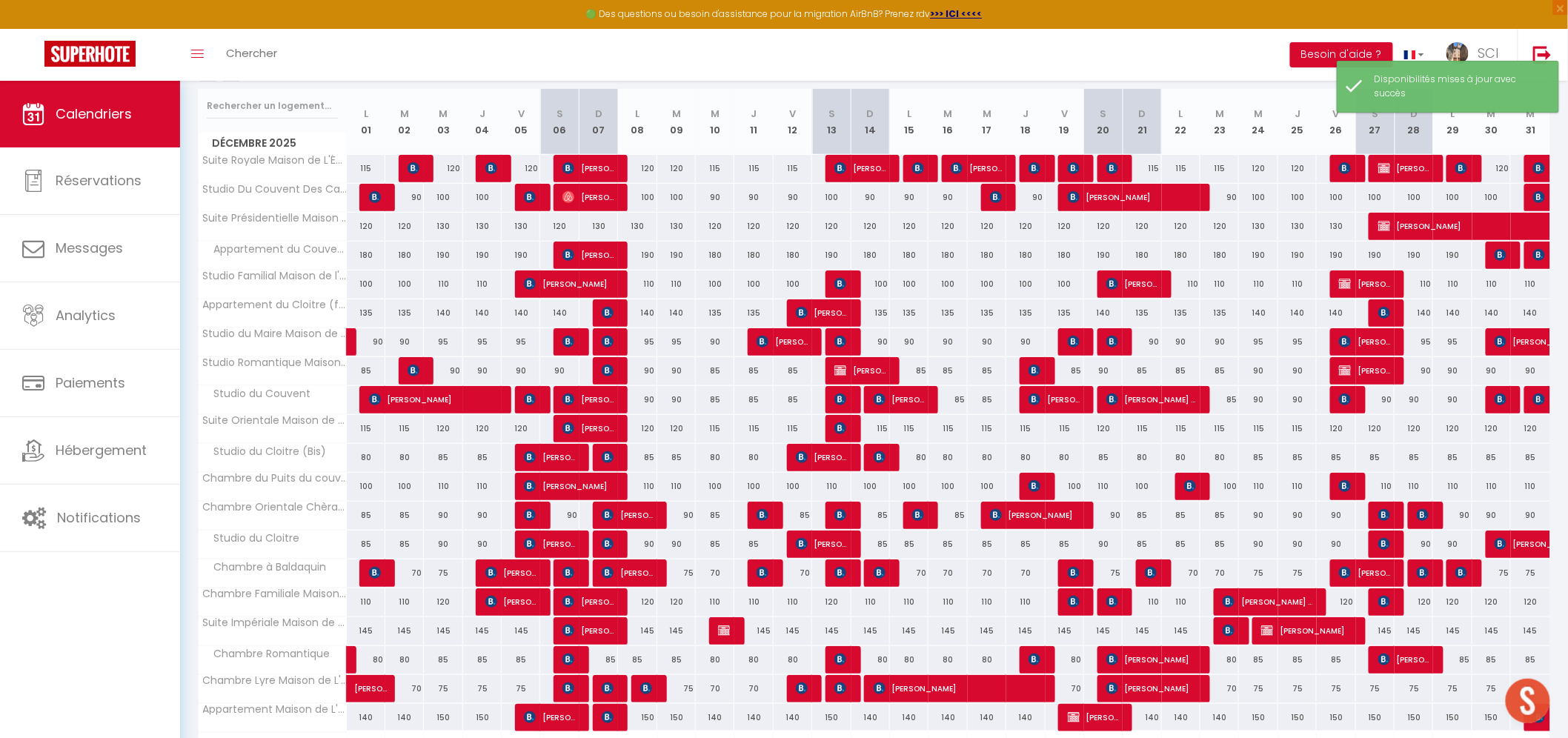
scroll to position [276, 0]
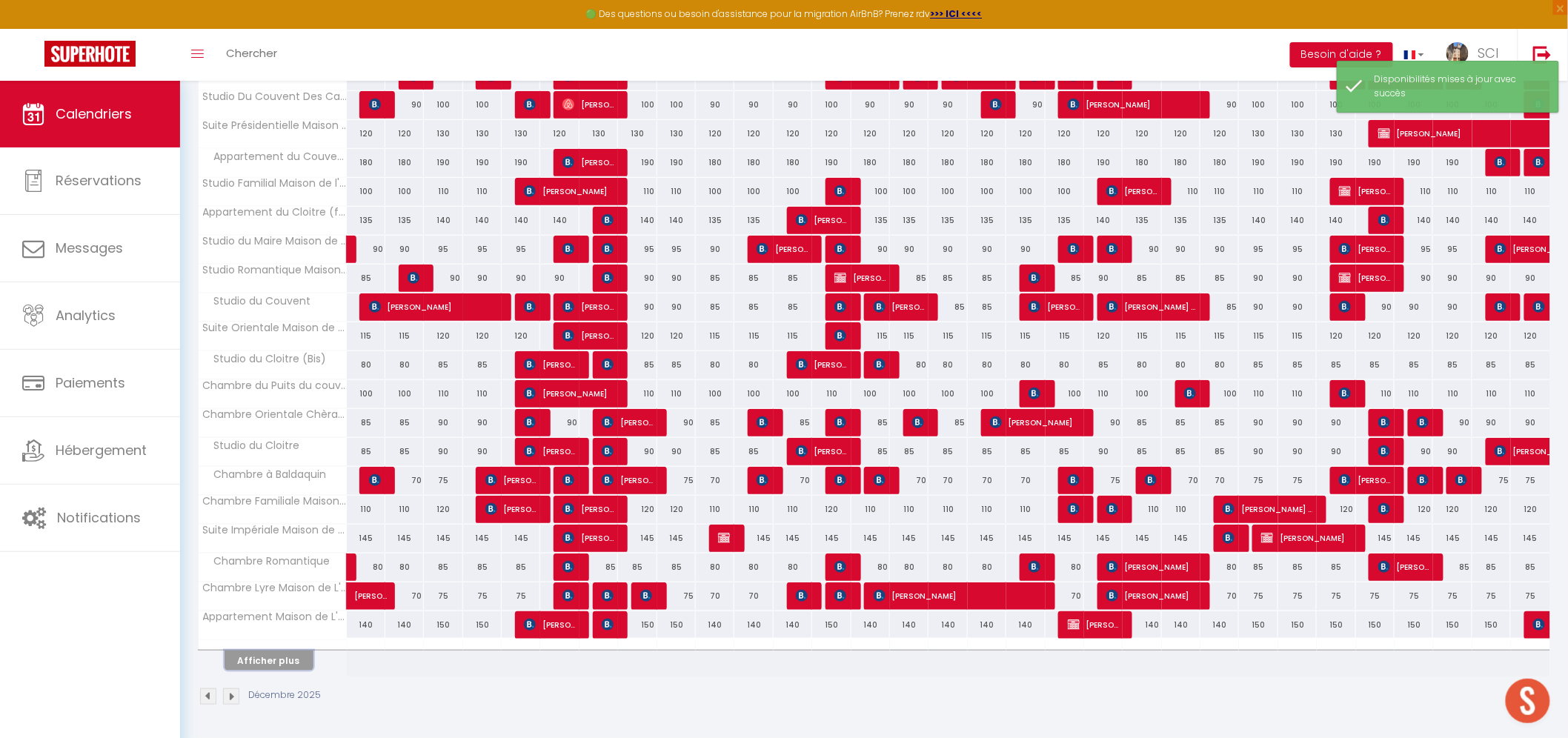
click at [283, 651] on button "Afficher plus" at bounding box center [268, 661] width 89 height 20
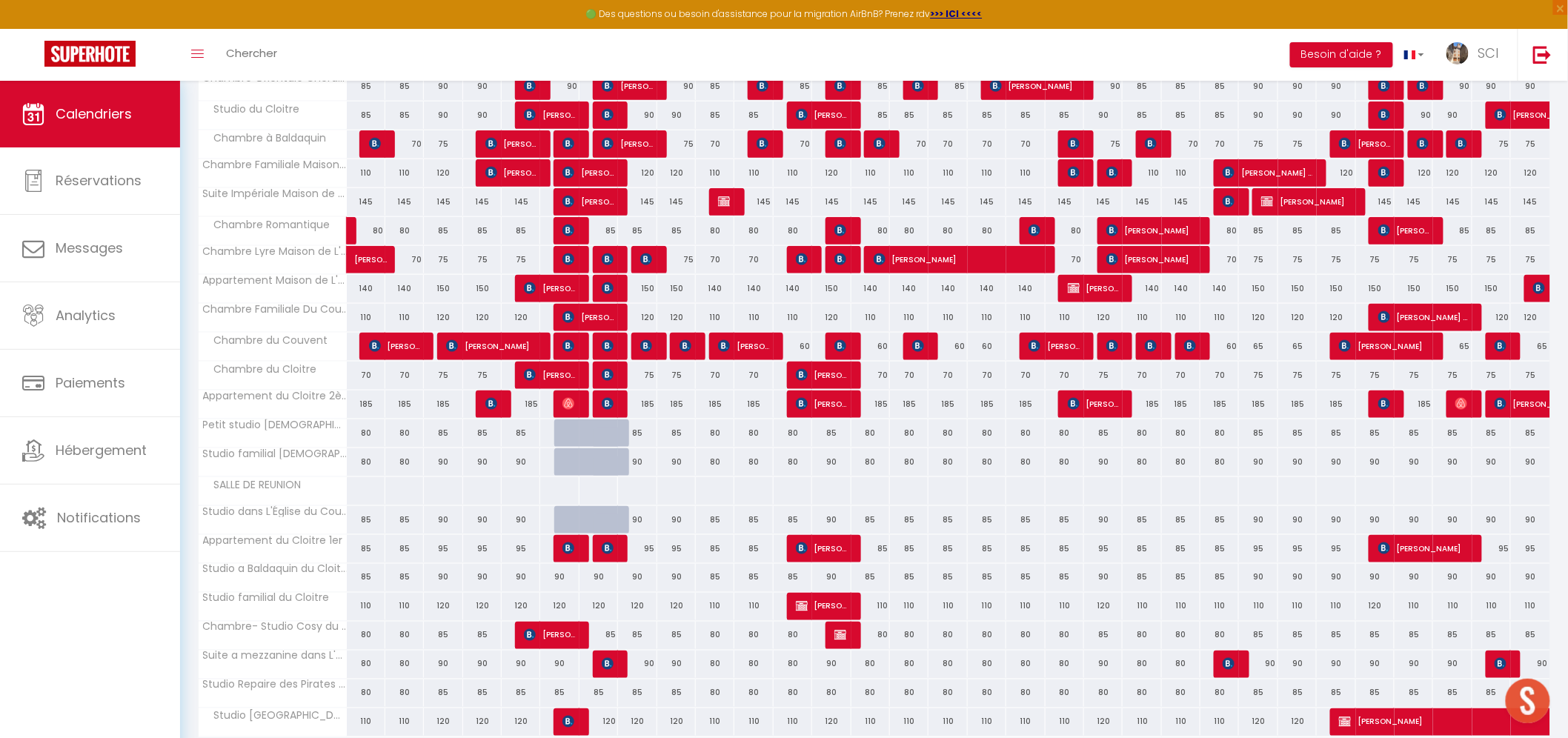
scroll to position [634, 0]
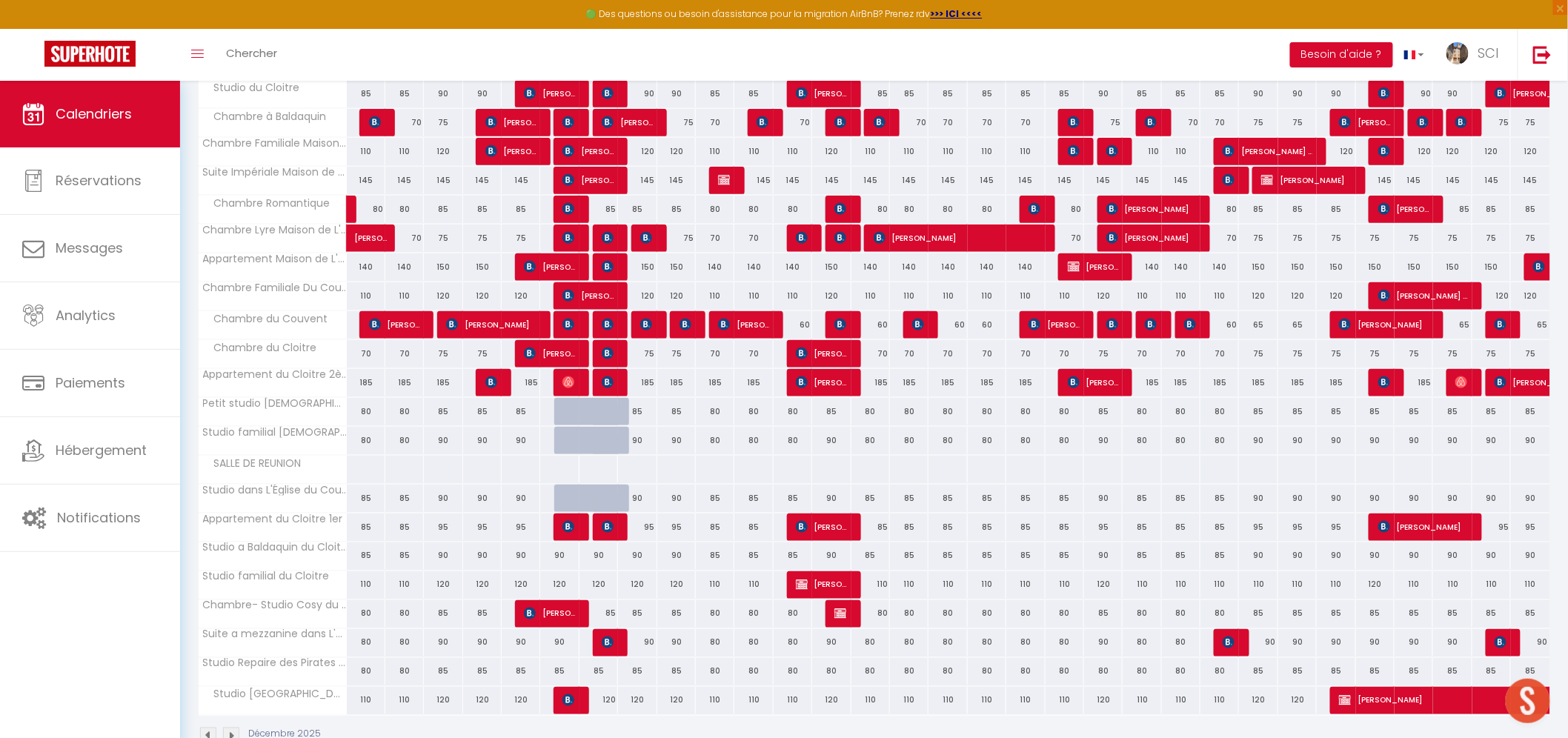
click at [568, 559] on div "90" at bounding box center [559, 556] width 38 height 27
select select "1"
type input "Sam 06 Décembre 2025"
type input "Dim 07 Décembre 2025"
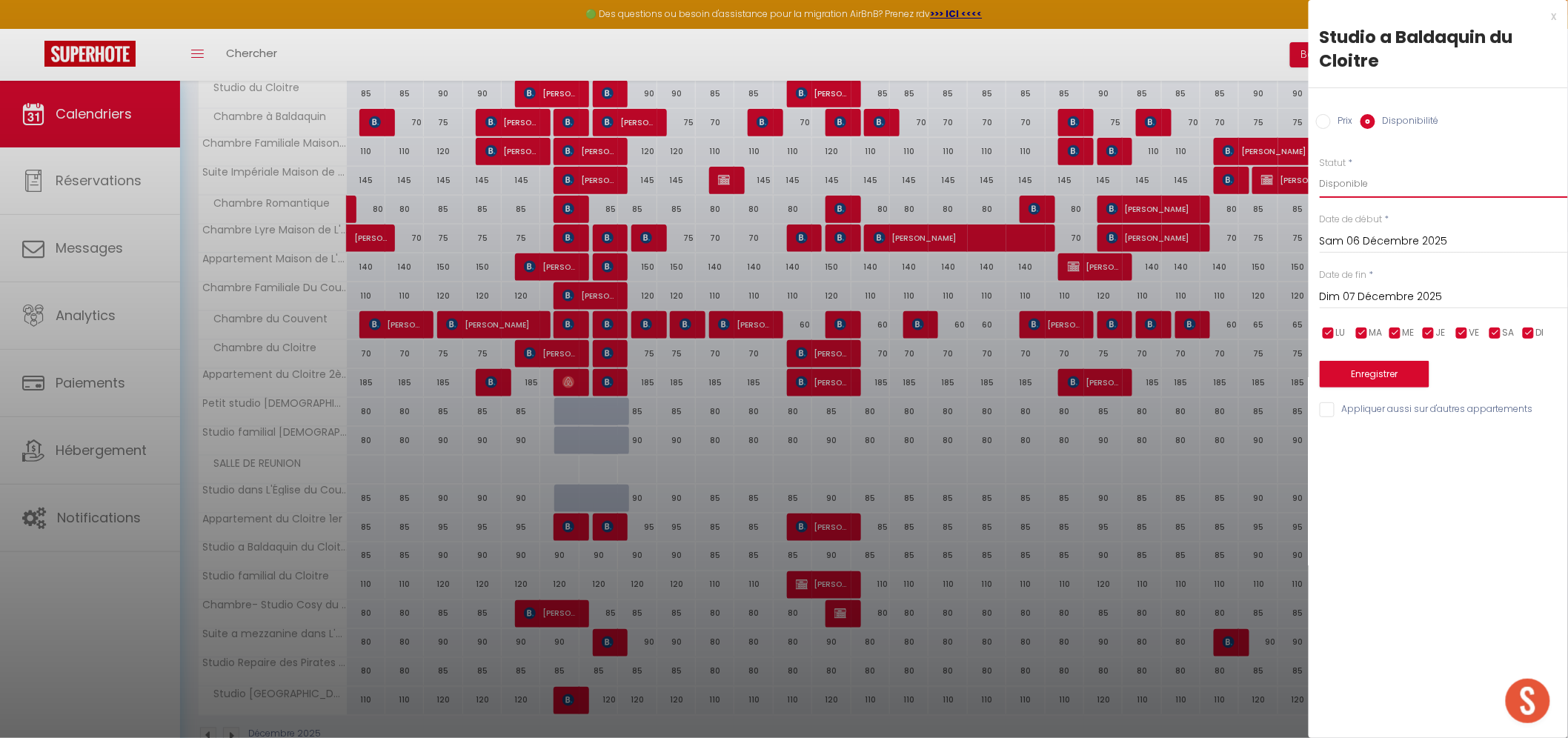
click at [1371, 185] on select "Disponible Indisponible" at bounding box center [1443, 183] width 248 height 28
select select "0"
click at [1319, 170] on select "Disponible Indisponible" at bounding box center [1443, 183] width 248 height 28
click at [1352, 295] on input "Dim 07 Décembre 2025" at bounding box center [1443, 297] width 248 height 20
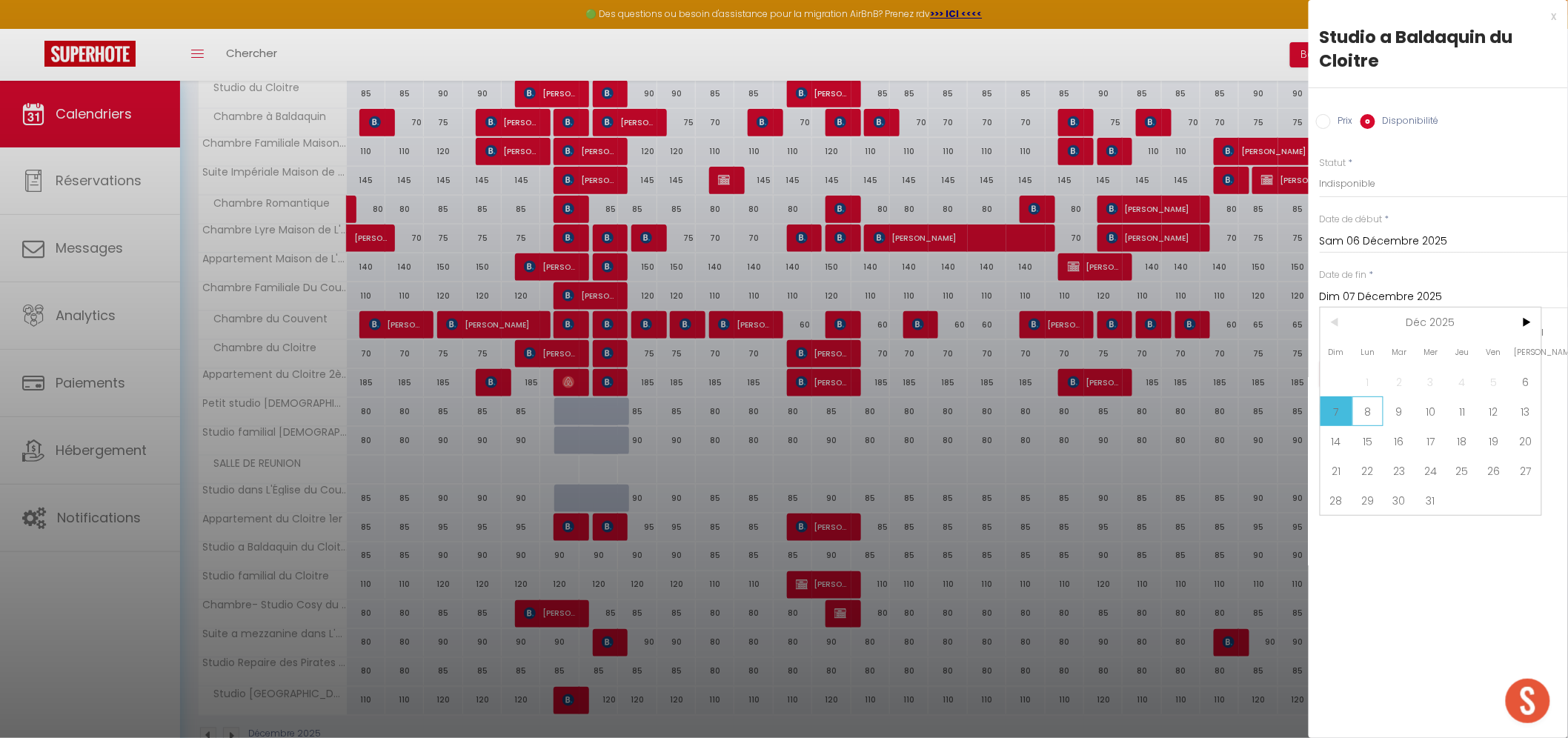
click at [1370, 406] on span "8" at bounding box center [1368, 411] width 32 height 30
type input "Lun 08 Décembre 2025"
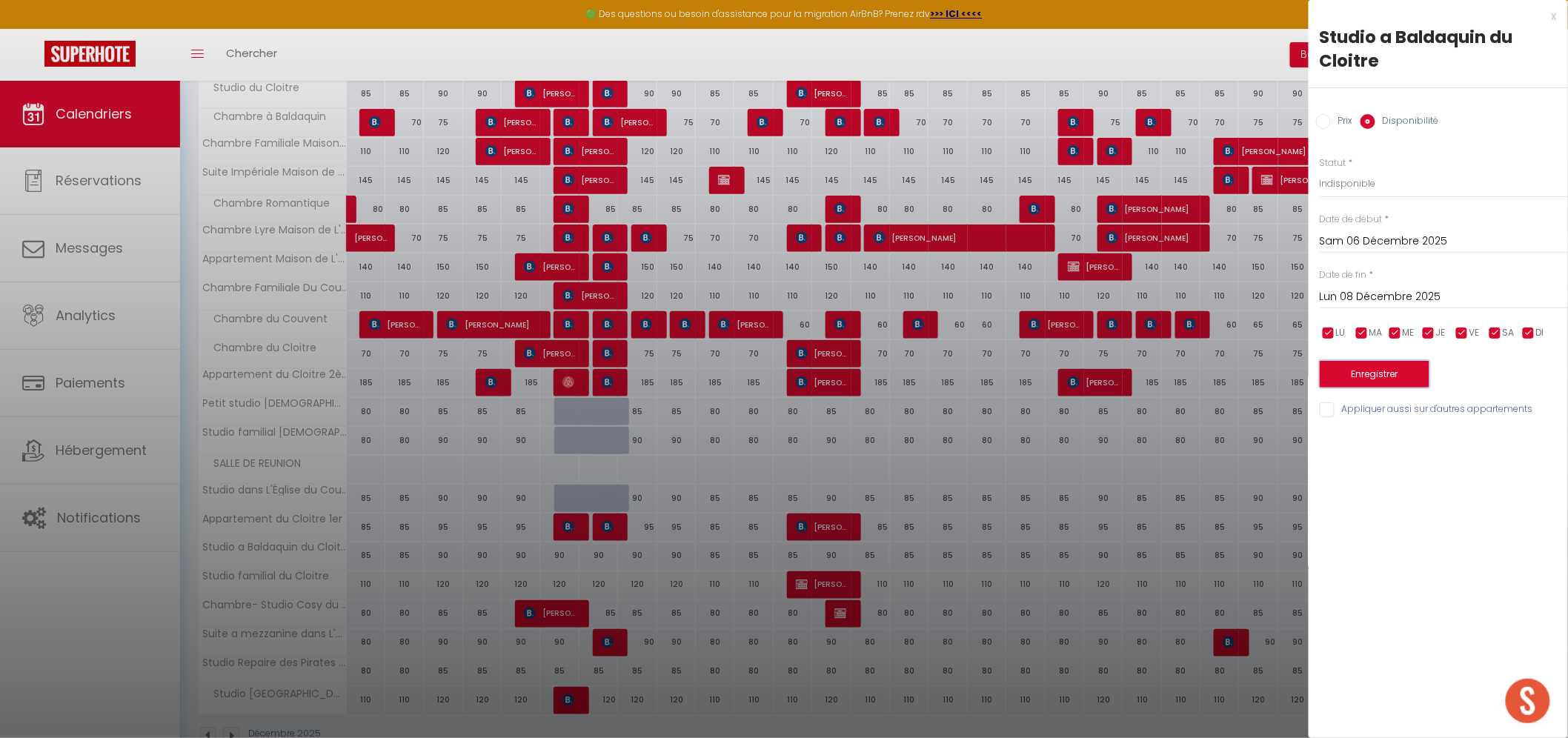
click at [1381, 373] on button "Enregistrer" at bounding box center [1374, 374] width 110 height 26
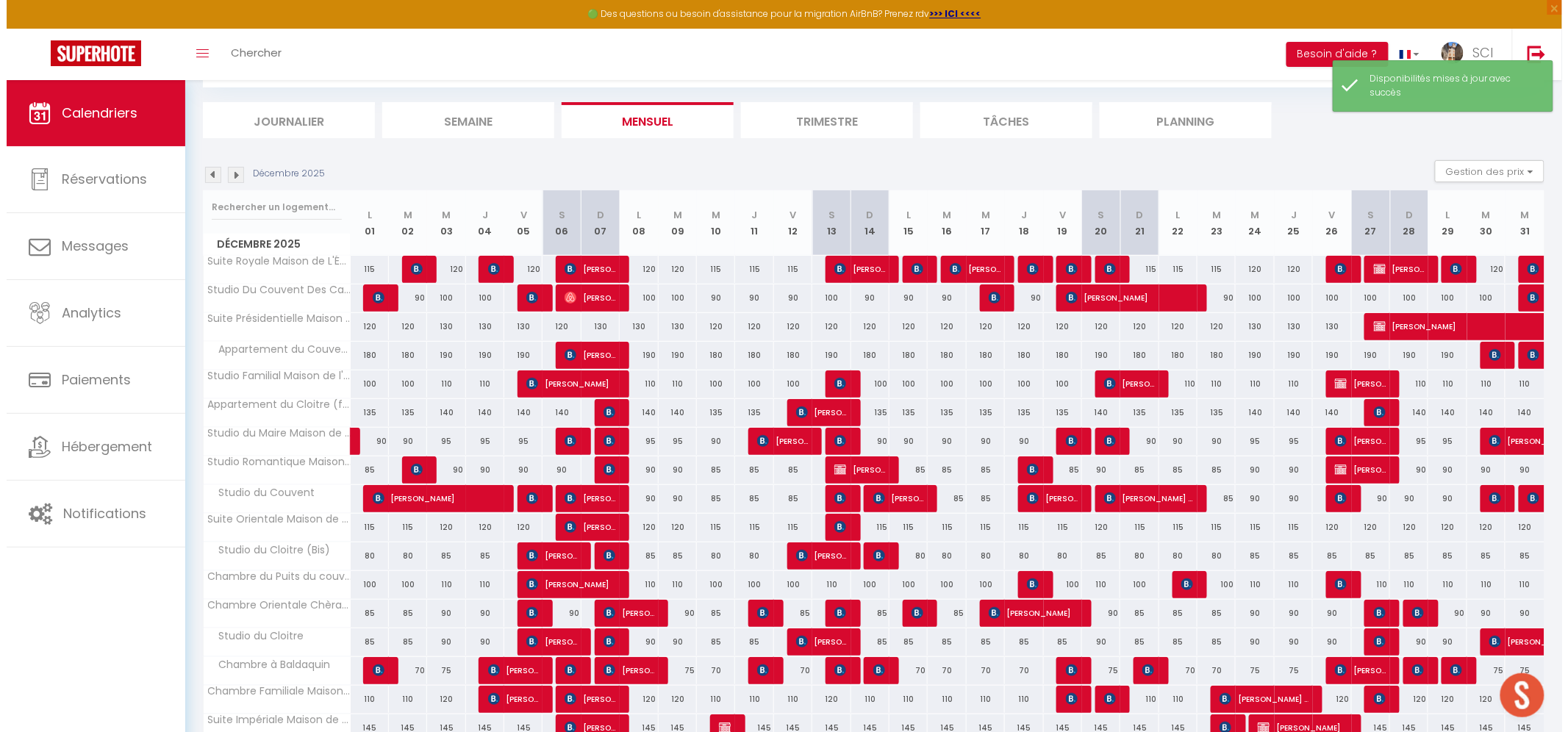
scroll to position [274, 0]
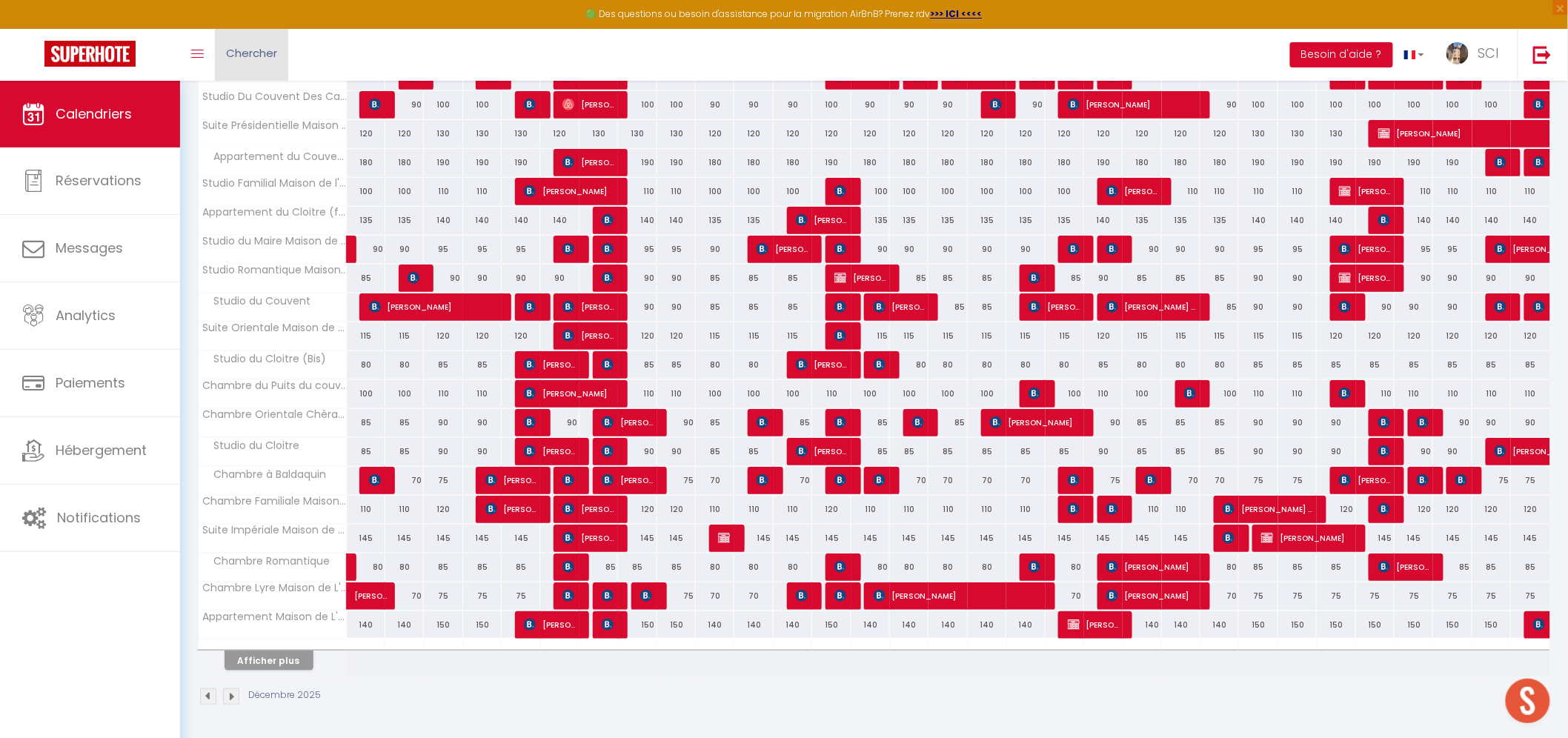
click at [250, 64] on link "Chercher" at bounding box center [251, 54] width 73 height 52
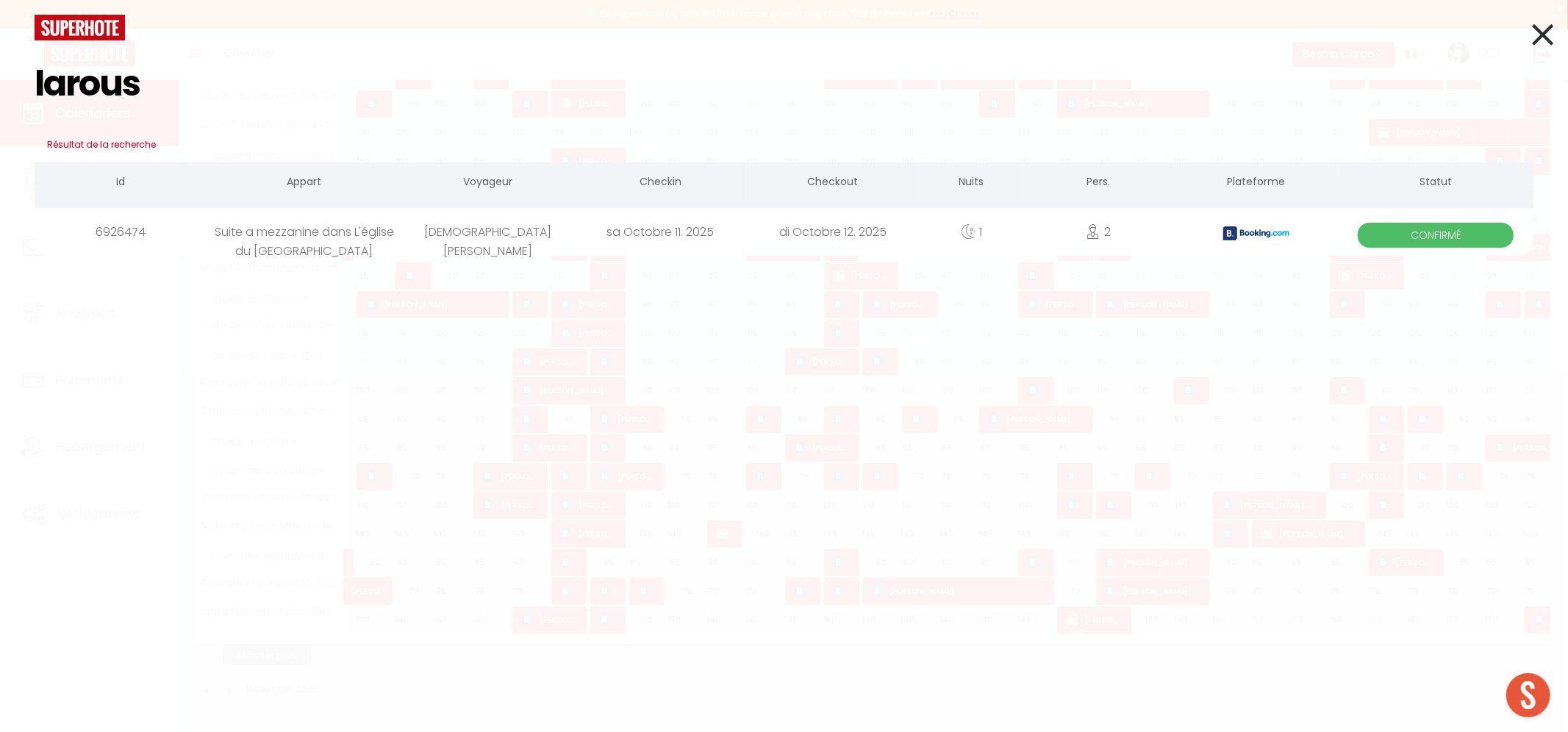
type input "larous"
click at [466, 232] on div "[DEMOGRAPHIC_DATA][PERSON_NAME]" at bounding box center [488, 232] width 172 height 48
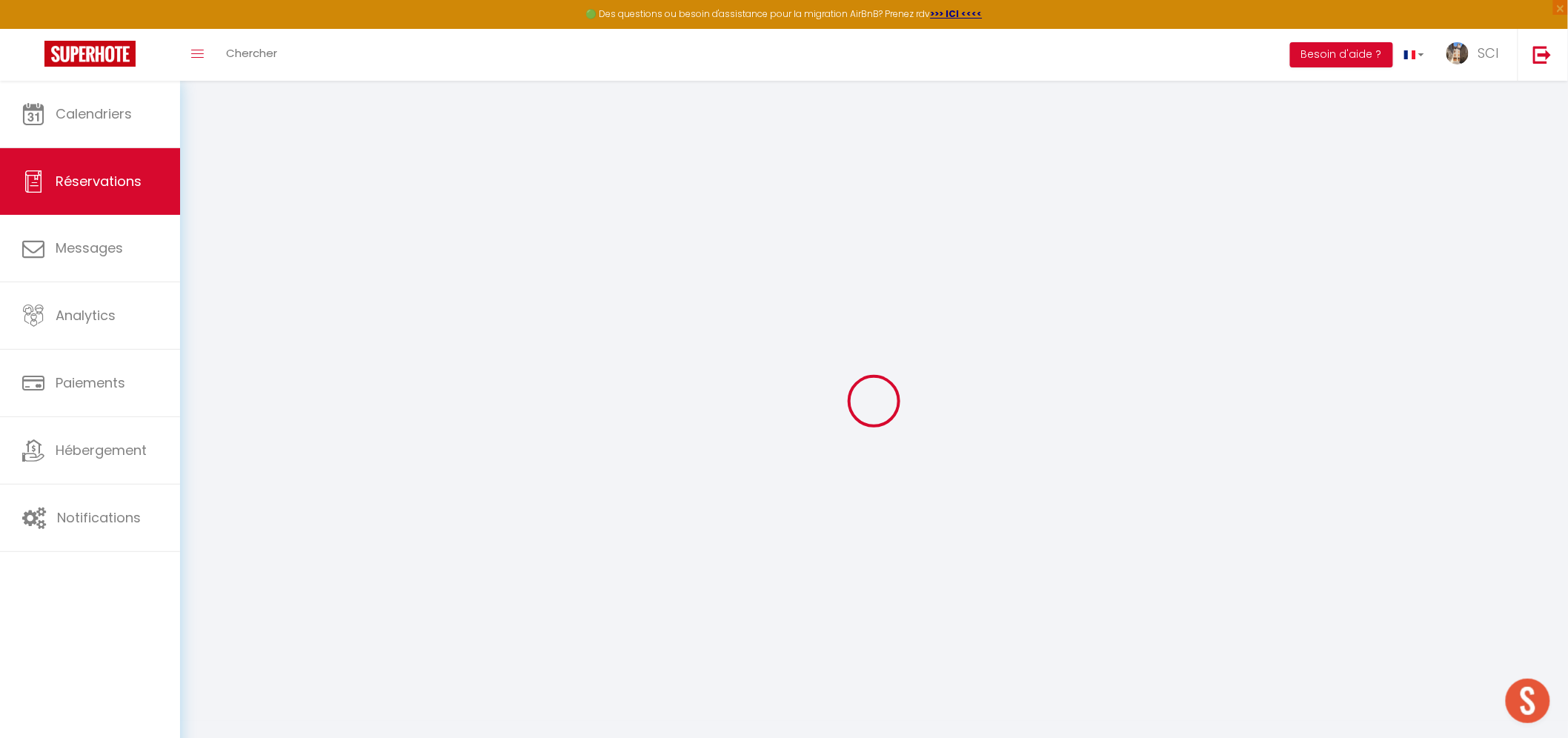
select select
select select "14"
checkbox input "false"
select select
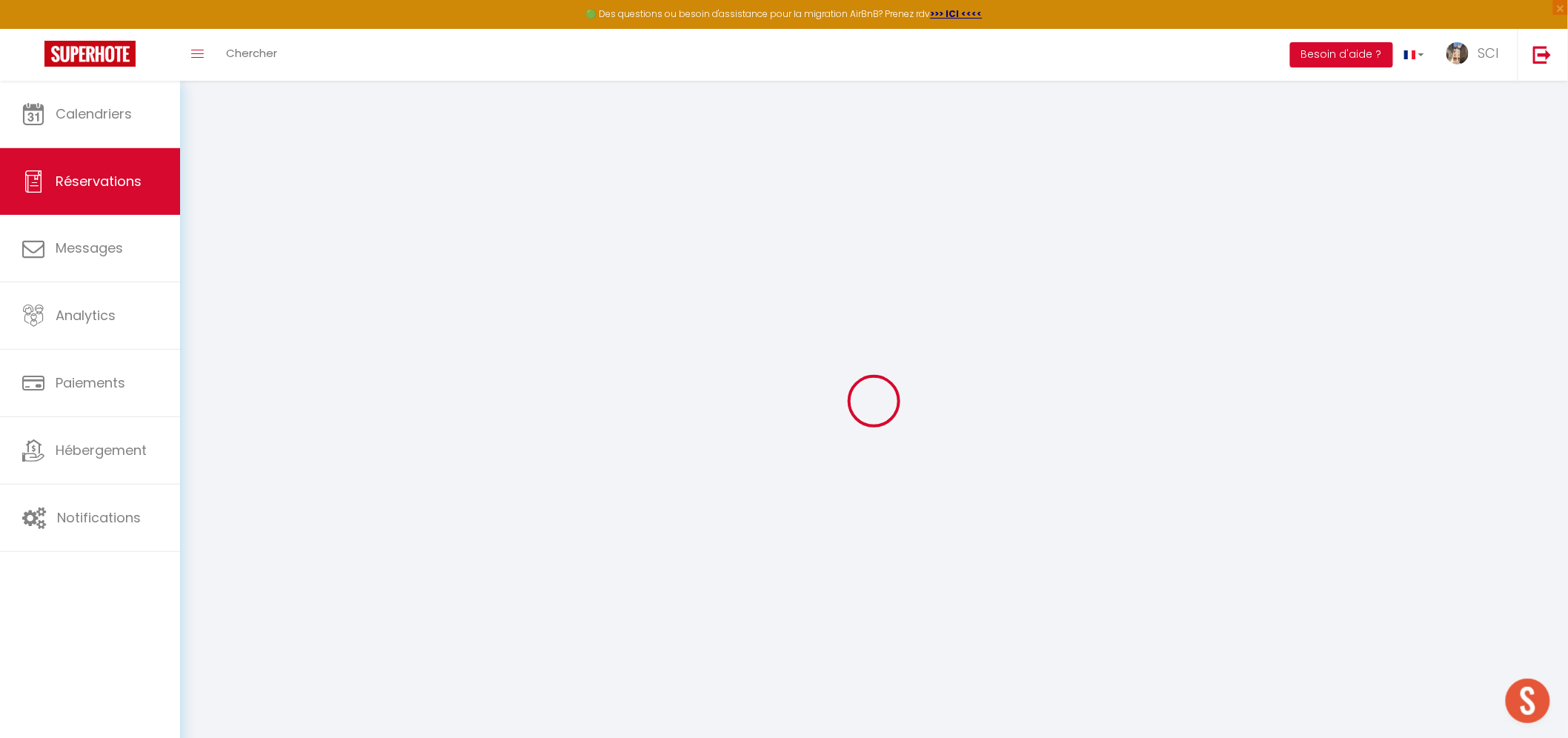
select select
checkbox input "false"
select select
checkbox input "false"
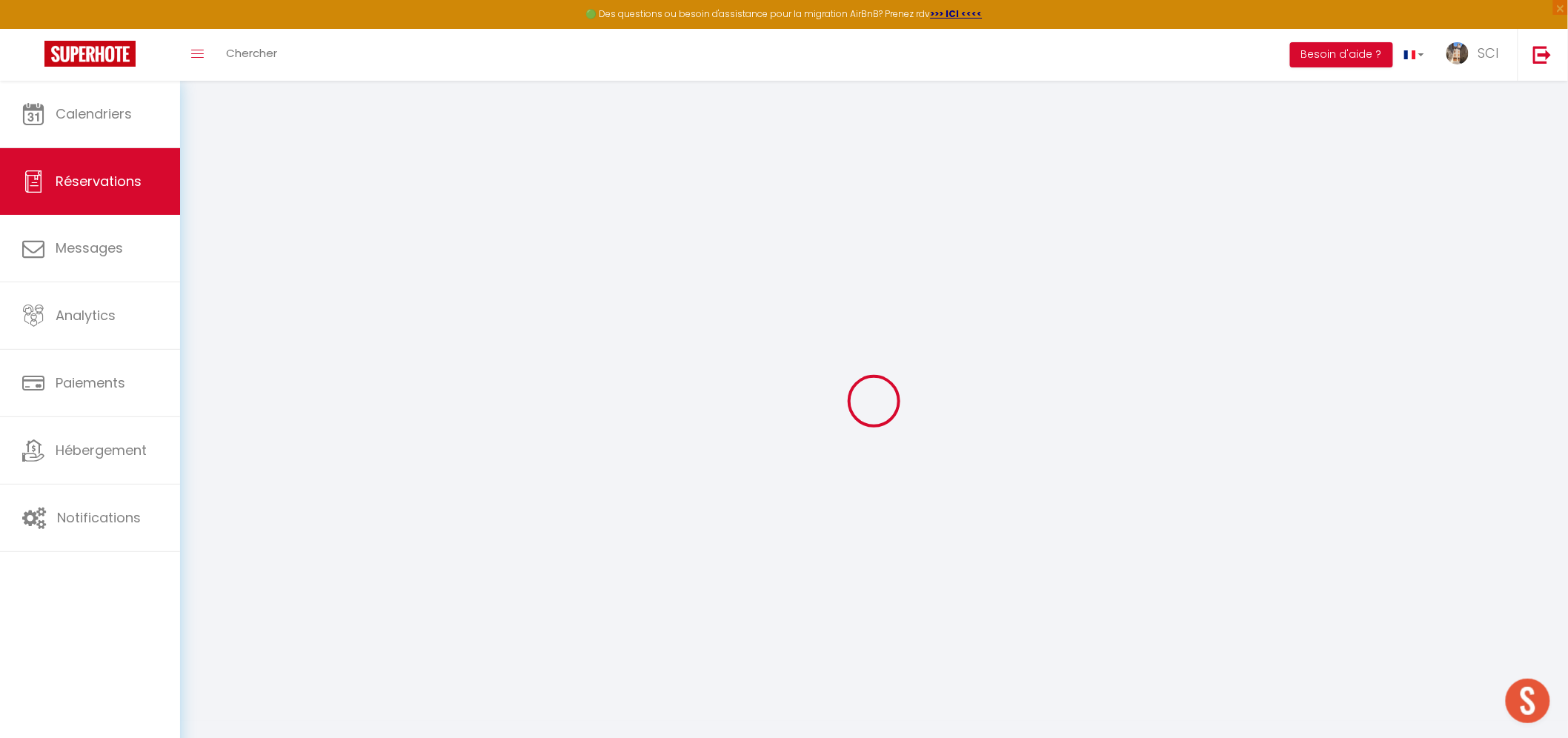
type textarea "** THIS RESERVATION HAS BEEN PRE-PAID ** BOOKING NOTE : Payment charge is EUR 1…"
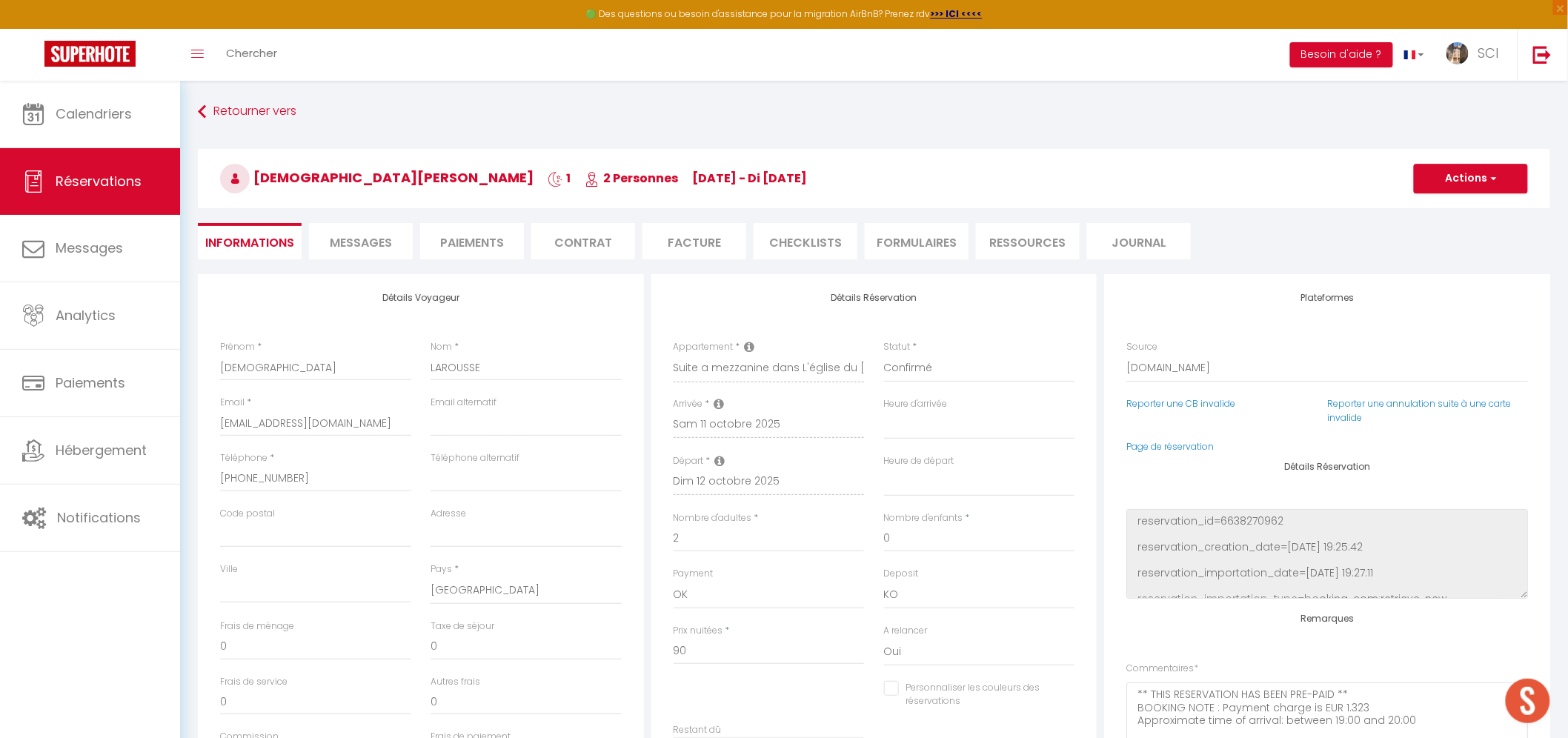
type input "4.5"
select select
checkbox input "false"
select select
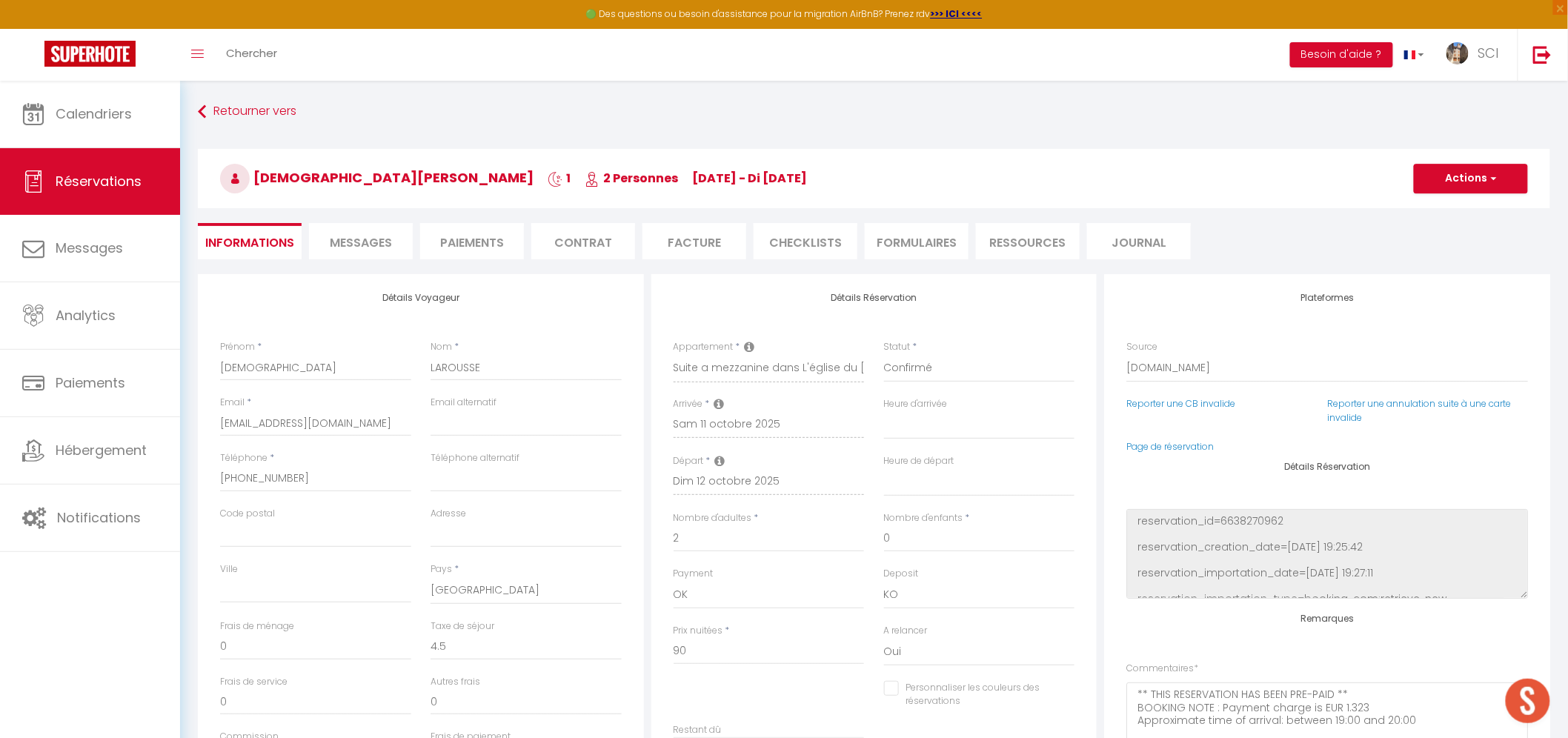
select select
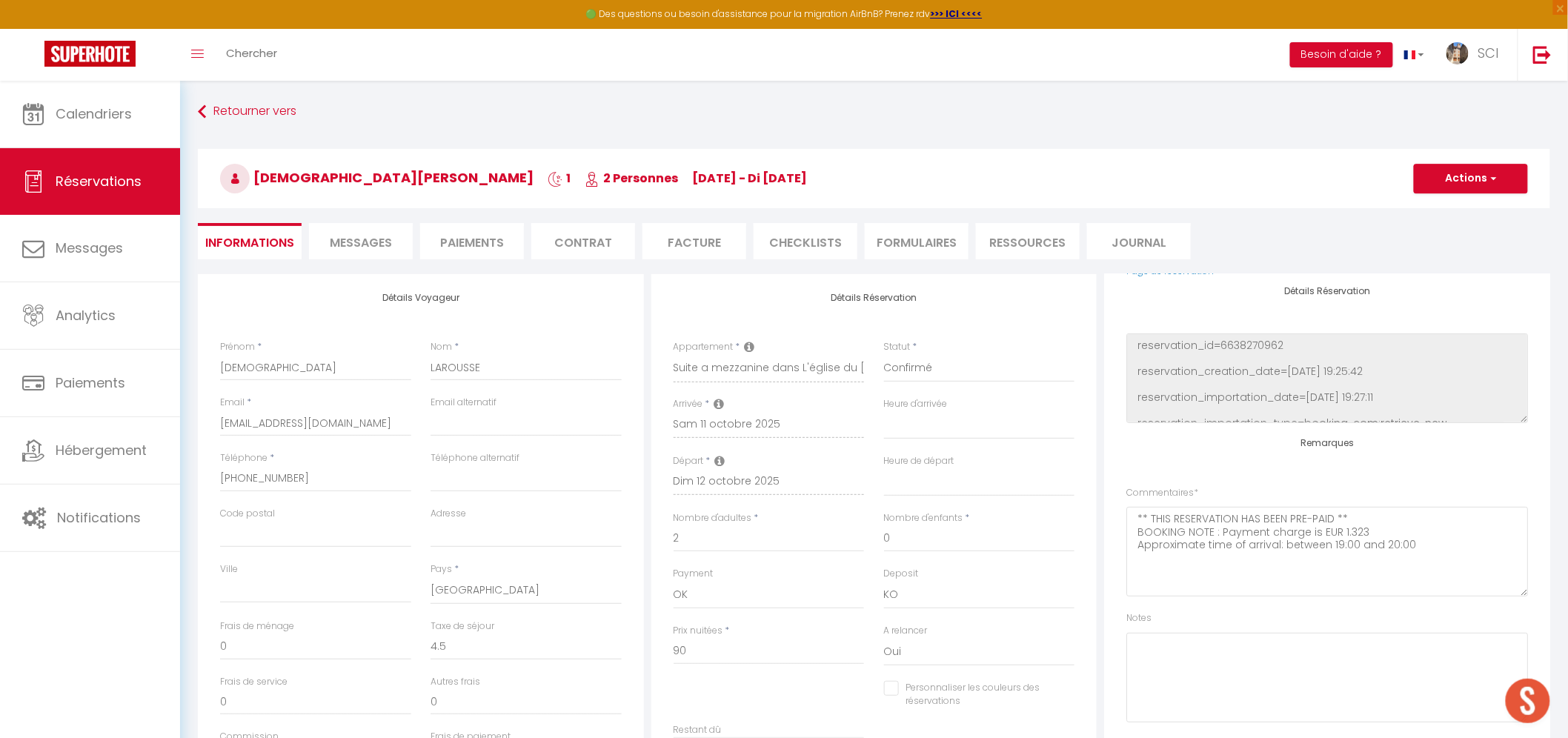
click at [357, 234] on span "Messages" at bounding box center [360, 243] width 62 height 17
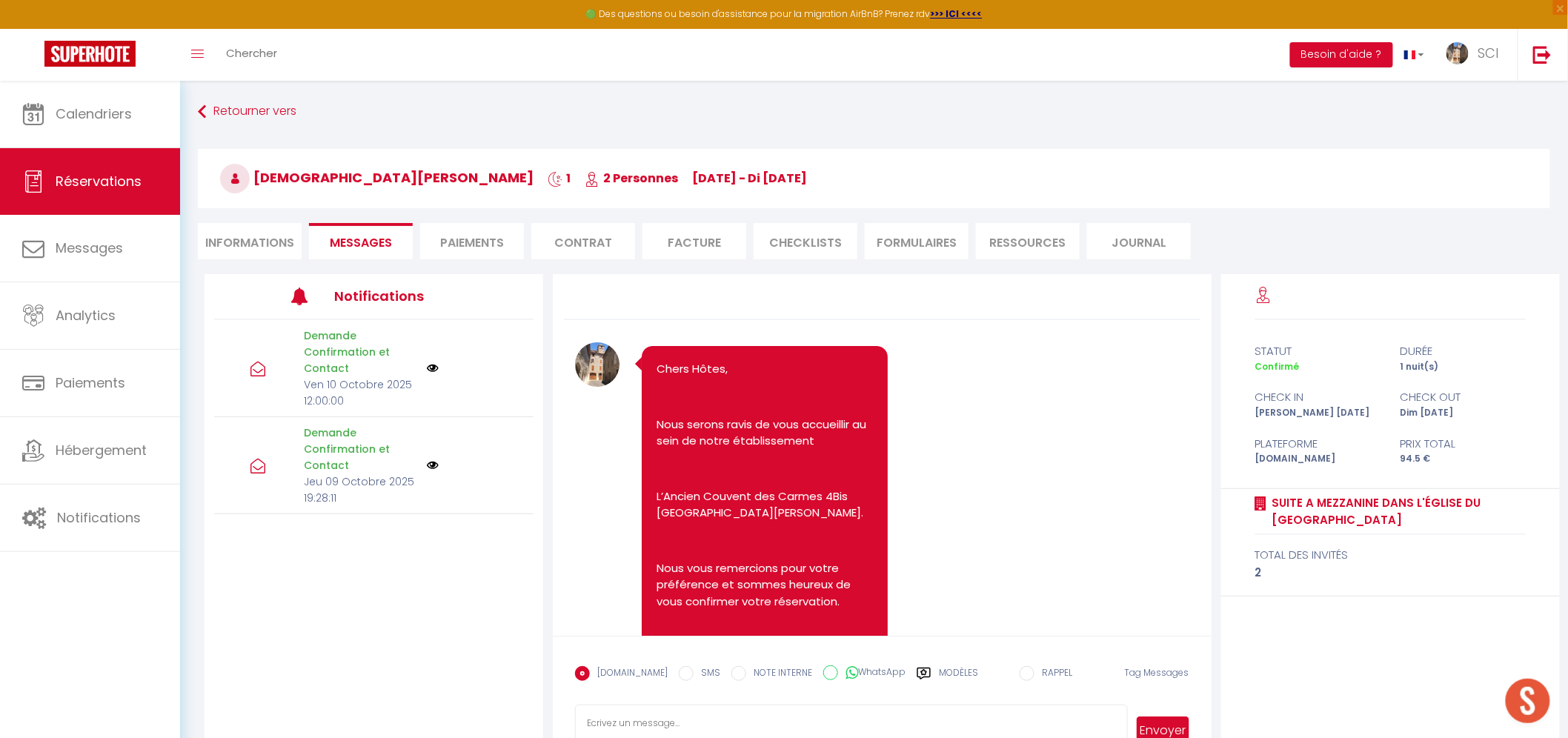
drag, startPoint x: 475, startPoint y: 242, endPoint x: 567, endPoint y: 268, distance: 95.6
click at [475, 242] on li "Paiements" at bounding box center [472, 241] width 104 height 37
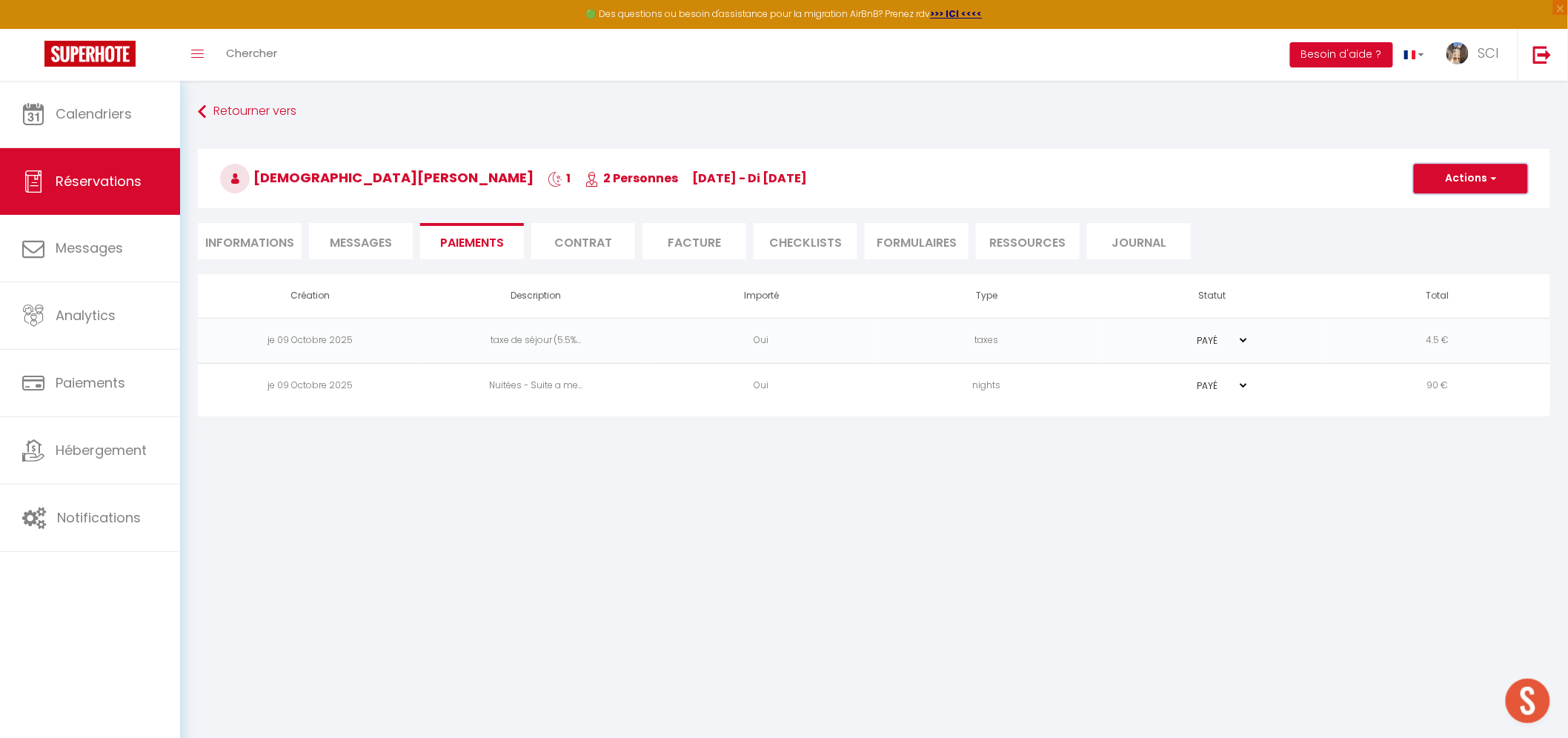
click at [1475, 189] on button "Actions" at bounding box center [1470, 178] width 114 height 30
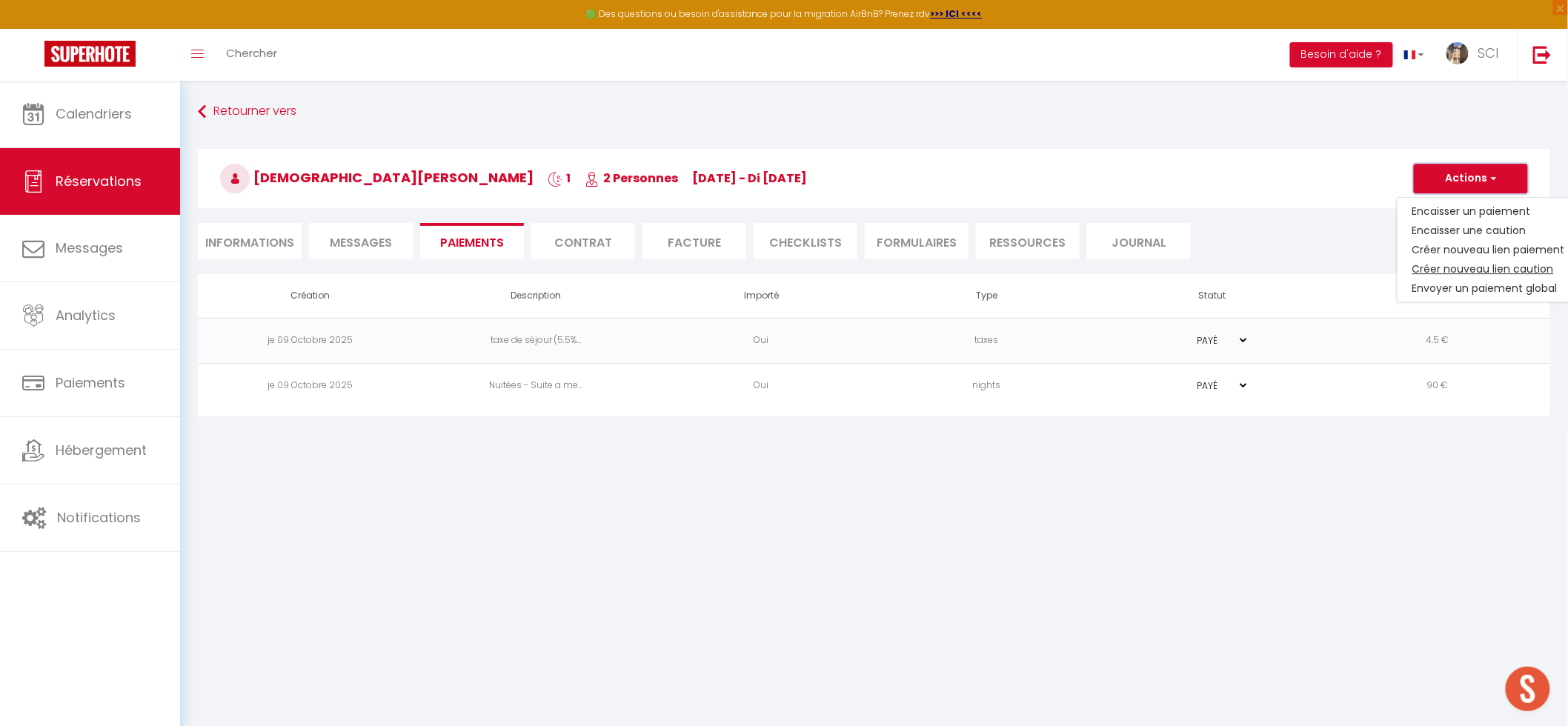
select select
drag, startPoint x: 1457, startPoint y: 250, endPoint x: 1398, endPoint y: 256, distance: 59.3
click at [1457, 250] on link "Créer nouveau lien paiement" at bounding box center [1488, 250] width 183 height 20
select select "nights"
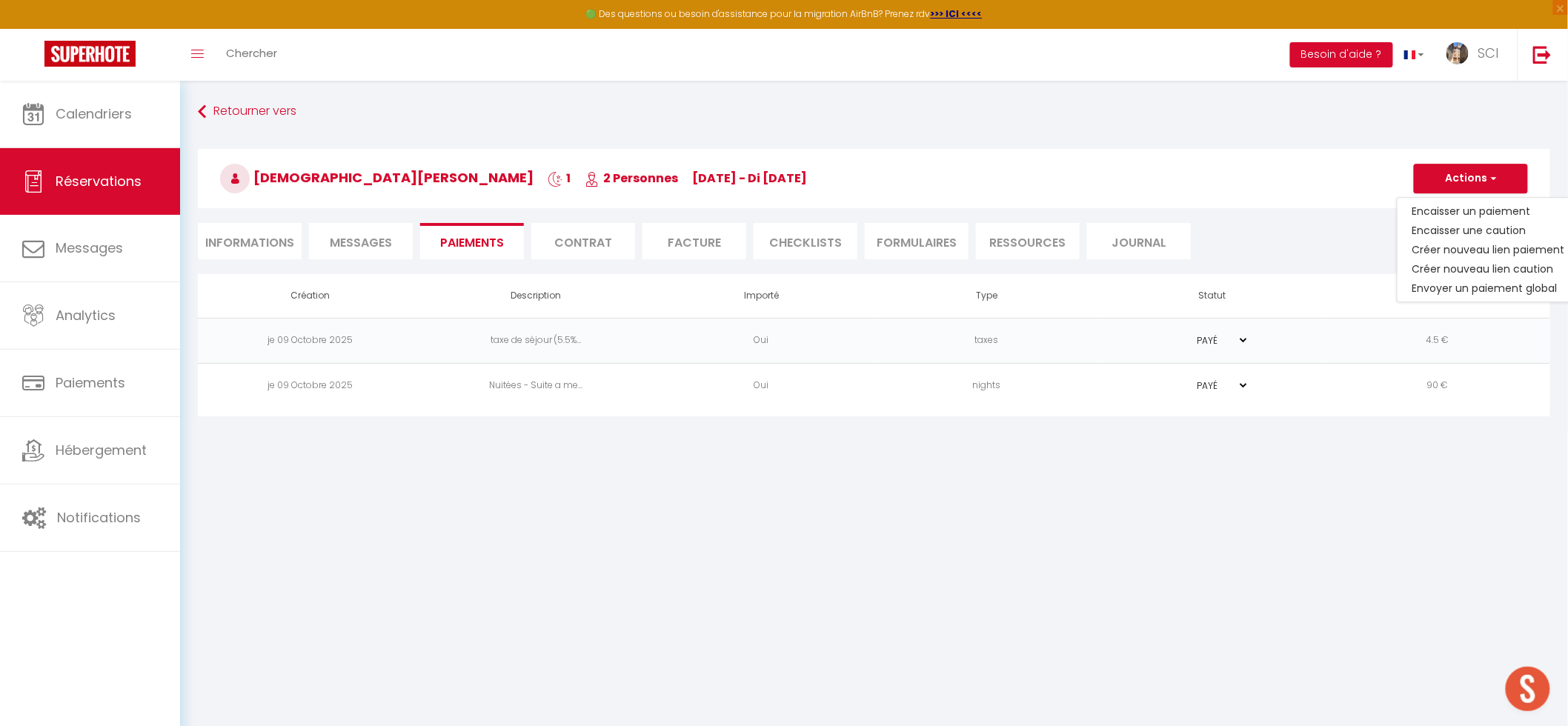
type input "clarou.629364@guest.booking.com"
select select "2585"
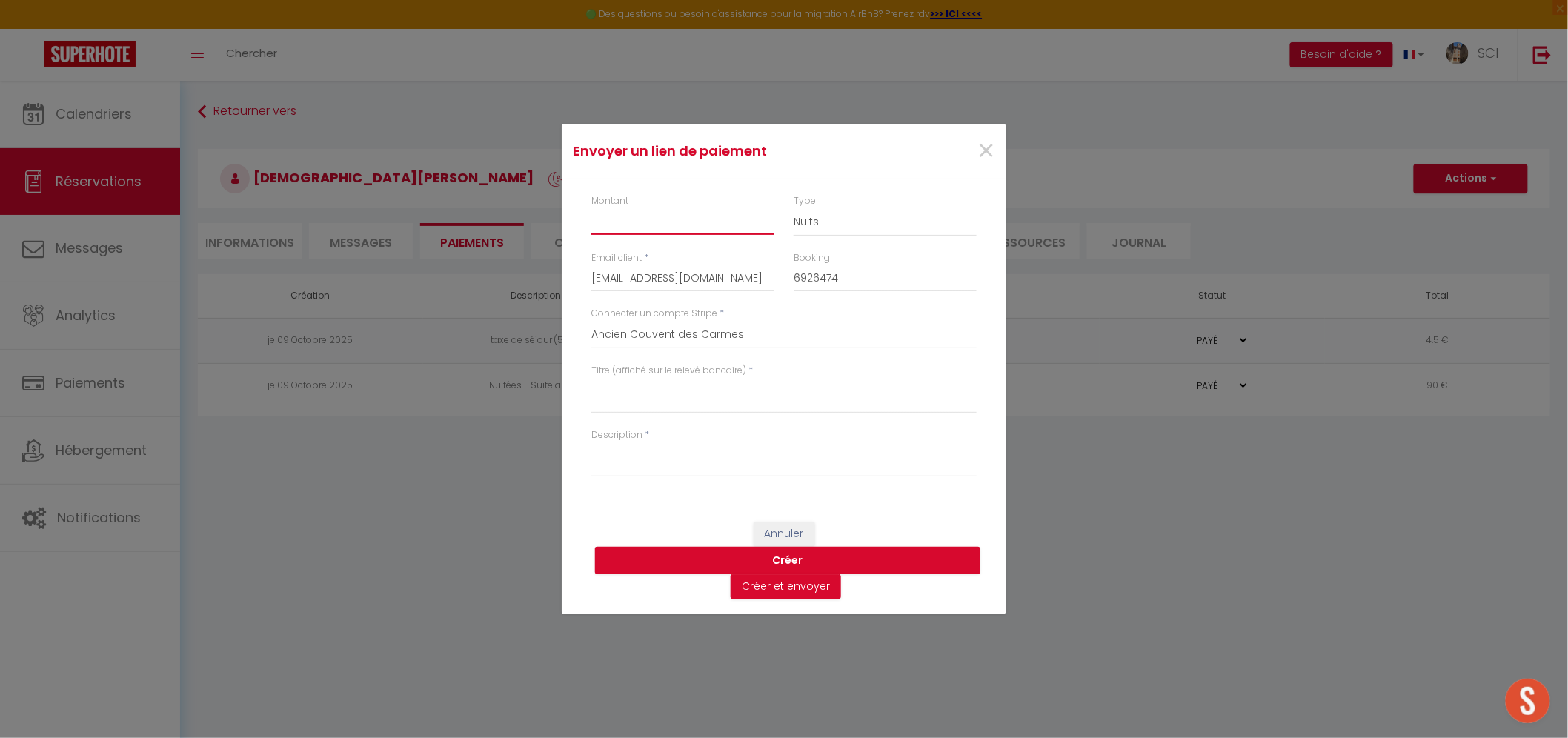
click at [719, 224] on input "Montant" at bounding box center [683, 221] width 183 height 26
type input "8"
click at [722, 396] on textarea "Titre (affiché sur le relevé bancaire)" at bounding box center [784, 396] width 385 height 36
drag, startPoint x: 671, startPoint y: 389, endPoint x: 534, endPoint y: 403, distance: 137.7
click at [534, 403] on div "Envoyer un lien de paiement × Montant 8 Type Nuits Frais de ménage Taxe de séjo…" at bounding box center [784, 369] width 1568 height 738
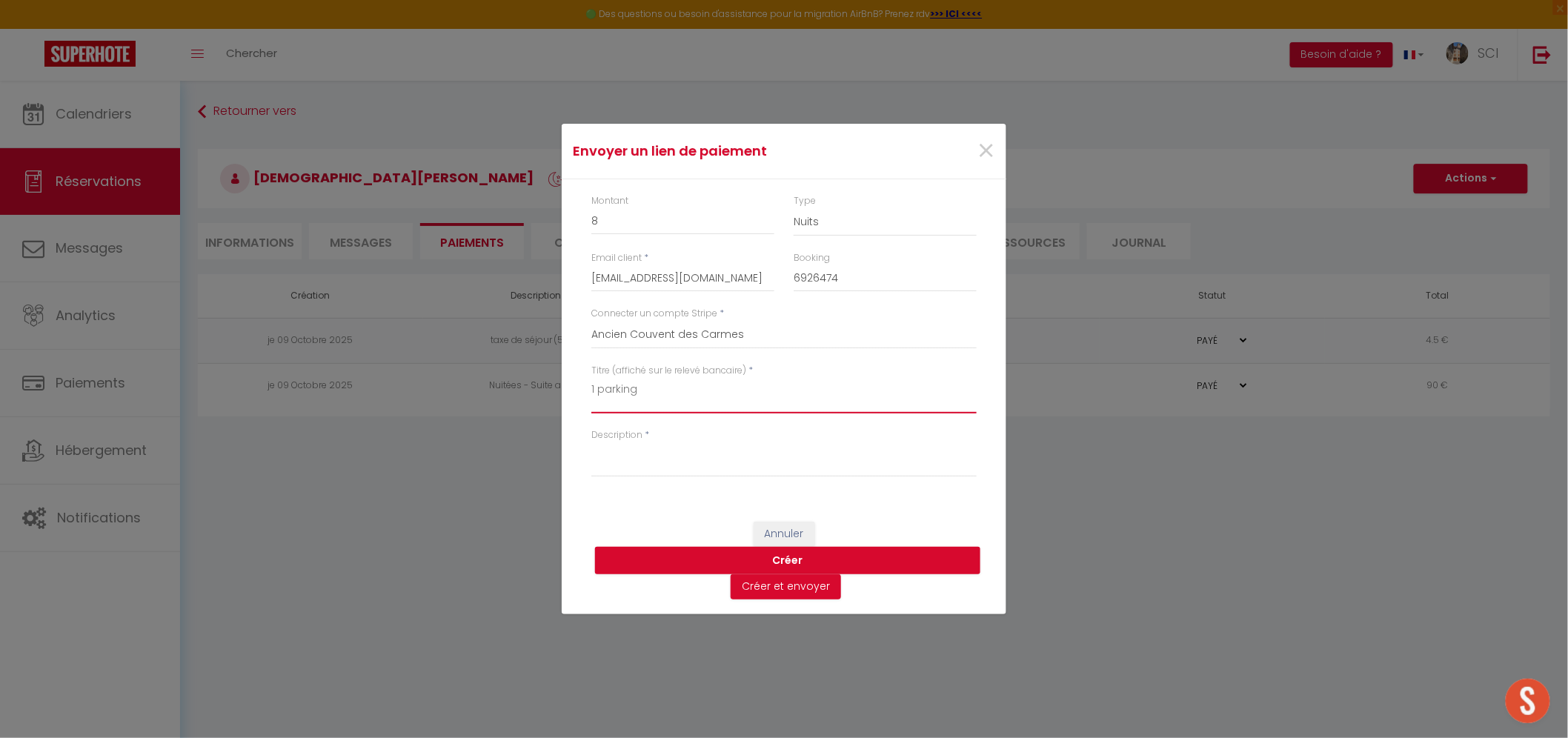
type textarea "1 parking"
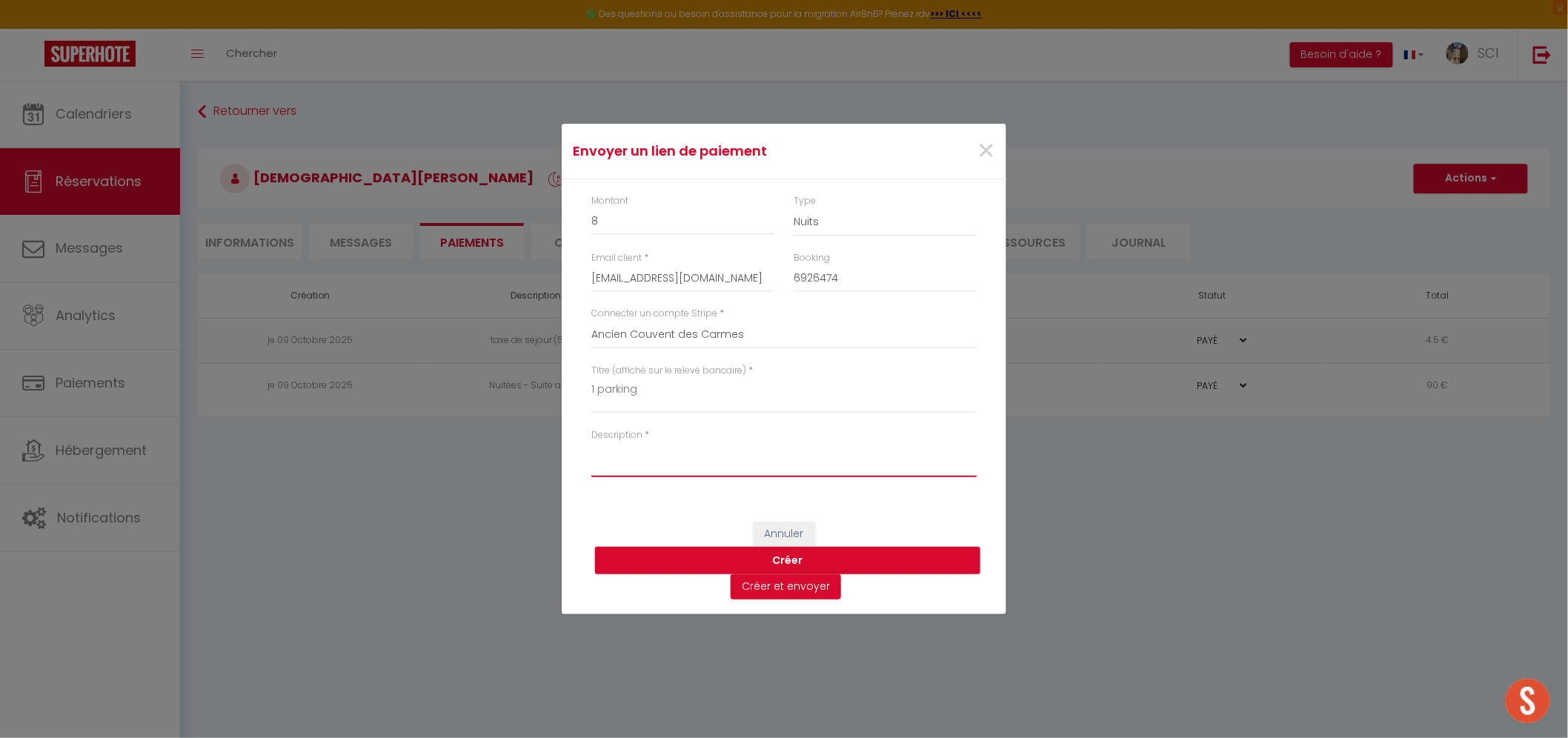
click at [601, 458] on textarea "Description" at bounding box center [784, 459] width 385 height 36
paste textarea "1 parking"
type textarea "1 parking"
click at [773, 587] on button "Créer et envoyer" at bounding box center [785, 587] width 110 height 25
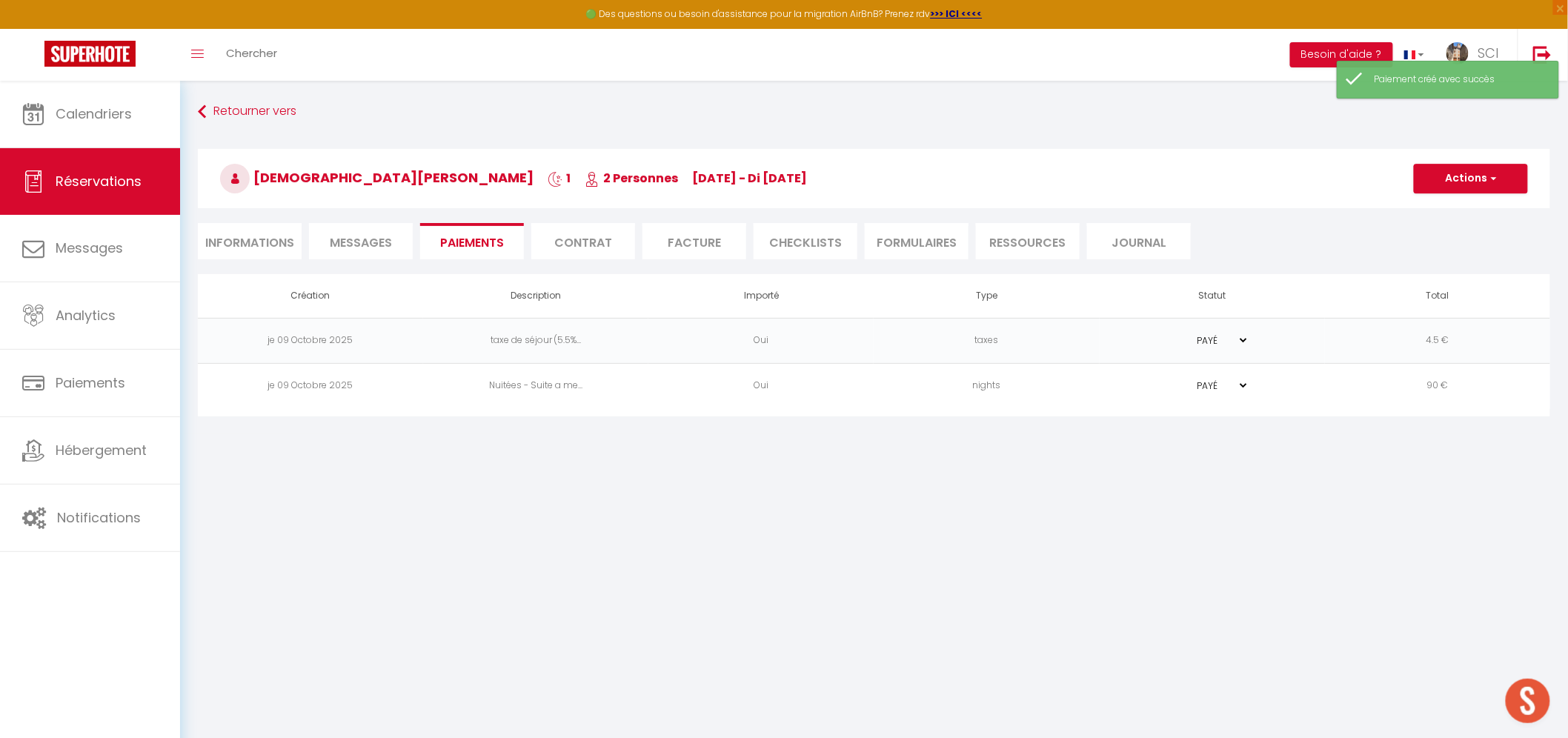
select select "fr"
type input "clarou.629364@guest.booking.com"
type input "Demande de paiement"
type textarea "Bonjour, Nous vous invitons à cliquer sur le lien ci-dessous pour effectuer le …"
select select "0"
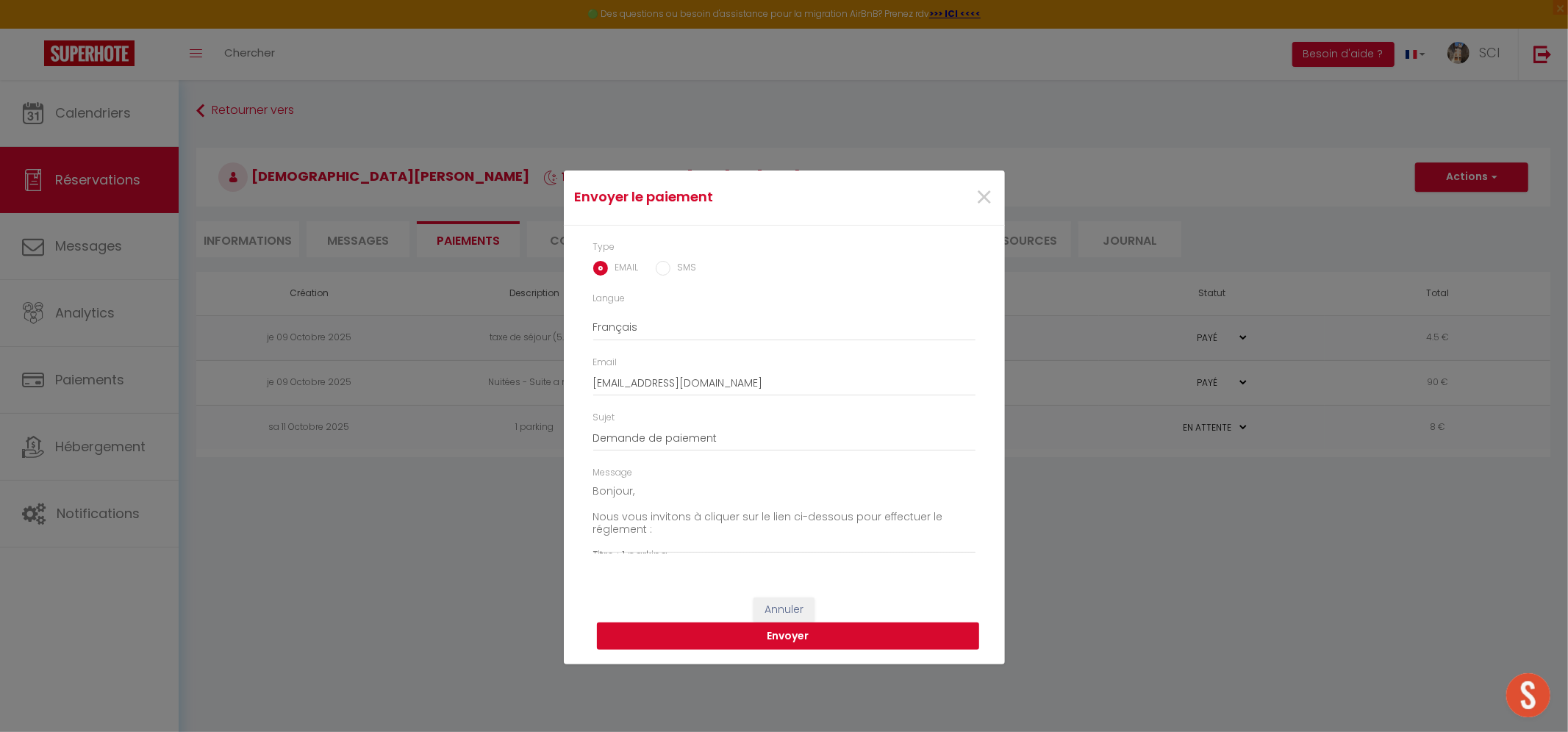
click at [762, 637] on button "Envoyer" at bounding box center [789, 636] width 383 height 28
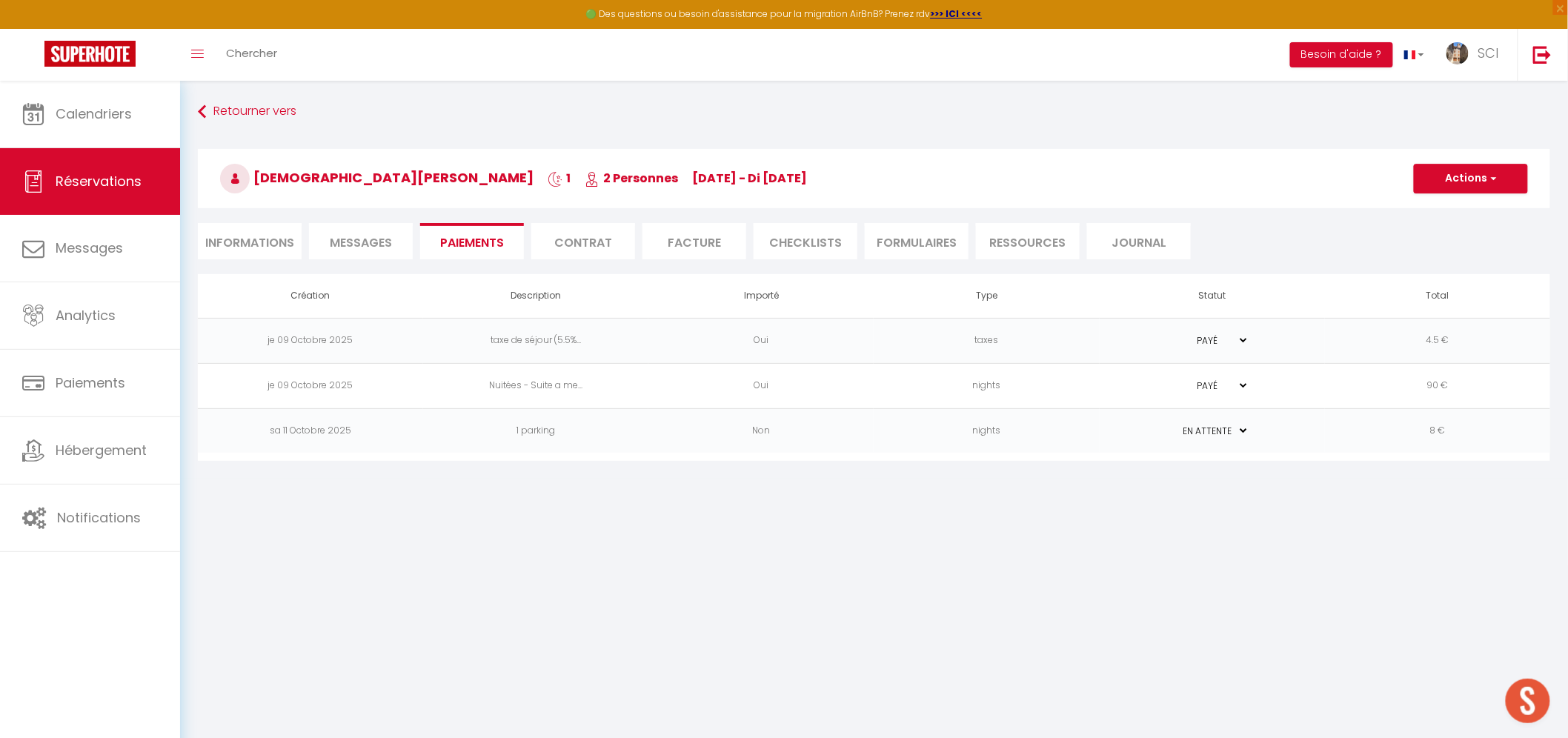
click at [1038, 605] on body "🟢 Des questions ou besoin d'assistance pour la migration AirBnB? Prenez rdv >>>…" at bounding box center [784, 449] width 1568 height 738
click at [542, 435] on td "1 parking" at bounding box center [535, 431] width 225 height 45
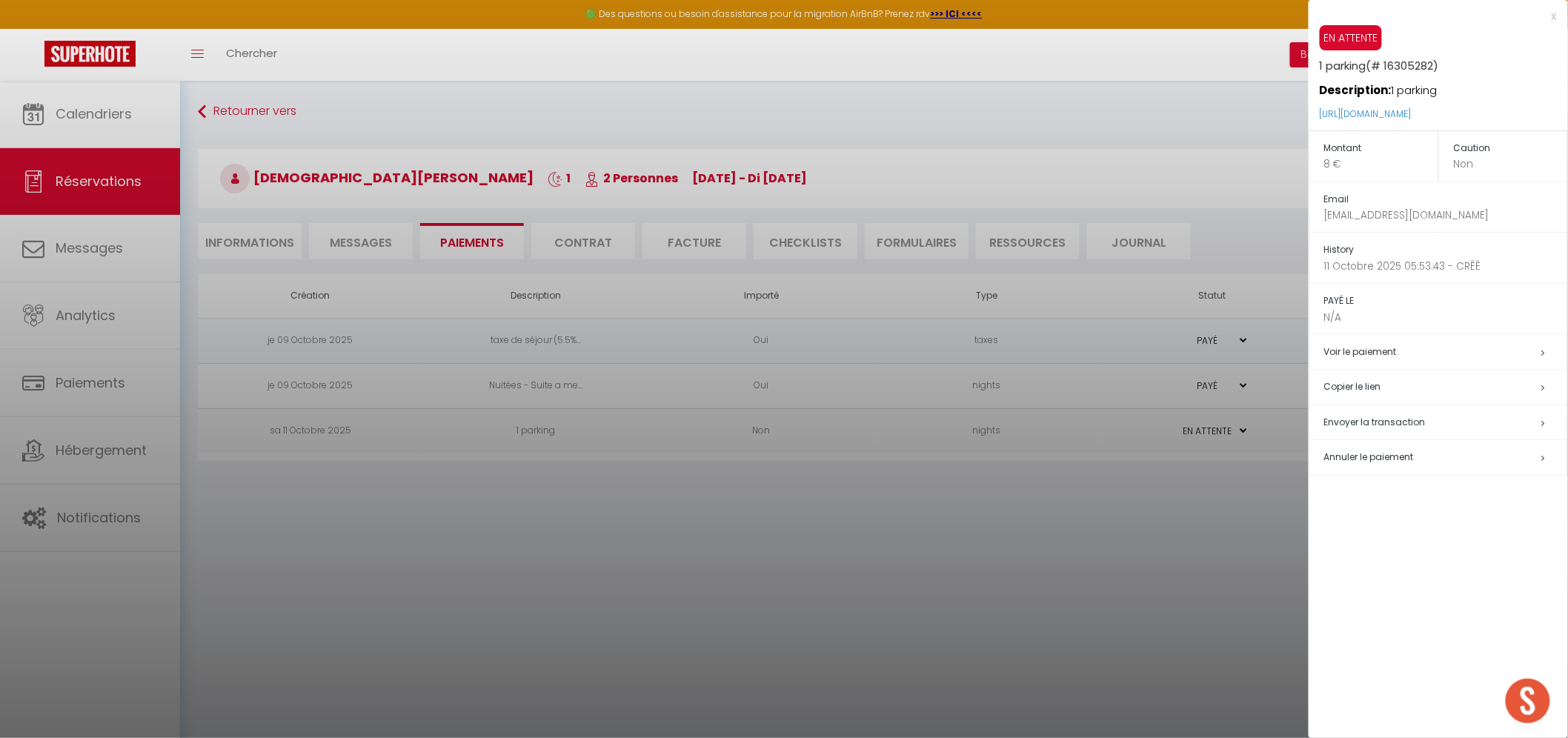
click at [1372, 425] on span "Envoyer la transaction" at bounding box center [1374, 422] width 102 height 13
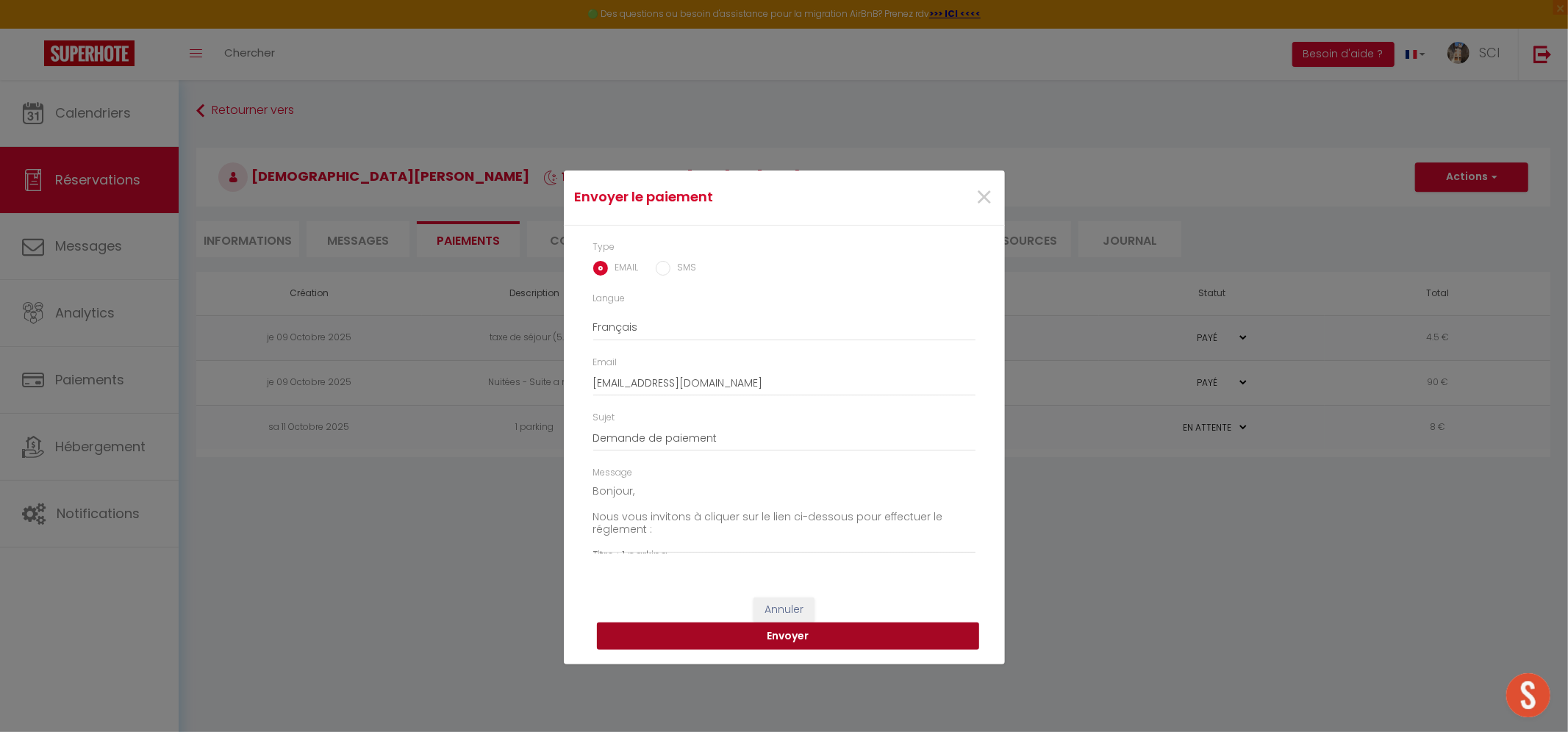
click at [855, 629] on button "Envoyer" at bounding box center [789, 636] width 383 height 28
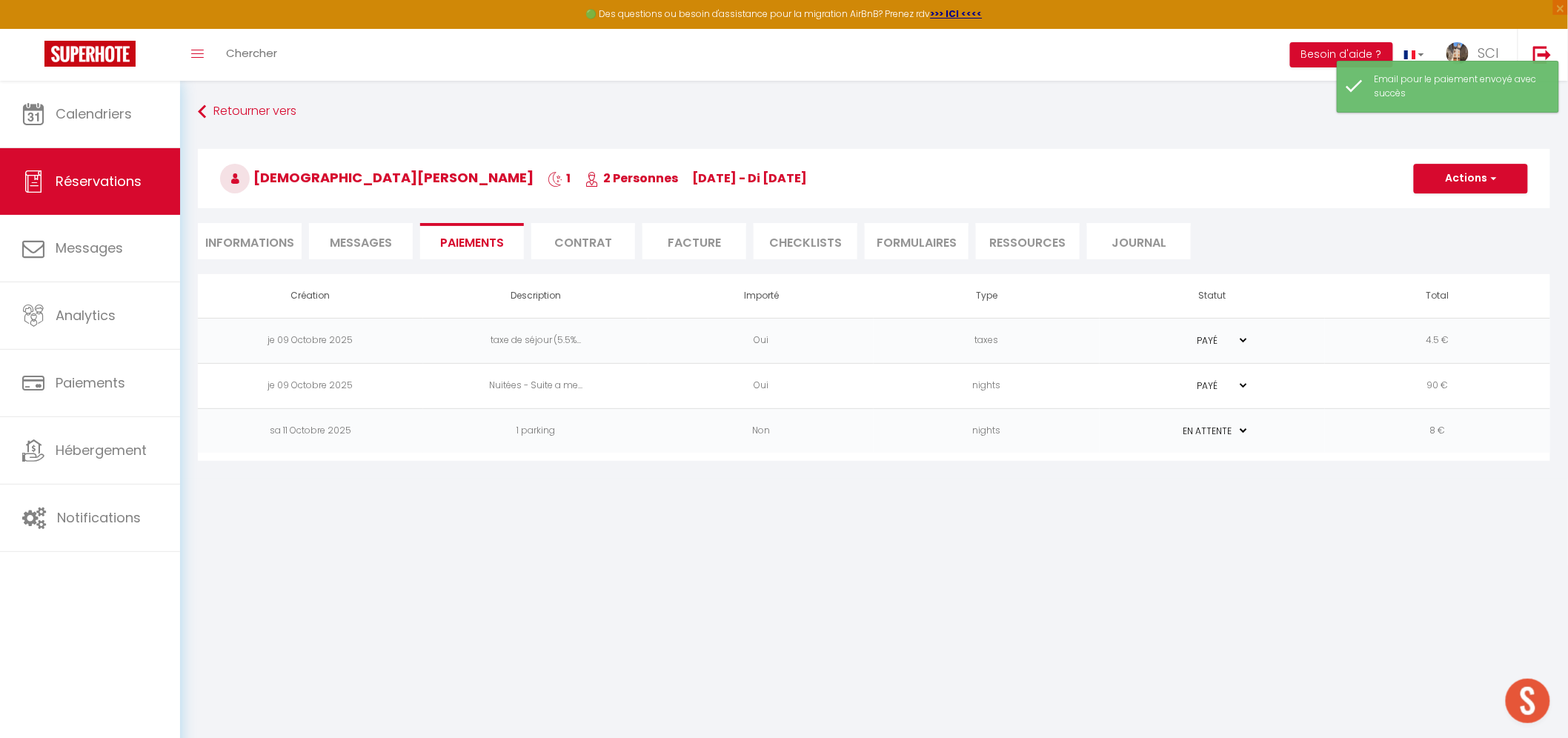
click at [362, 249] on span "Messages" at bounding box center [360, 243] width 62 height 17
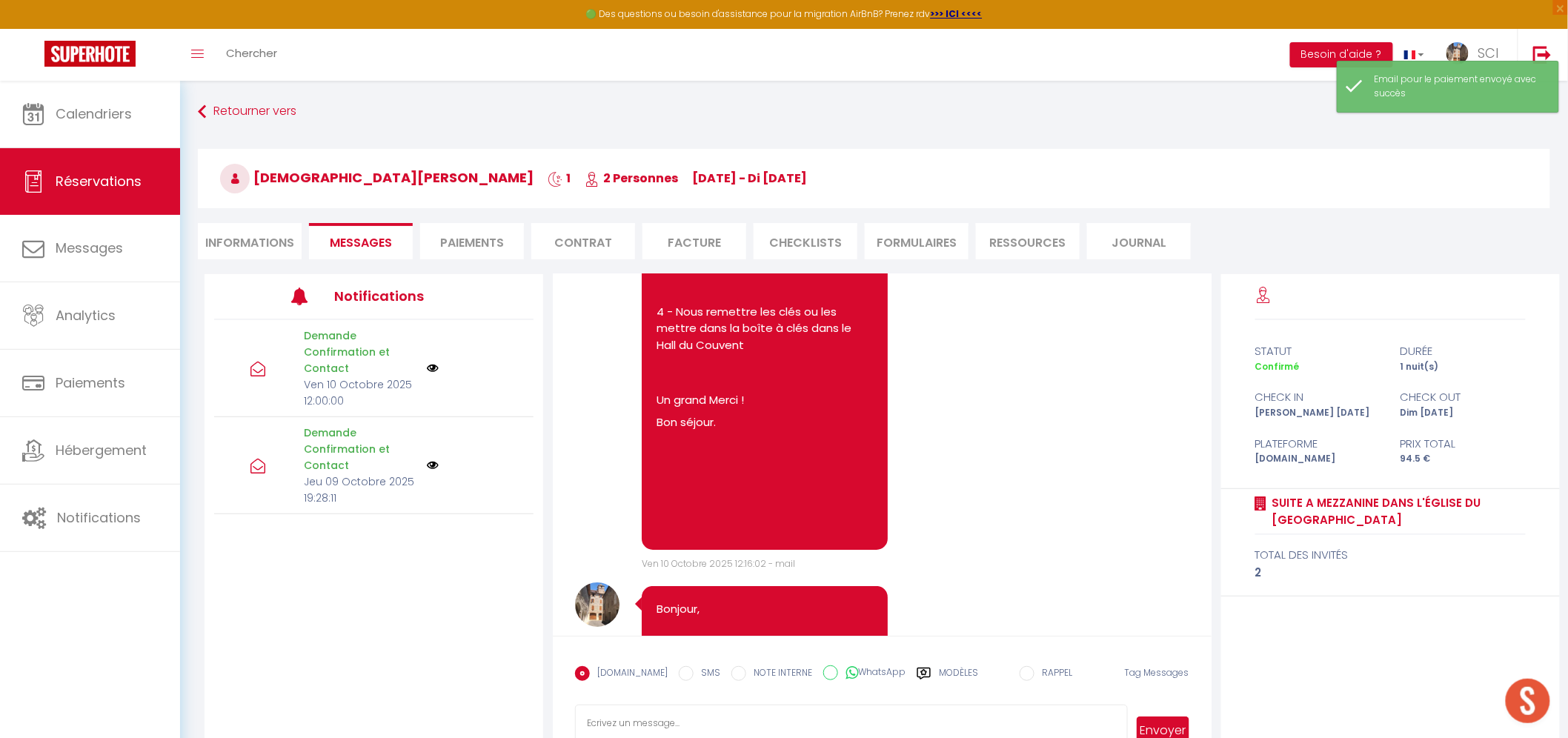
scroll to position [2927, 0]
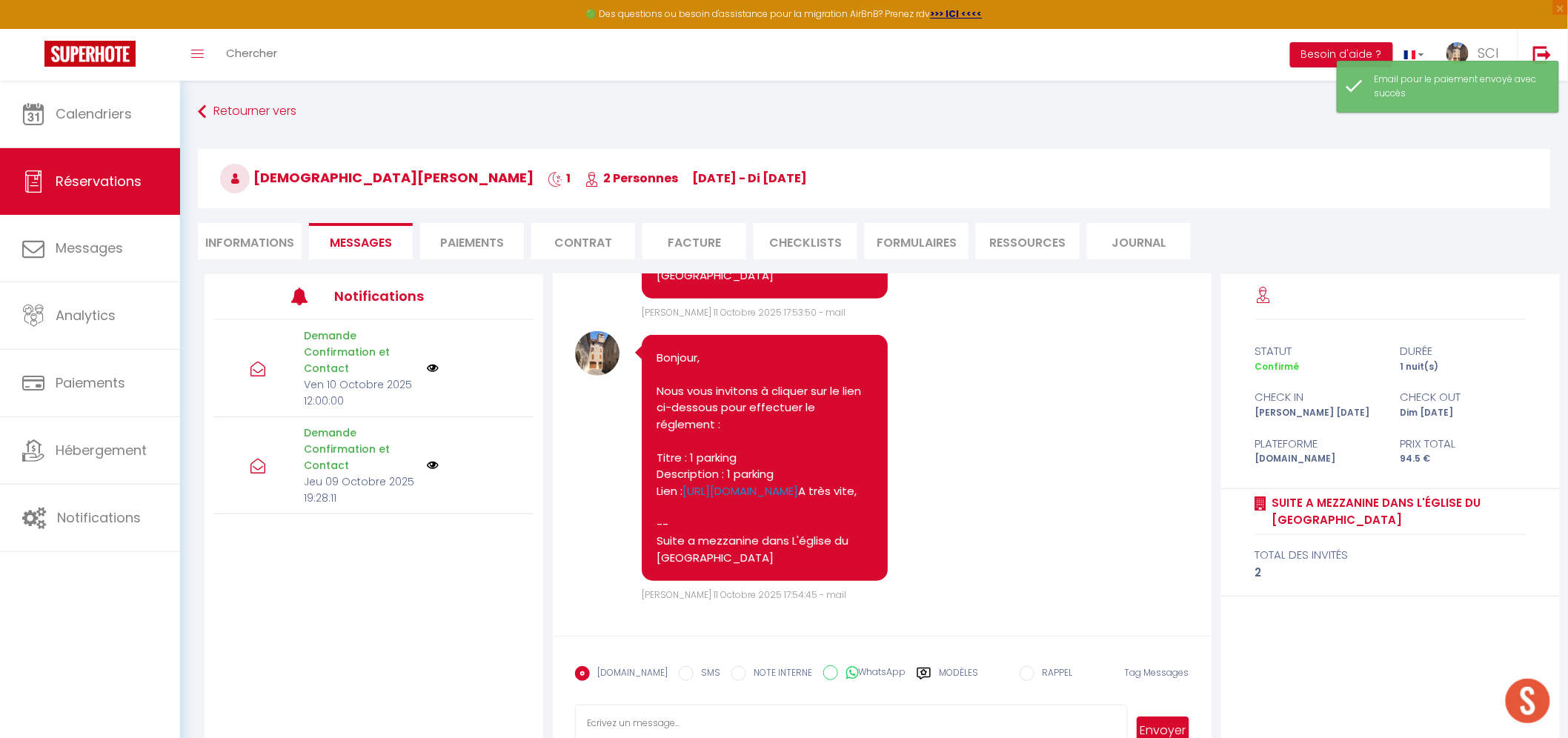
click at [797, 709] on textarea at bounding box center [851, 730] width 552 height 52
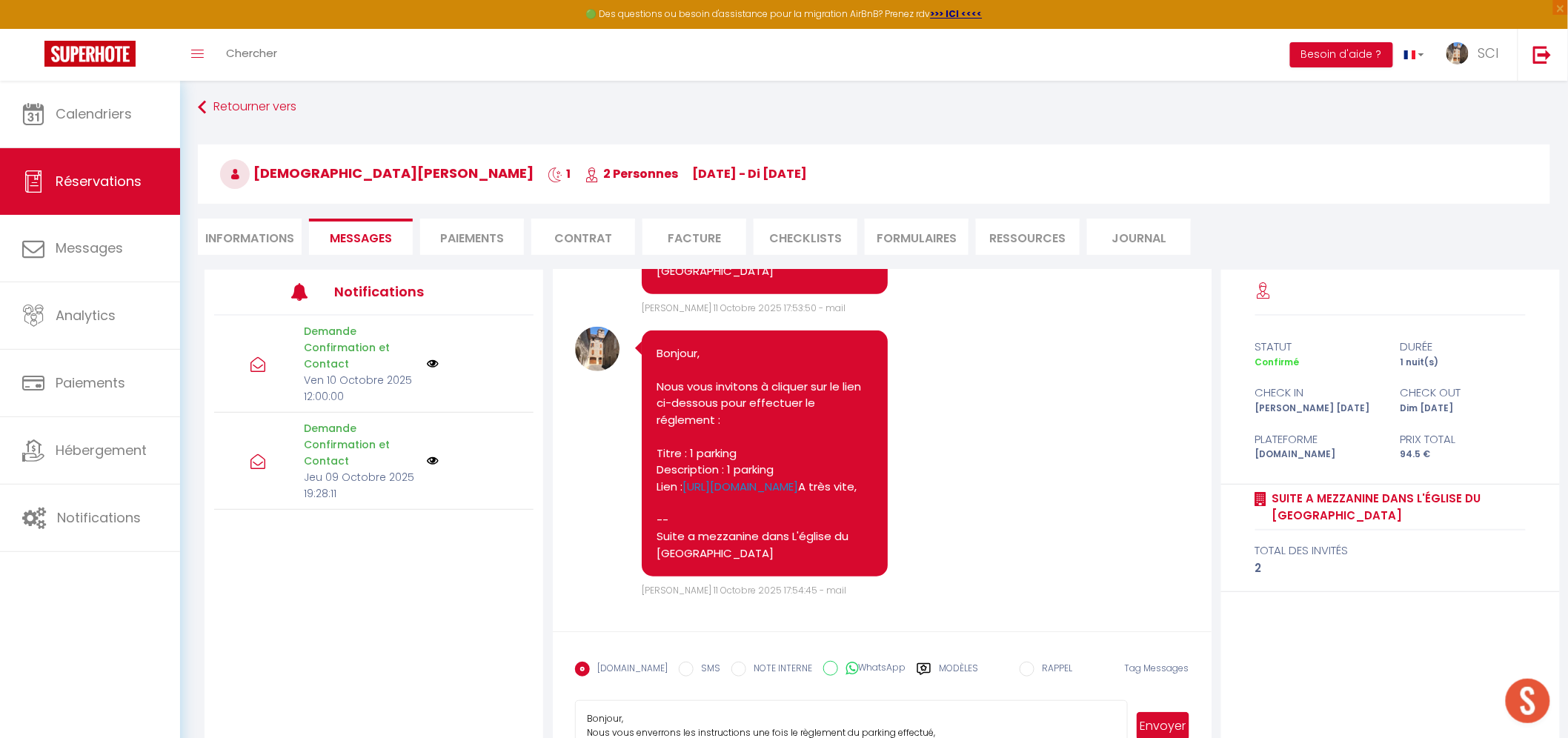
scroll to position [17, 0]
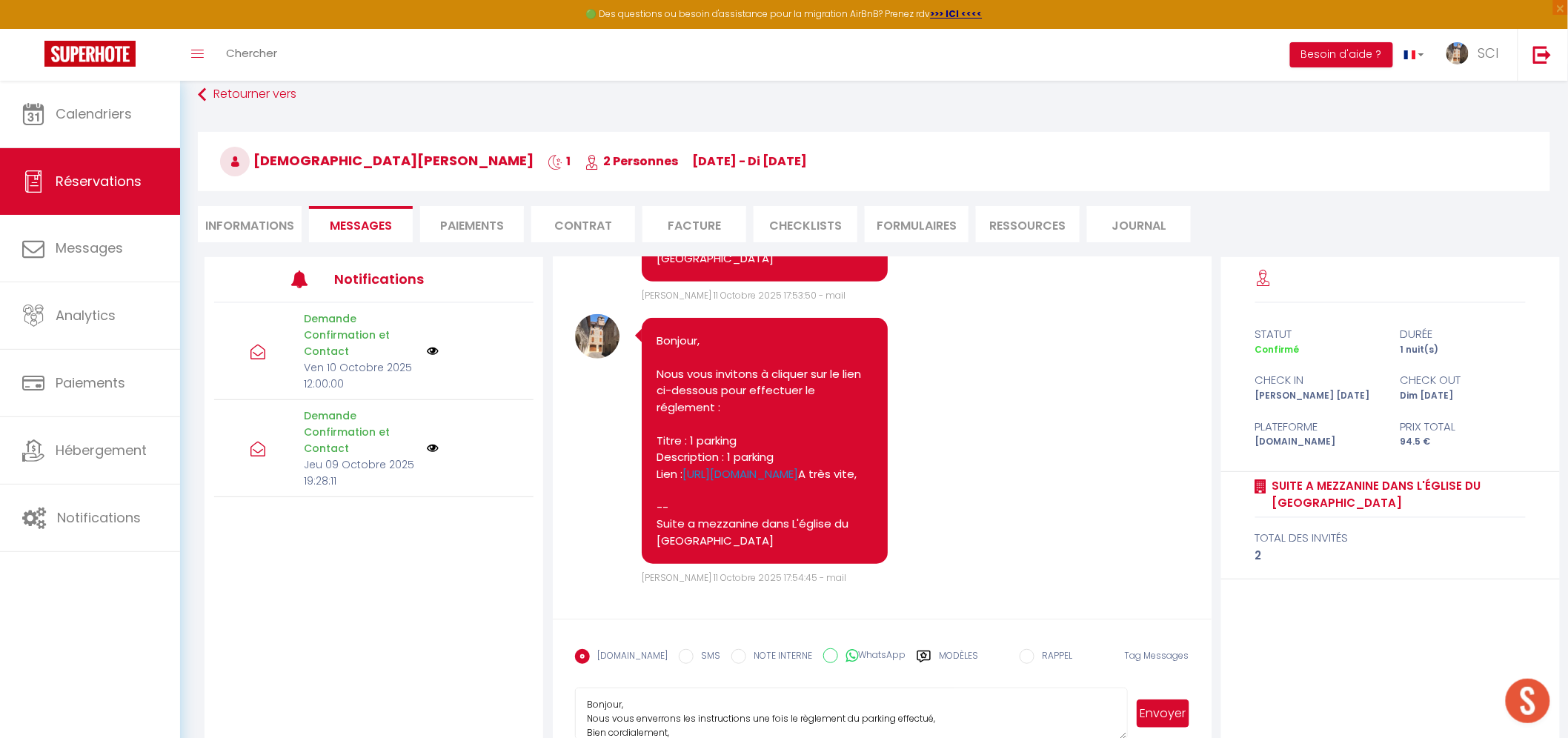
type textarea "Bonjour, Nous vous enverrons les instructions une fois le règlement du parking …"
click at [1150, 709] on button "Envoyer" at bounding box center [1162, 713] width 52 height 28
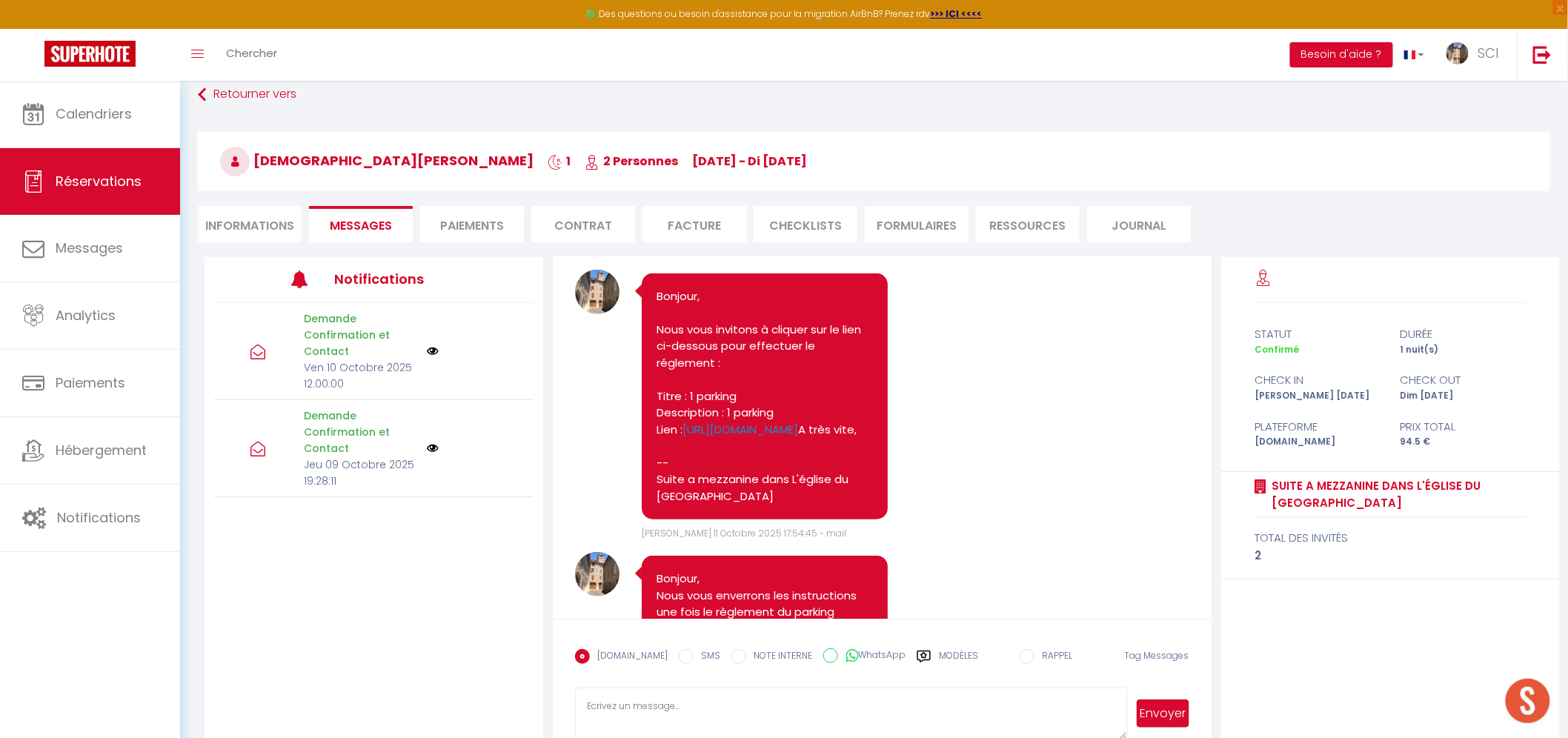
scroll to position [2624, 0]
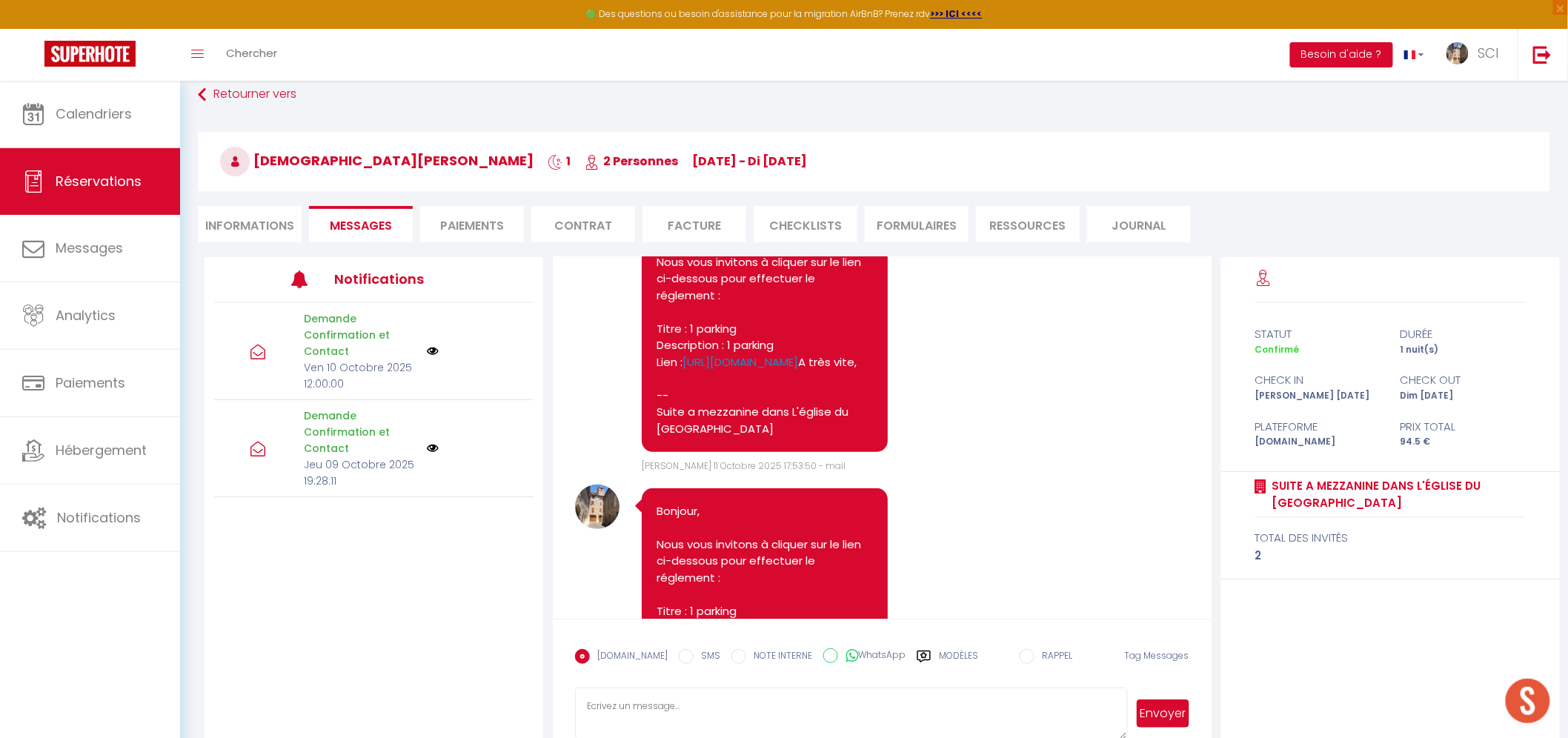
click at [282, 227] on li "Informations" at bounding box center [250, 224] width 104 height 37
select select
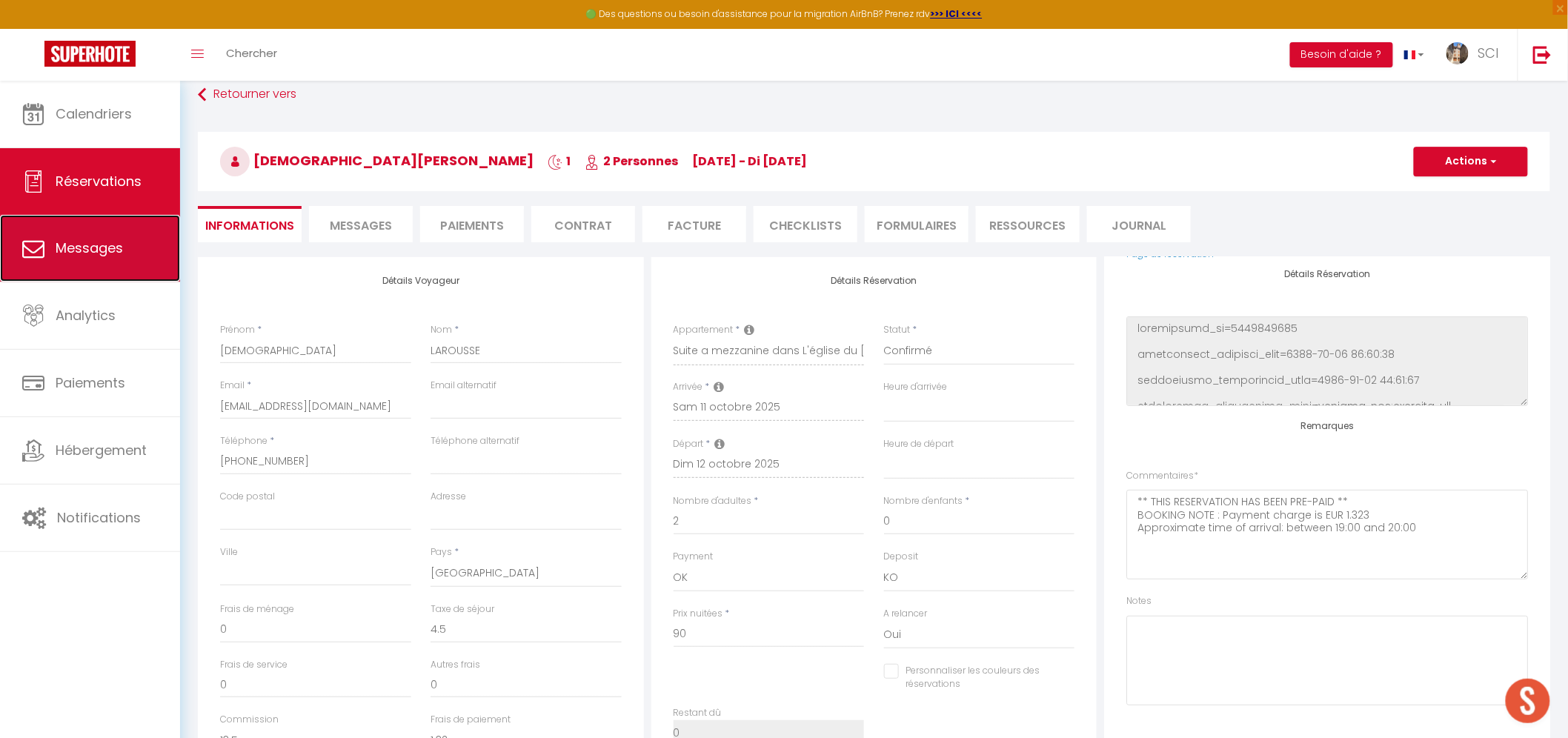
click at [149, 254] on link "Messages" at bounding box center [90, 248] width 180 height 67
select select "message"
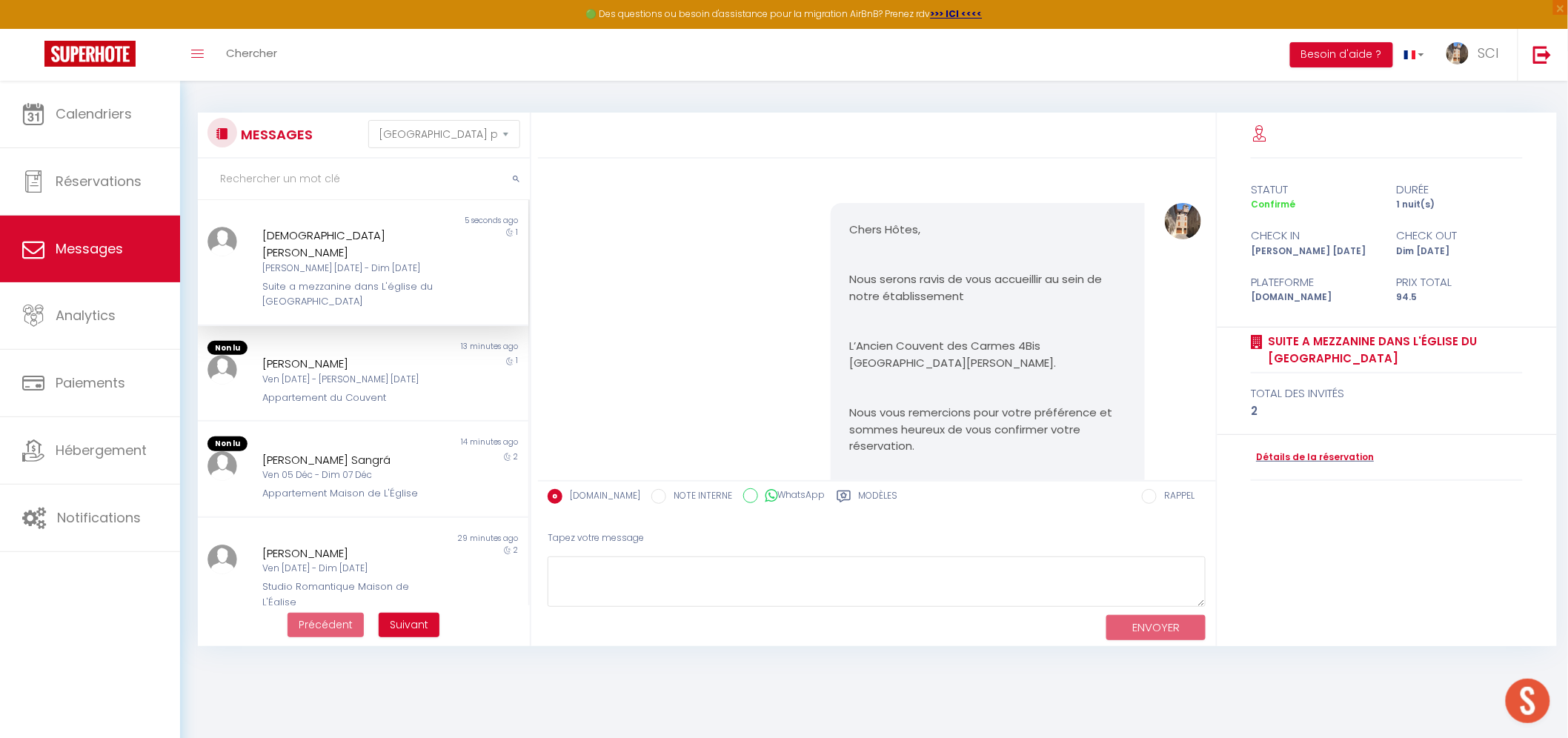
scroll to position [2837, 0]
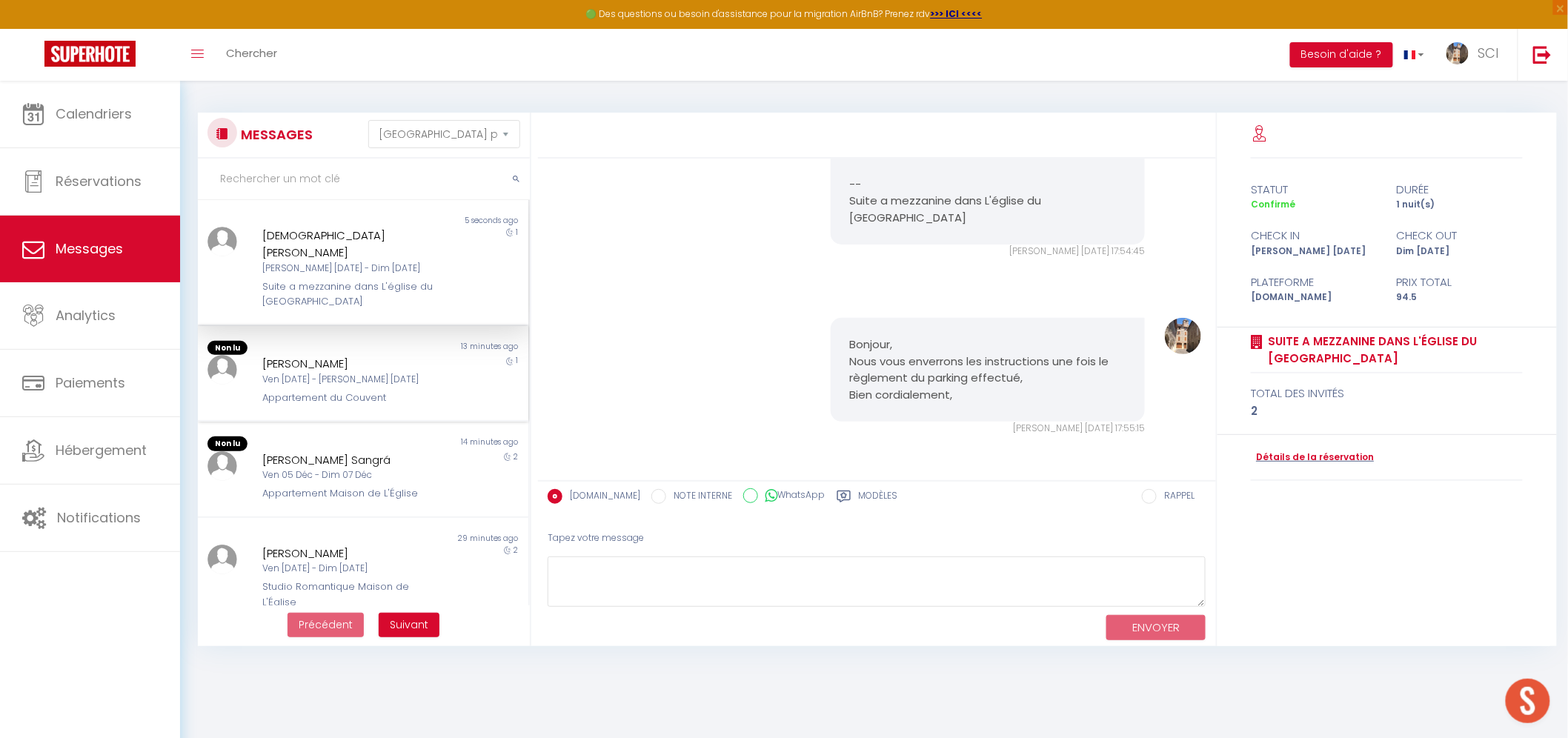
click at [408, 355] on div "[PERSON_NAME]" at bounding box center [349, 363] width 173 height 18
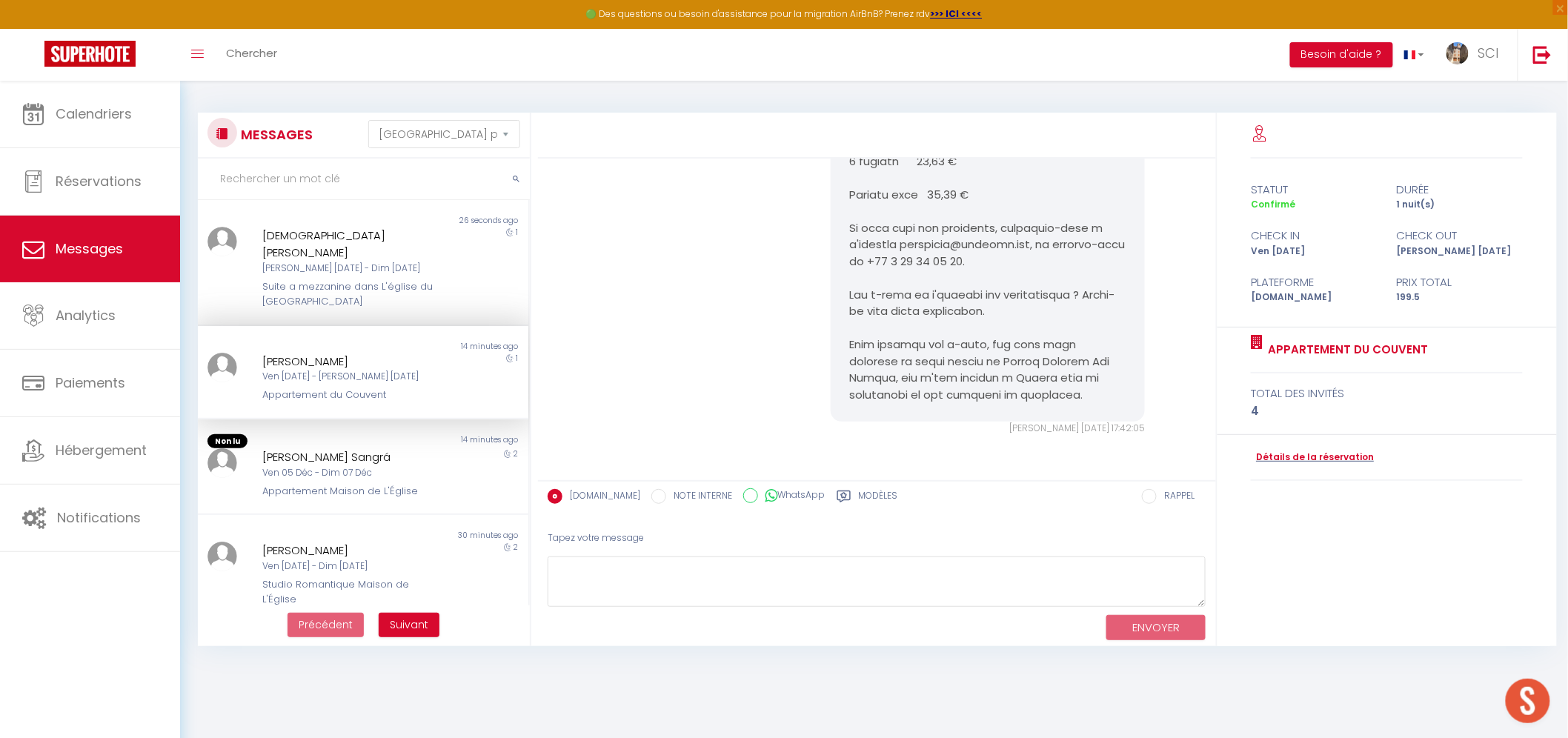
scroll to position [2333, 0]
click at [398, 434] on div "14 minutes ago" at bounding box center [446, 441] width 166 height 14
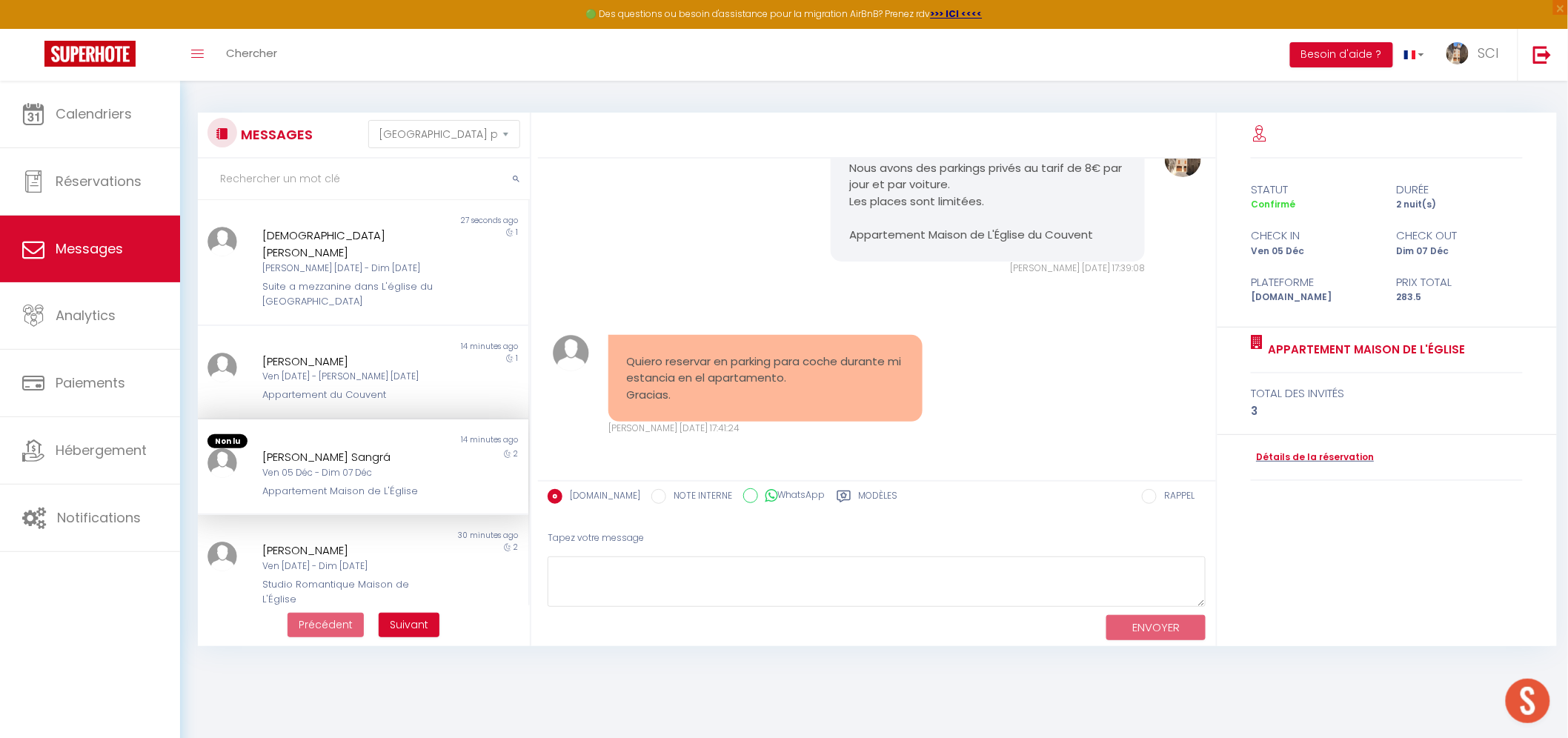
scroll to position [1232, 0]
click at [378, 279] on div "Suite a mezzanine dans L'[DEMOGRAPHIC_DATA][GEOGRAPHIC_DATA]" at bounding box center [349, 295] width 173 height 31
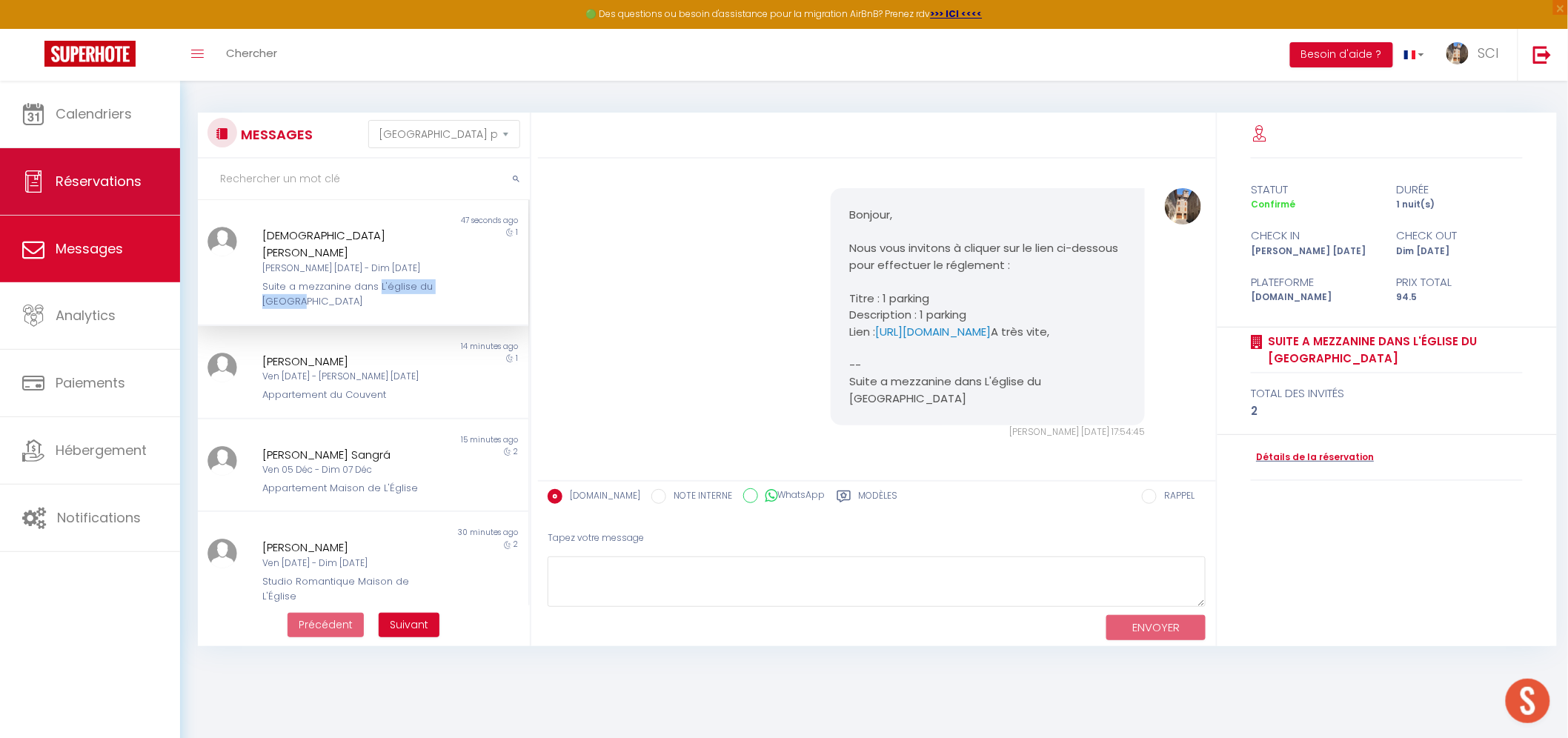
scroll to position [2775, 0]
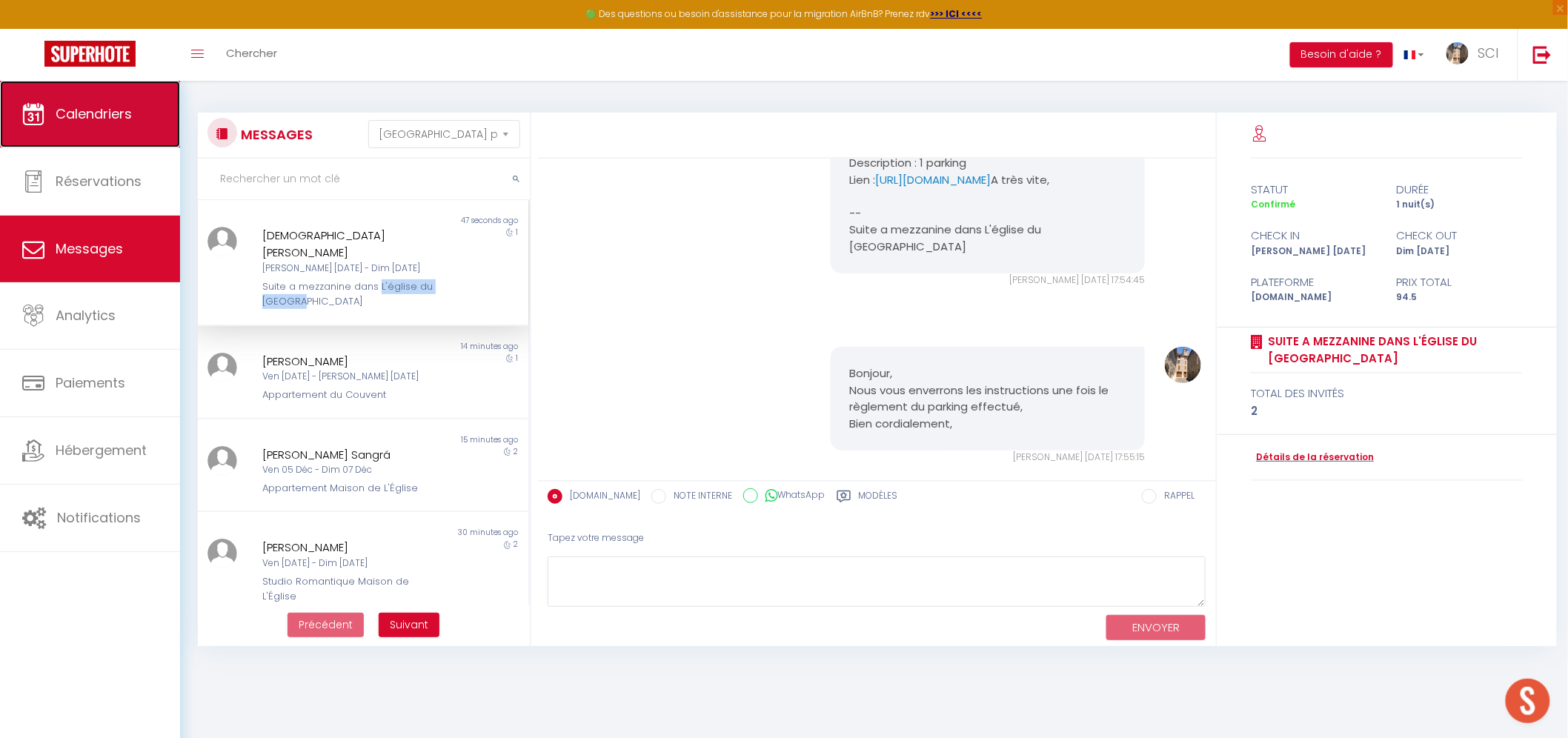
click at [60, 104] on span "Calendriers" at bounding box center [93, 114] width 76 height 19
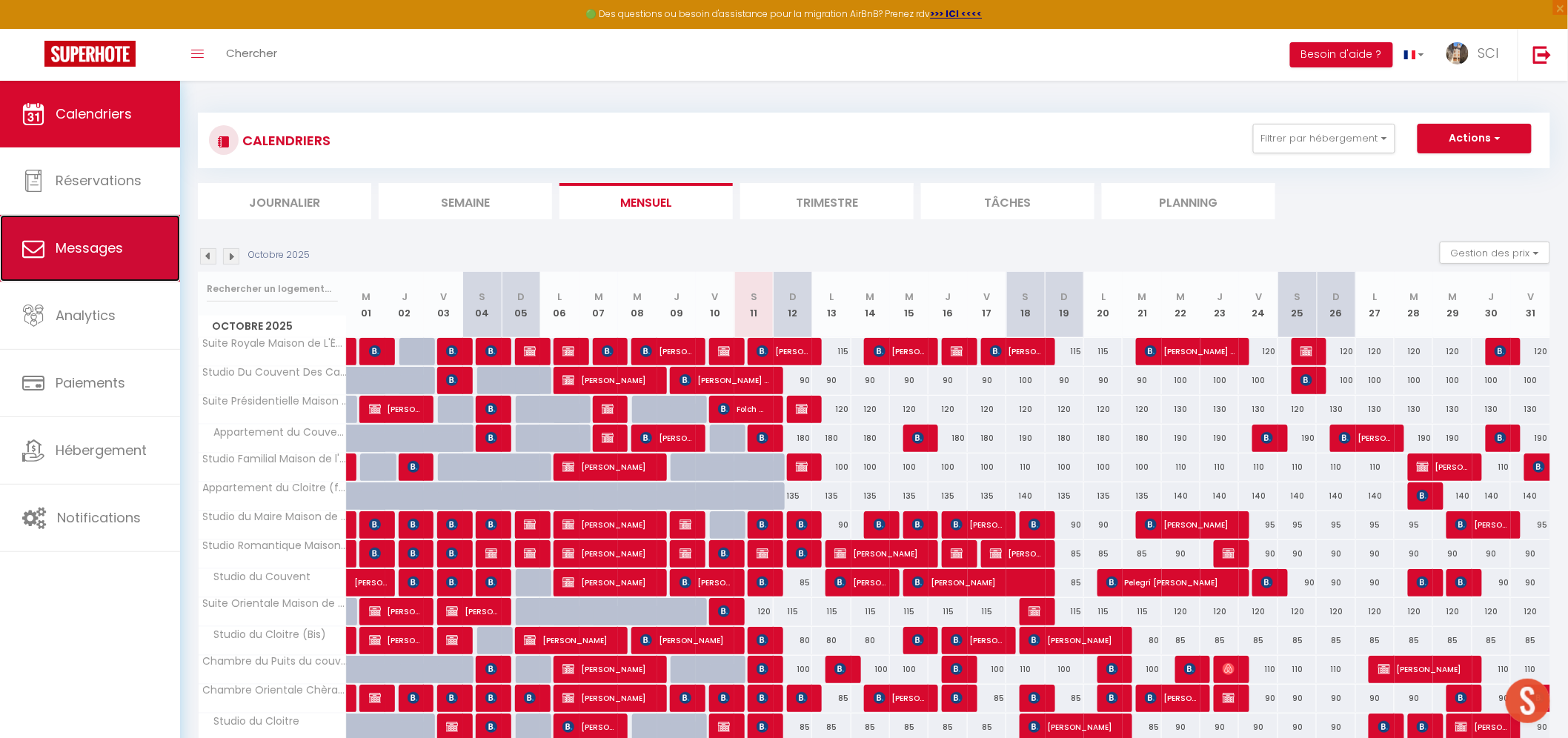
click at [98, 225] on link "Messages" at bounding box center [90, 248] width 180 height 67
select select "message"
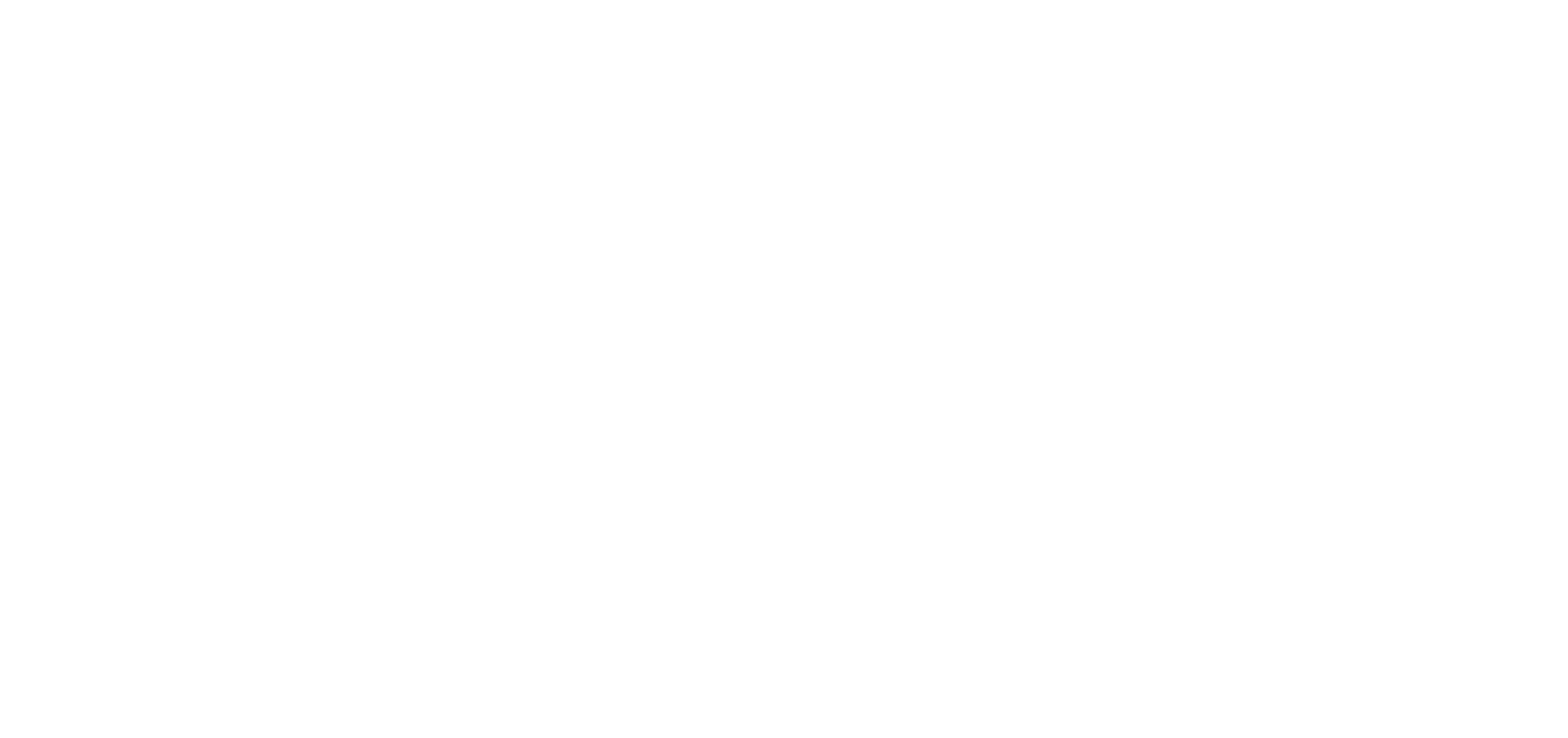
select select "message"
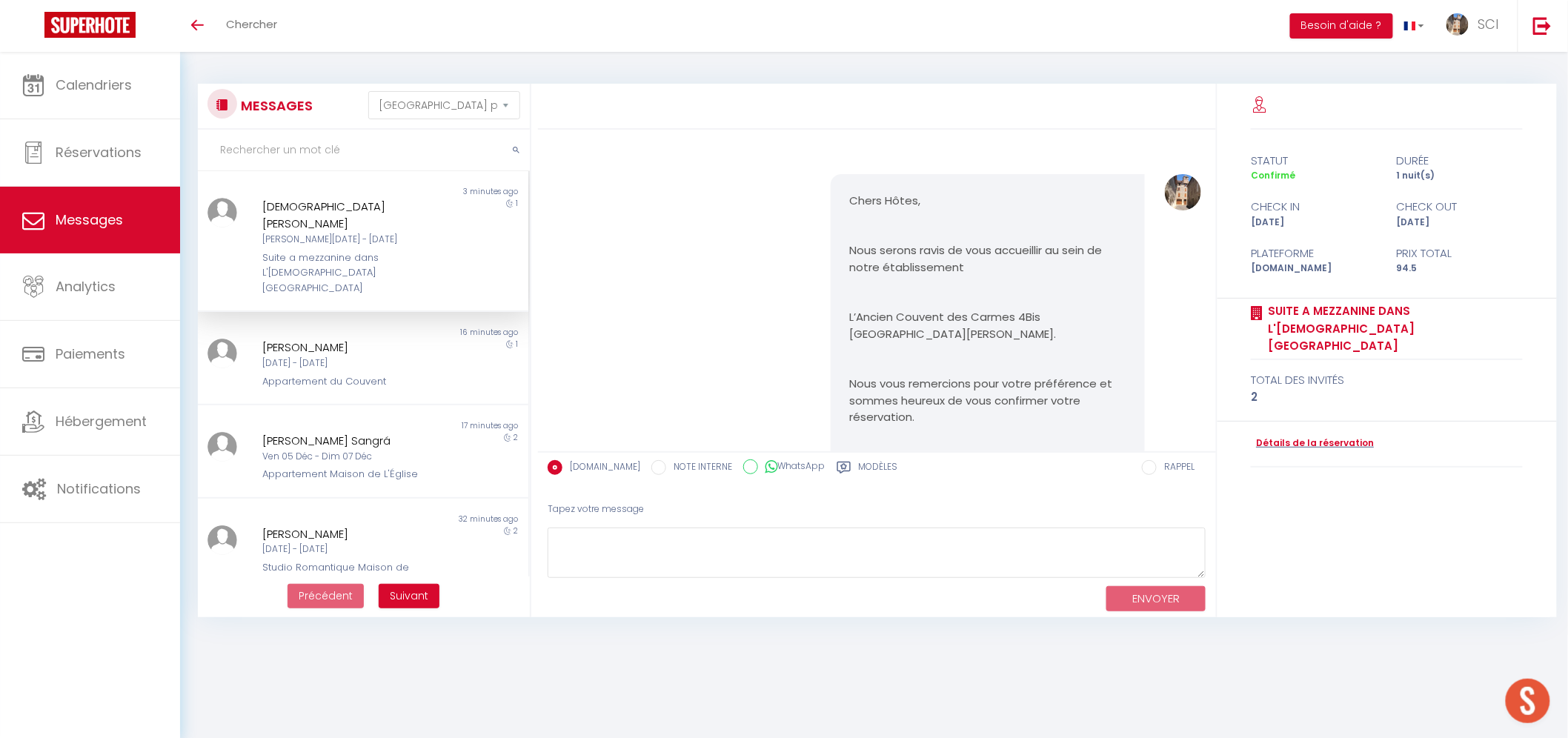
scroll to position [2837, 0]
